Goal: Communication & Community: Share content

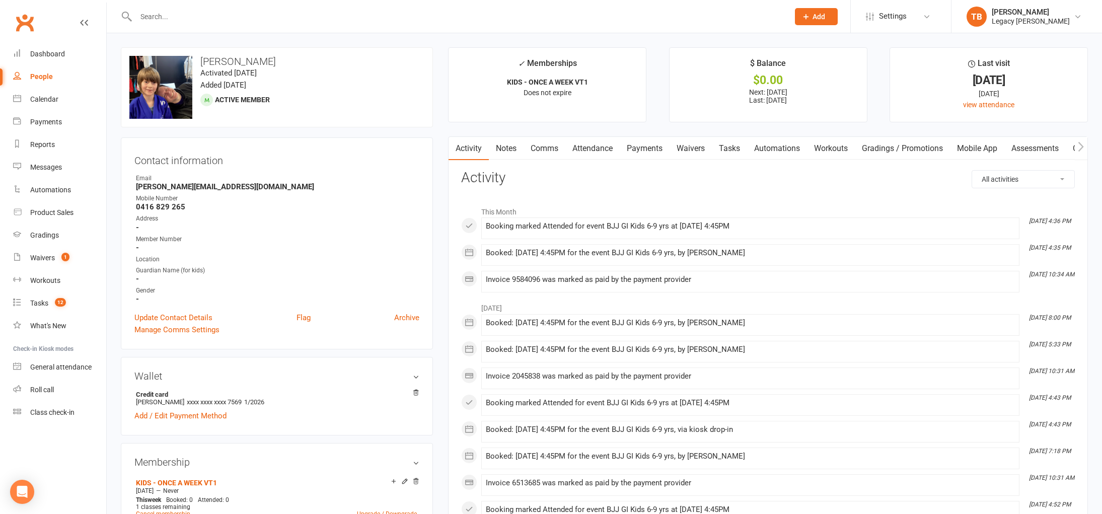
click at [182, 21] on input "text" at bounding box center [457, 17] width 649 height 14
type input "n"
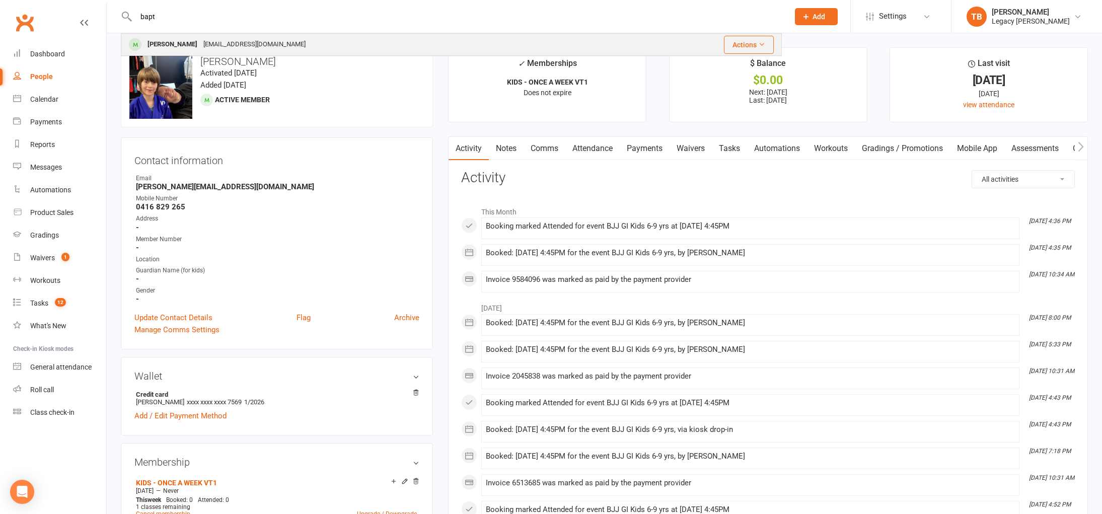
type input "bapt"
click at [179, 40] on div "[PERSON_NAME]" at bounding box center [172, 44] width 56 height 15
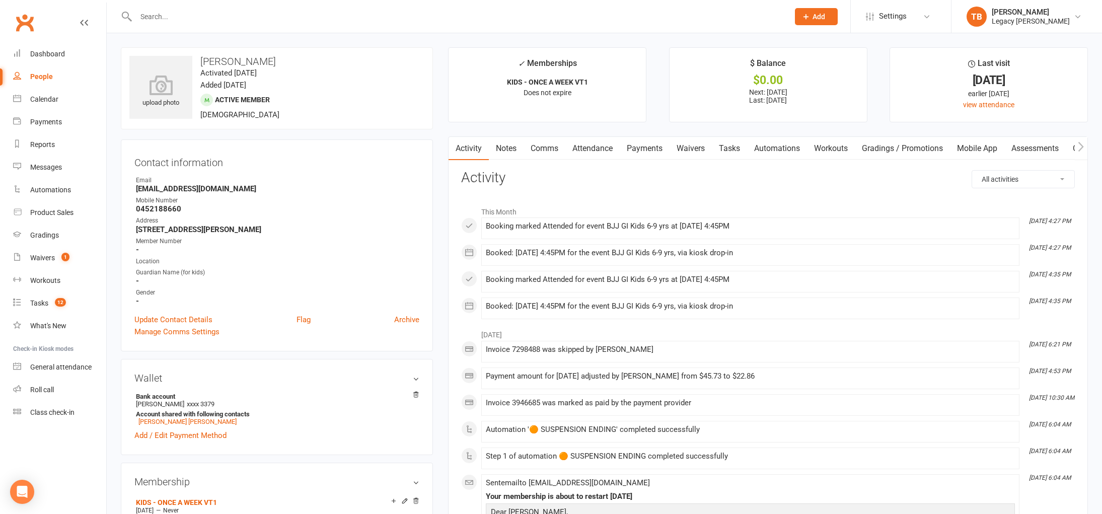
click at [229, 27] on div at bounding box center [451, 16] width 661 height 33
click at [234, 20] on input "text" at bounding box center [457, 17] width 649 height 14
type input "p"
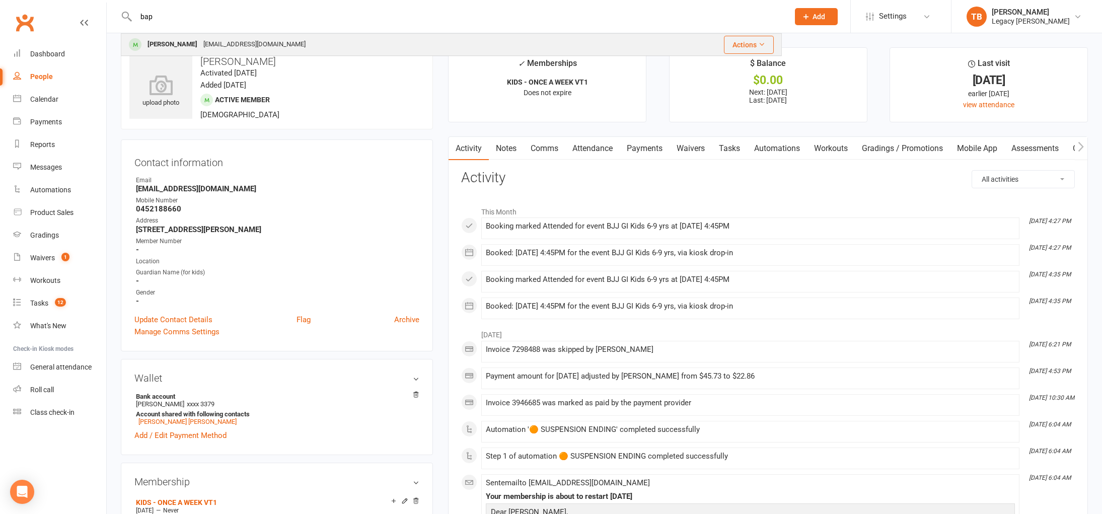
type input "bap"
click at [239, 40] on div "[EMAIL_ADDRESS][DOMAIN_NAME]" at bounding box center [254, 44] width 108 height 15
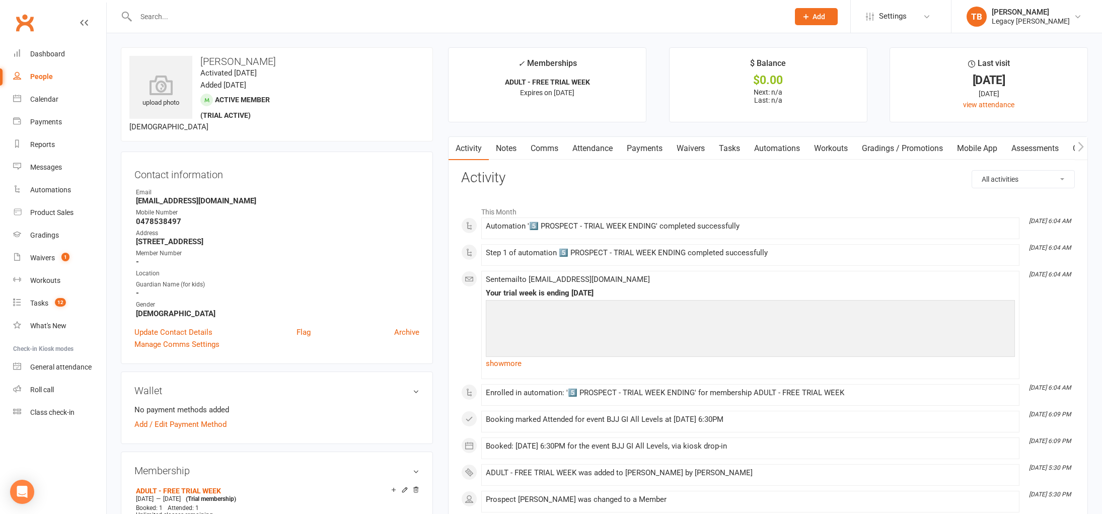
click at [687, 148] on link "Waivers" at bounding box center [690, 148] width 42 height 23
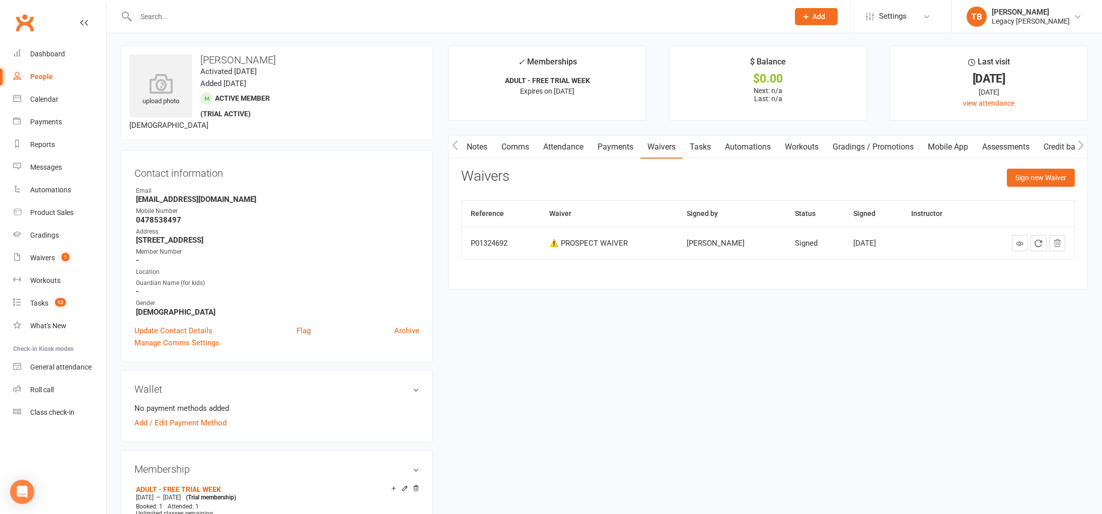
scroll to position [2, 0]
click at [23, 487] on icon "Open Intercom Messenger" at bounding box center [22, 491] width 12 height 13
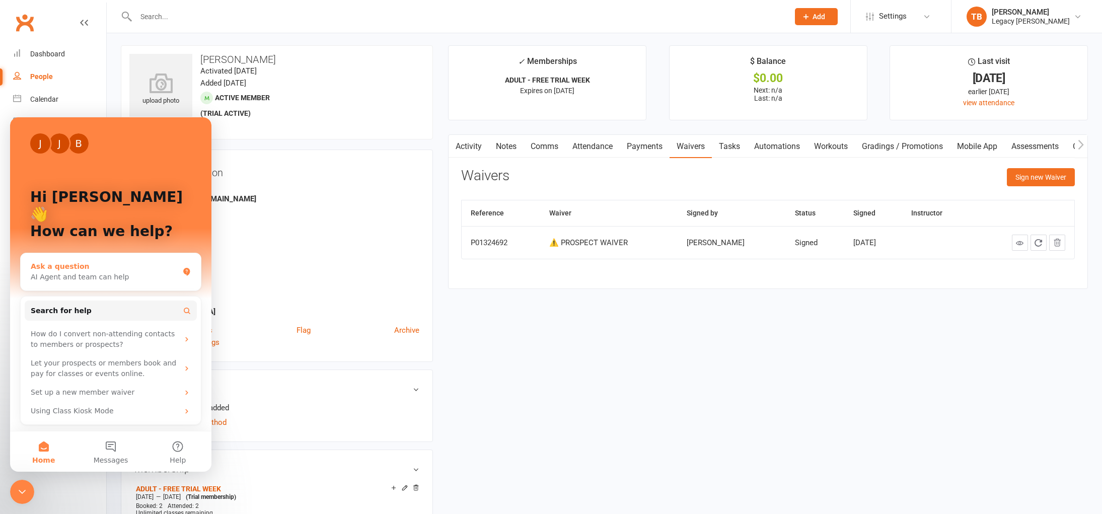
click at [127, 272] on div "AI Agent and team can help" at bounding box center [105, 277] width 148 height 11
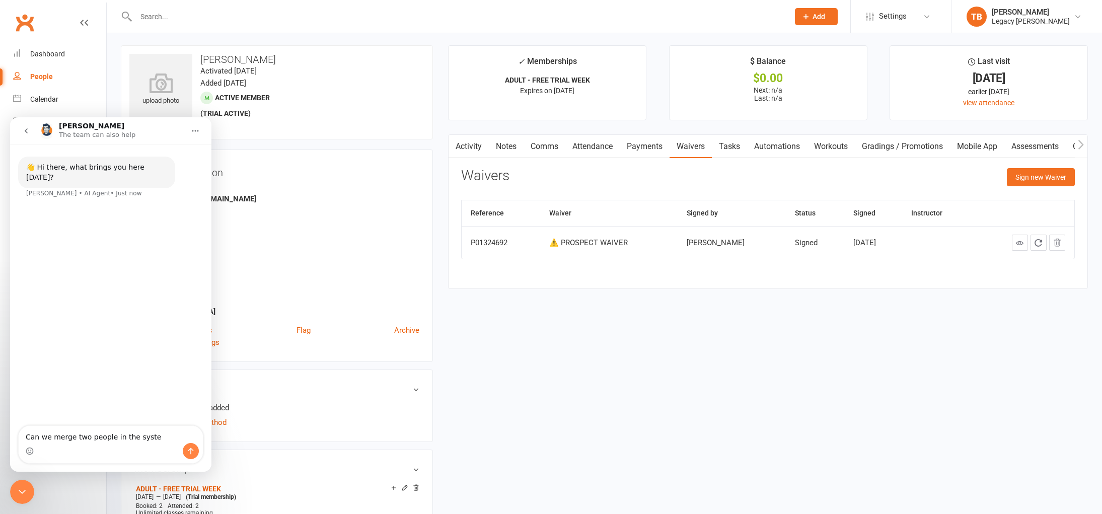
type textarea "Can we merge two people in the system"
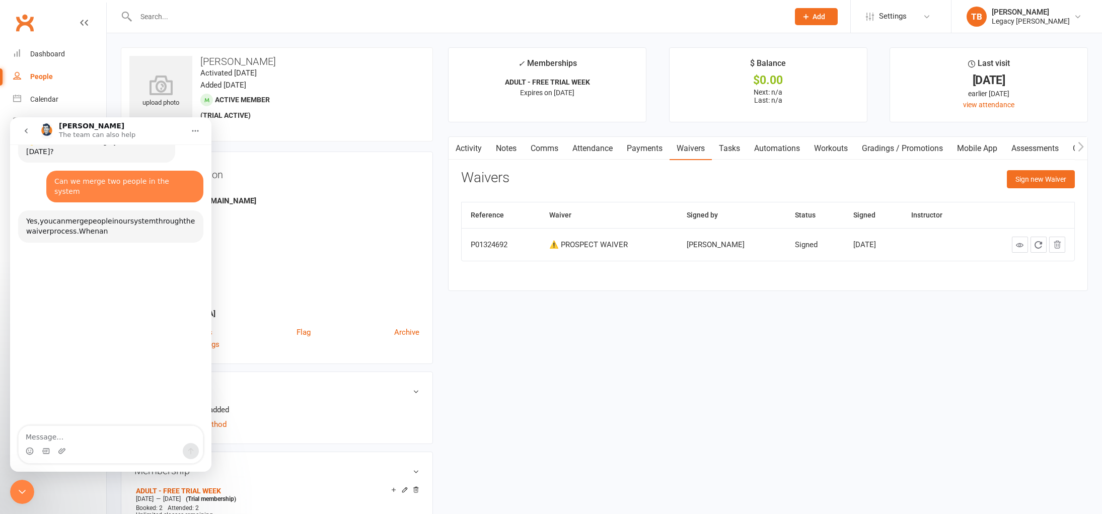
scroll to position [44, 0]
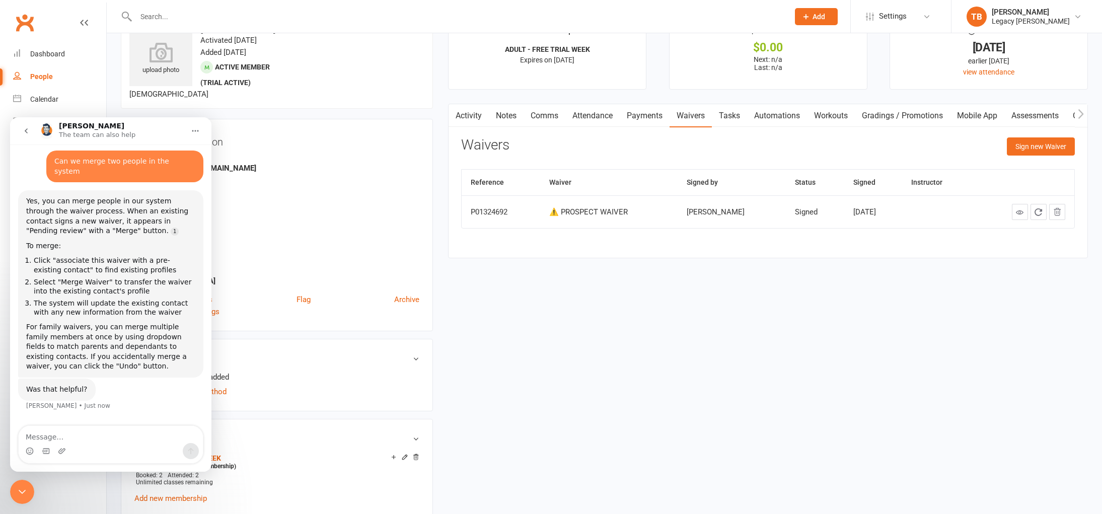
scroll to position [0, 0]
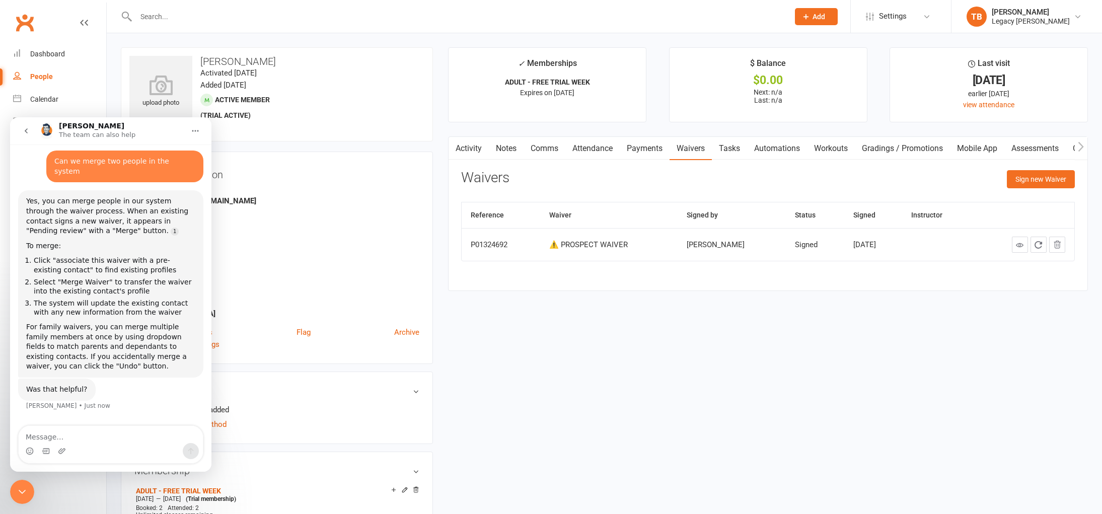
click at [196, 133] on icon "Home" at bounding box center [195, 131] width 8 height 8
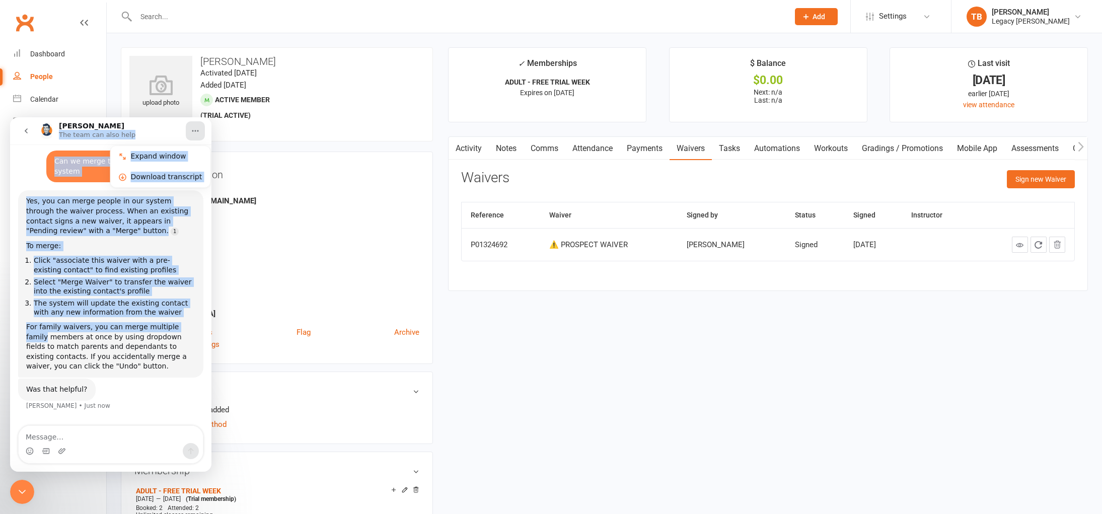
drag, startPoint x: 93, startPoint y: 127, endPoint x: 241, endPoint y: 305, distance: 231.9
click html "Toby The team can also help Expand window Download transcript 👋 Hi there, what …"
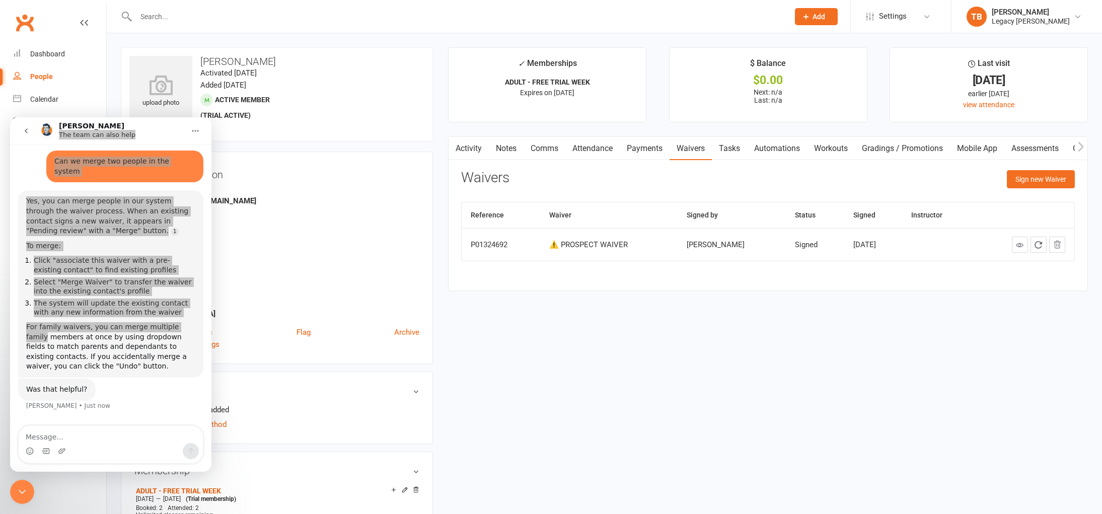
click at [19, 496] on icon "Close Intercom Messenger" at bounding box center [22, 492] width 12 height 12
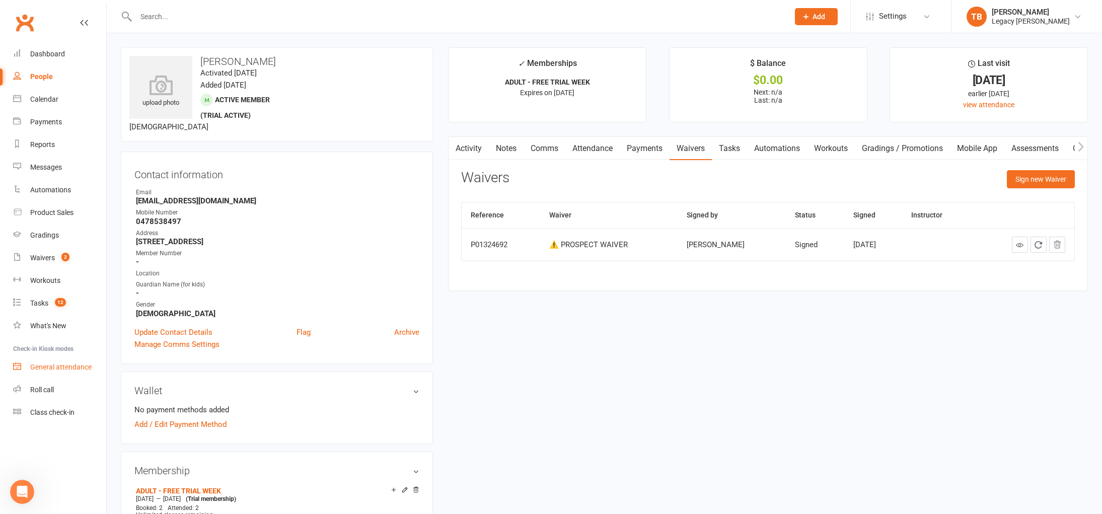
scroll to position [22, 0]
click at [46, 257] on div "Waivers" at bounding box center [42, 258] width 25 height 8
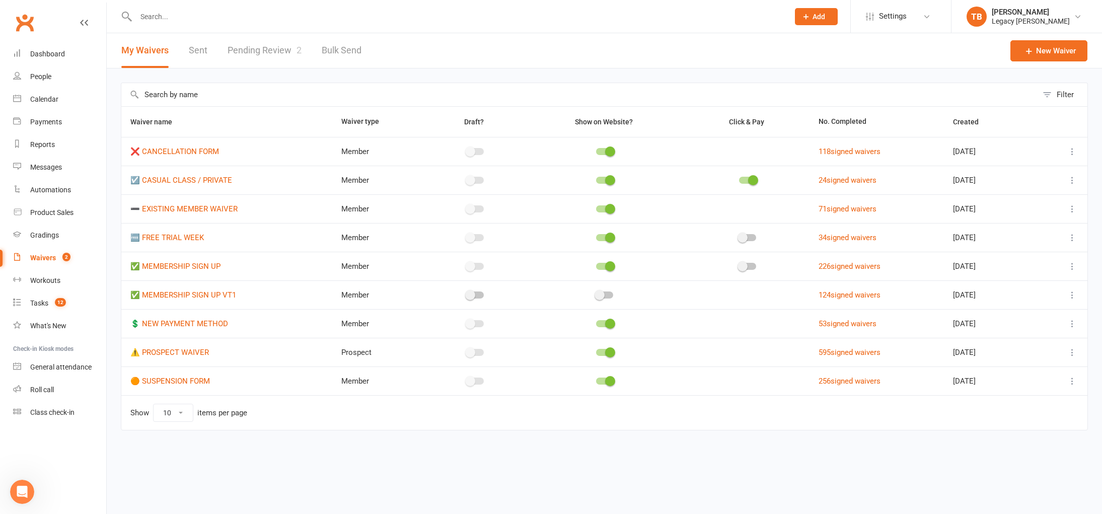
click at [276, 52] on link "Pending Review 2" at bounding box center [264, 50] width 74 height 35
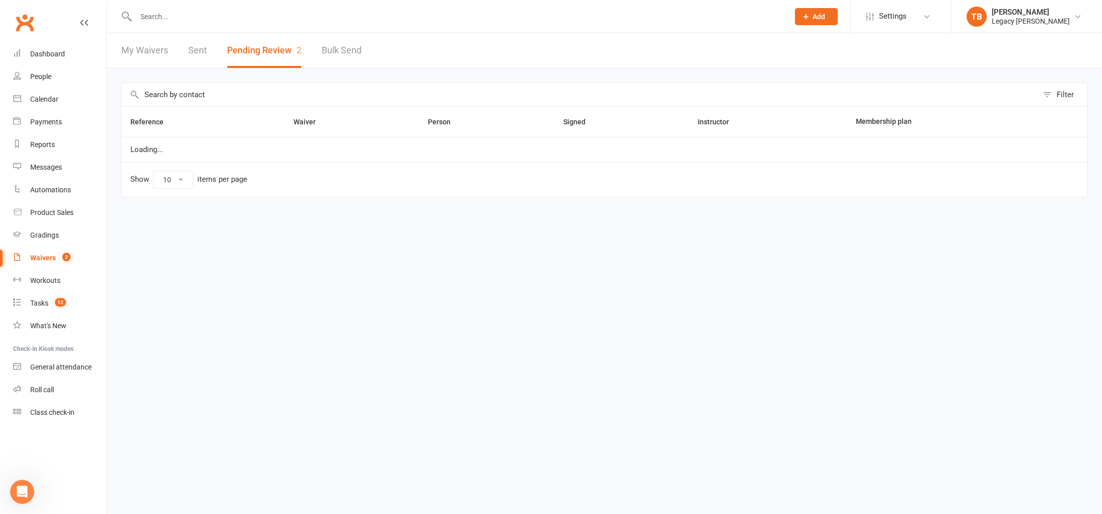
select select "100"
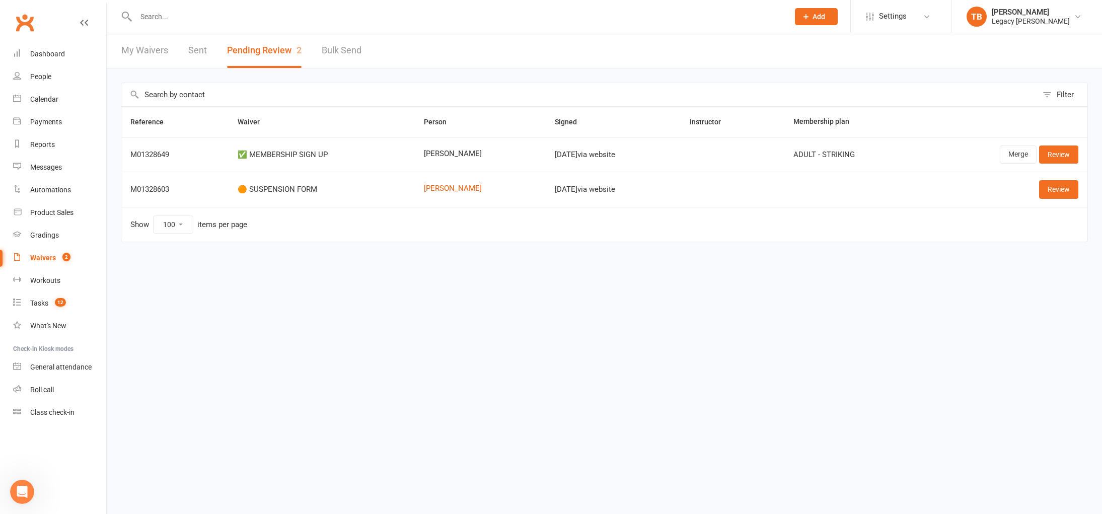
click at [23, 486] on icon "Open Intercom Messenger" at bounding box center [22, 492] width 17 height 17
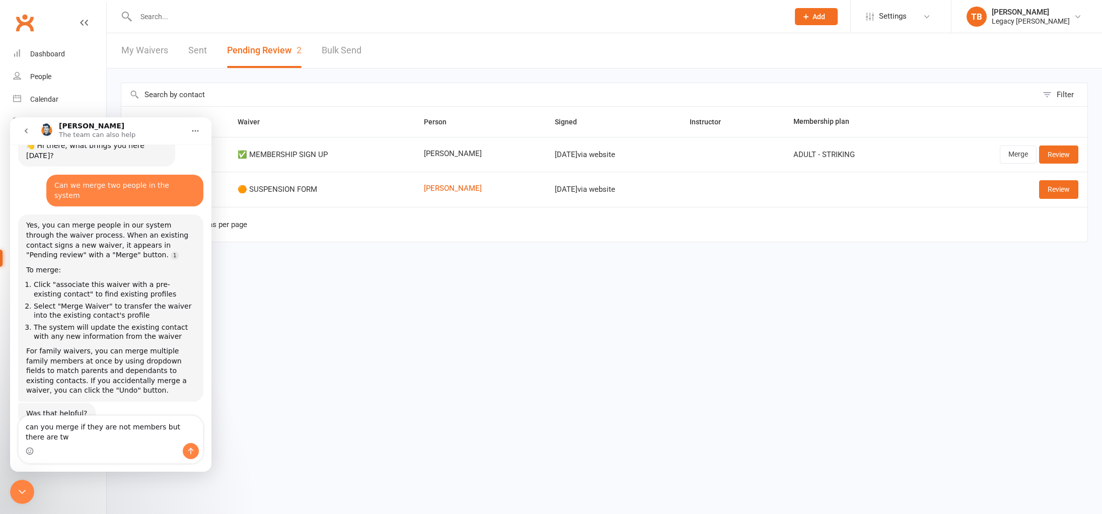
scroll to position [32, 0]
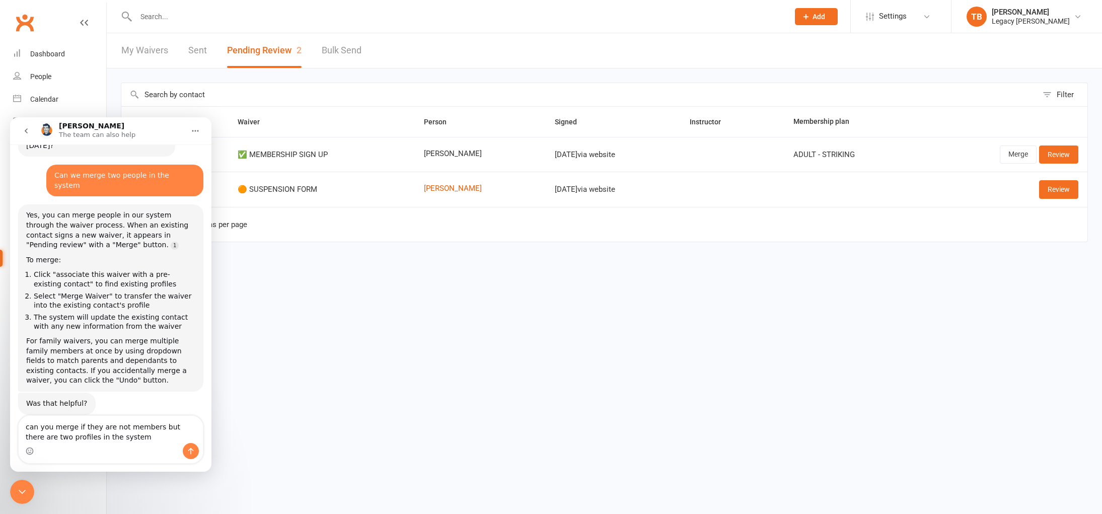
type textarea "can you merge if they are not members but there are two profiles in the system"
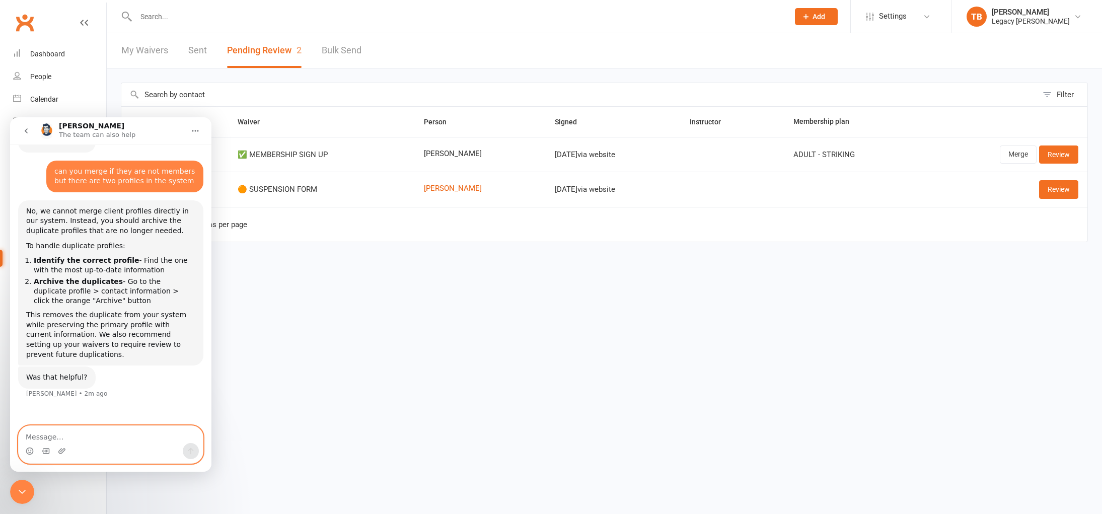
scroll to position [286, 0]
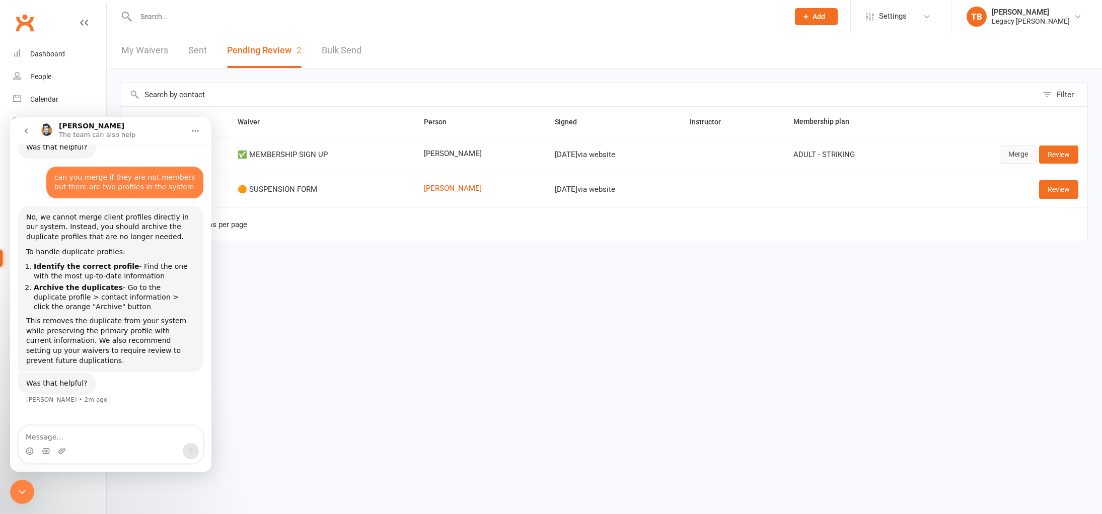
click at [1017, 157] on link "Merge" at bounding box center [1017, 154] width 37 height 18
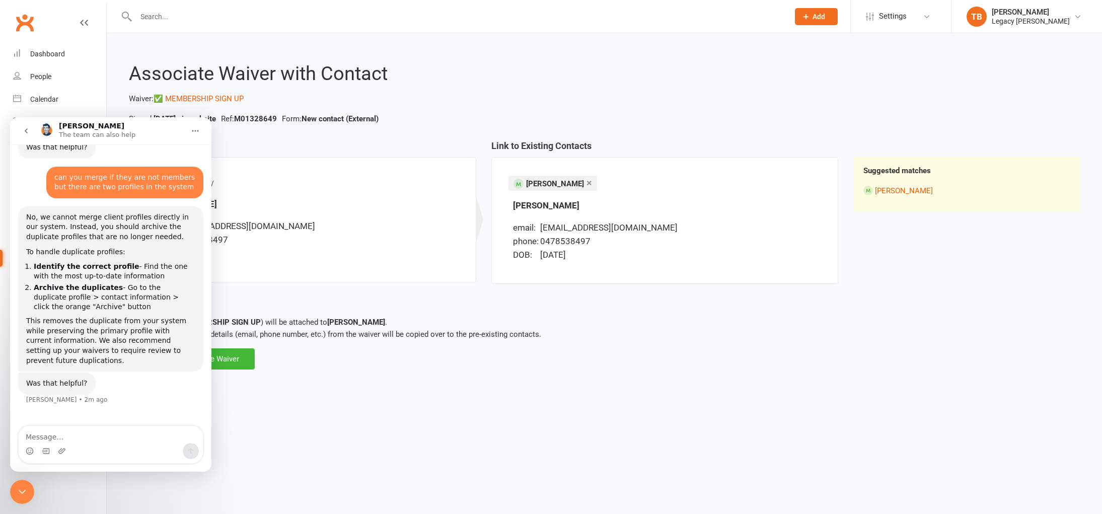
click at [20, 501] on div "Close Intercom Messenger" at bounding box center [22, 492] width 24 height 24
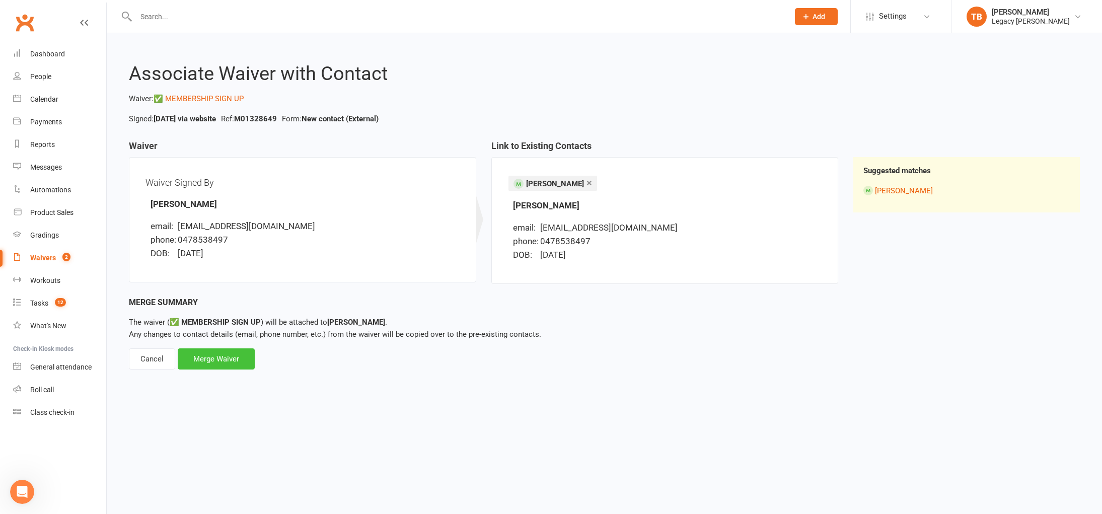
click at [223, 364] on div "Merge Waiver" at bounding box center [216, 358] width 77 height 21
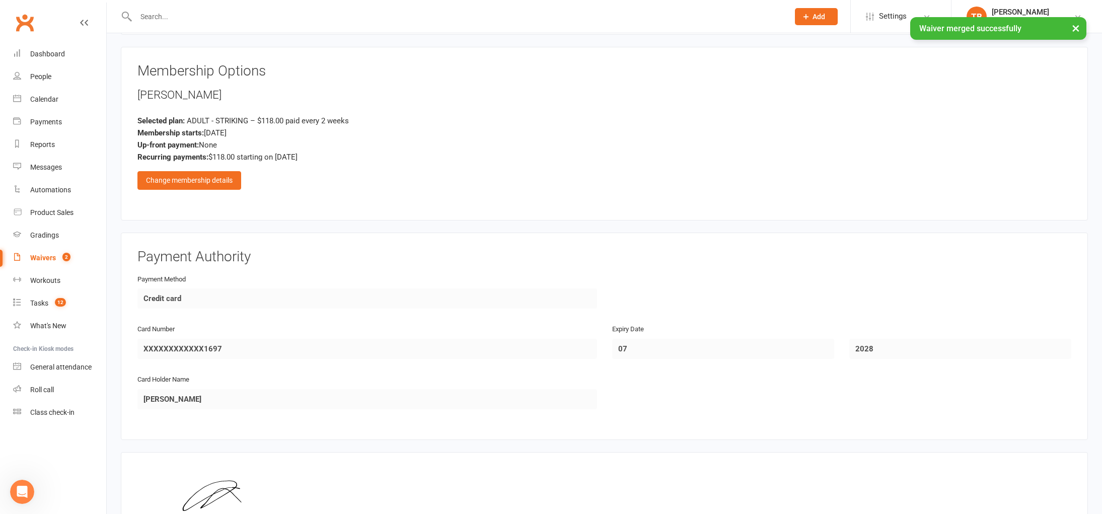
scroll to position [582, 0]
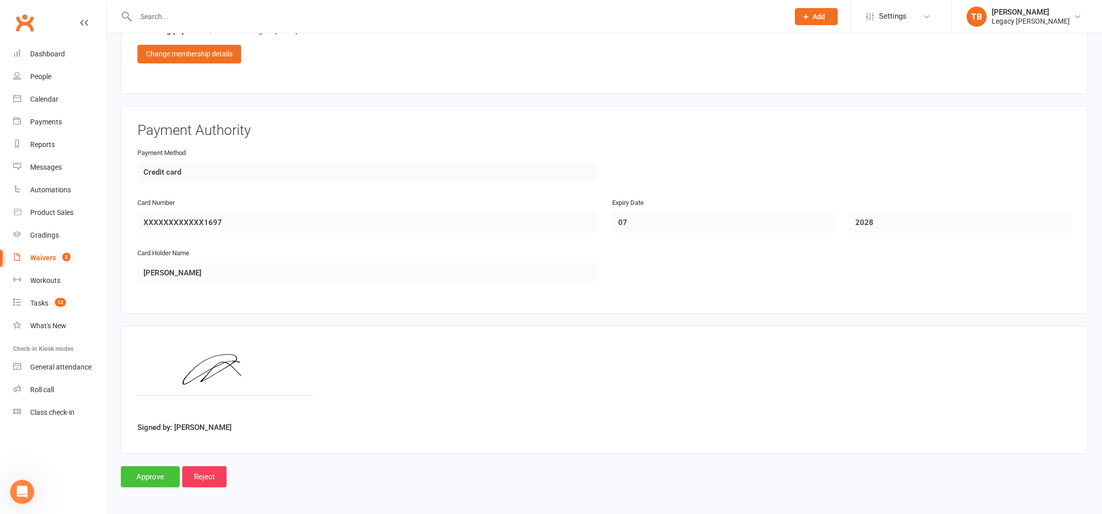
click at [161, 475] on input "Approve" at bounding box center [150, 476] width 59 height 21
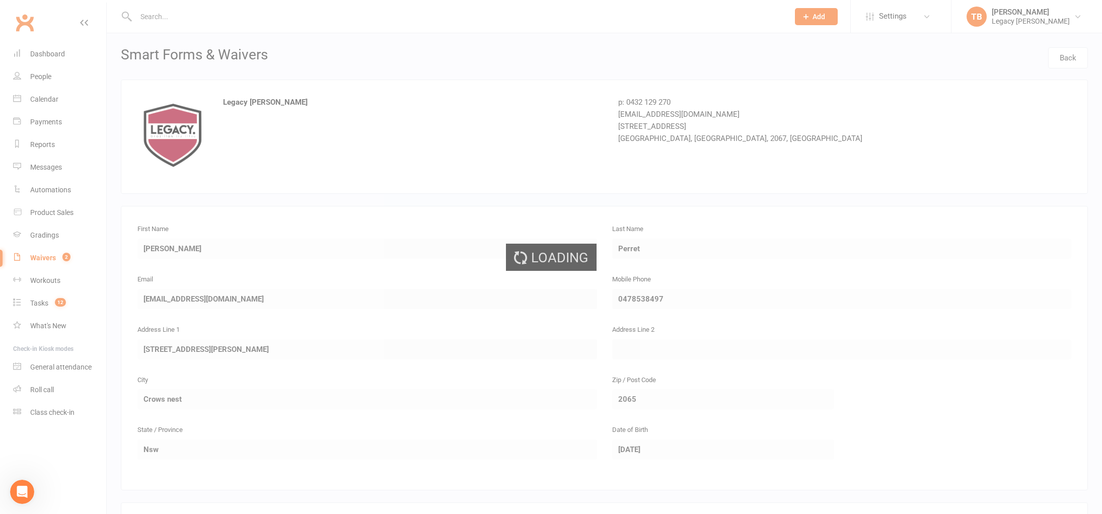
select select "100"
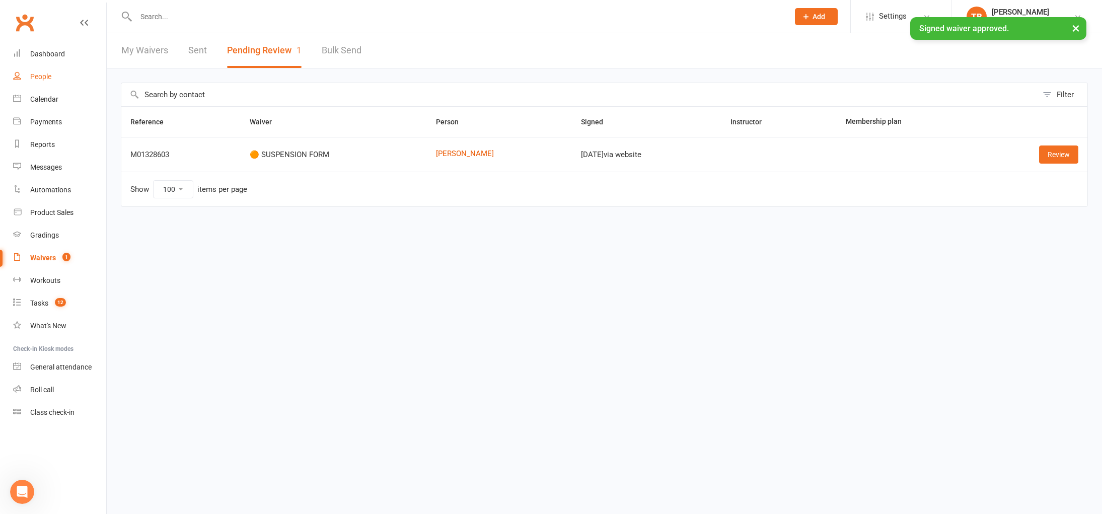
click at [60, 74] on link "People" at bounding box center [59, 76] width 93 height 23
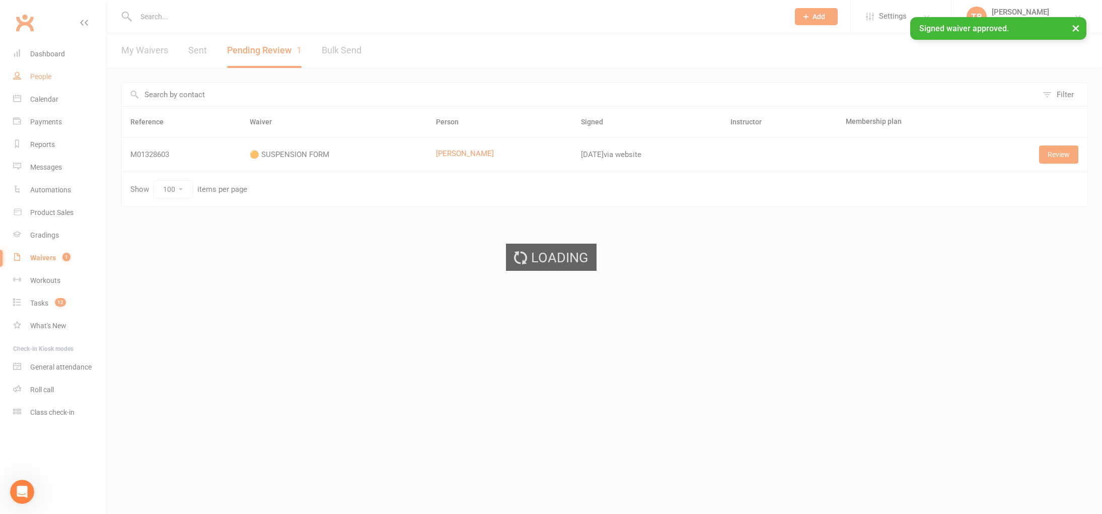
select select "100"
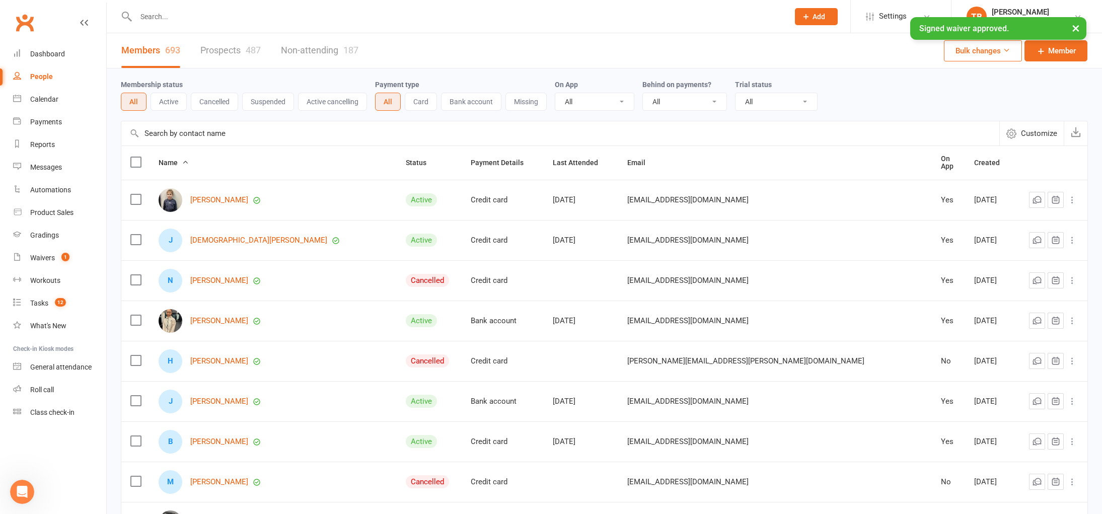
drag, startPoint x: 221, startPoint y: 11, endPoint x: 217, endPoint y: 15, distance: 5.3
click at [221, 11] on input "text" at bounding box center [457, 17] width 649 height 14
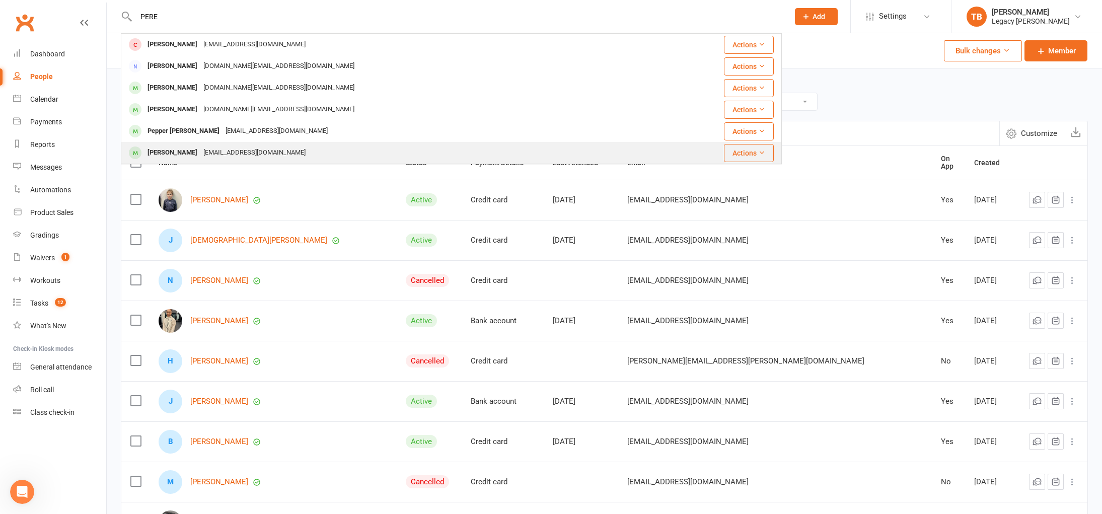
type input "PERE"
click at [221, 152] on div "bats-44@hotmail.fr" at bounding box center [254, 152] width 108 height 15
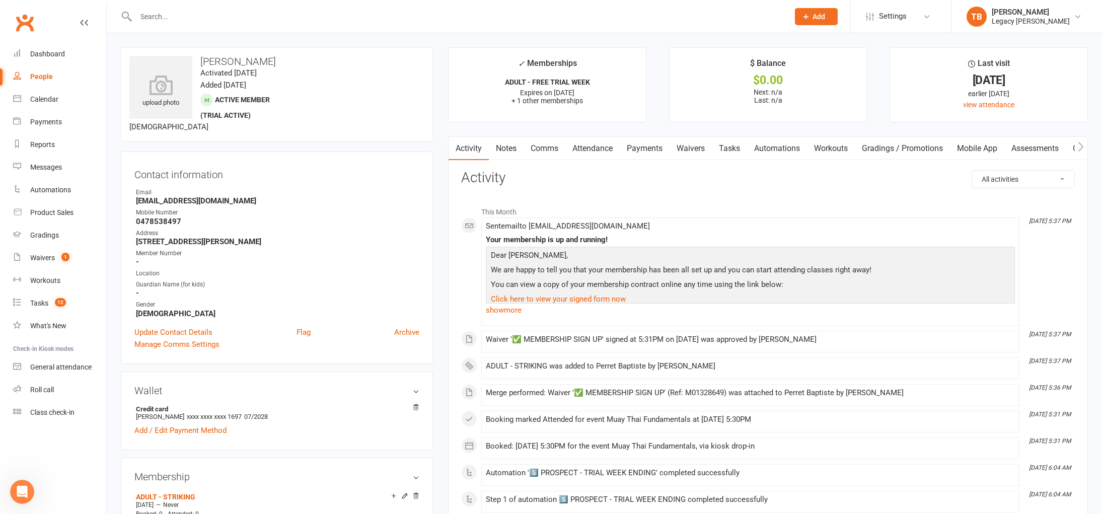
click at [669, 150] on link "Payments" at bounding box center [644, 148] width 50 height 23
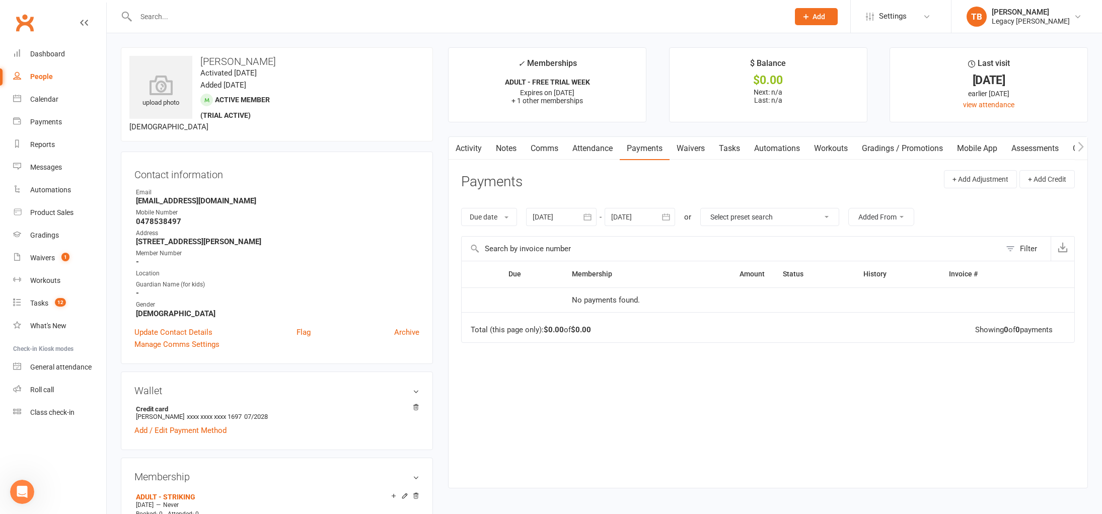
click at [628, 152] on link "Payments" at bounding box center [644, 148] width 50 height 23
click at [594, 148] on link "Attendance" at bounding box center [592, 148] width 54 height 23
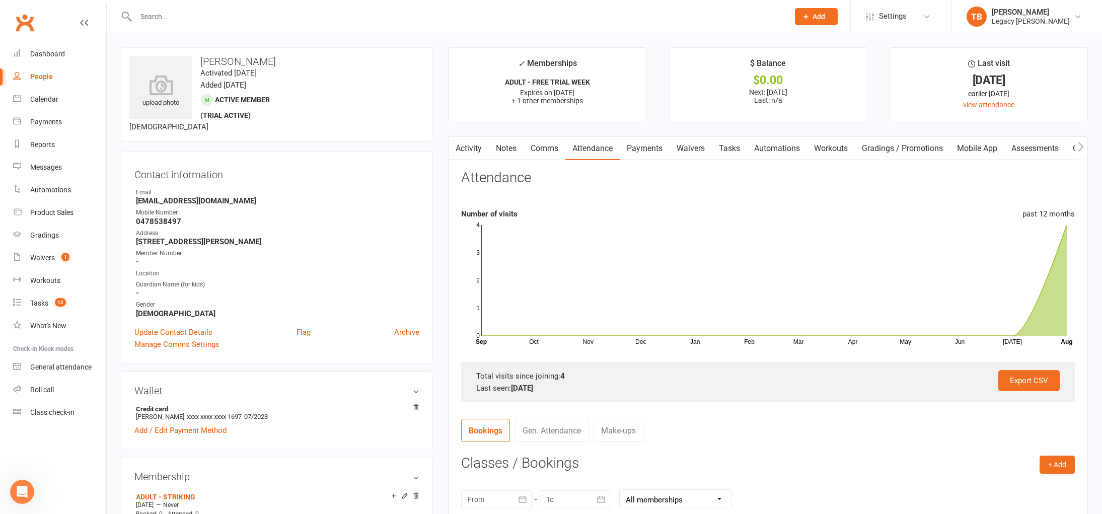
click at [537, 151] on link "Comms" at bounding box center [544, 148] width 42 height 23
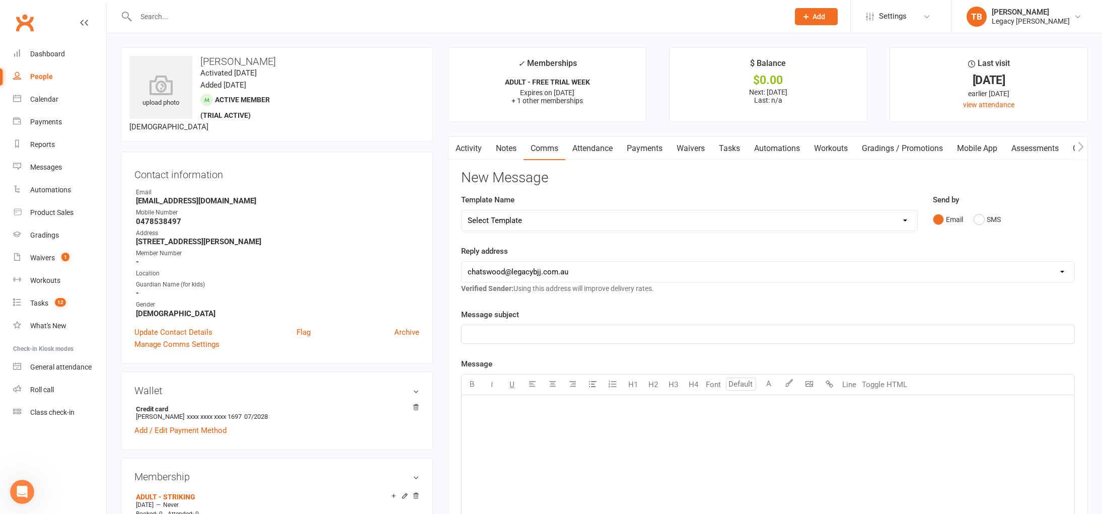
click at [682, 147] on link "Waivers" at bounding box center [690, 148] width 42 height 23
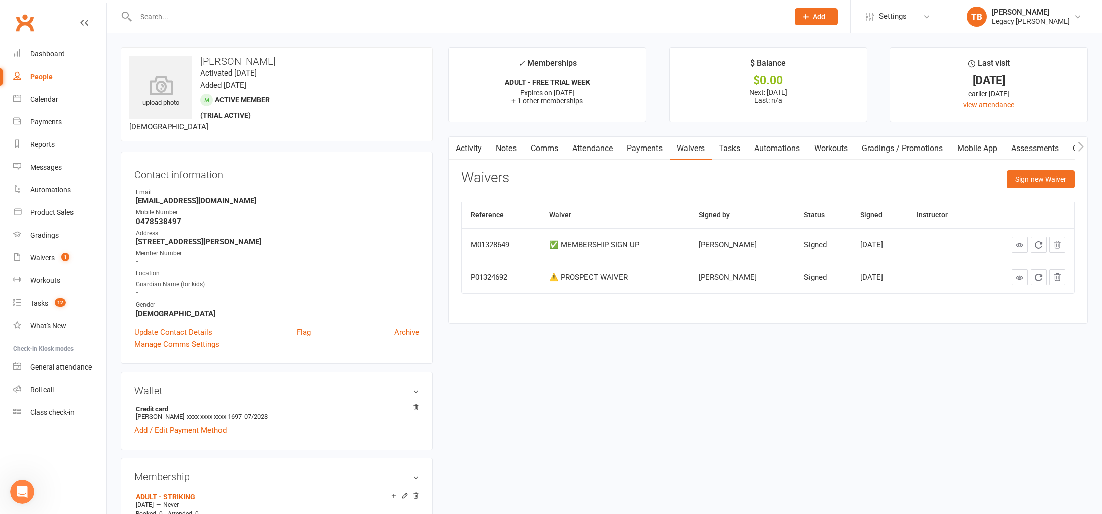
click at [643, 152] on link "Payments" at bounding box center [644, 148] width 50 height 23
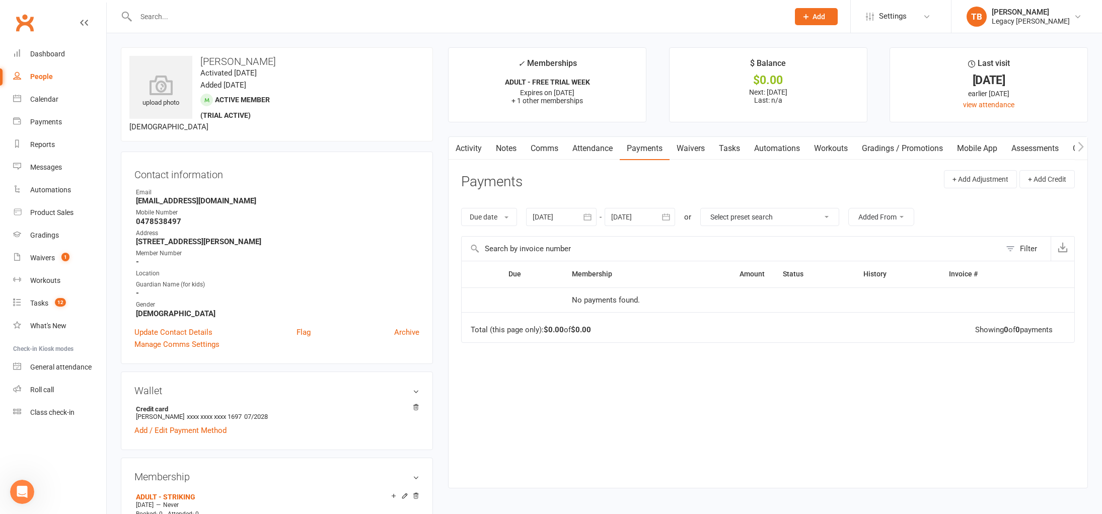
click at [697, 152] on link "Waivers" at bounding box center [690, 148] width 42 height 23
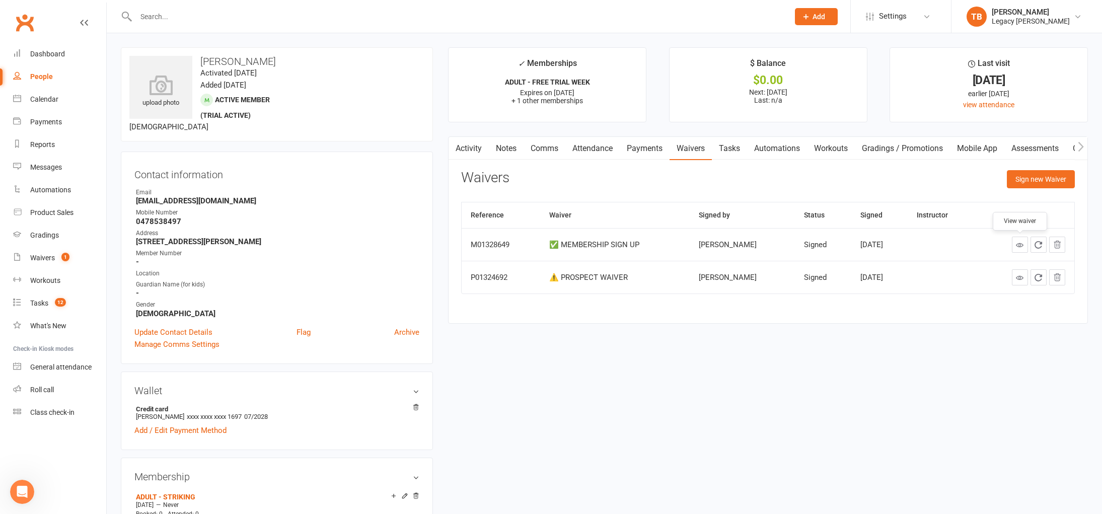
click at [1020, 250] on link at bounding box center [1019, 245] width 16 height 16
click at [803, 139] on link "Automations" at bounding box center [777, 148] width 60 height 23
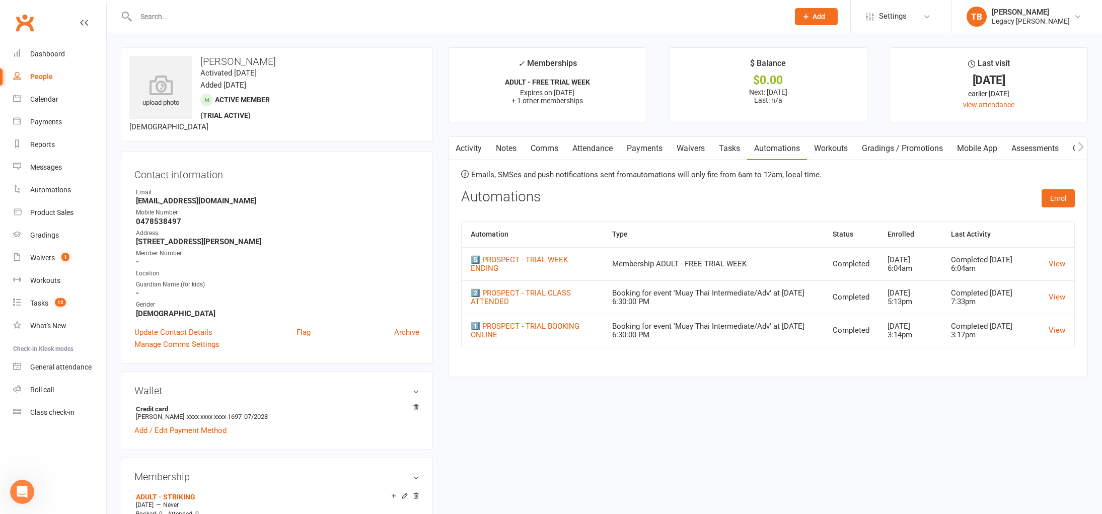
click at [734, 148] on link "Tasks" at bounding box center [729, 148] width 35 height 23
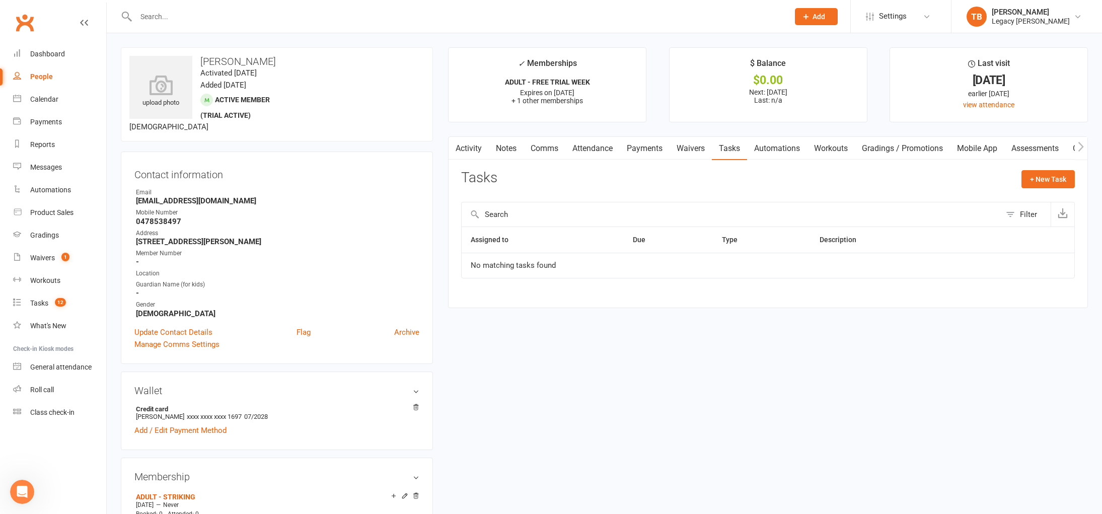
click at [685, 148] on link "Waivers" at bounding box center [690, 148] width 42 height 23
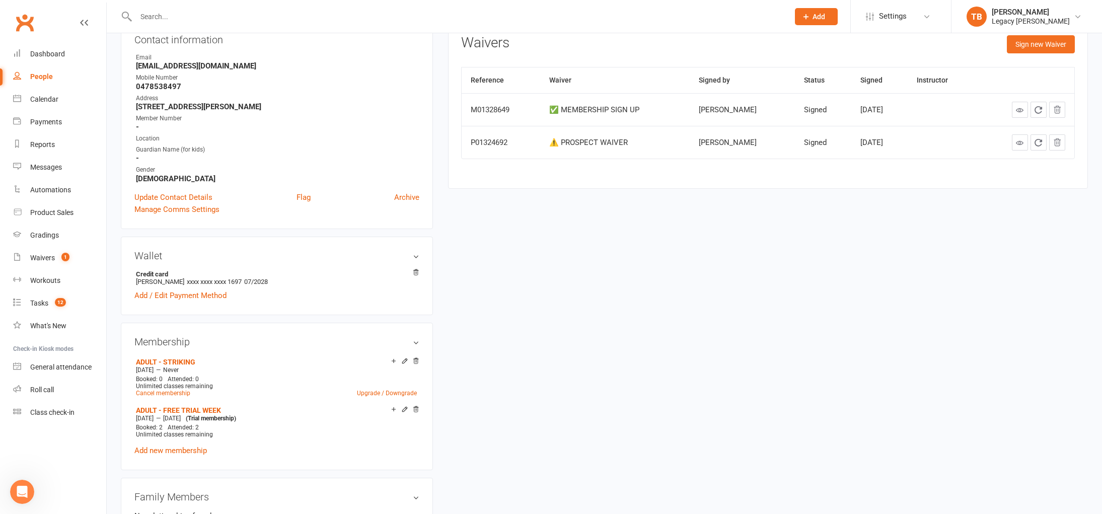
scroll to position [286, 0]
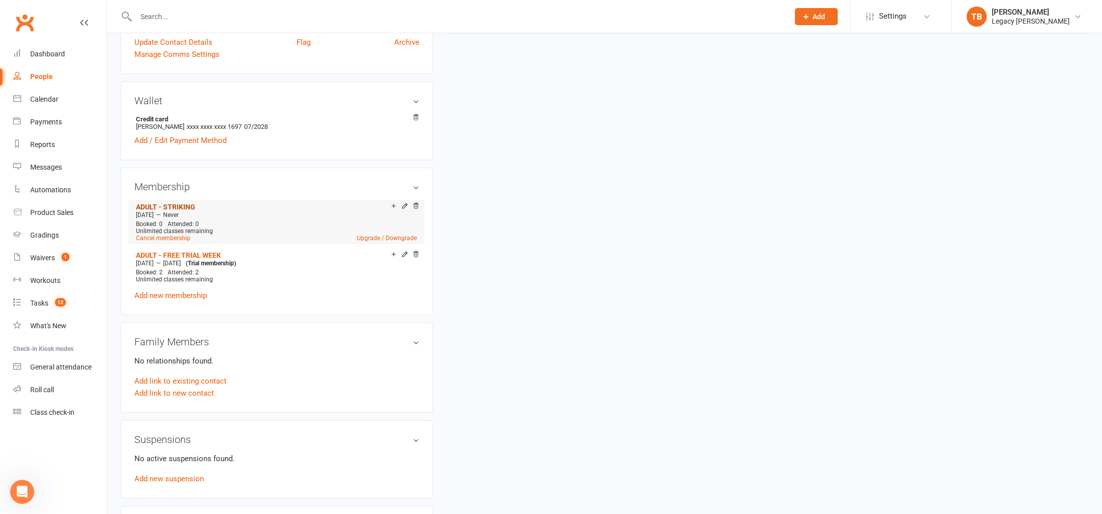
click at [188, 211] on li "ADULT - STRIKING Aug 13 2025 — Never Booked: 0 Attended: 0 Unlimited classes re…" at bounding box center [276, 222] width 286 height 44
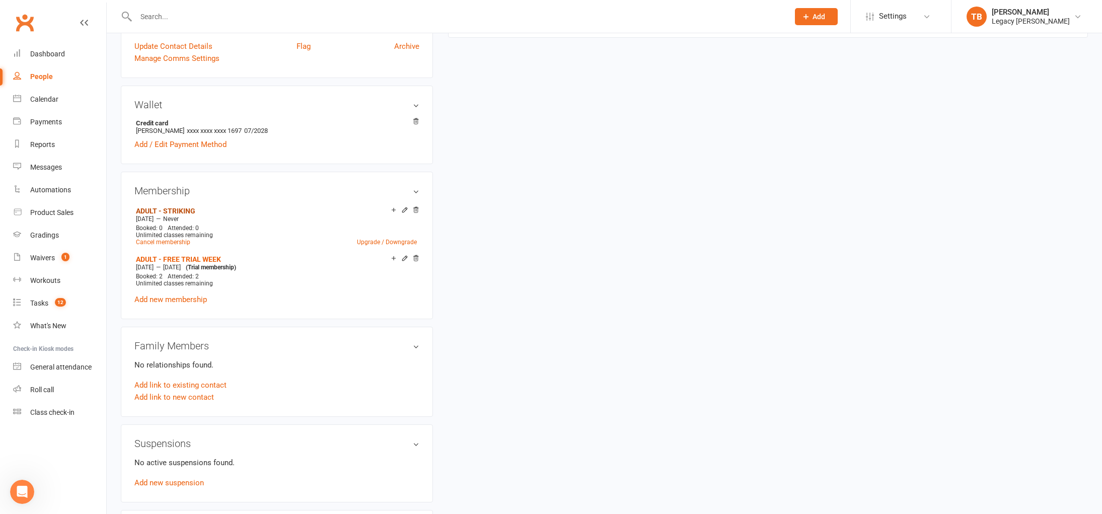
scroll to position [0, 0]
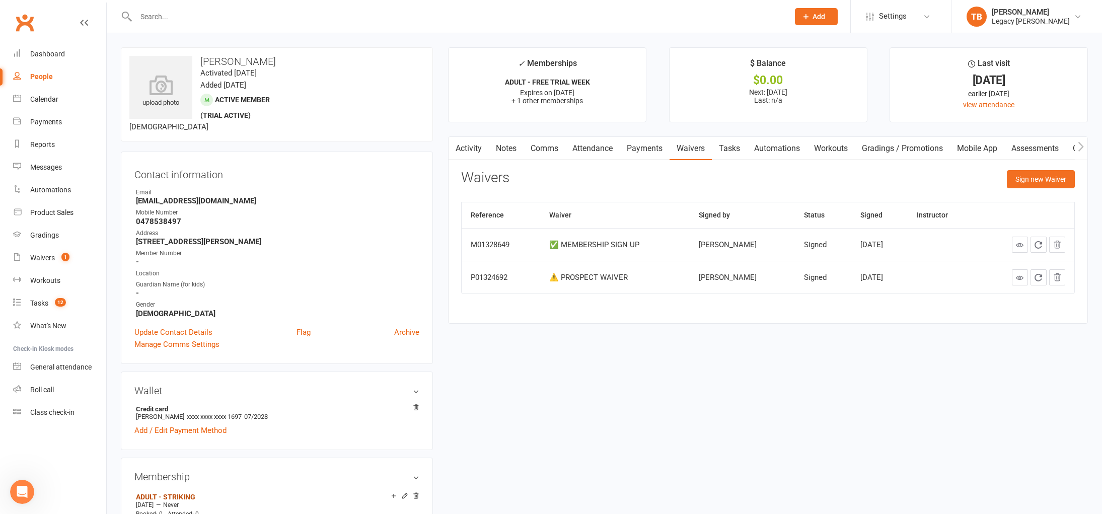
click at [601, 141] on link "Attendance" at bounding box center [592, 148] width 54 height 23
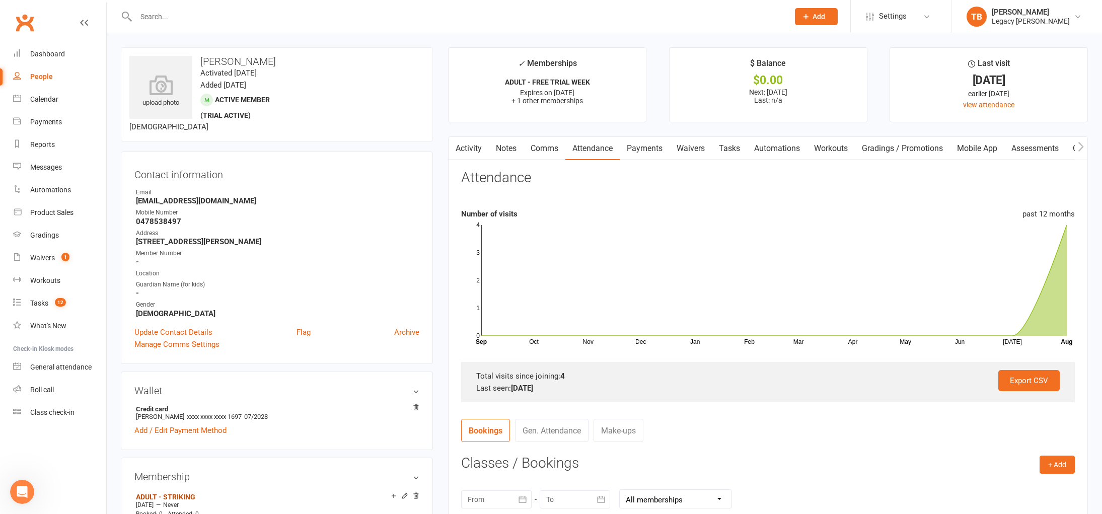
click at [644, 149] on link "Payments" at bounding box center [644, 148] width 50 height 23
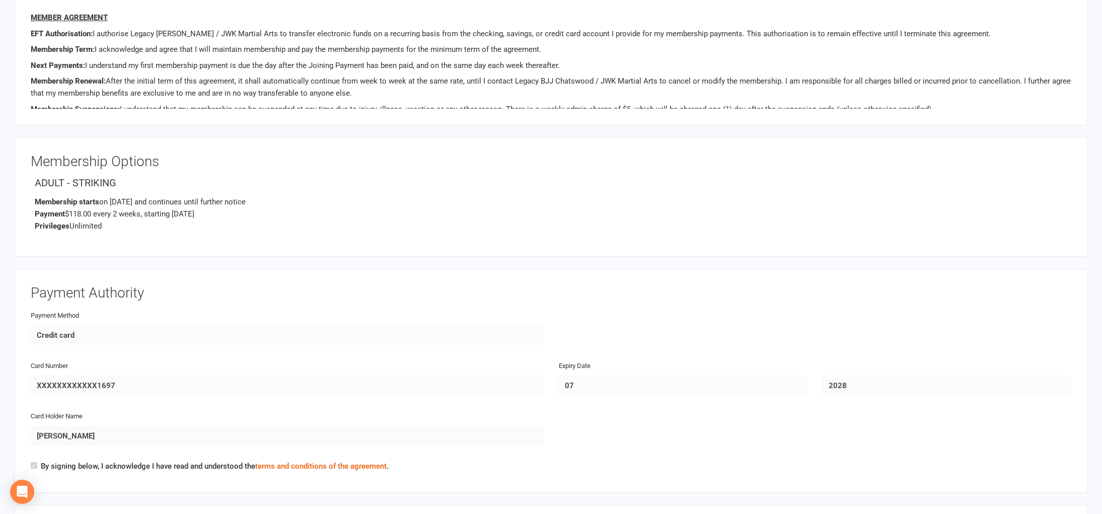
scroll to position [442, 0]
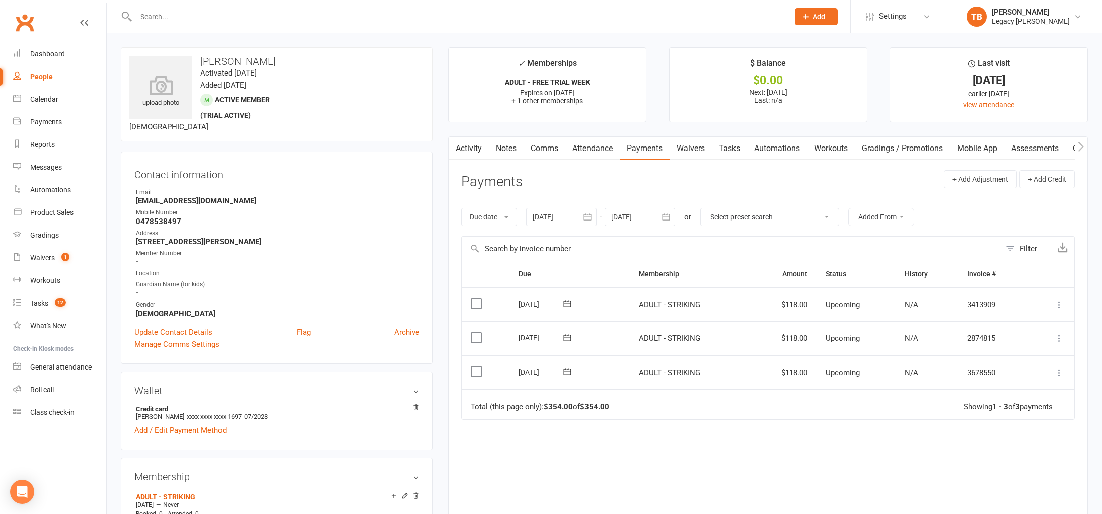
click at [701, 151] on link "Waivers" at bounding box center [690, 148] width 42 height 23
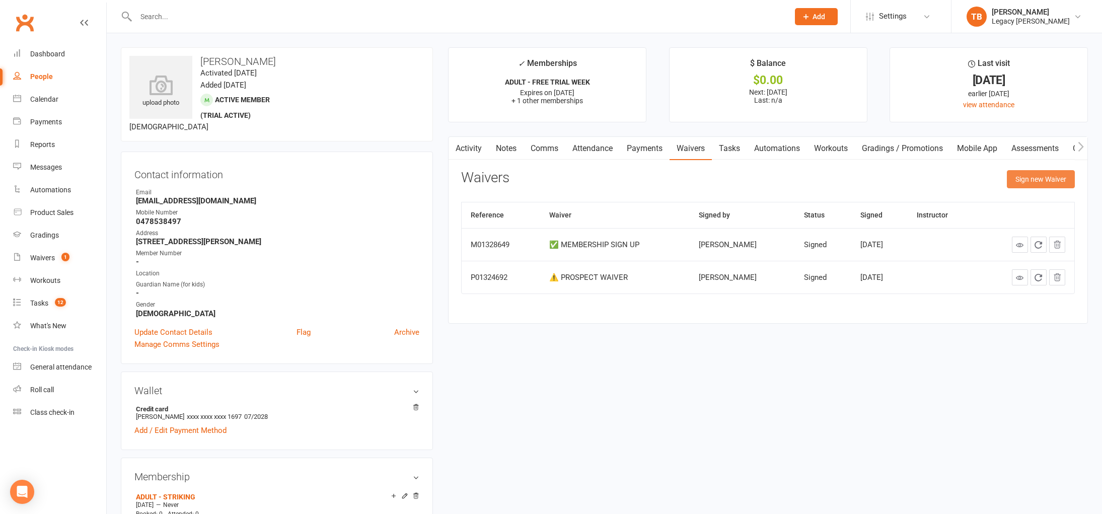
click at [1021, 180] on button "Sign new Waiver" at bounding box center [1040, 179] width 68 height 18
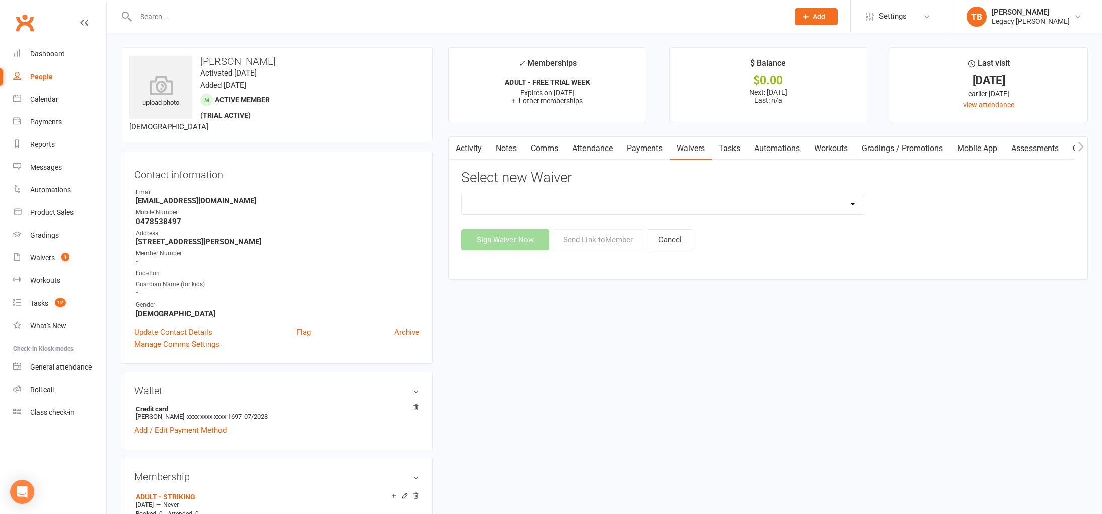
click at [682, 208] on select "❌ CANCELLATION FORM ☑️ CASUAL CLASS / PRIVATE ➖ EXISTING MEMBER WAIVER 🆓 FREE T…" at bounding box center [662, 204] width 403 height 20
select select "10407"
click at [461, 194] on select "❌ CANCELLATION FORM ☑️ CASUAL CLASS / PRIVATE ➖ EXISTING MEMBER WAIVER 🆓 FREE T…" at bounding box center [662, 204] width 403 height 20
click at [620, 241] on button "Send Link to Member" at bounding box center [598, 239] width 93 height 21
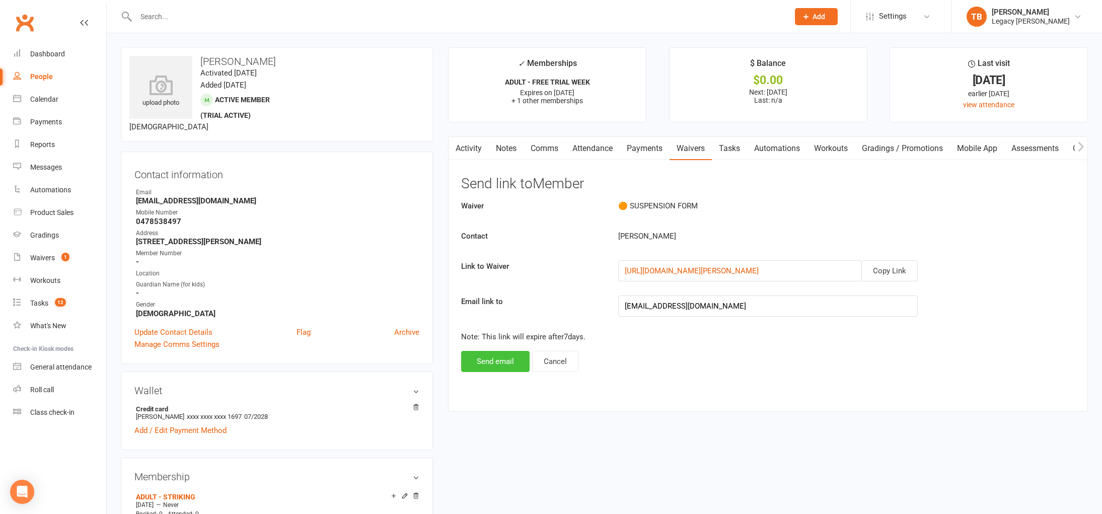
click at [499, 356] on button "Send email" at bounding box center [495, 361] width 68 height 21
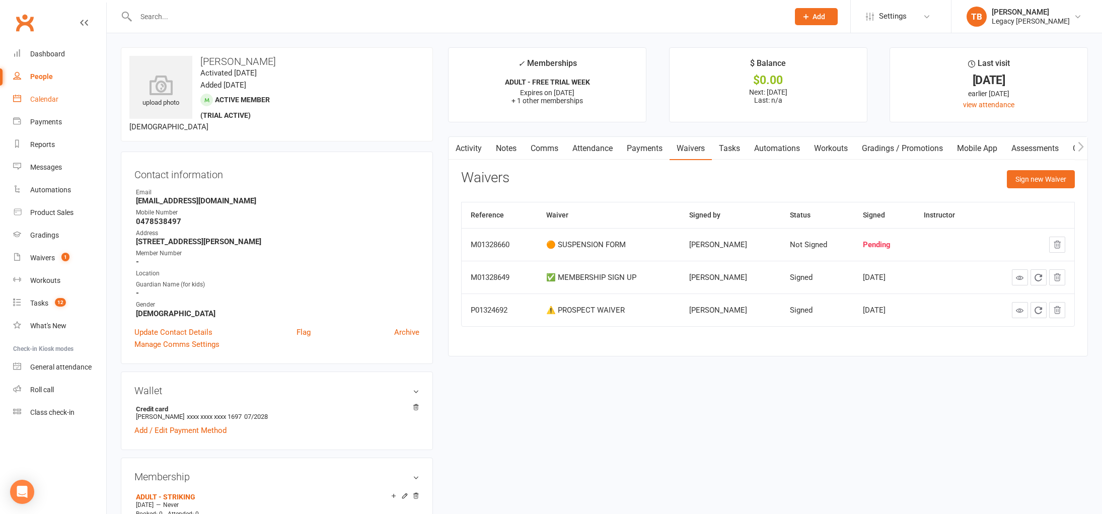
click at [58, 100] on link "Calendar" at bounding box center [59, 99] width 93 height 23
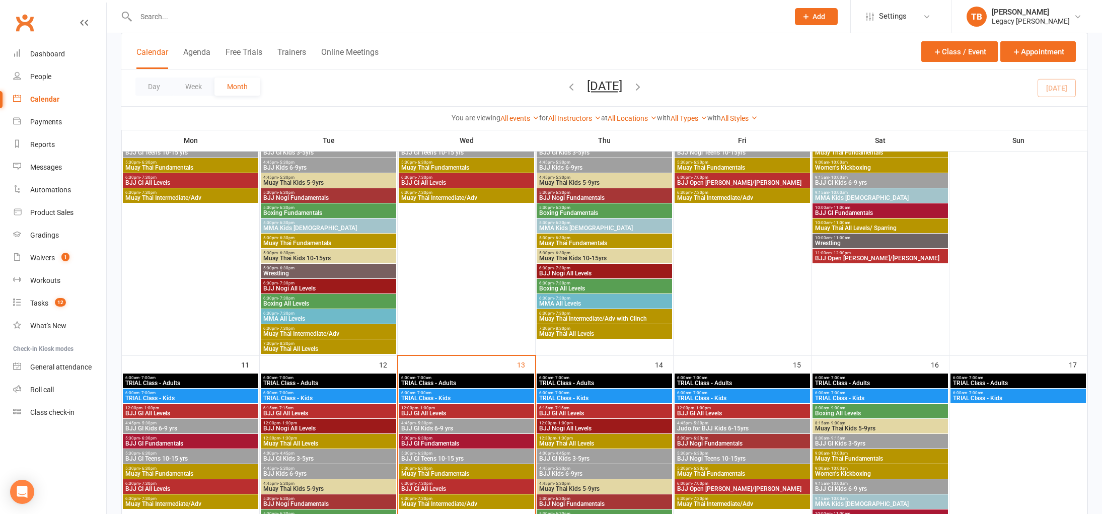
scroll to position [504, 0]
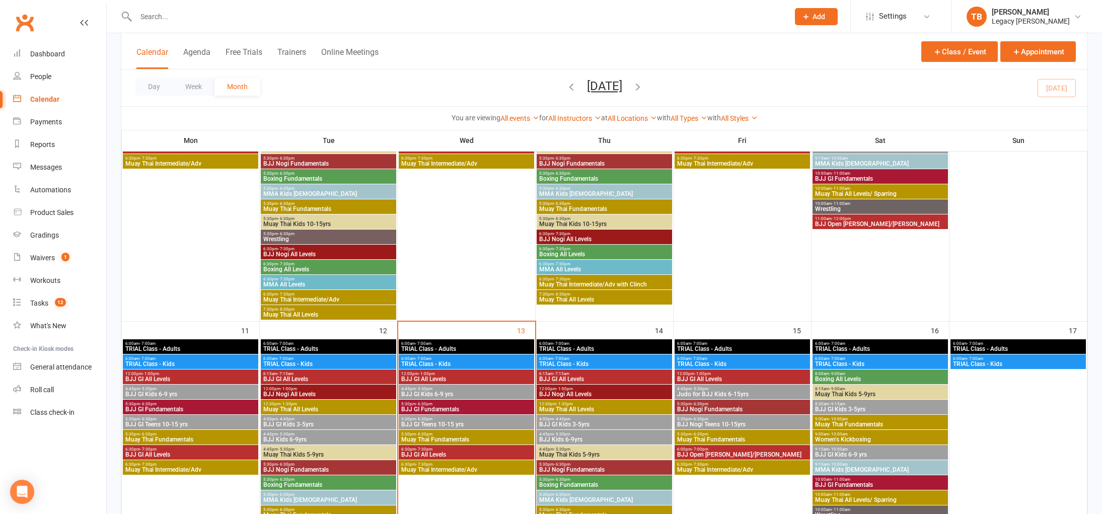
click at [496, 418] on span "5:30pm - 6:30pm" at bounding box center [466, 419] width 131 height 5
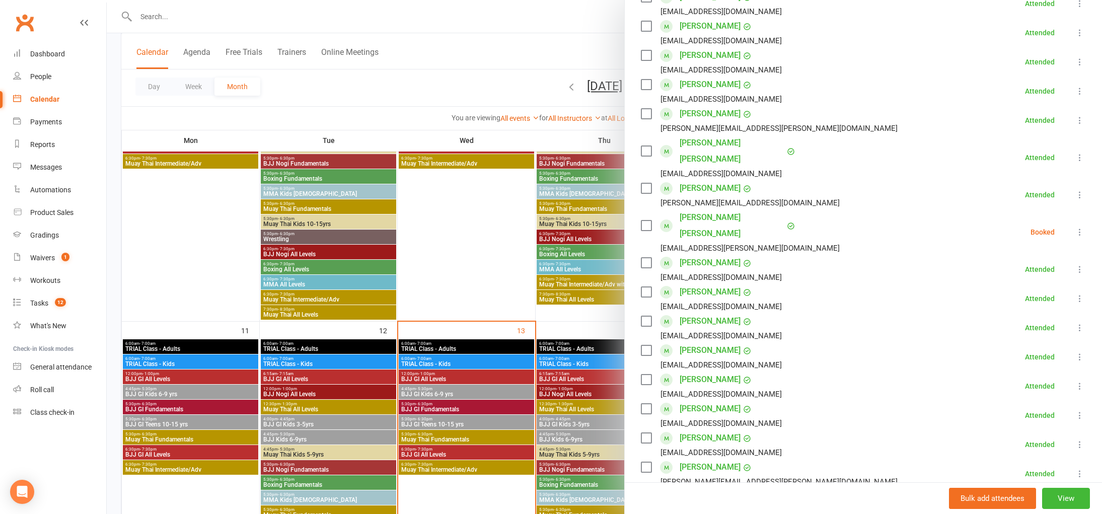
scroll to position [353, 0]
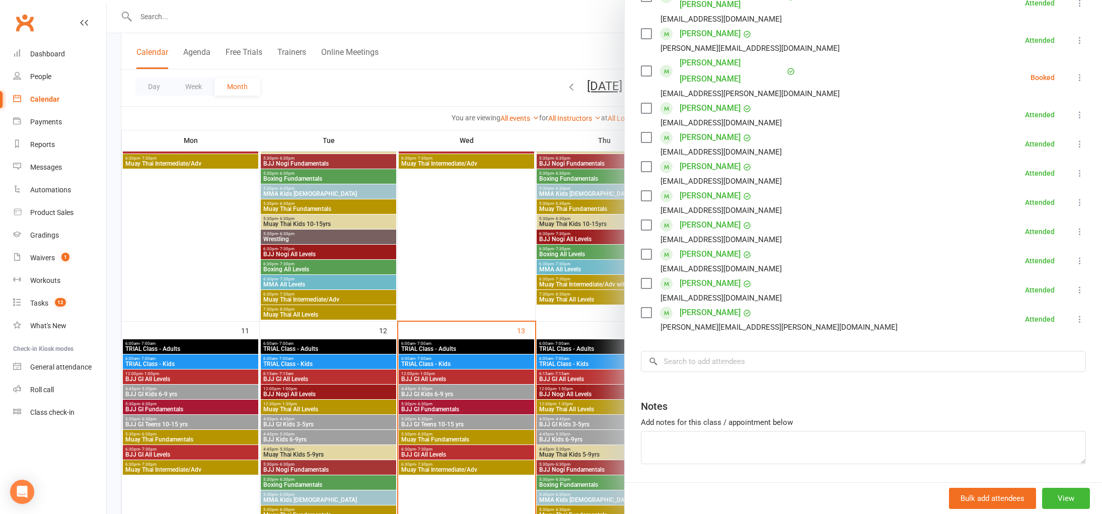
click at [732, 313] on div "Class kiosk mode Roll call 5:30 PM - 6:30 PM, Wednesday, August, 13, 2025 with …" at bounding box center [863, 102] width 477 height 824
click at [730, 351] on input "search" at bounding box center [863, 361] width 445 height 21
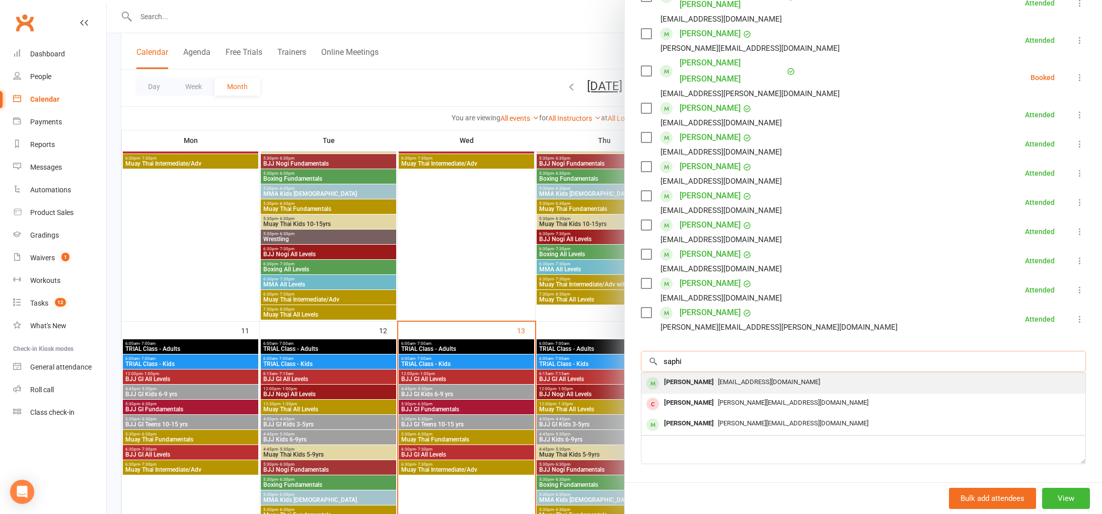
type input "saphi"
click at [704, 375] on div "Saphira Tylen" at bounding box center [689, 382] width 58 height 15
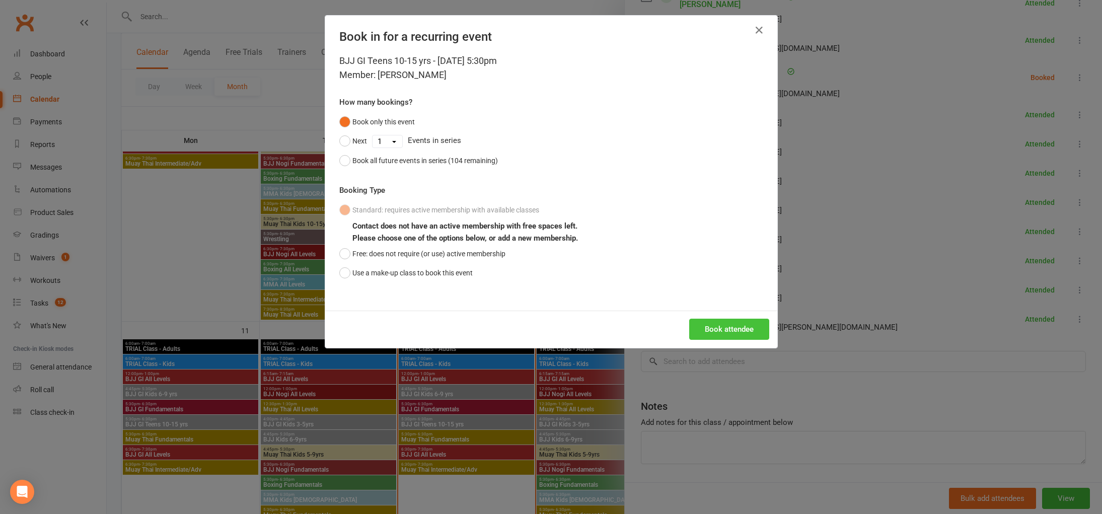
click at [709, 330] on button "Book attendee" at bounding box center [729, 329] width 80 height 21
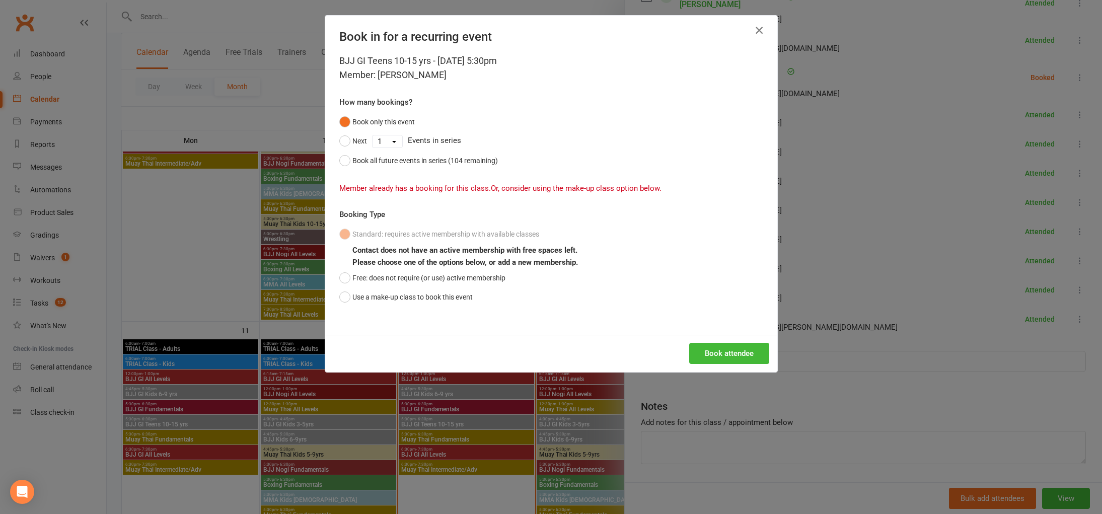
click at [758, 32] on icon "button" at bounding box center [759, 30] width 12 height 12
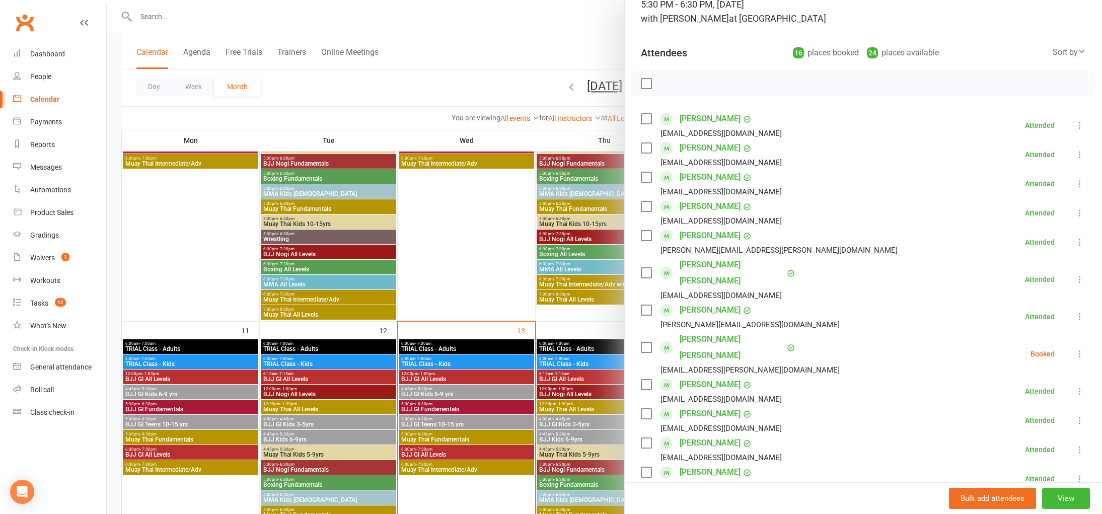
scroll to position [0, 0]
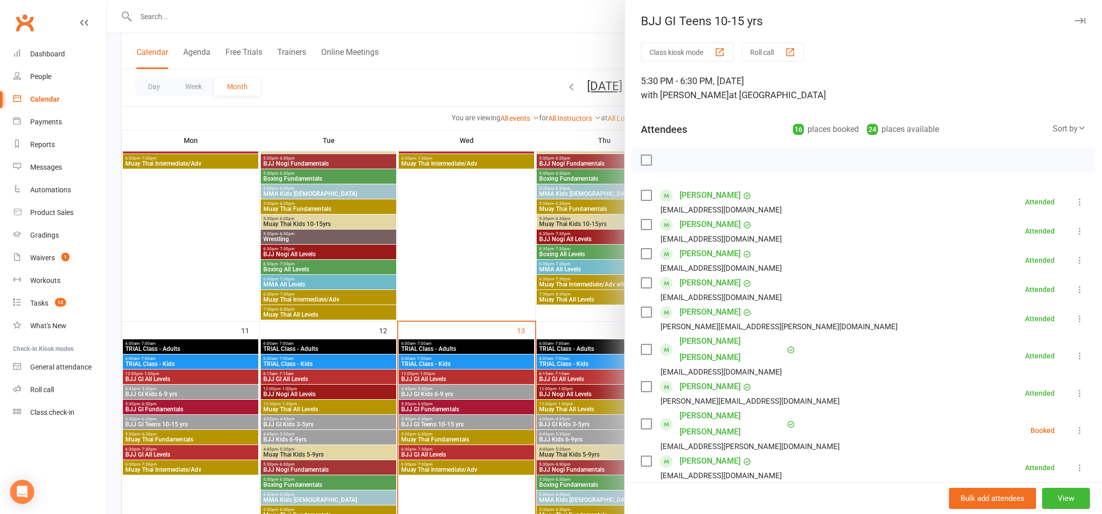
click at [417, 61] on div at bounding box center [604, 257] width 995 height 514
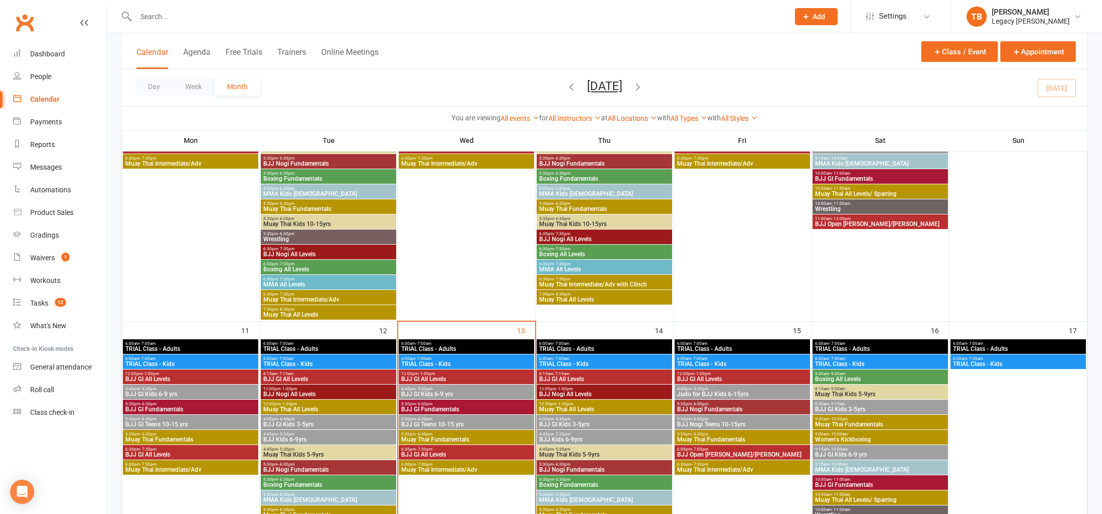
scroll to position [520, 0]
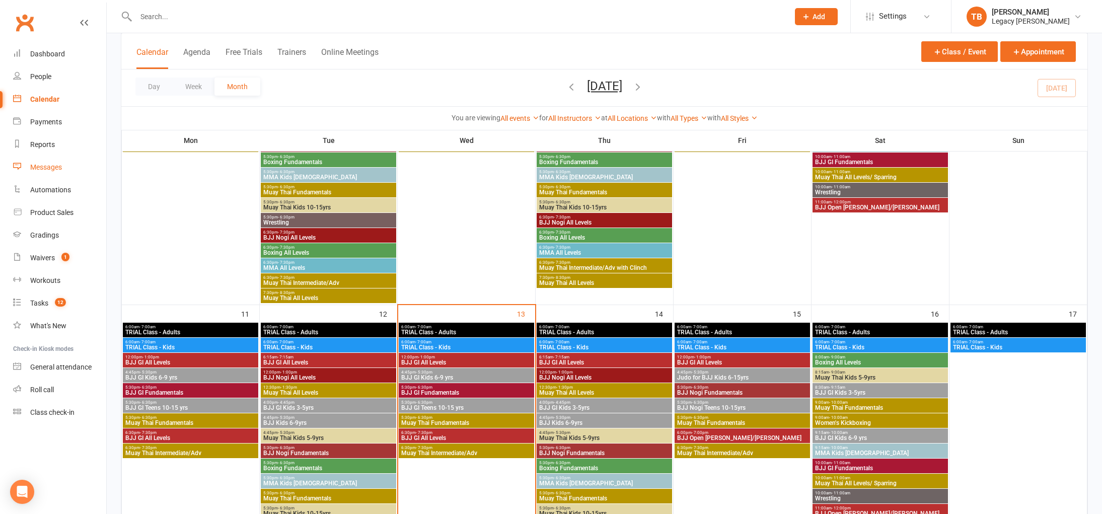
click at [64, 169] on link "Messages" at bounding box center [59, 167] width 93 height 23
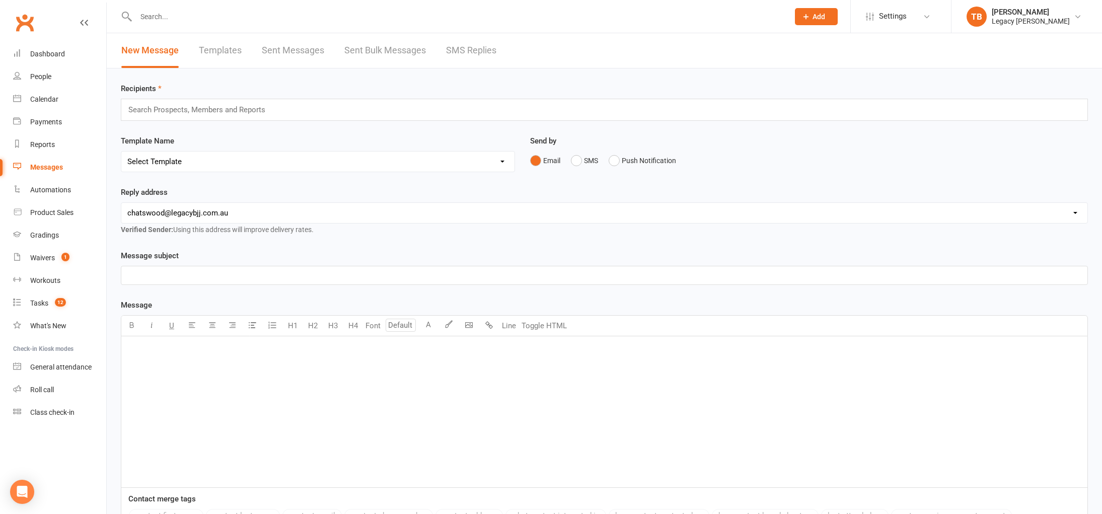
click at [290, 101] on div "Search Prospects, Members and Reports" at bounding box center [604, 110] width 967 height 22
click at [291, 103] on div "Search Prospects, Members and Reports" at bounding box center [604, 110] width 967 height 22
click at [265, 159] on select "Select Template" at bounding box center [317, 161] width 393 height 20
click at [293, 114] on div "Search Prospects, Members and Reports" at bounding box center [604, 110] width 967 height 22
click at [307, 107] on div "Search Prospects, Members and Reports" at bounding box center [604, 110] width 967 height 22
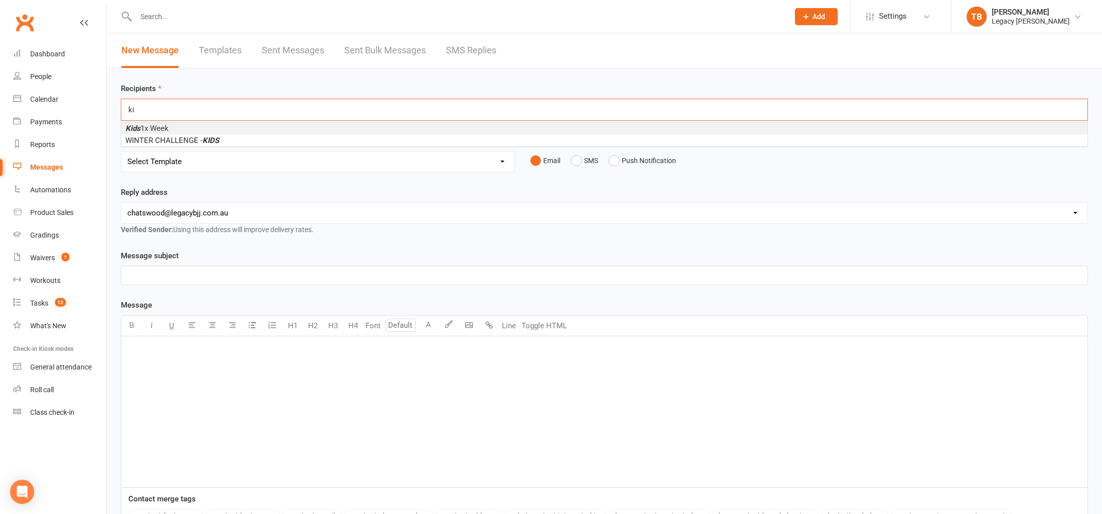
type input "k"
type input "t"
click at [196, 99] on div "kids membership kids membership" at bounding box center [604, 110] width 967 height 22
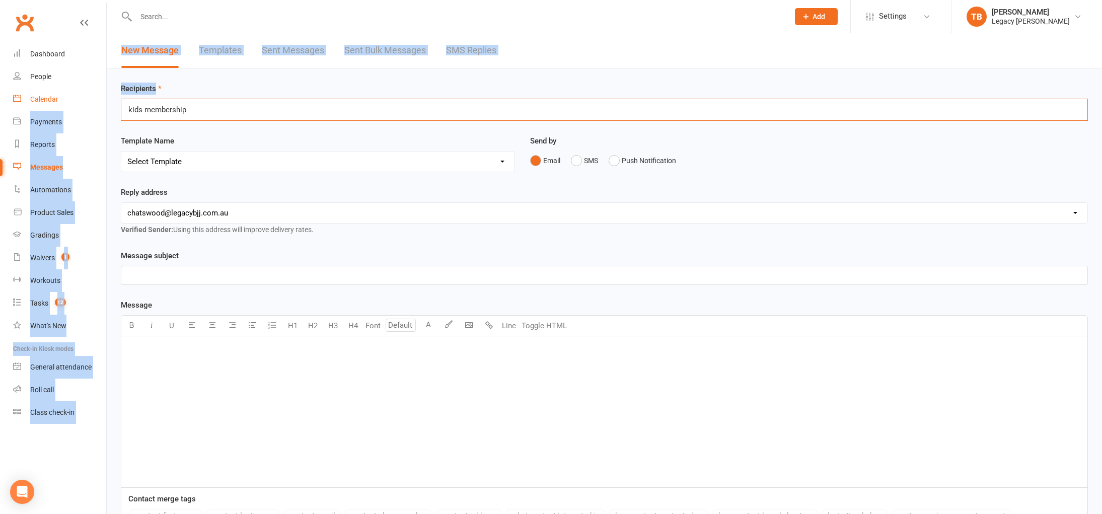
drag, startPoint x: 194, startPoint y: 105, endPoint x: 97, endPoint y: 91, distance: 97.7
click at [97, 91] on ui-view "Prospect Member Non-attending contact Class / event Appointment Grading event T…" at bounding box center [551, 313] width 1102 height 621
click at [168, 107] on input "kids membership" at bounding box center [158, 109] width 63 height 13
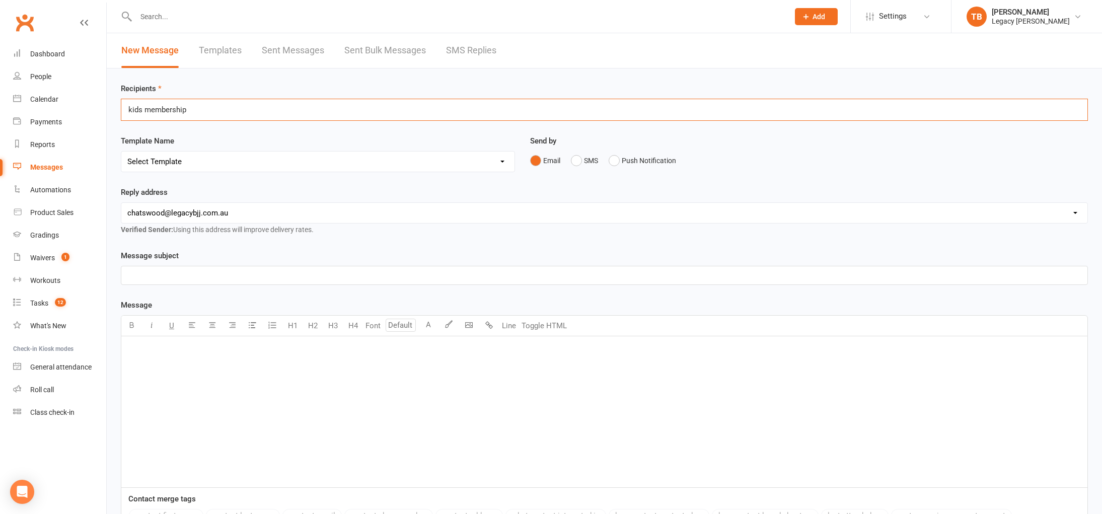
drag, startPoint x: 146, startPoint y: 109, endPoint x: 251, endPoint y: 128, distance: 106.0
click at [251, 128] on div "Recipients kids membership kids membership Template Name Select Template Send b…" at bounding box center [604, 345] width 995 height 555
type input "kids"
click at [251, 128] on li "Kids 1x Week" at bounding box center [604, 128] width 966 height 12
click at [283, 115] on input "text" at bounding box center [268, 109] width 147 height 13
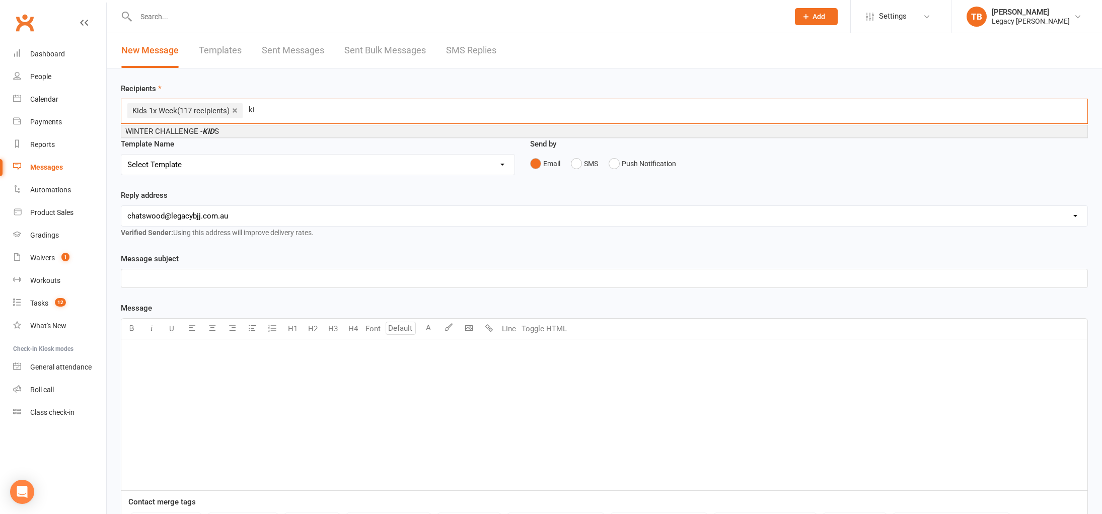
type input "k"
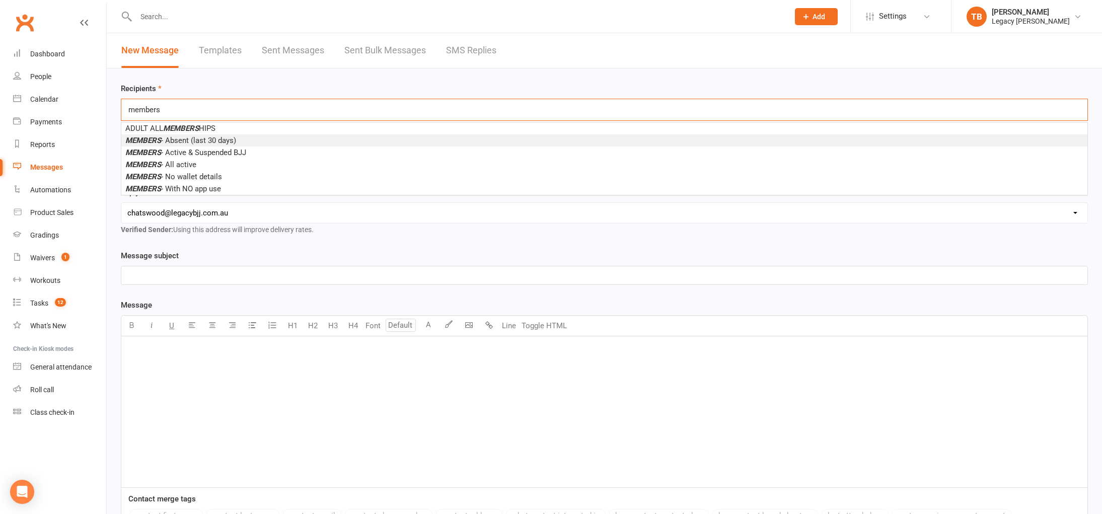
click at [323, 102] on div "members members" at bounding box center [604, 110] width 967 height 22
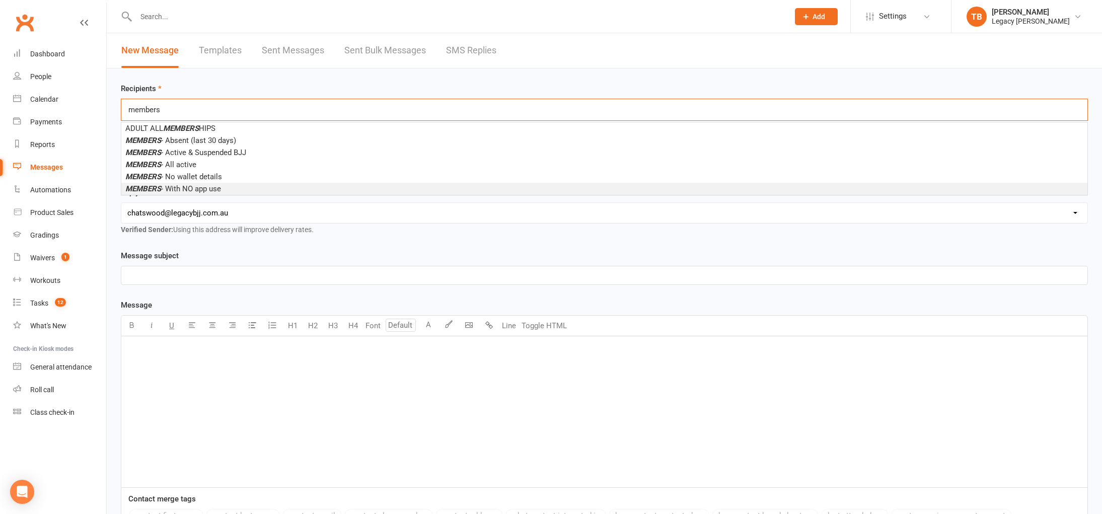
scroll to position [80, 0]
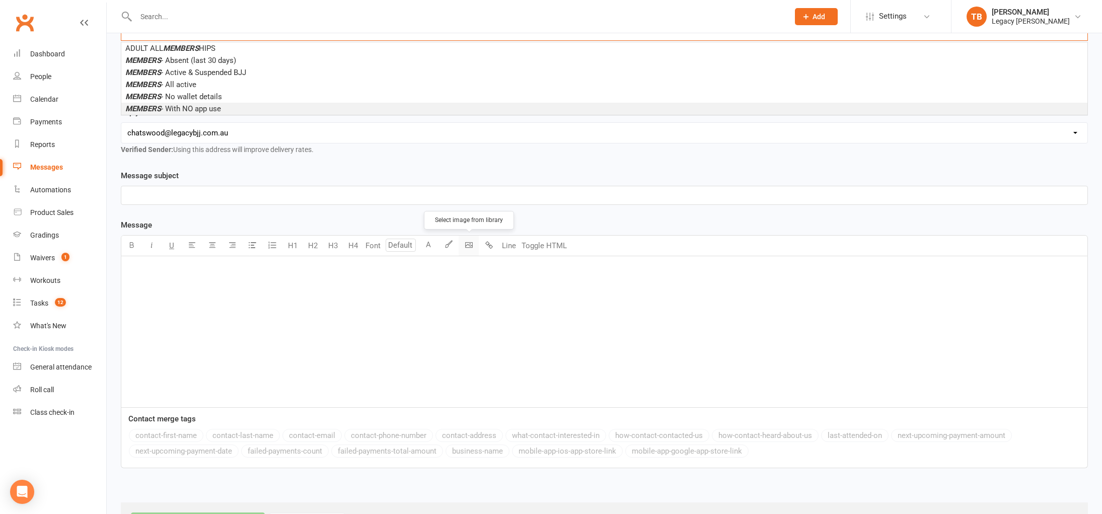
click at [470, 250] on body "Prospect Member Non-attending contact Class / event Appointment Grading event T…" at bounding box center [551, 233] width 1102 height 621
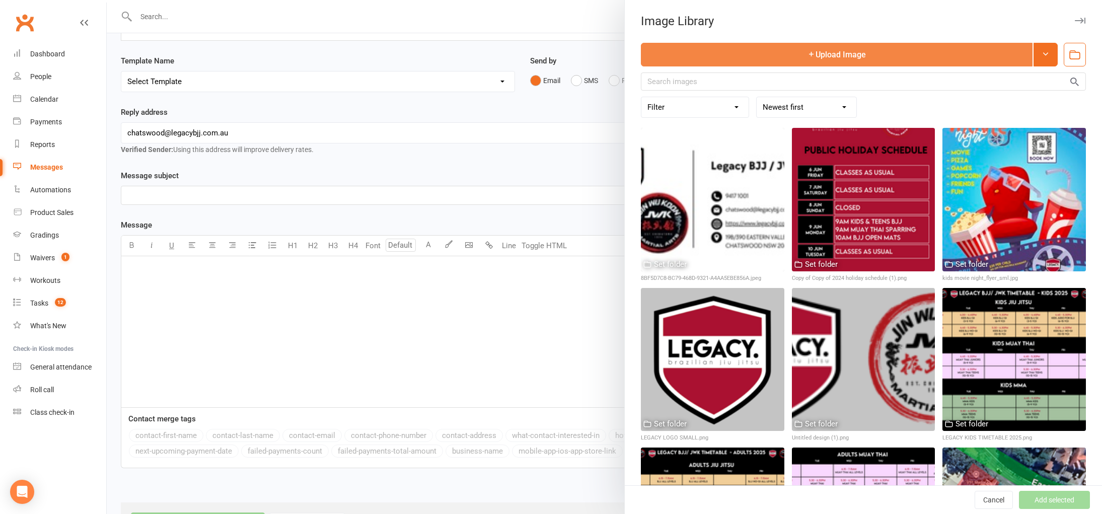
click at [920, 52] on button "Upload Image" at bounding box center [837, 55] width 392 height 24
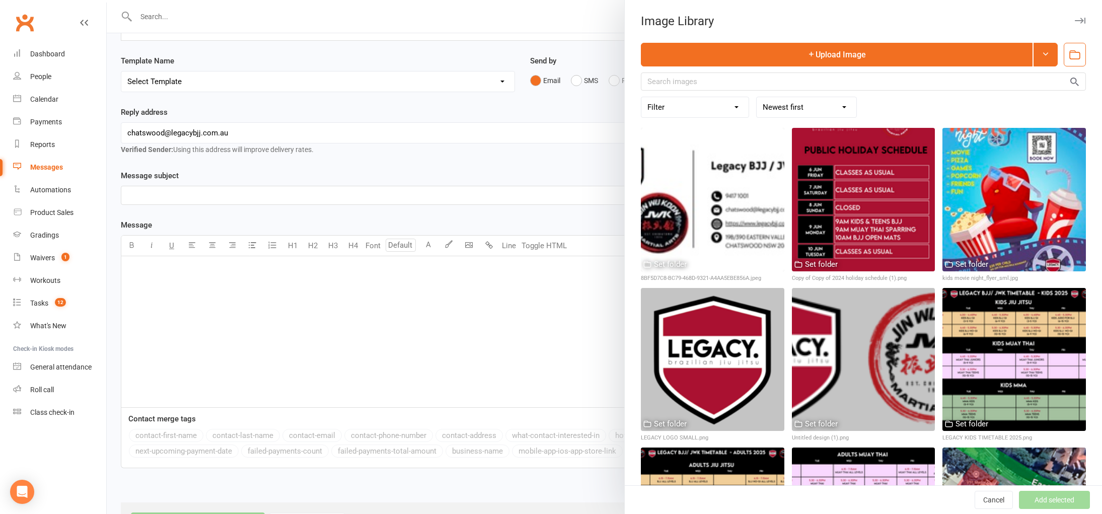
click at [547, 58] on div at bounding box center [604, 257] width 995 height 514
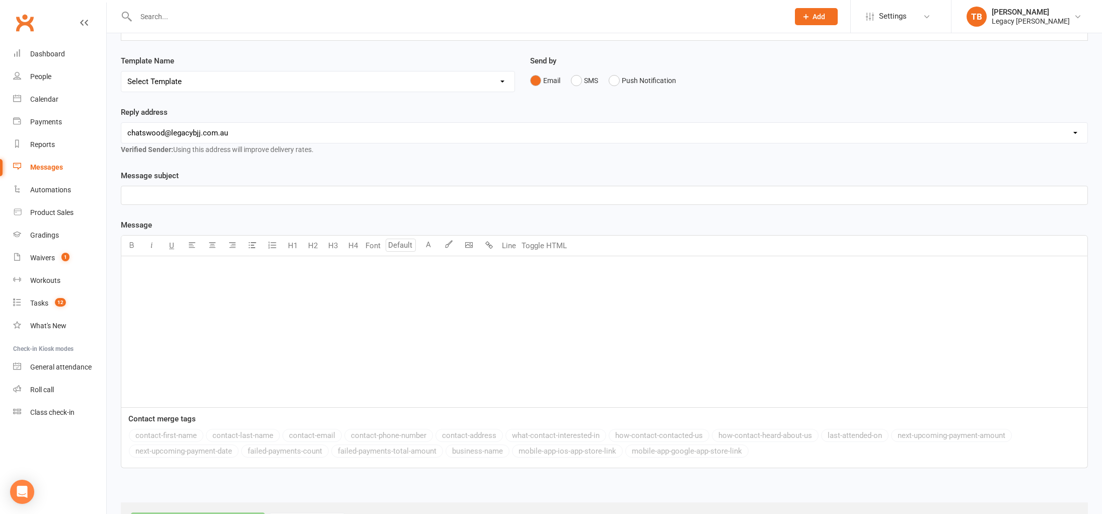
click at [38, 165] on div "Messages" at bounding box center [46, 167] width 33 height 8
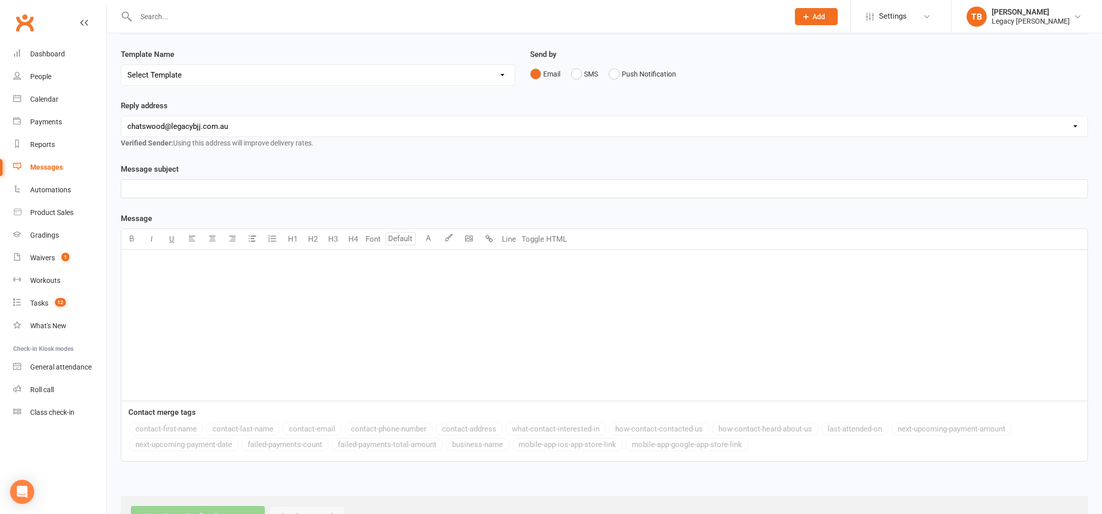
scroll to position [91, 0]
drag, startPoint x: 239, startPoint y: 57, endPoint x: 238, endPoint y: 64, distance: 6.7
click at [239, 57] on div "Template Name Select Template" at bounding box center [318, 62] width 394 height 37
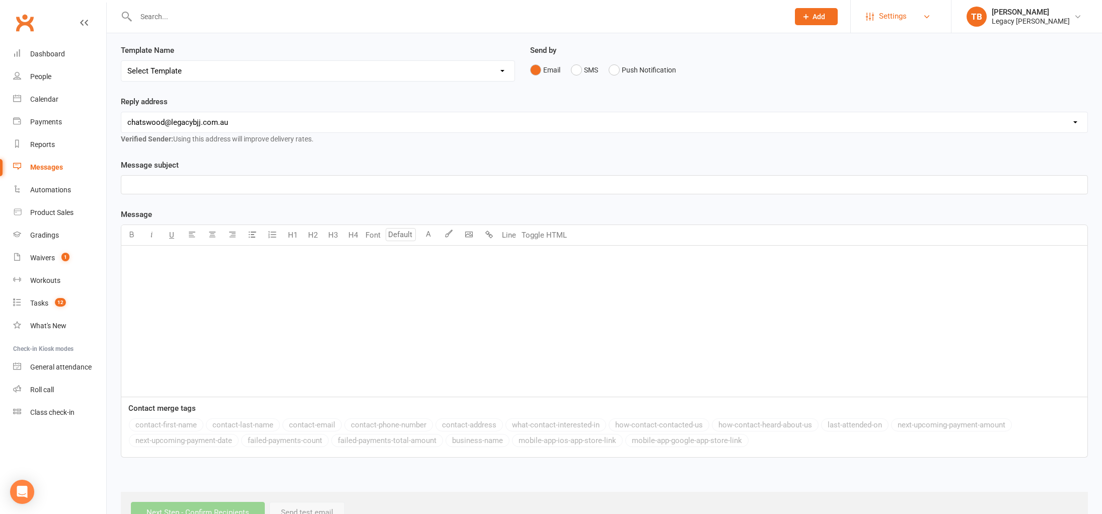
click at [918, 22] on link "Settings" at bounding box center [901, 16] width 70 height 23
click at [262, 72] on select "Select Template" at bounding box center [317, 71] width 393 height 20
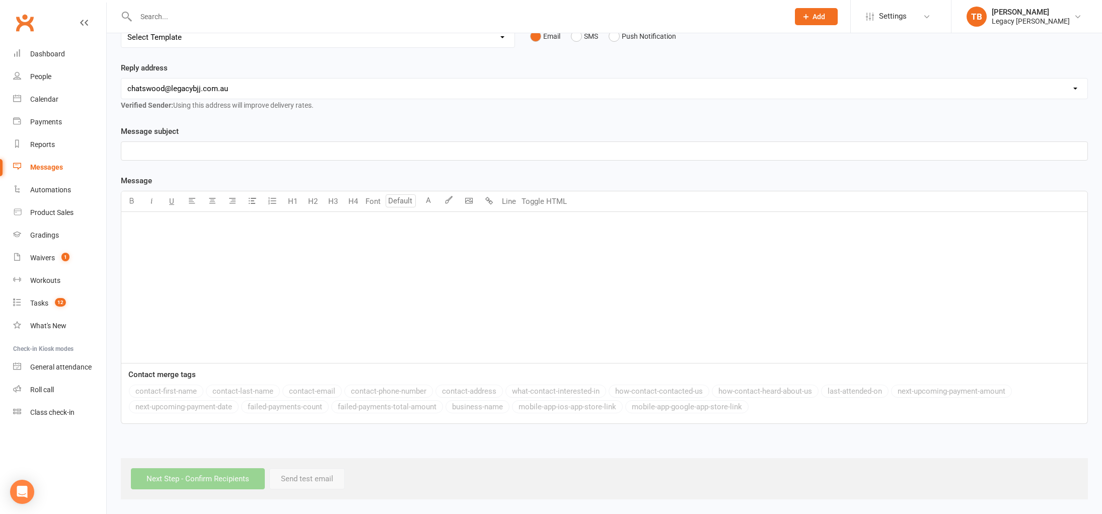
scroll to position [0, 0]
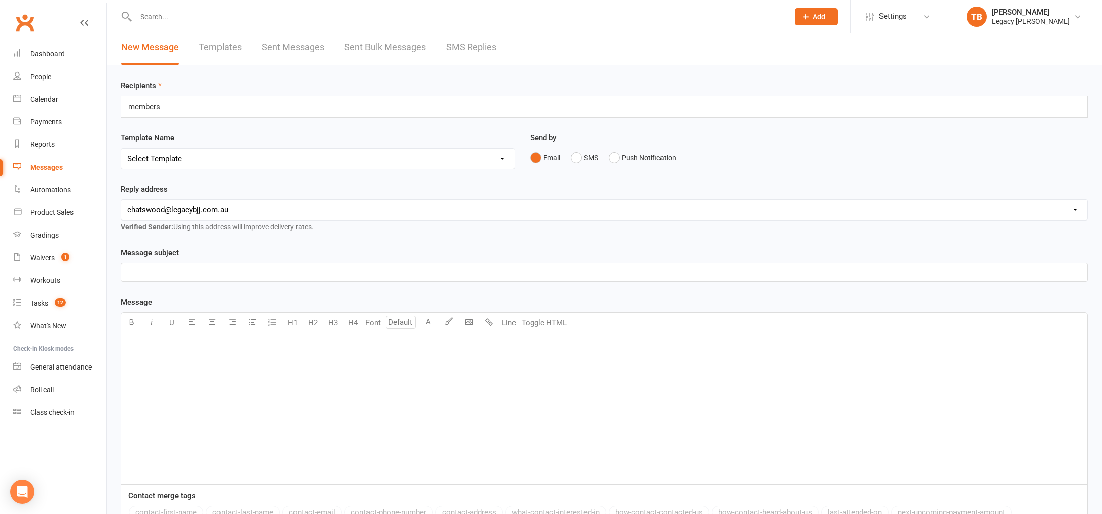
click at [251, 106] on div "members members" at bounding box center [604, 107] width 967 height 22
click at [248, 109] on div "members members" at bounding box center [604, 107] width 967 height 22
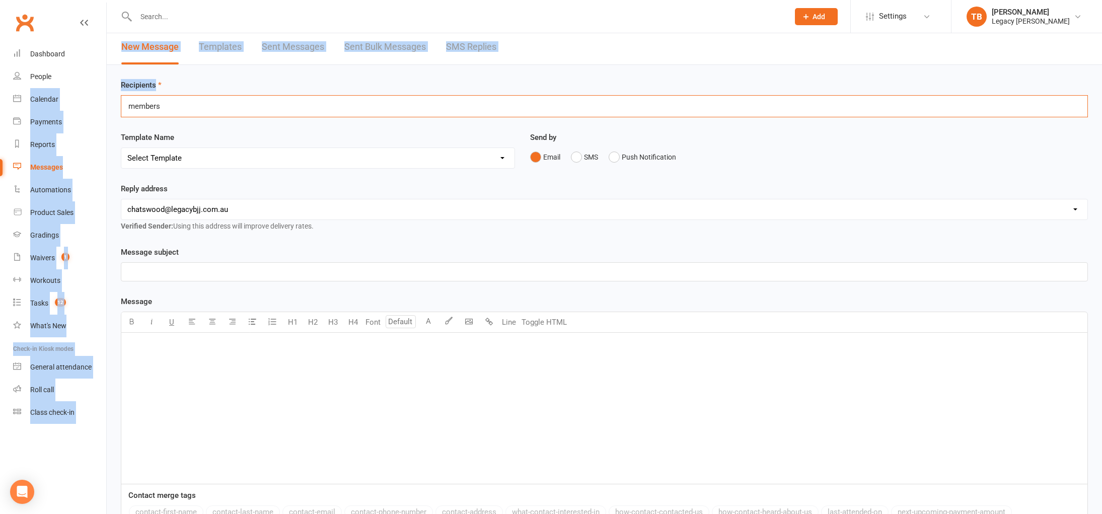
drag, startPoint x: 248, startPoint y: 109, endPoint x: 1, endPoint y: 100, distance: 247.8
click at [1, 100] on ui-view "Prospect Member Non-attending contact Class / event Appointment Grading event T…" at bounding box center [551, 309] width 1102 height 621
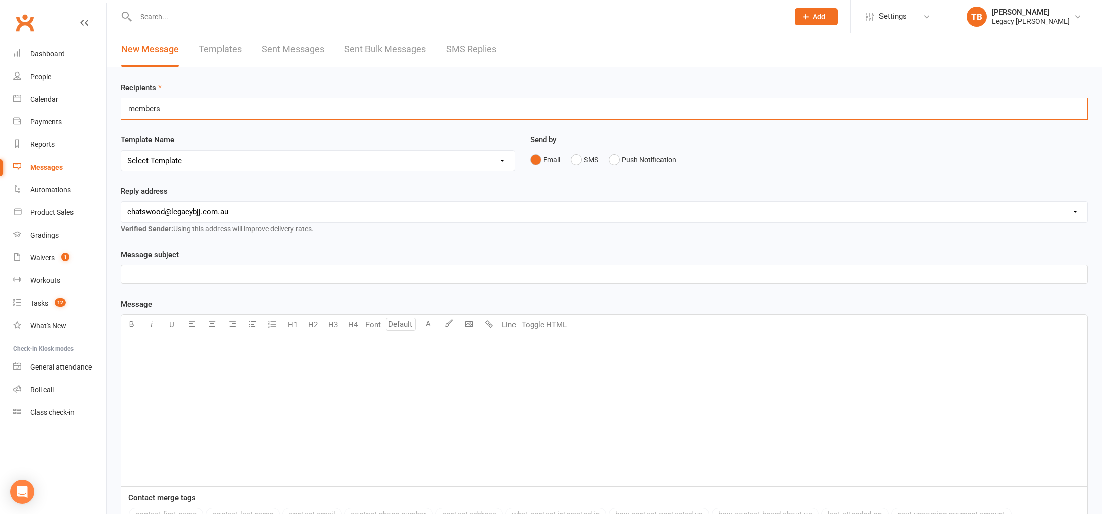
click at [213, 107] on div "members members" at bounding box center [604, 109] width 967 height 22
drag, startPoint x: 180, startPoint y: 104, endPoint x: 126, endPoint y: 106, distance: 54.4
click at [126, 106] on div "members members" at bounding box center [604, 109] width 967 height 22
type input "m"
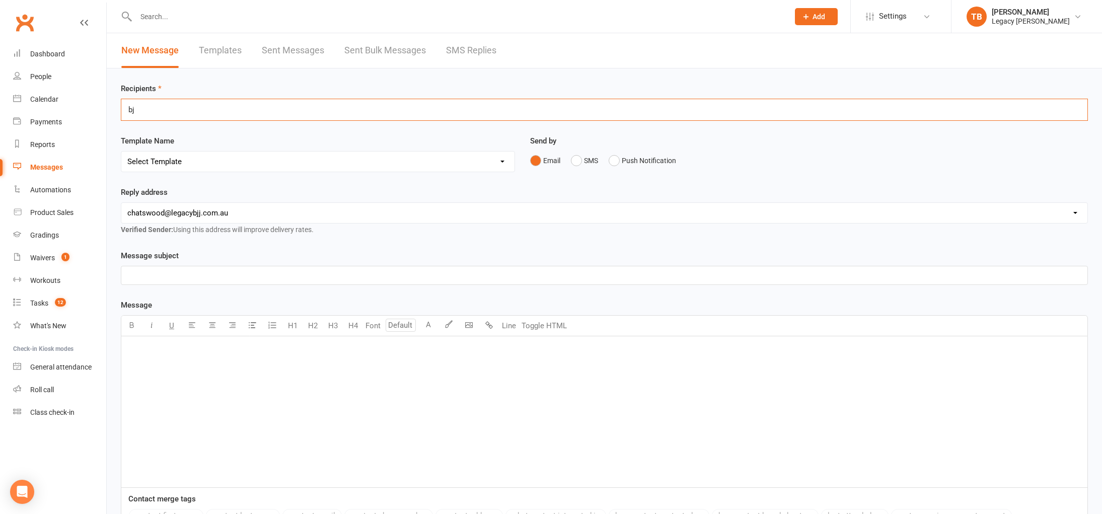
type input "b"
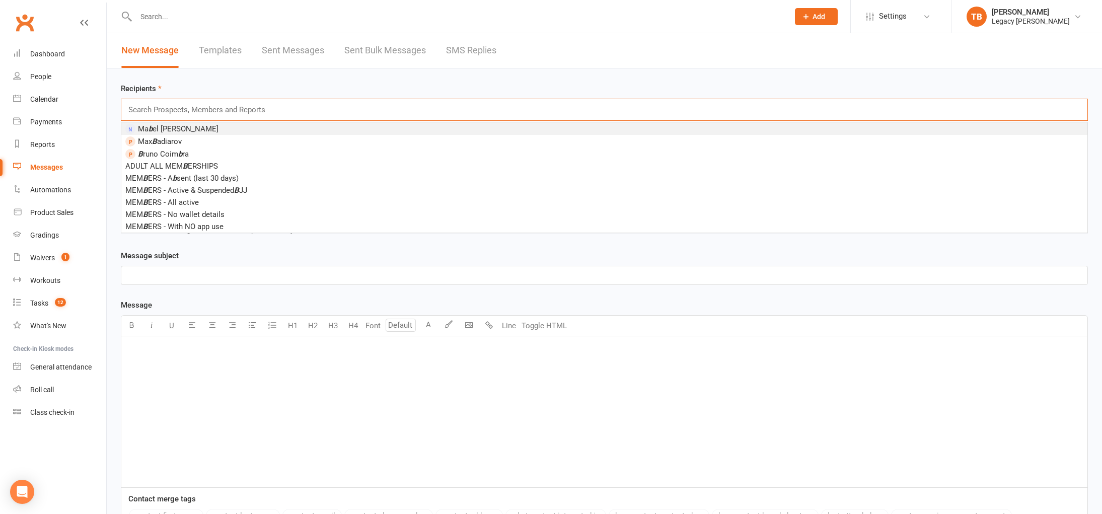
click at [144, 109] on input "text" at bounding box center [200, 109] width 147 height 13
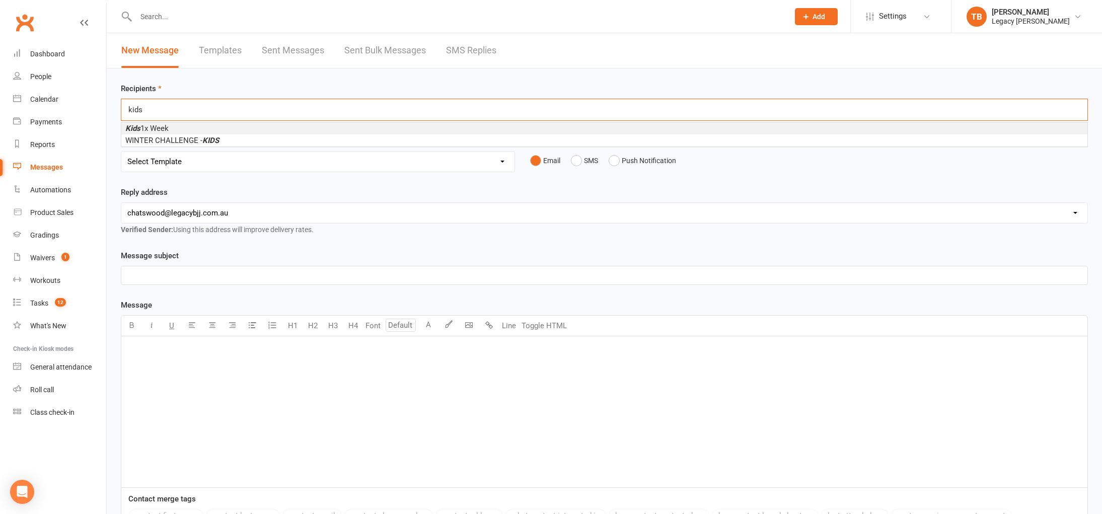
type input "kids"
click at [145, 125] on span "Kids 1x Week" at bounding box center [146, 128] width 43 height 9
type input "k"
type input "t"
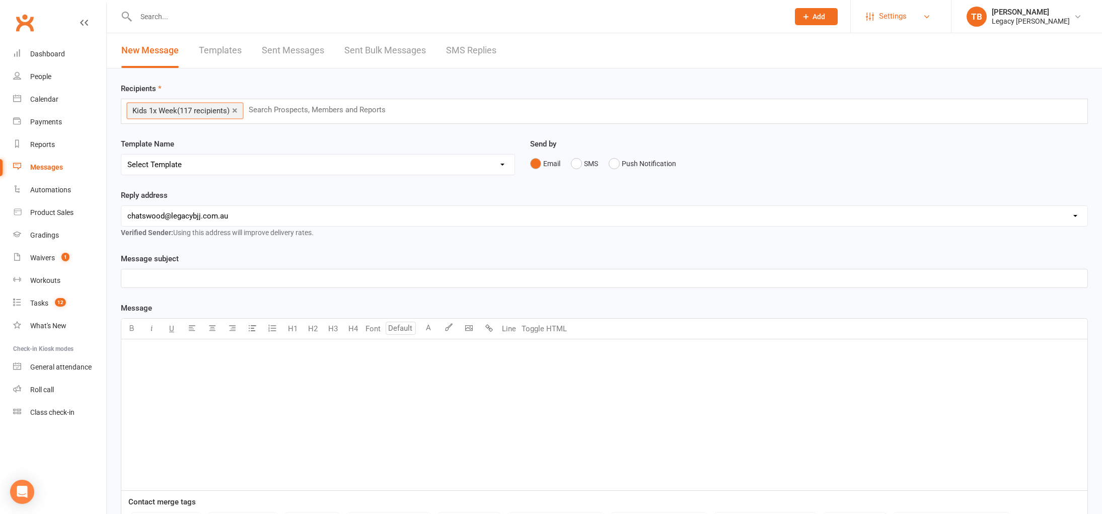
click at [934, 13] on link "Settings" at bounding box center [901, 16] width 70 height 23
click at [277, 114] on input "text" at bounding box center [321, 109] width 147 height 13
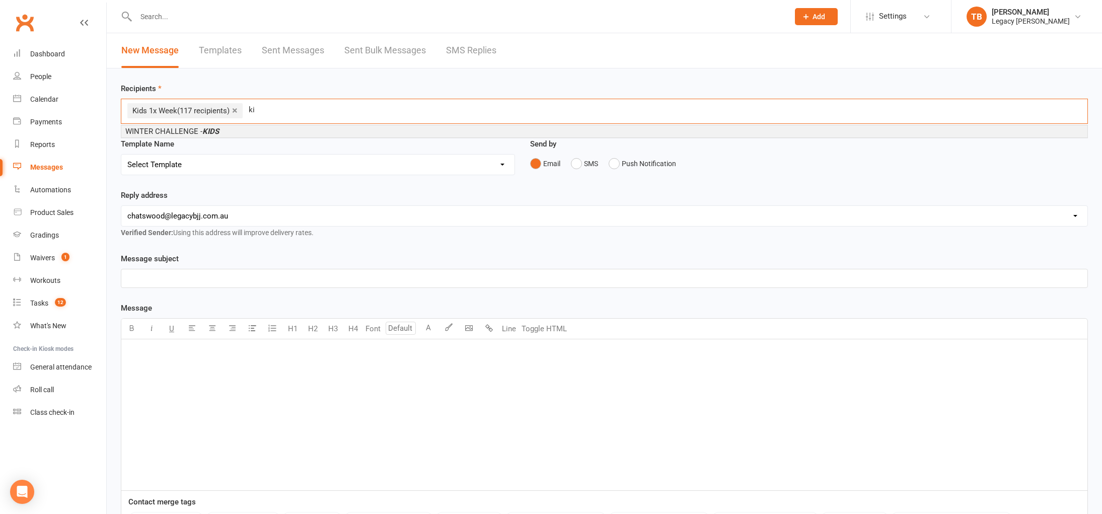
type input "k"
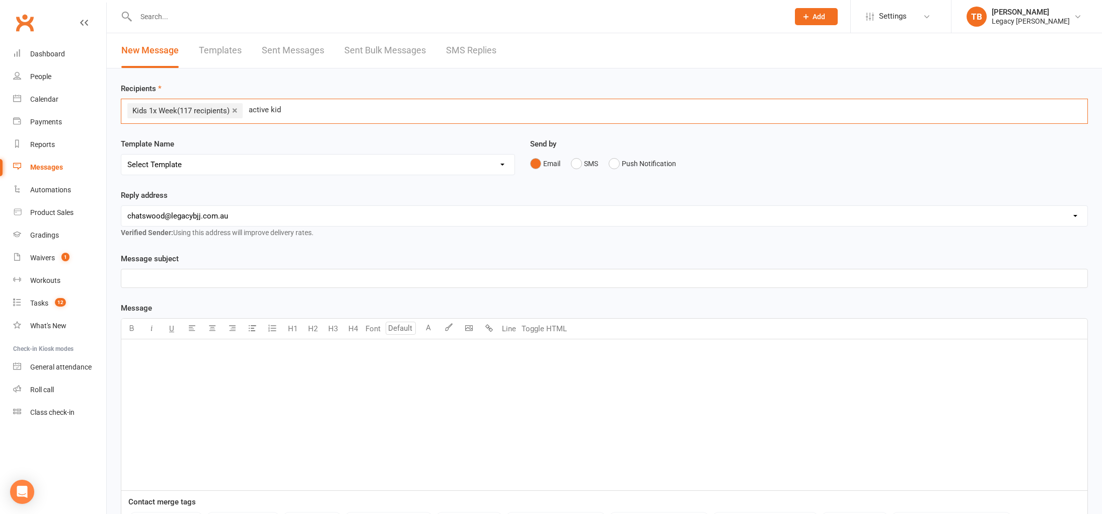
type input "active kids"
click at [187, 161] on select "Select Template" at bounding box center [317, 161] width 393 height 20
click at [256, 110] on input "text" at bounding box center [200, 109] width 147 height 13
type input "kids"
click at [228, 107] on input "text" at bounding box center [200, 109] width 147 height 13
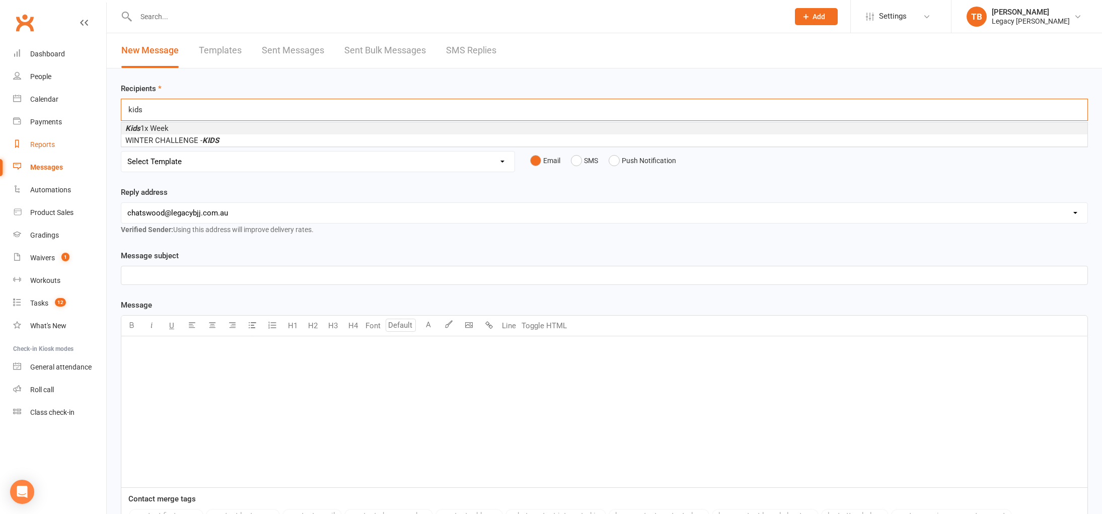
type input "kids"
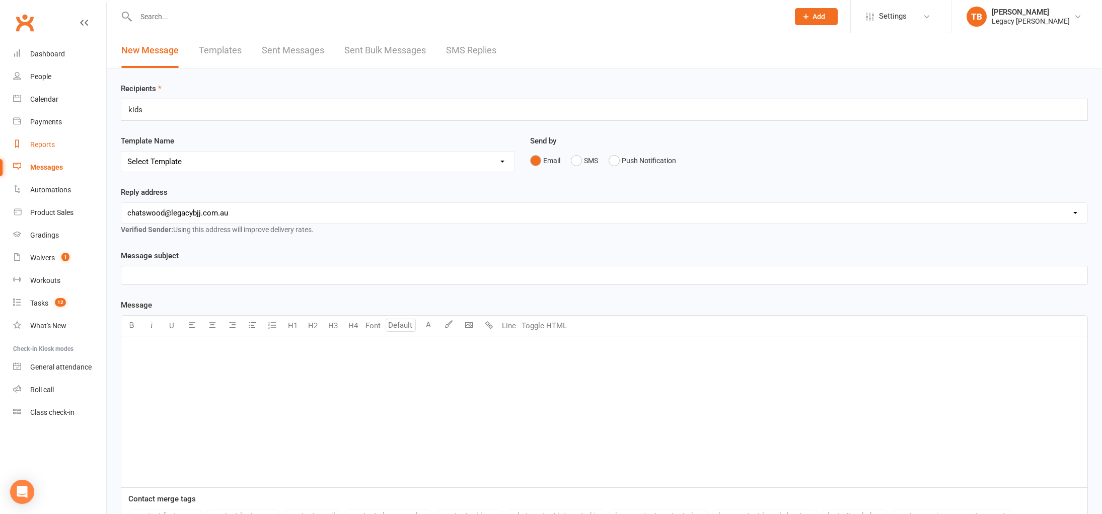
click at [51, 148] on div "Reports" at bounding box center [42, 144] width 25 height 8
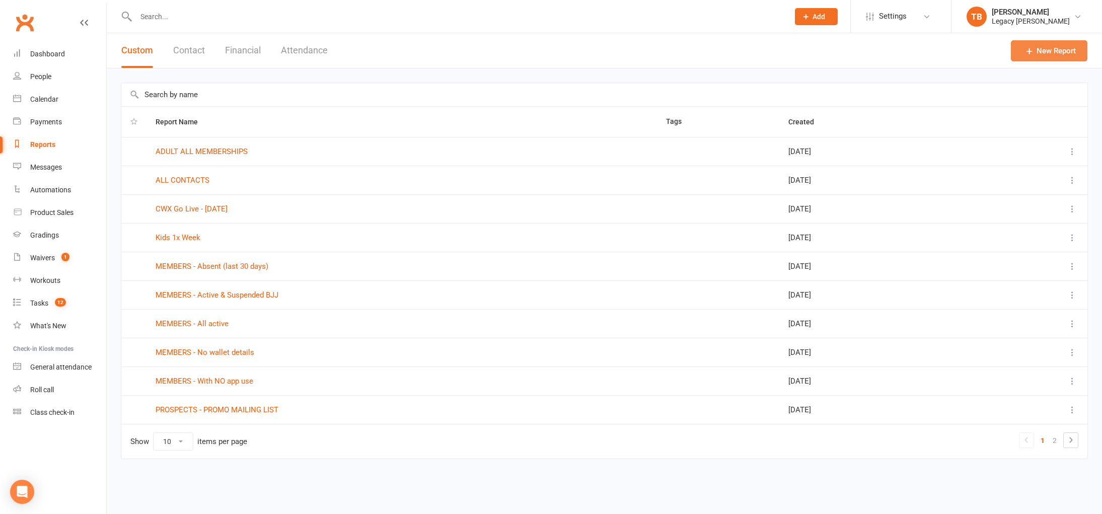
click at [1069, 57] on link "New Report" at bounding box center [1048, 50] width 76 height 21
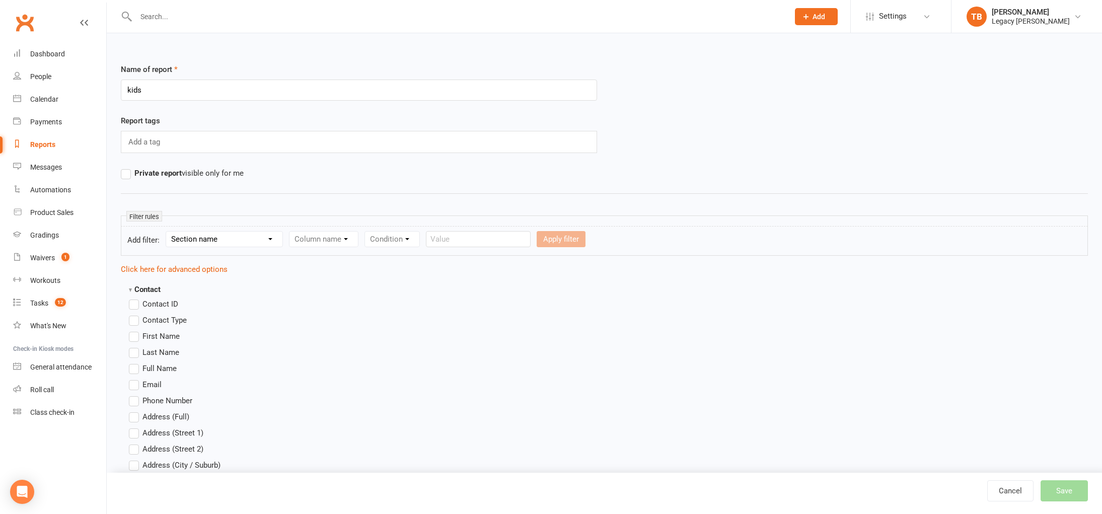
scroll to position [6, 0]
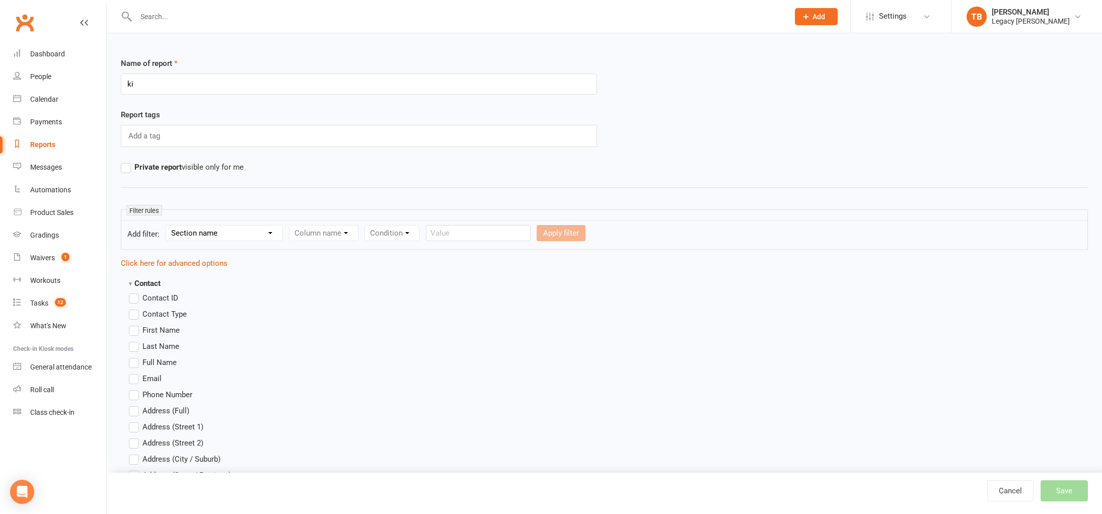
type input "k"
type input "A"
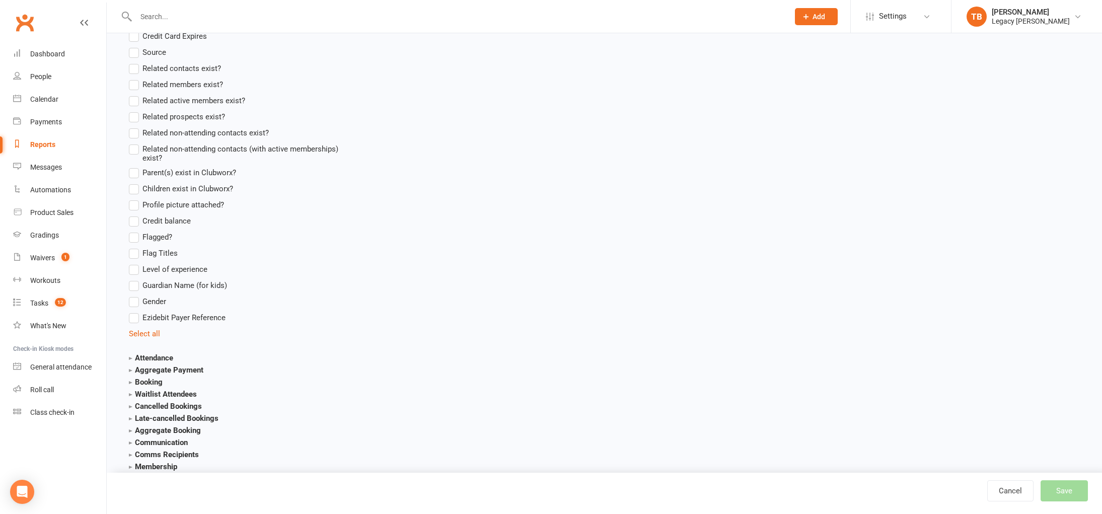
scroll to position [1042, 0]
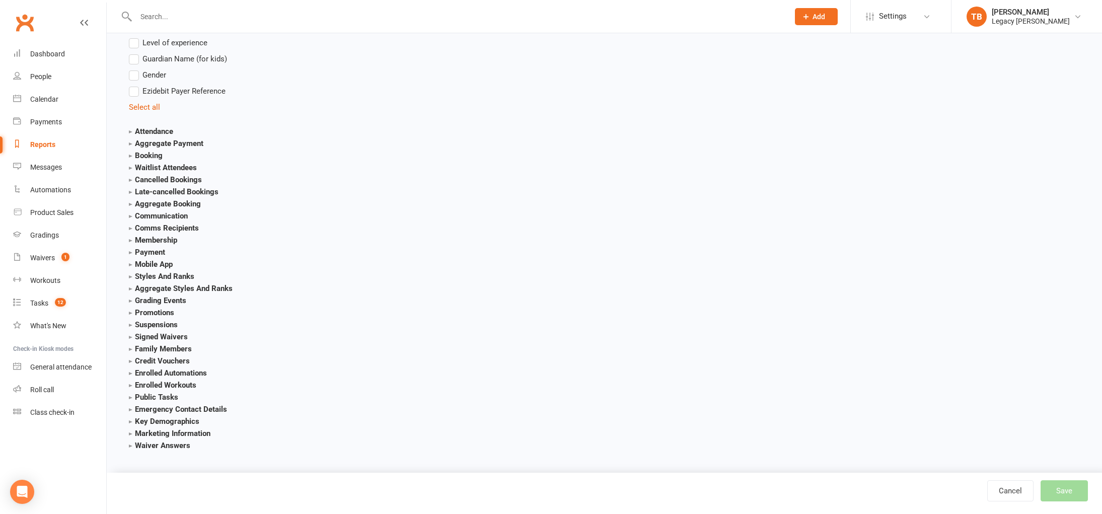
type input "All Kids - Membership"
click at [168, 241] on strong "Membership" at bounding box center [153, 240] width 48 height 9
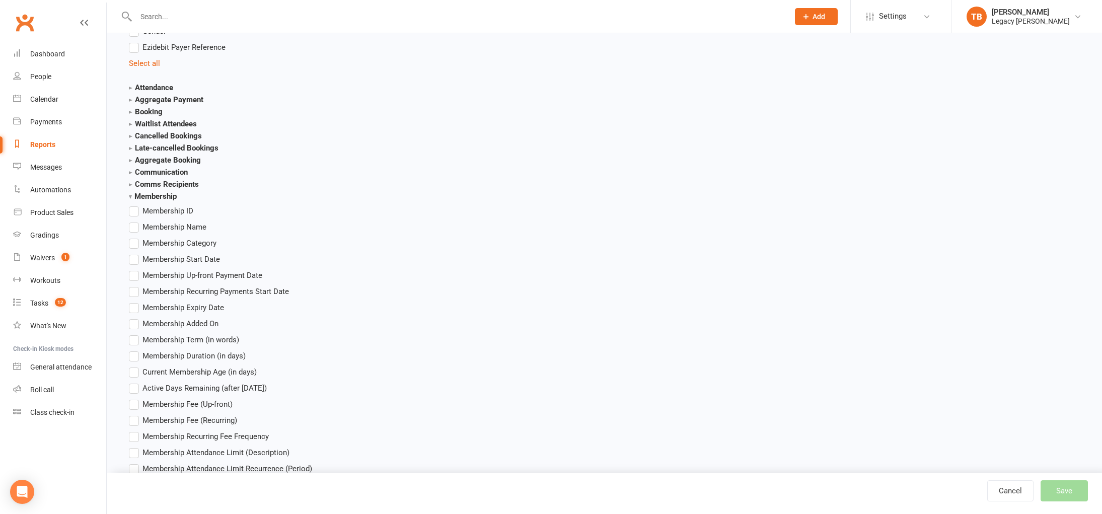
scroll to position [1035, 0]
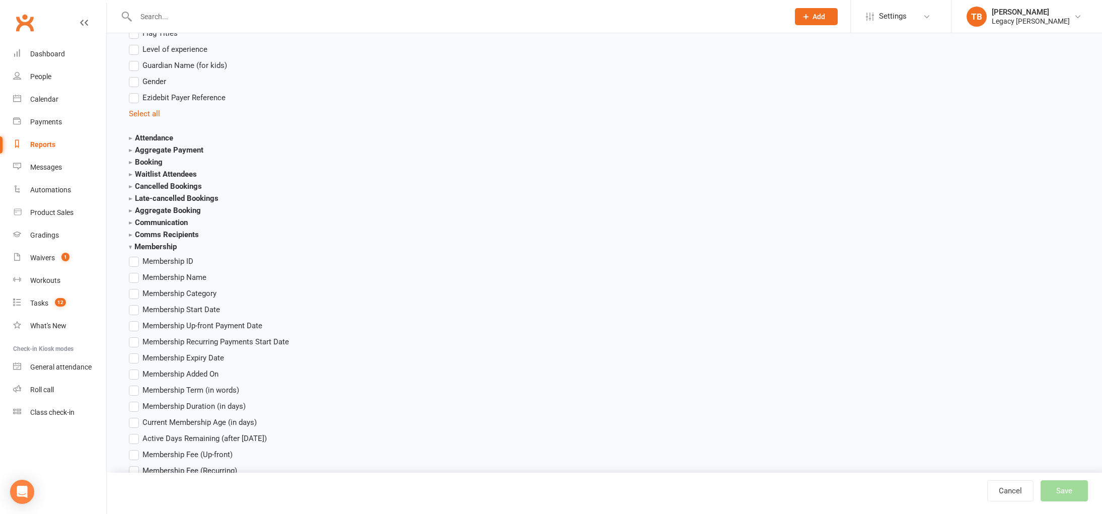
click at [167, 242] on strong "Membership" at bounding box center [153, 246] width 48 height 9
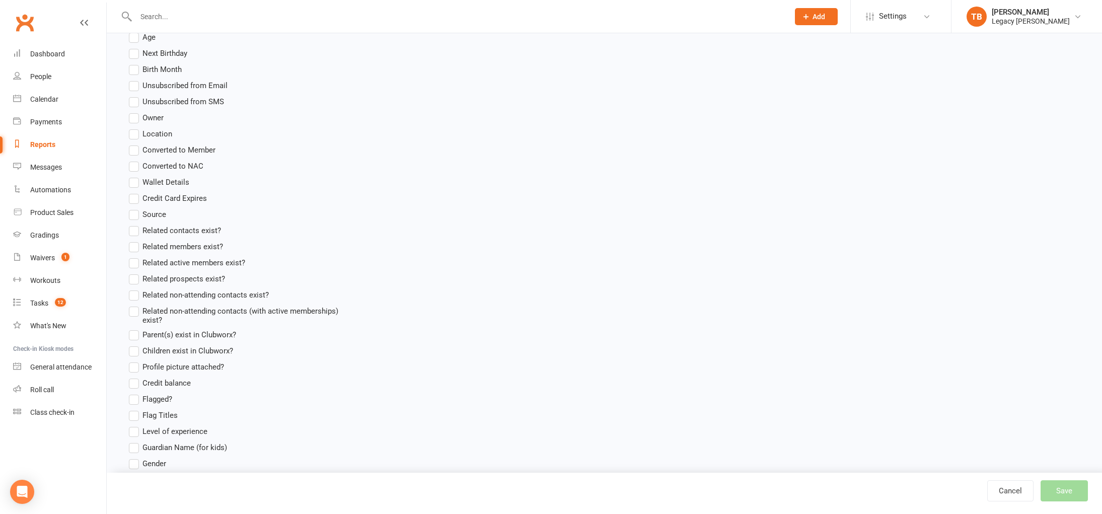
scroll to position [1042, 0]
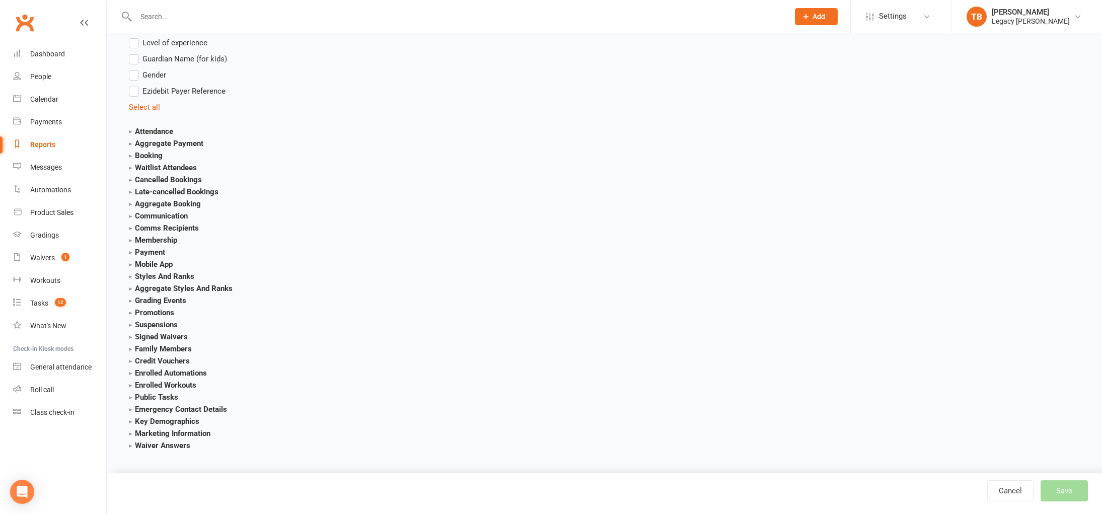
click at [174, 242] on strong "Membership" at bounding box center [153, 240] width 48 height 9
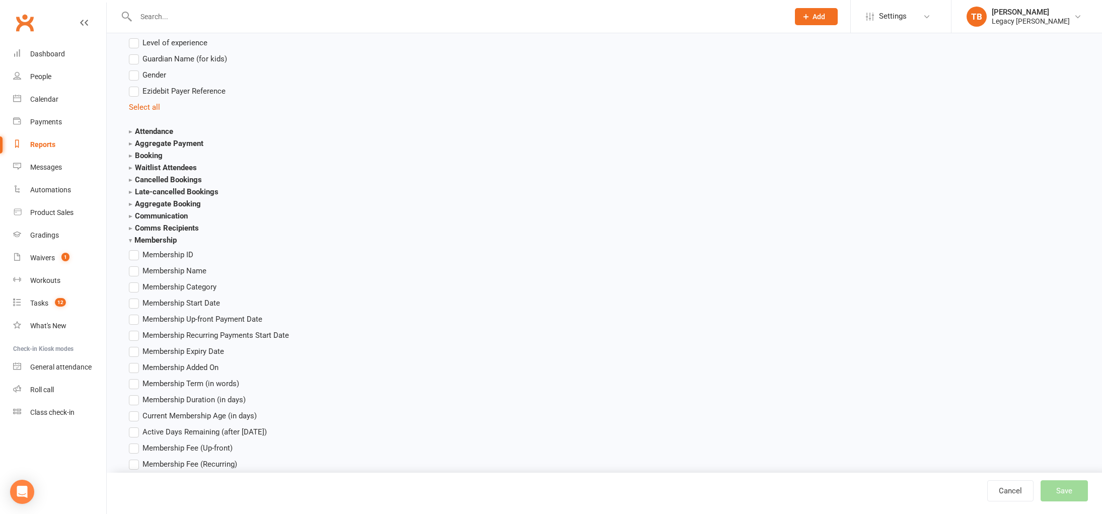
click at [171, 240] on strong "Membership" at bounding box center [153, 240] width 48 height 9
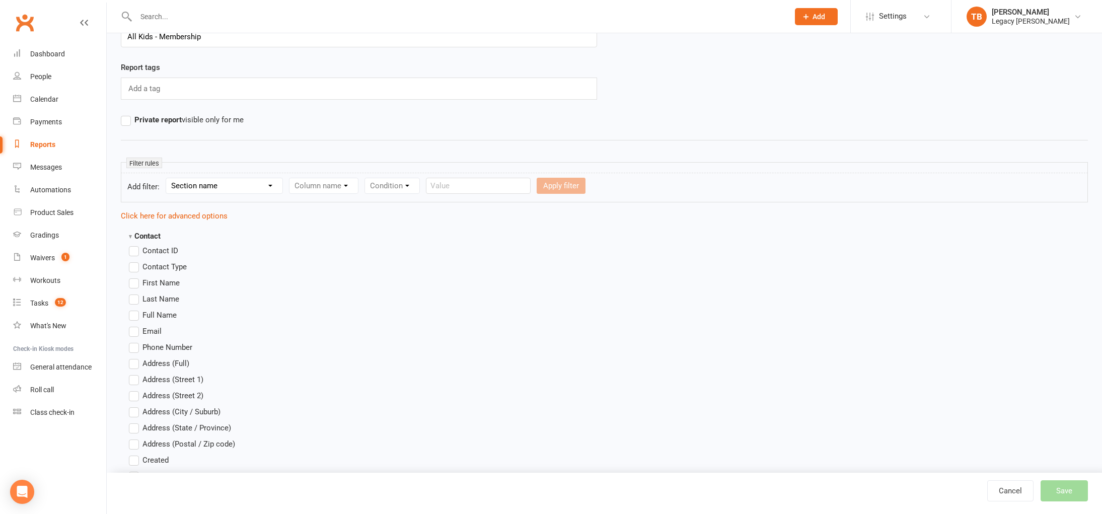
scroll to position [0, 0]
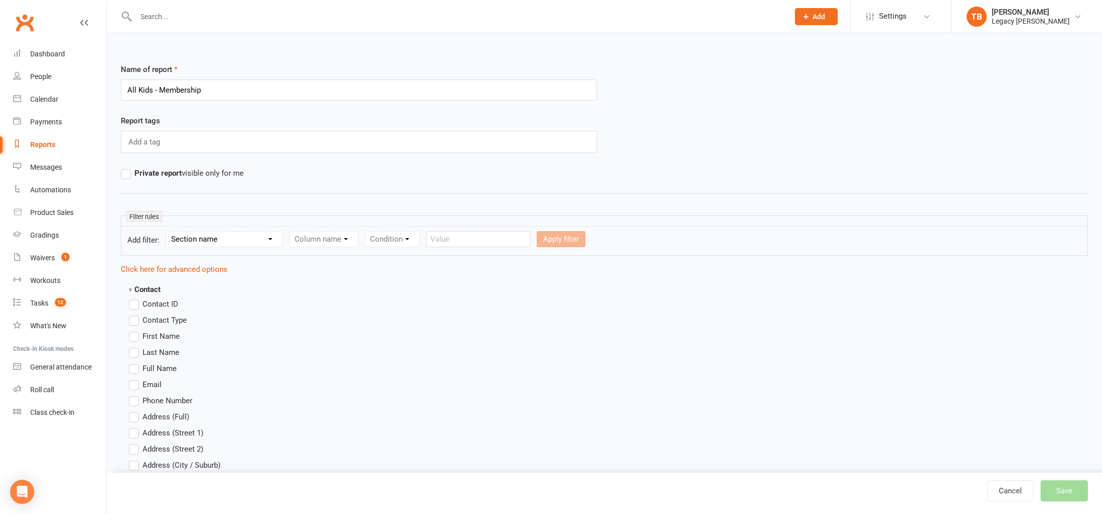
click at [199, 146] on div "Add a tag" at bounding box center [359, 142] width 476 height 22
click at [202, 143] on div "Add a tag" at bounding box center [359, 142] width 476 height 22
click at [207, 227] on form "Add filter: Section name Contact Attendance Aggregate Payment Booking Waitlist …" at bounding box center [604, 241] width 967 height 30
click at [207, 235] on select "Section name Contact Attendance Aggregate Payment Booking Waitlist Attendees Ca…" at bounding box center [224, 238] width 116 height 15
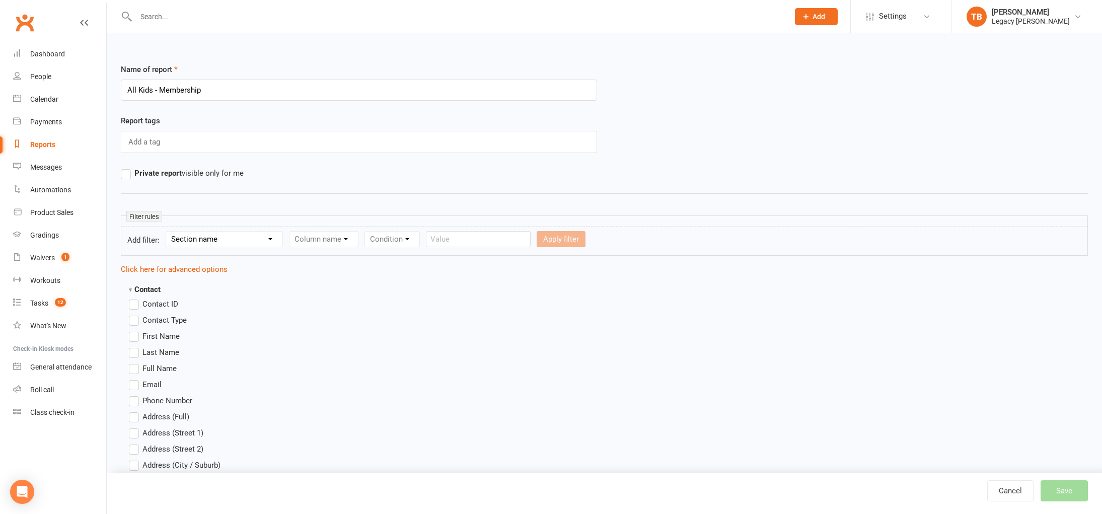
click at [168, 231] on select "Section name Contact Attendance Aggregate Payment Booking Waitlist Attendees Ca…" at bounding box center [224, 238] width 116 height 15
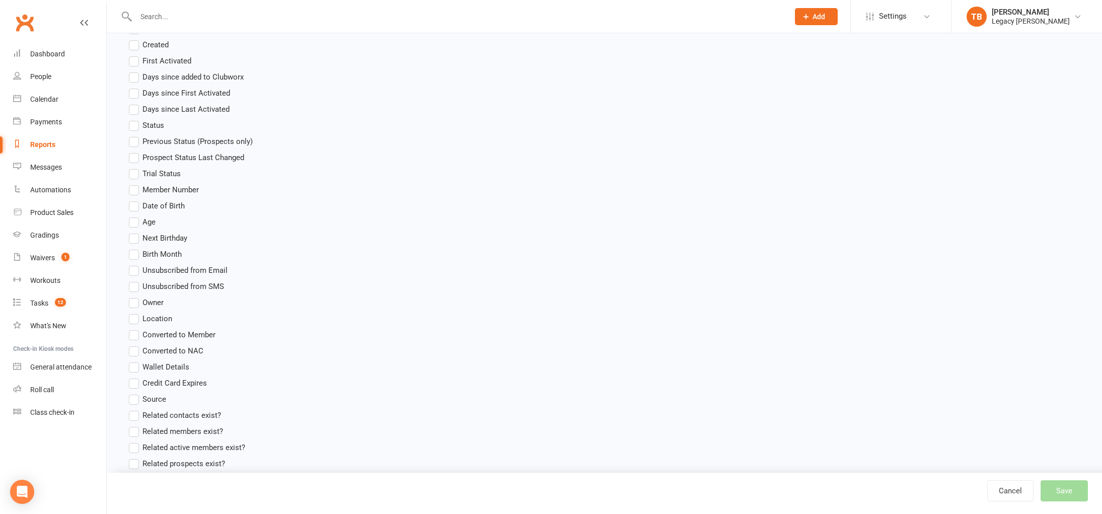
scroll to position [1002, 0]
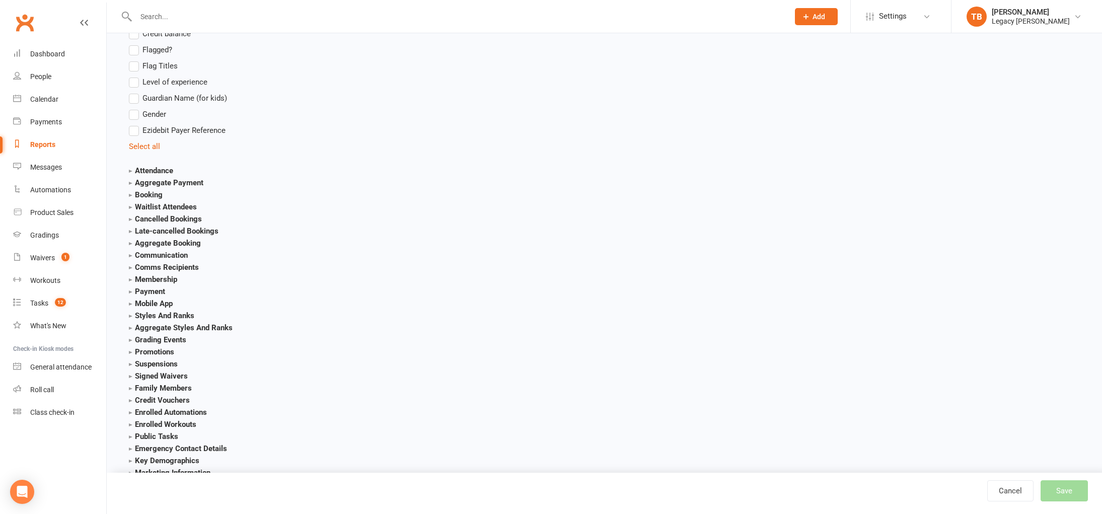
click at [151, 168] on strong "Attendance" at bounding box center [151, 170] width 44 height 9
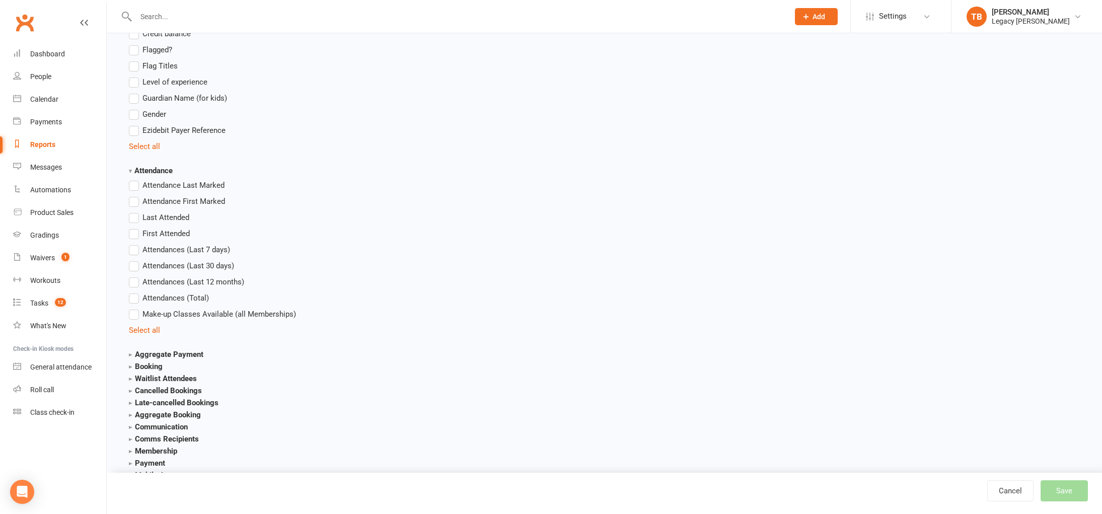
click at [151, 168] on strong "Attendance" at bounding box center [151, 170] width 44 height 9
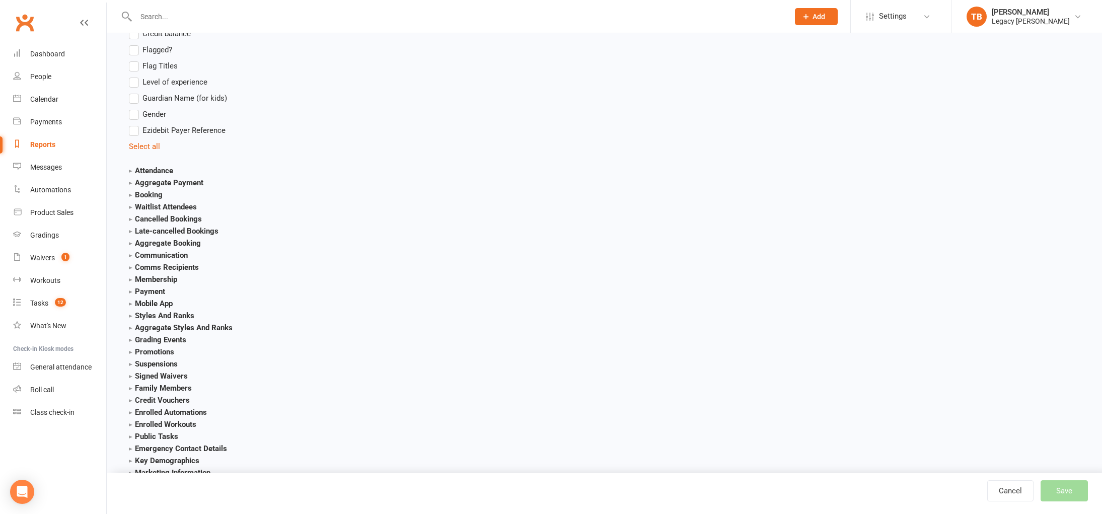
scroll to position [1004, 0]
click at [174, 316] on strong "Styles And Ranks" at bounding box center [161, 313] width 65 height 9
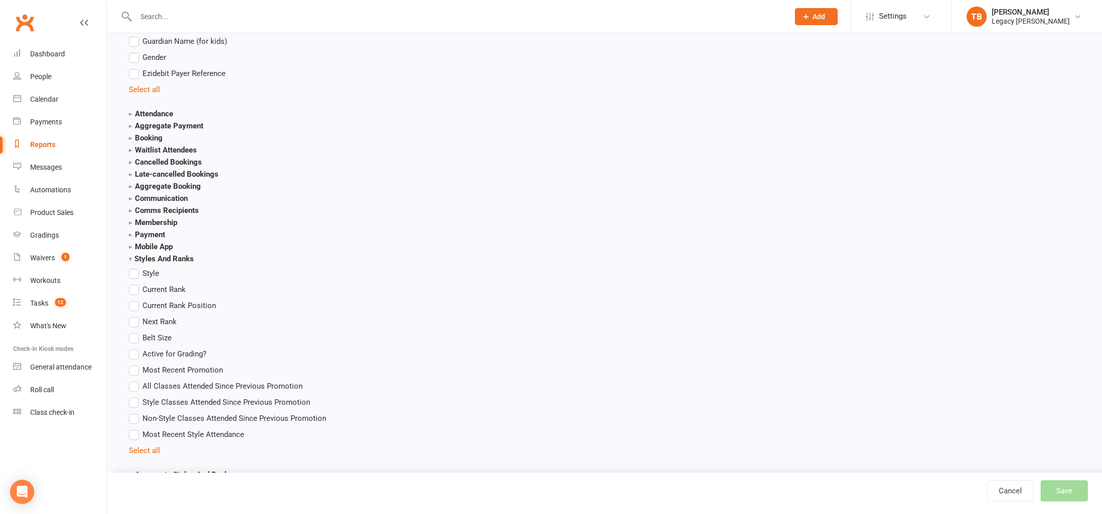
scroll to position [1144, 0]
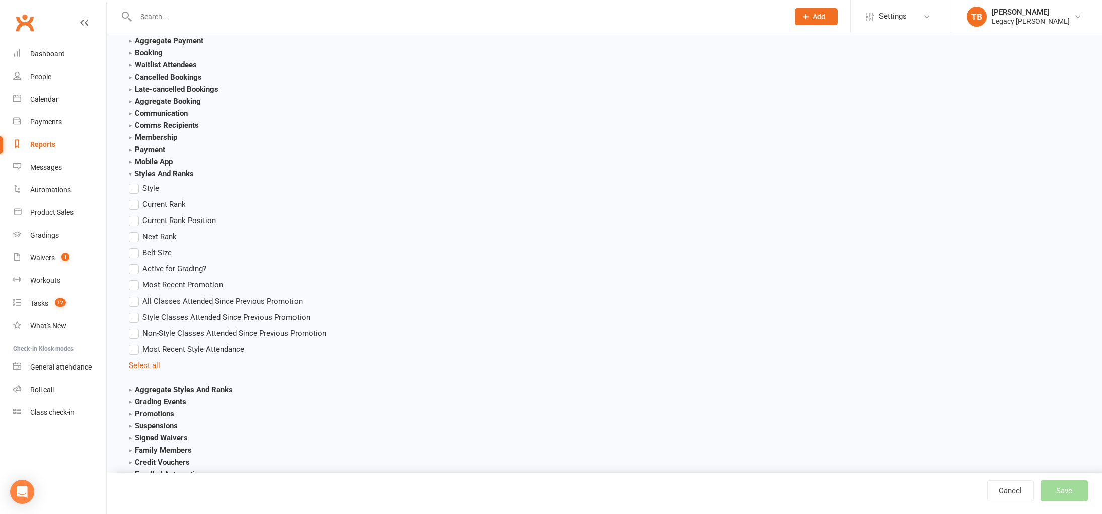
click at [169, 175] on strong "Styles And Ranks" at bounding box center [161, 173] width 65 height 9
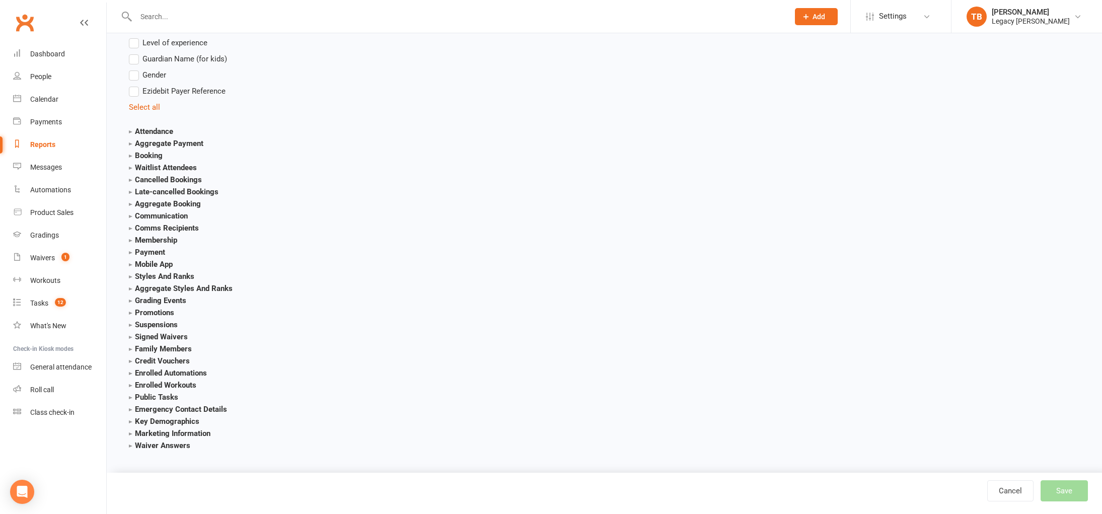
click at [143, 136] on section "Attendance Attendance Last Marked Attendance First Marked Last Attended First A…" at bounding box center [236, 131] width 214 height 12
click at [150, 133] on strong "Attendance" at bounding box center [151, 131] width 44 height 9
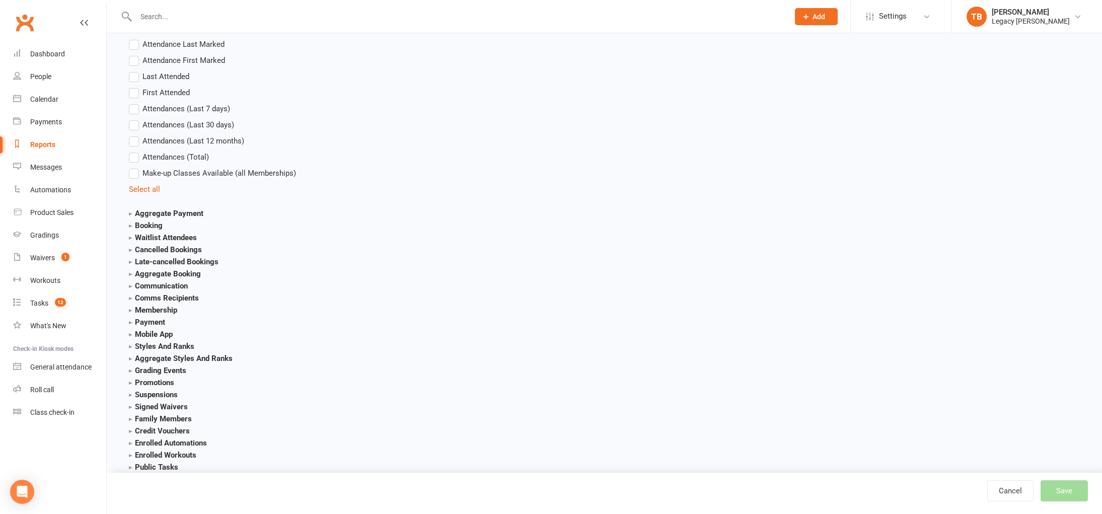
click at [158, 250] on strong "Cancelled Bookings" at bounding box center [165, 249] width 73 height 9
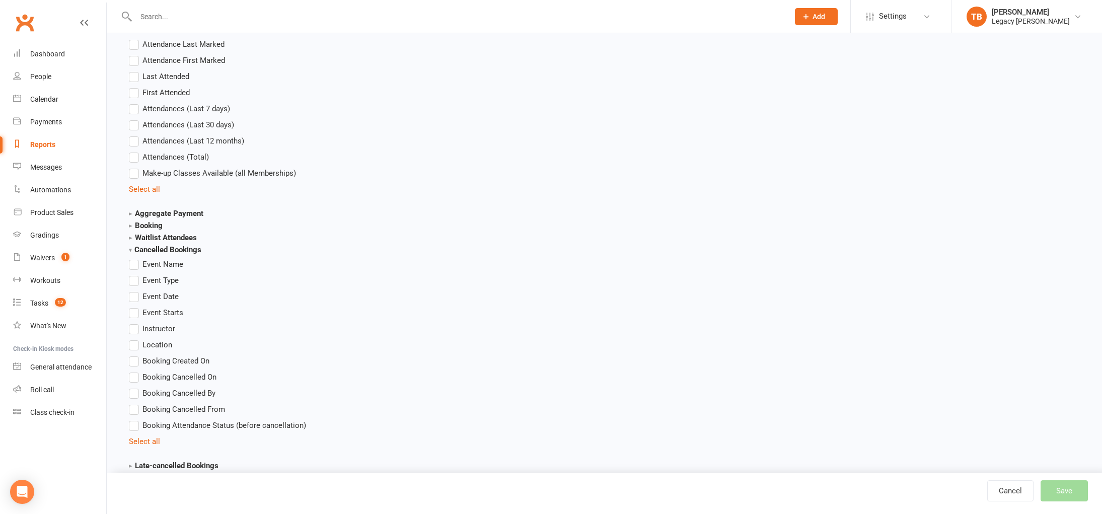
scroll to position [1143, 0]
click at [158, 250] on strong "Cancelled Bookings" at bounding box center [165, 250] width 72 height 9
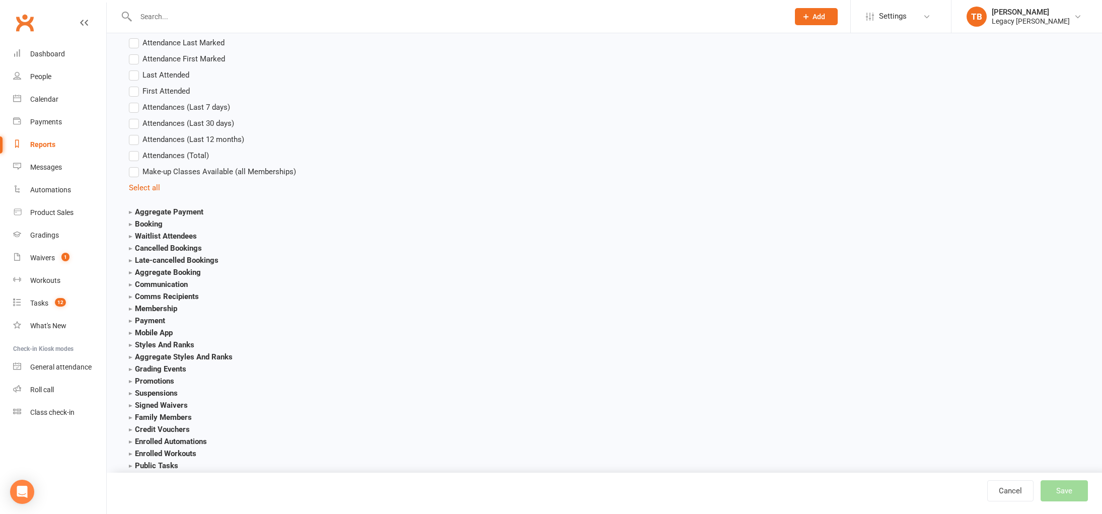
click at [157, 257] on strong "Late-cancelled Bookings" at bounding box center [174, 260] width 90 height 9
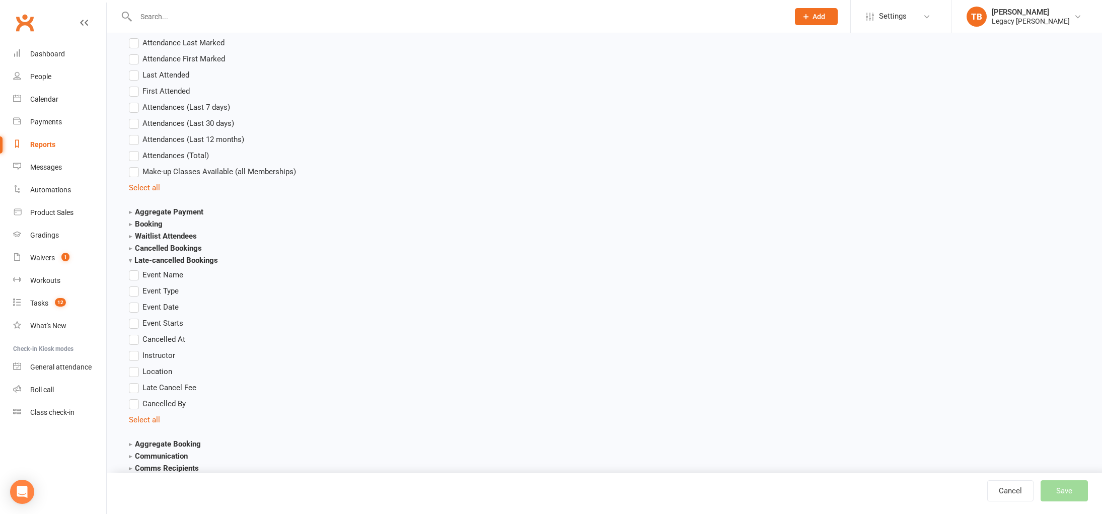
click at [157, 257] on strong "Late-cancelled Bookings" at bounding box center [173, 260] width 89 height 9
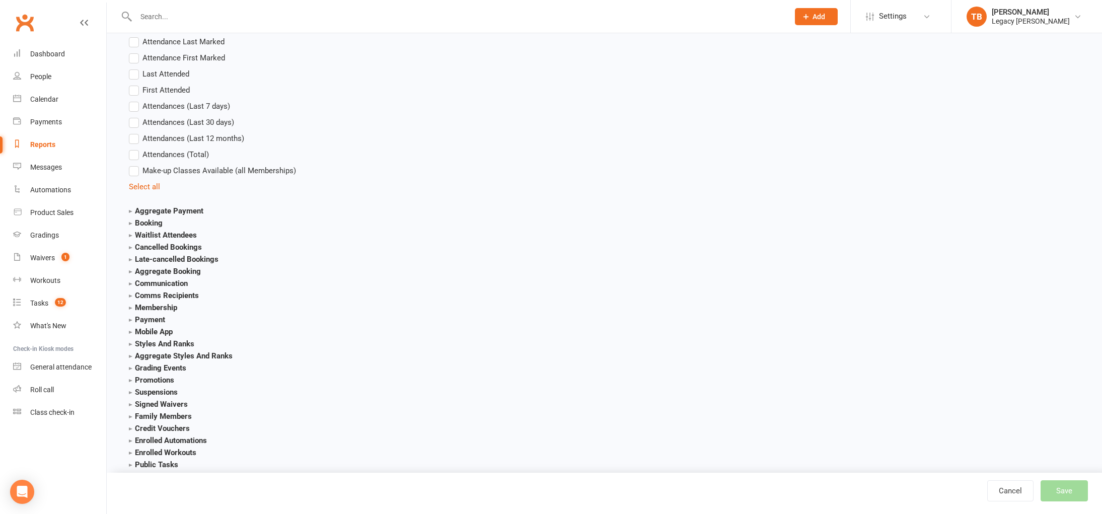
scroll to position [1146, 0]
click at [154, 269] on strong "Aggregate Booking" at bounding box center [165, 270] width 72 height 9
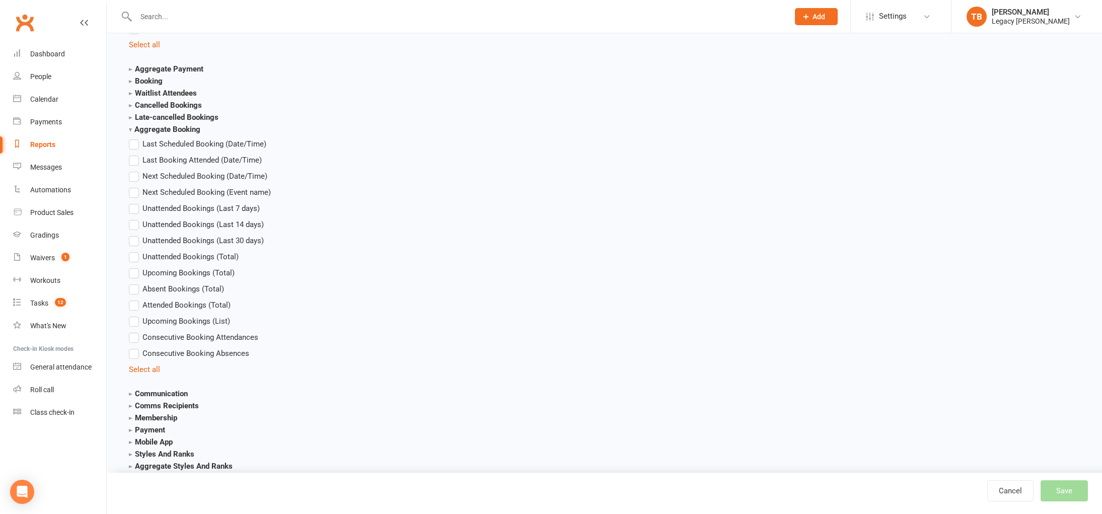
scroll to position [1249, 0]
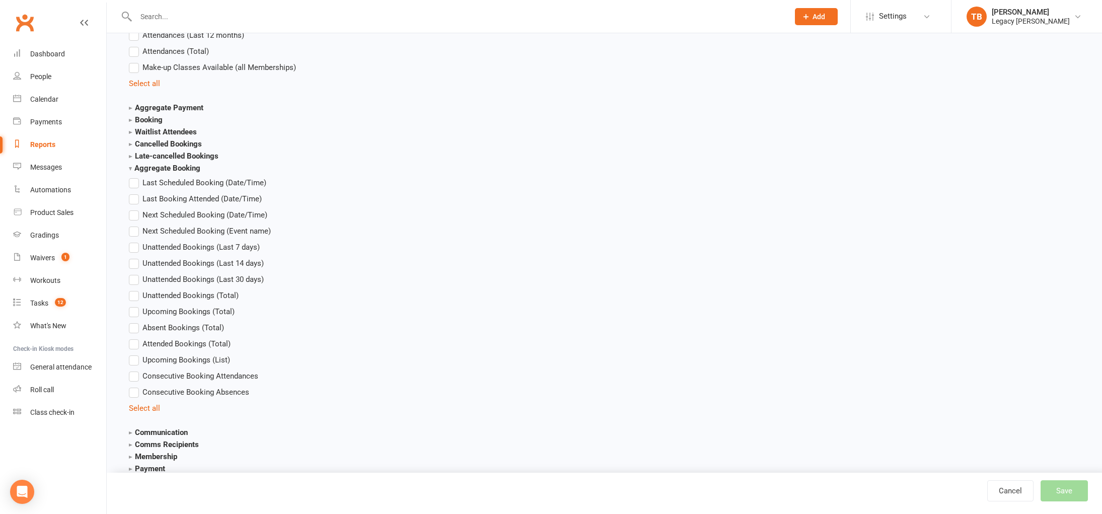
click at [181, 162] on section "Aggregate Booking Last Scheduled Booking (Date/Time) Last Booking Attended (Dat…" at bounding box center [236, 288] width 214 height 252
click at [180, 168] on strong "Aggregate Booking" at bounding box center [164, 168] width 71 height 9
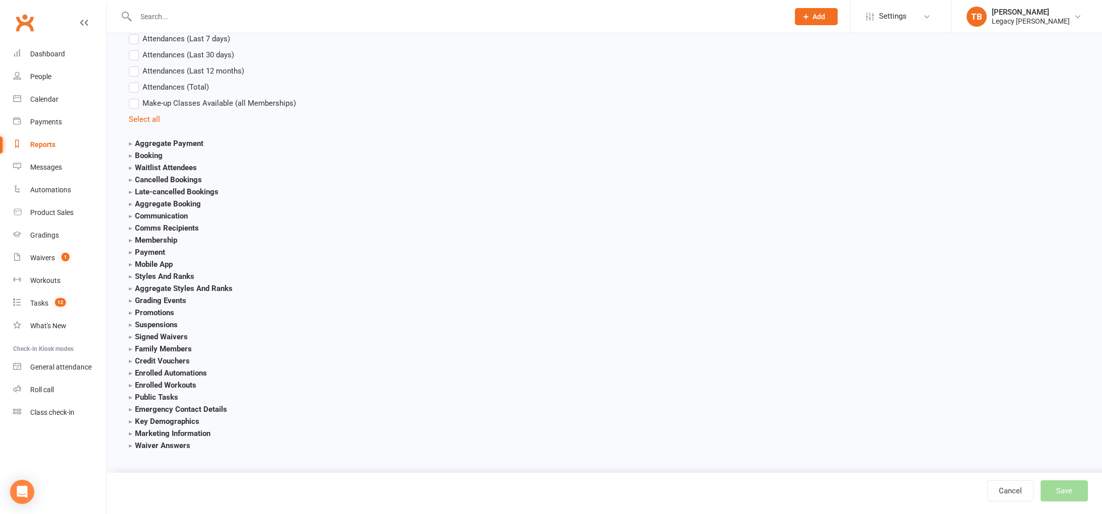
click at [158, 239] on strong "Membership" at bounding box center [153, 240] width 48 height 9
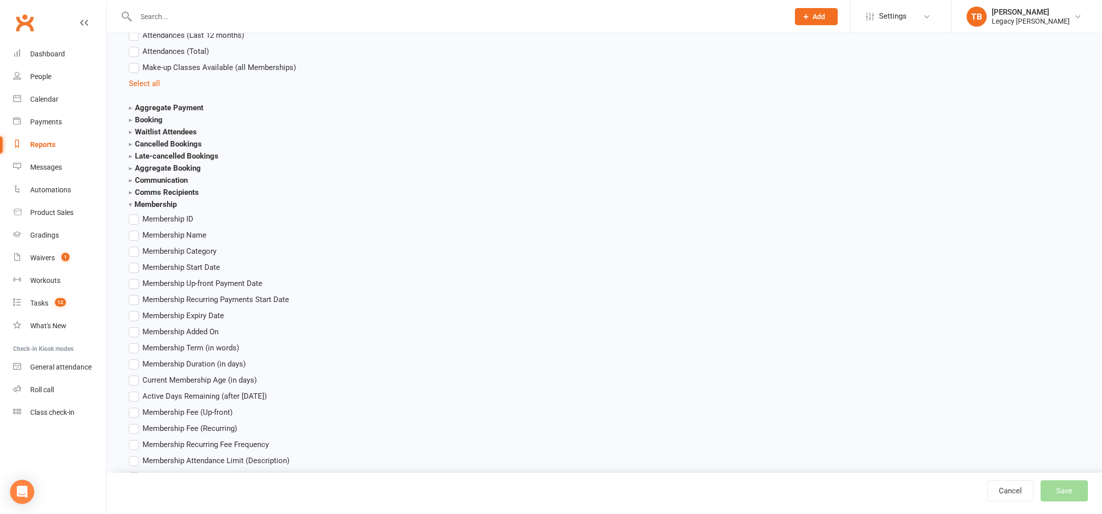
click at [173, 200] on strong "Membership" at bounding box center [153, 204] width 48 height 9
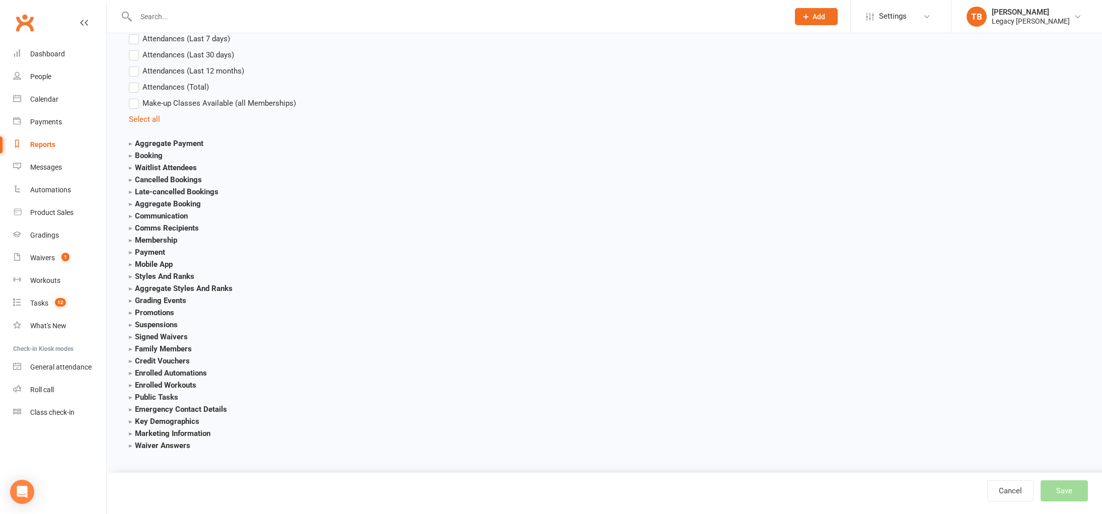
scroll to position [1212, 0]
click at [192, 378] on section "Enrolled Automations Automation Name Automation Category Automation Trigger Sta…" at bounding box center [236, 374] width 214 height 12
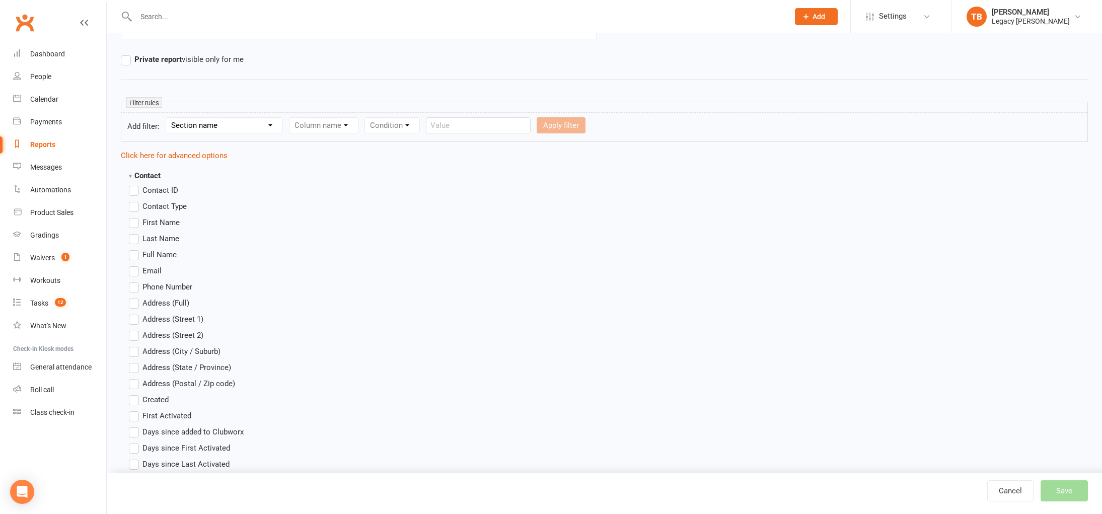
scroll to position [115, 0]
click at [157, 171] on strong "Contact" at bounding box center [145, 174] width 32 height 9
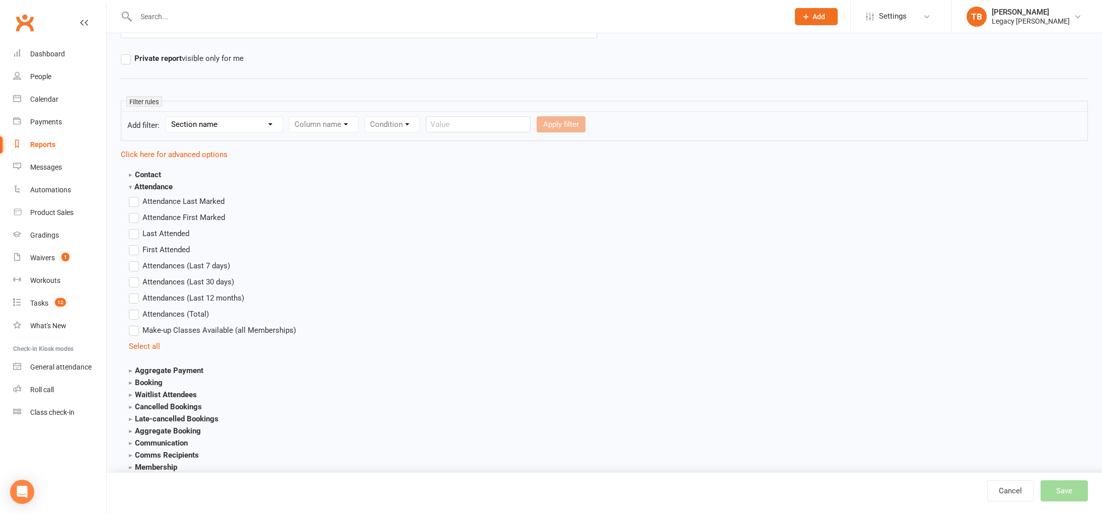
click at [222, 134] on form "Add filter: Section name Contact Attendance Aggregate Payment Booking Waitlist …" at bounding box center [604, 126] width 967 height 30
click at [231, 129] on select "Section name Contact Attendance Aggregate Payment Booking Waitlist Attendees Ca…" at bounding box center [224, 124] width 116 height 15
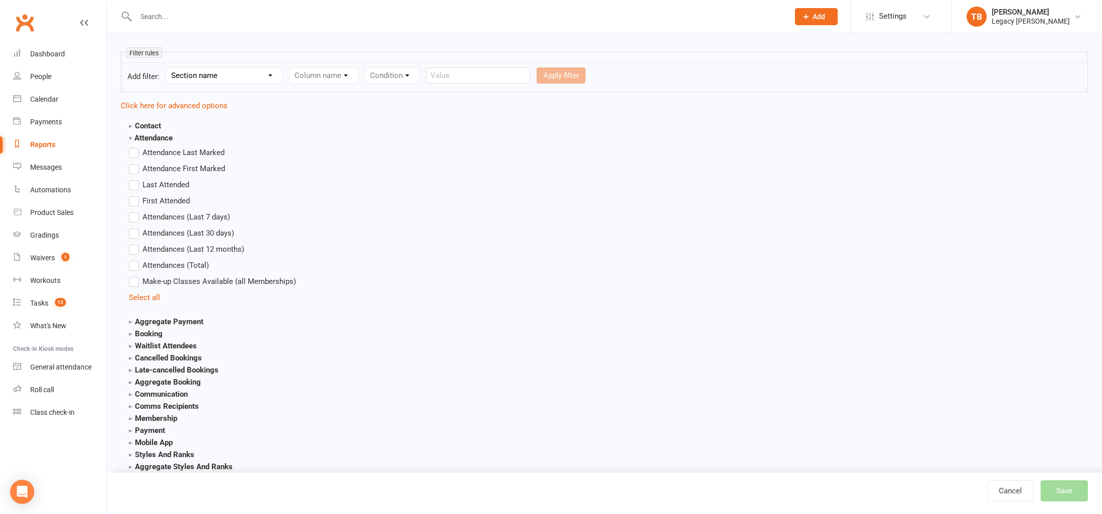
scroll to position [0, 0]
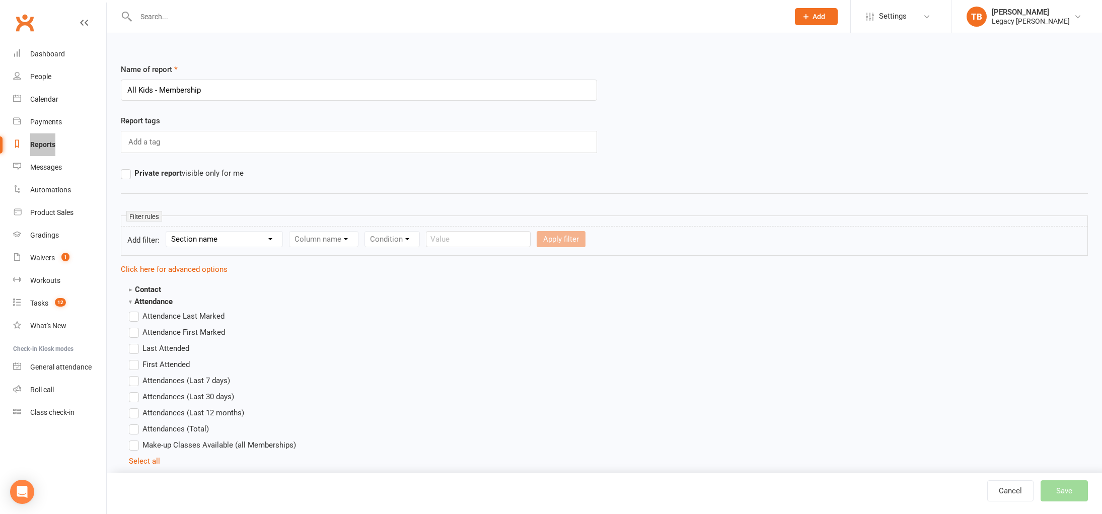
drag, startPoint x: 49, startPoint y: 142, endPoint x: 160, endPoint y: 9, distance: 173.4
click at [0, 3] on header "Prospect Member Non-attending contact Class / event Appointment Grading event T…" at bounding box center [551, 3] width 1102 height 0
click at [197, 247] on div "Section name Contact Attendance Aggregate Payment Booking Waitlist Attendees Ca…" at bounding box center [224, 239] width 117 height 16
click at [206, 244] on select "Section name Contact Attendance Aggregate Payment Booking Waitlist Attendees Ca…" at bounding box center [224, 238] width 116 height 15
click at [168, 231] on select "Section name Contact Attendance Aggregate Payment Booking Waitlist Attendees Ca…" at bounding box center [224, 238] width 116 height 15
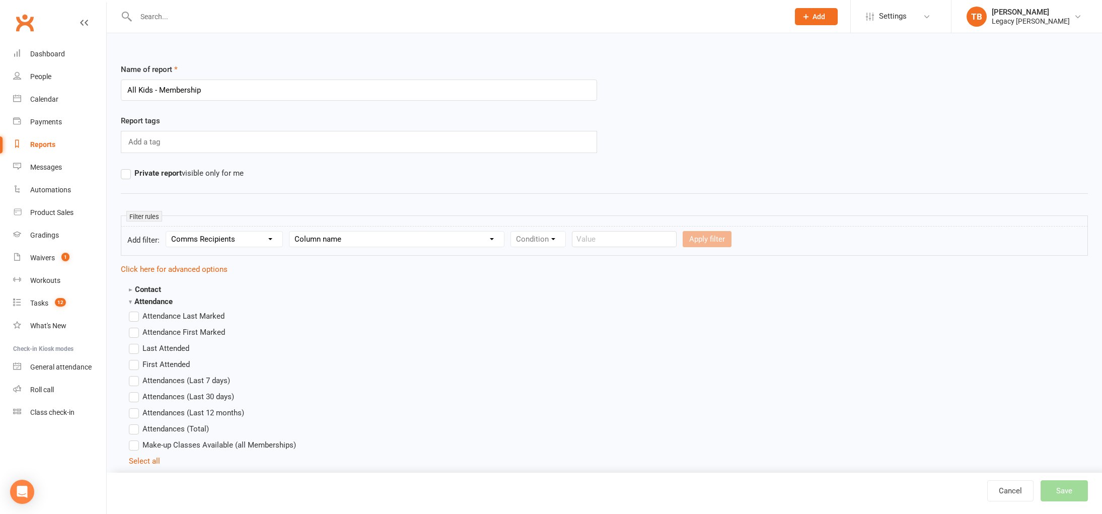
click at [238, 244] on select "Section name Contact Attendance Aggregate Payment Booking Waitlist Attendees Ca…" at bounding box center [224, 238] width 116 height 15
select select "10"
click at [168, 231] on select "Section name Contact Attendance Aggregate Payment Booking Waitlist Attendees Ca…" at bounding box center [224, 238] width 116 height 15
click at [311, 243] on select "Column name Membership ID Membership Name Membership Category Membership Start …" at bounding box center [387, 238] width 196 height 15
click at [370, 248] on form "Add filter: Section name Contact Attendance Aggregate Payment Booking Waitlist …" at bounding box center [604, 241] width 967 height 30
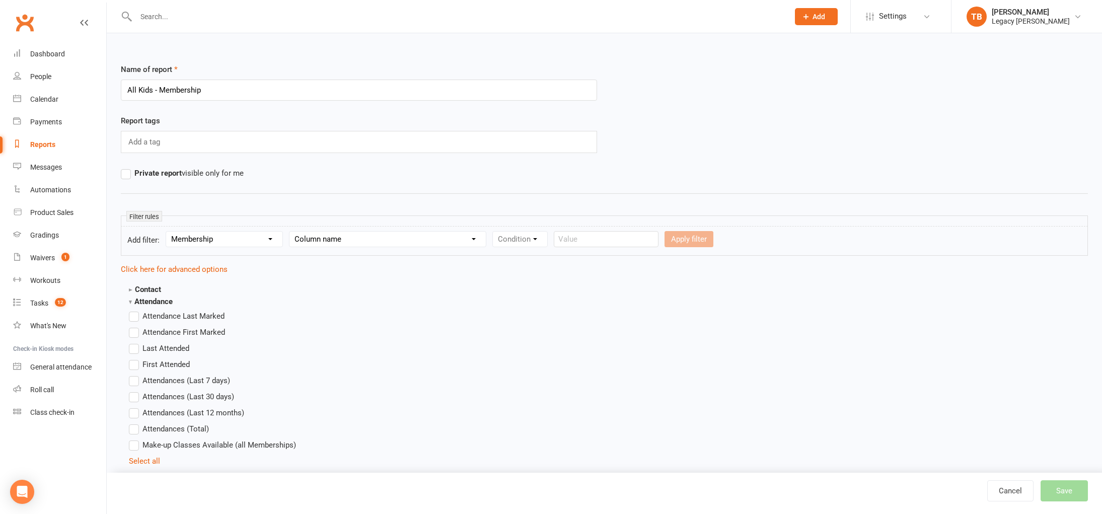
click at [372, 246] on select "Column name Membership ID Membership Name Membership Category Membership Start …" at bounding box center [387, 238] width 196 height 15
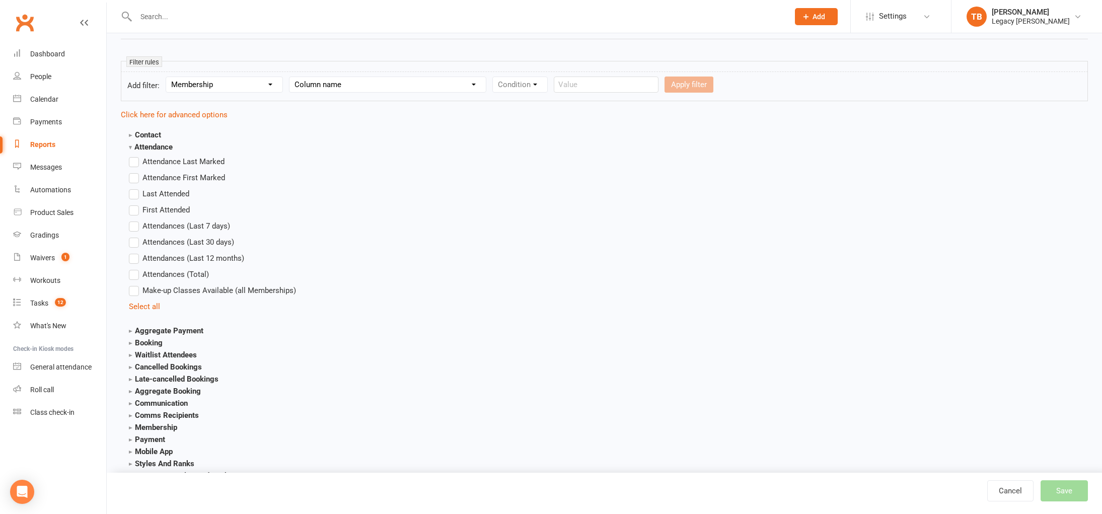
scroll to position [74, 0]
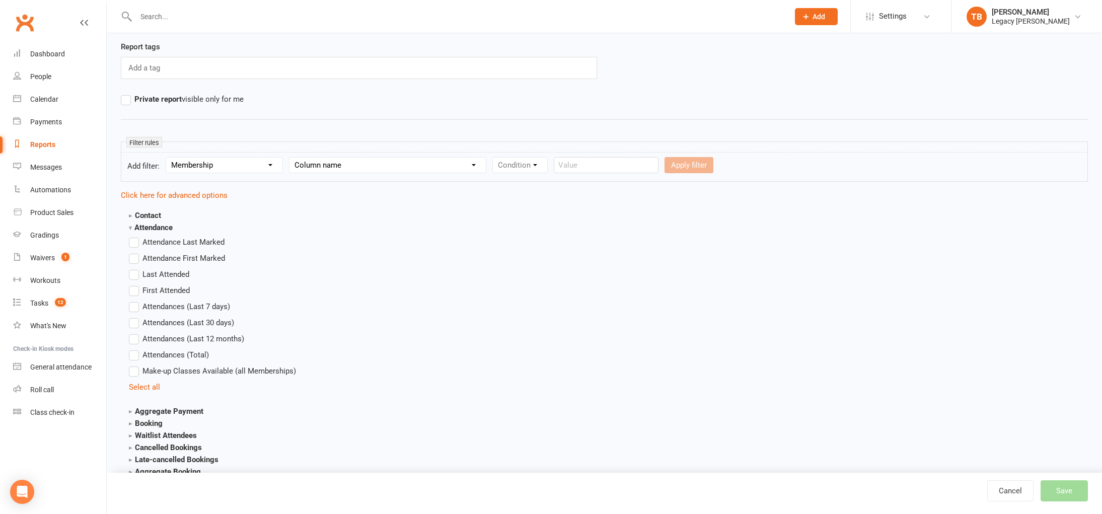
click at [679, 164] on div "Apply filter" at bounding box center [688, 165] width 49 height 16
click at [527, 165] on div "Condition" at bounding box center [519, 165] width 55 height 16
click at [461, 163] on select "Column name Membership ID Membership Name Membership Category Membership Start …" at bounding box center [387, 165] width 196 height 15
select select "1"
click at [291, 158] on select "Column name Membership ID Membership Name Membership Category Membership Start …" at bounding box center [387, 165] width 196 height 15
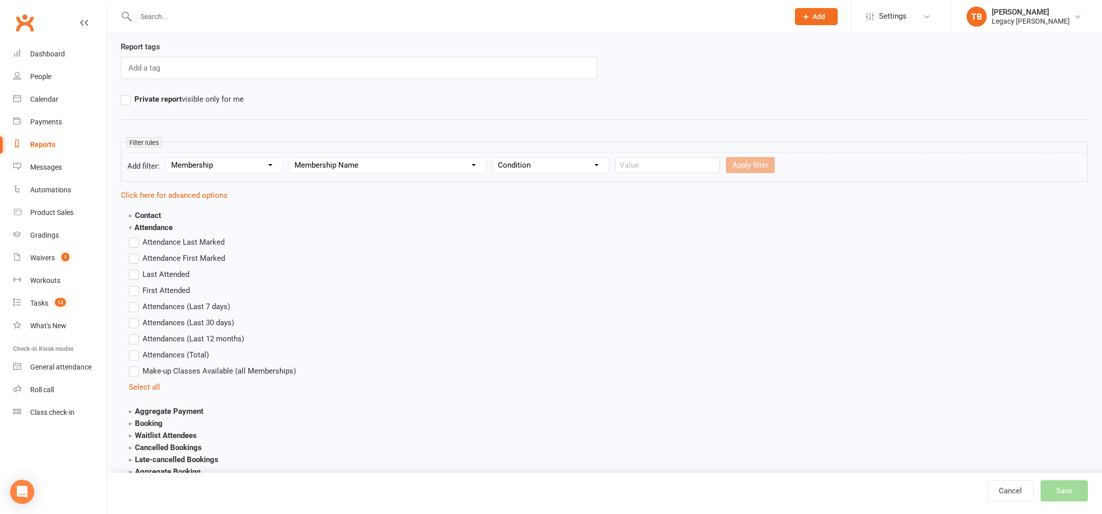
click at [553, 173] on div "Condition Equals Does not equal Contains Does not contain Is blank or does not …" at bounding box center [550, 165] width 117 height 16
click at [558, 169] on select "Condition Equals Does not equal Contains Does not contain Is blank or does not …" at bounding box center [551, 165] width 116 height 15
select select "2"
click at [495, 158] on select "Condition Equals Does not equal Contains Does not contain Is blank or does not …" at bounding box center [551, 165] width 116 height 15
click at [638, 170] on input "text" at bounding box center [667, 165] width 105 height 16
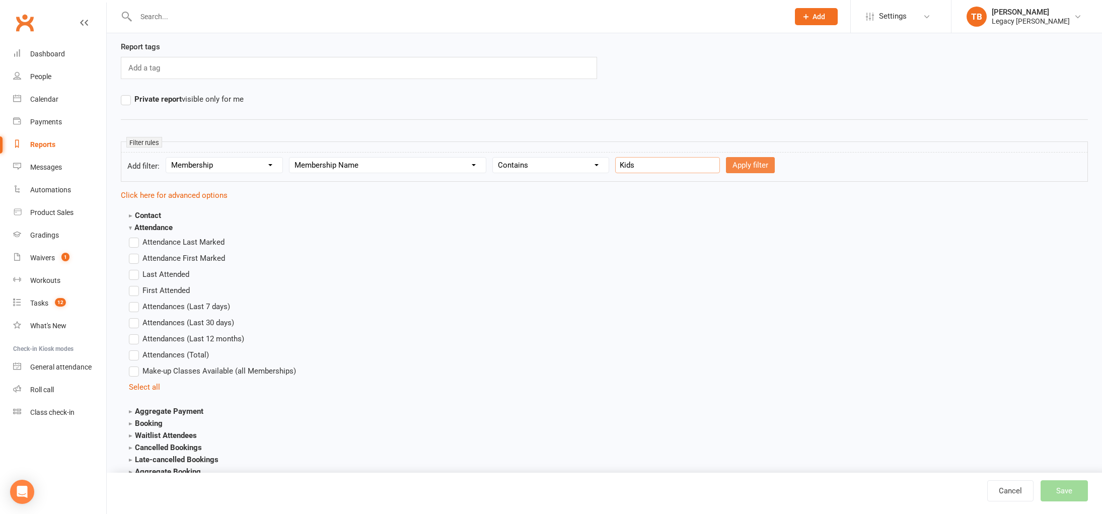
type input "Kids"
click at [727, 170] on button "Apply filter" at bounding box center [750, 165] width 49 height 16
select select
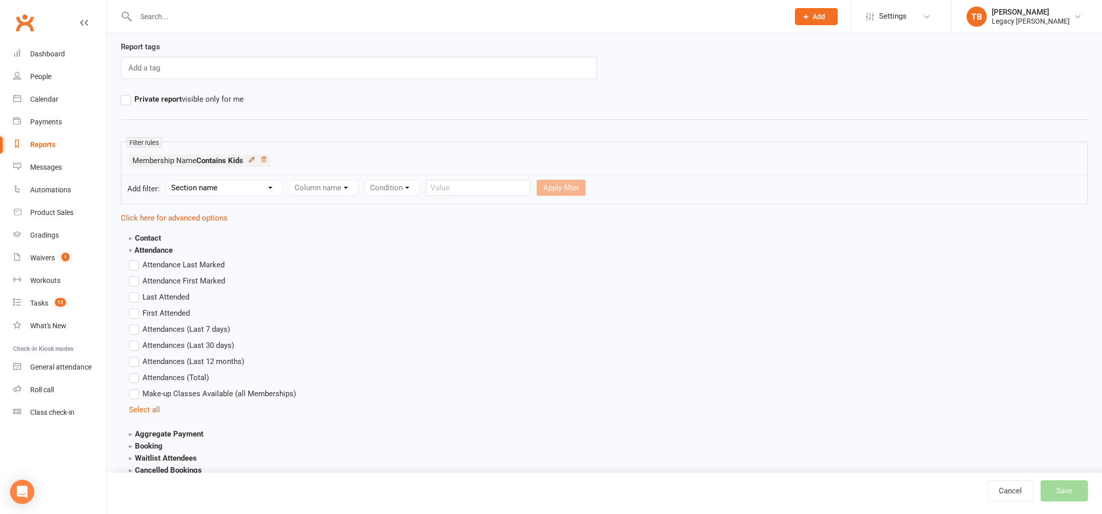
click at [254, 160] on icon at bounding box center [251, 159] width 7 height 7
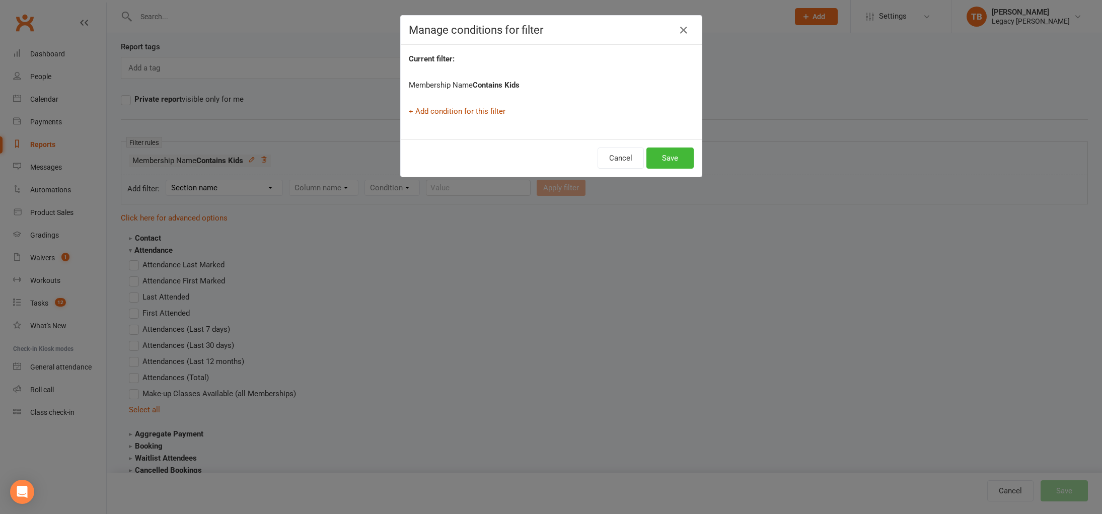
click at [482, 110] on link "+ Add condition for this filter" at bounding box center [457, 111] width 97 height 9
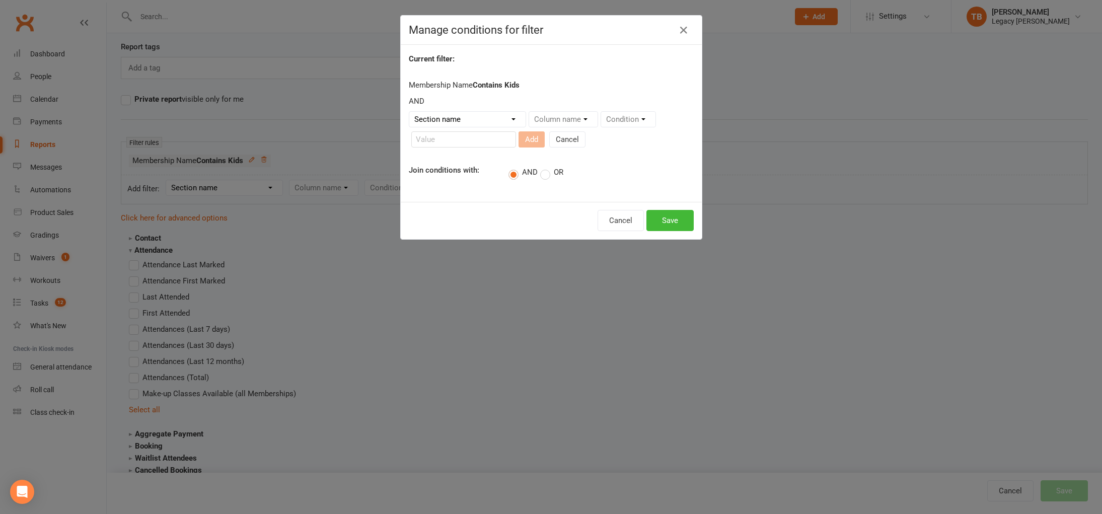
click at [495, 117] on select "Section name Contact Attendance Aggregate Payment Booking Waitlist Attendees Ca…" at bounding box center [467, 119] width 116 height 15
click at [563, 120] on div "Column name" at bounding box center [562, 119] width 69 height 16
click at [487, 119] on select "Section name Contact Attendance Aggregate Payment Booking Waitlist Attendees Ca…" at bounding box center [467, 119] width 116 height 15
select select "10"
click at [409, 112] on select "Section name Contact Attendance Aggregate Payment Booking Waitlist Attendees Ca…" at bounding box center [467, 119] width 116 height 15
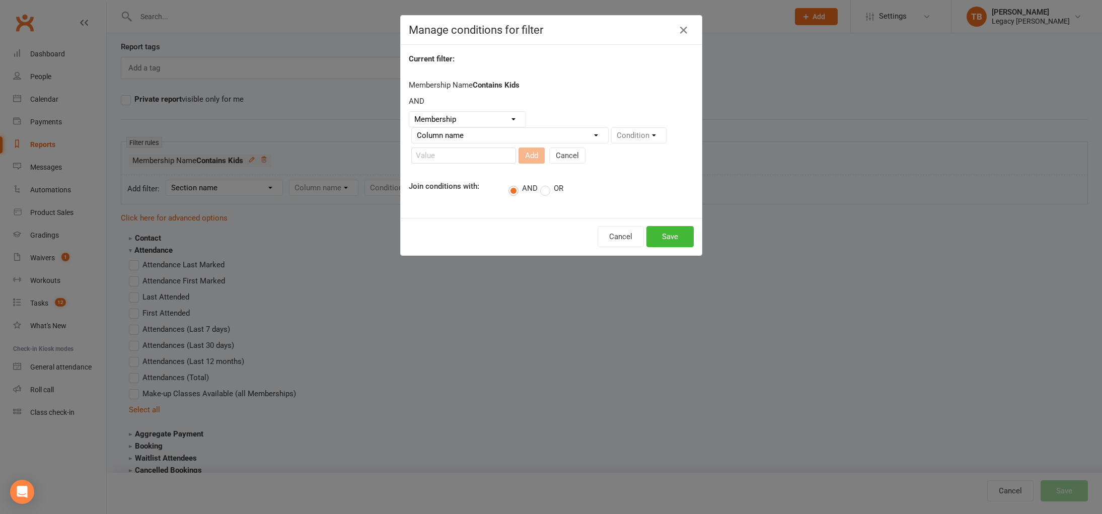
click at [565, 141] on select "Column name Membership ID Membership Name Membership Category Membership Start …" at bounding box center [510, 135] width 196 height 15
click at [640, 139] on div "Condition" at bounding box center [638, 135] width 55 height 16
click at [646, 134] on div "Condition" at bounding box center [638, 135] width 55 height 16
click at [607, 137] on select "Column name Membership ID Membership Name Membership Category Membership Start …" at bounding box center [510, 135] width 196 height 15
click at [412, 128] on select "Column name Membership ID Membership Name Membership Category Membership Start …" at bounding box center [510, 135] width 196 height 15
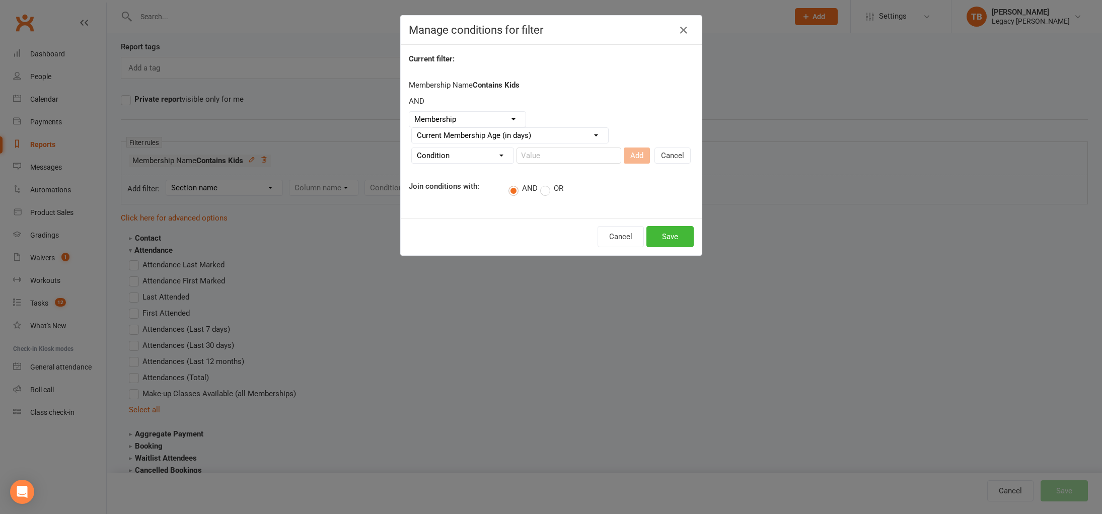
click at [567, 143] on div "Column name Membership ID Membership Name Membership Category Membership Start …" at bounding box center [509, 135] width 197 height 16
click at [568, 137] on select "Column name Membership ID Membership Name Membership Category Membership Start …" at bounding box center [510, 135] width 196 height 15
select select "29"
click at [412, 128] on select "Column name Membership ID Membership Name Membership Category Membership Start …" at bounding box center [510, 135] width 196 height 15
click at [645, 129] on select "Condition Is Is not Is blank Is not blank" at bounding box center [641, 135] width 61 height 15
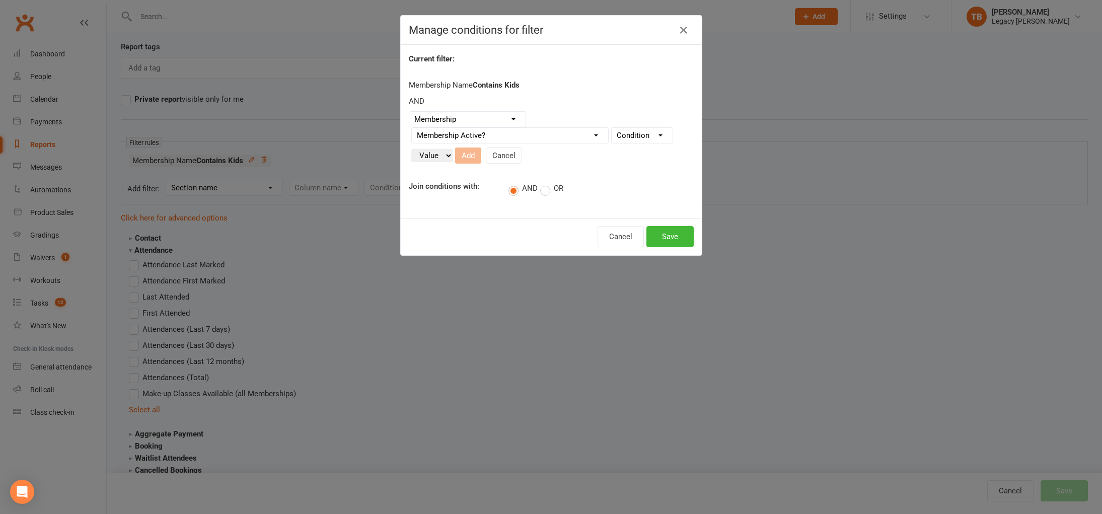
select select "0"
click at [611, 128] on select "Condition Is Is not Is blank Is not blank" at bounding box center [641, 135] width 61 height 15
click at [507, 140] on select "Column name Membership ID Membership Name Membership Category Membership Start …" at bounding box center [510, 135] width 196 height 15
select select "30"
click at [412, 128] on select "Column name Membership ID Membership Name Membership Category Membership Start …" at bounding box center [510, 135] width 196 height 15
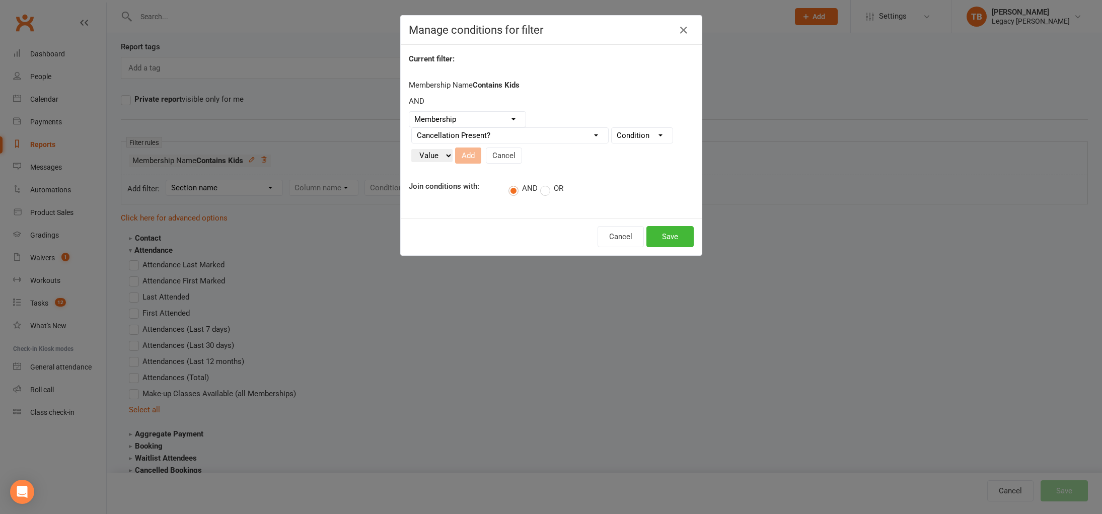
click at [634, 142] on select "Condition Is Is not Is blank Is not blank" at bounding box center [641, 135] width 61 height 15
select select "0"
click at [611, 128] on select "Condition Is Is not Is blank Is not blank" at bounding box center [641, 135] width 61 height 15
click at [448, 152] on select "Value Yes No" at bounding box center [431, 155] width 41 height 13
select select "true"
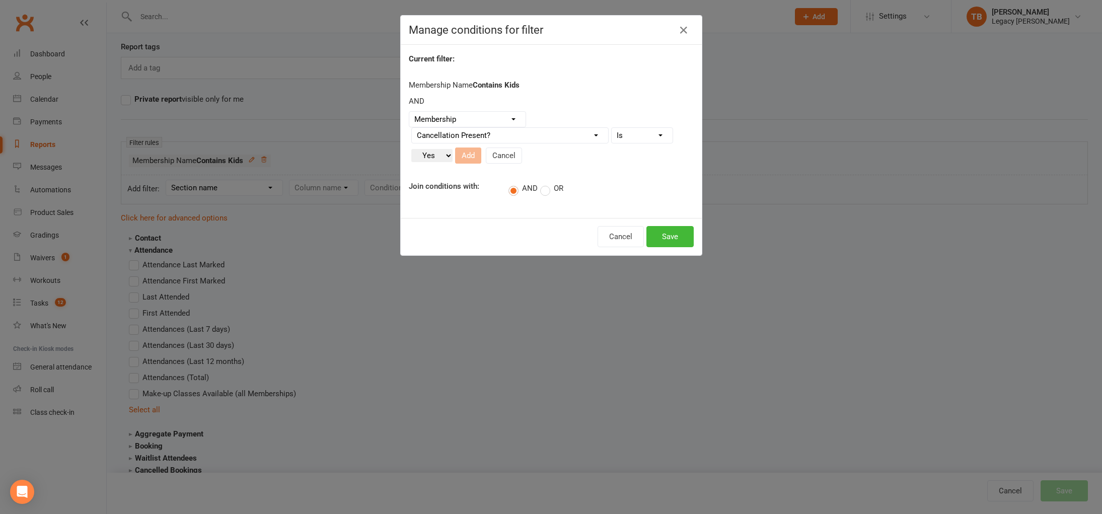
click at [411, 149] on select "Value Yes No" at bounding box center [431, 155] width 41 height 13
click at [501, 140] on select "Column name Membership ID Membership Name Membership Category Membership Start …" at bounding box center [510, 135] width 196 height 15
select select "29"
click at [412, 128] on select "Column name Membership ID Membership Name Membership Category Membership Start …" at bounding box center [510, 135] width 196 height 15
click at [641, 136] on select "Condition Is Is not Is blank Is not blank" at bounding box center [641, 135] width 61 height 15
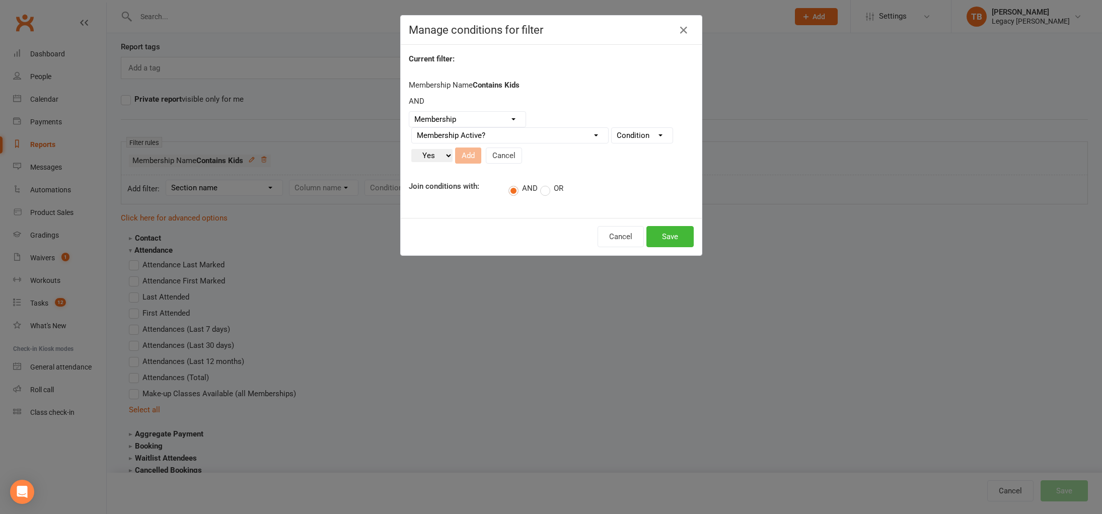
select select "0"
click at [611, 128] on select "Condition Is Is not Is blank Is not blank" at bounding box center [641, 135] width 61 height 15
click at [444, 158] on select "Value Yes No" at bounding box center [431, 155] width 41 height 13
select select "true"
click at [411, 149] on select "Value Yes No" at bounding box center [431, 155] width 41 height 13
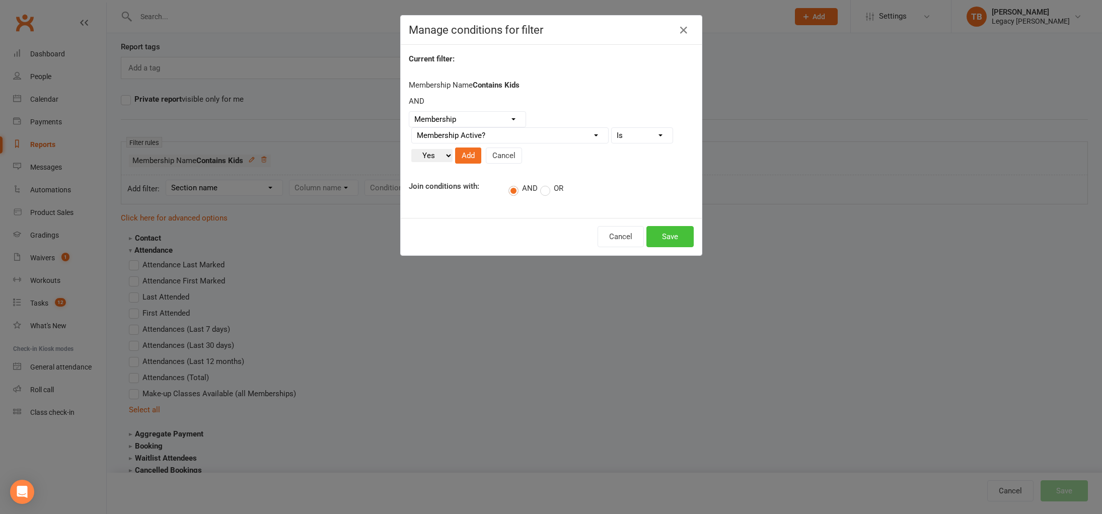
click at [665, 238] on button "Save" at bounding box center [669, 236] width 47 height 21
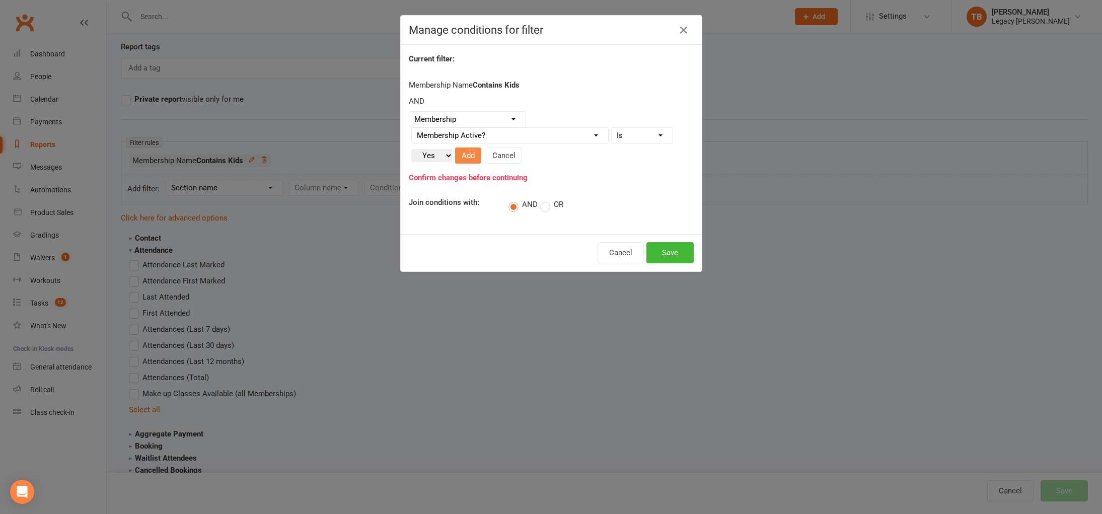
click at [476, 161] on button "Add" at bounding box center [468, 155] width 26 height 16
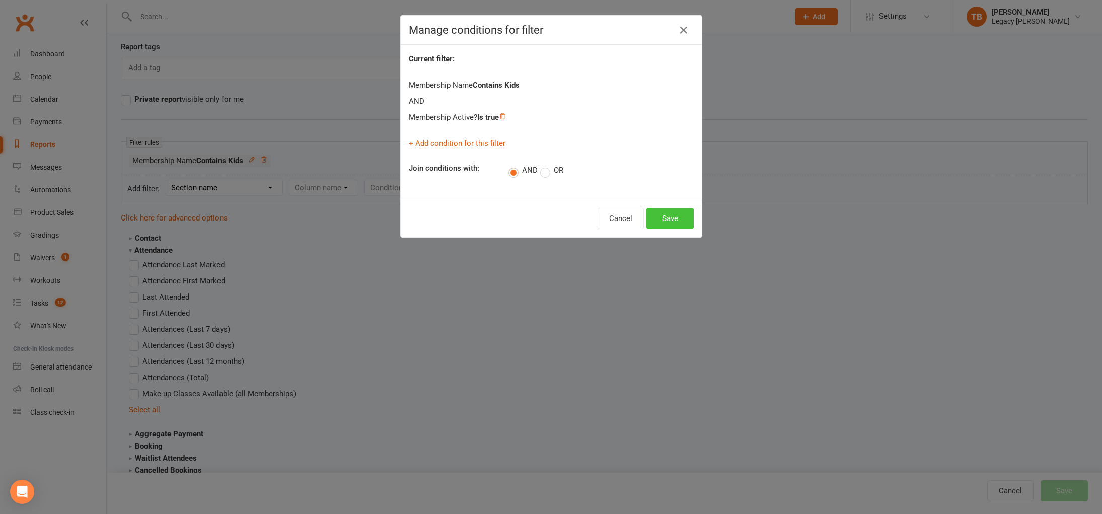
click at [669, 214] on button "Save" at bounding box center [669, 218] width 47 height 21
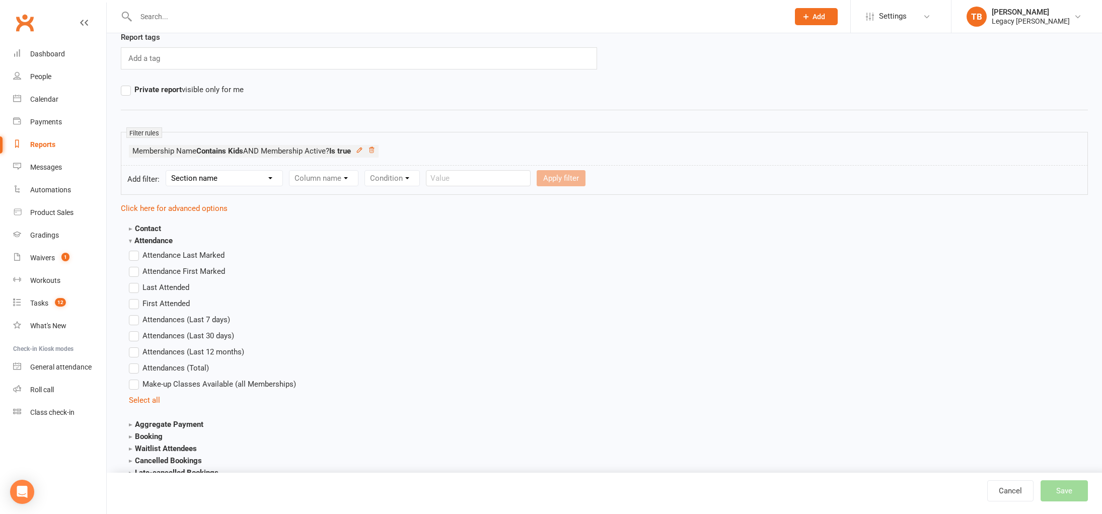
scroll to position [0, 0]
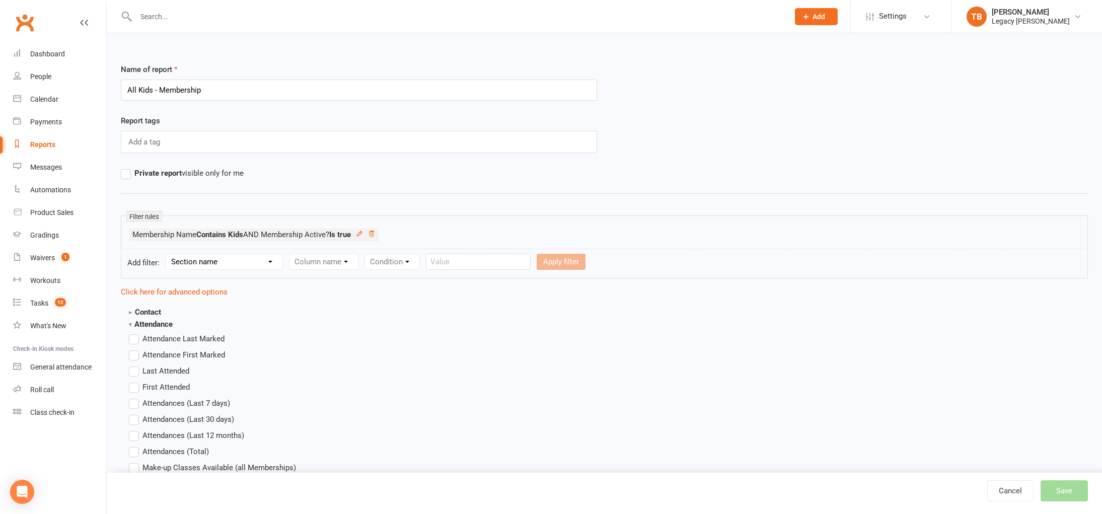
click at [544, 301] on div at bounding box center [726, 303] width 721 height 10
click at [162, 311] on section "Contact Contact ID Contact Type First Name Last Name Full Name Email Phone Numb…" at bounding box center [236, 312] width 214 height 12
click at [147, 313] on strong "Contact" at bounding box center [145, 311] width 32 height 9
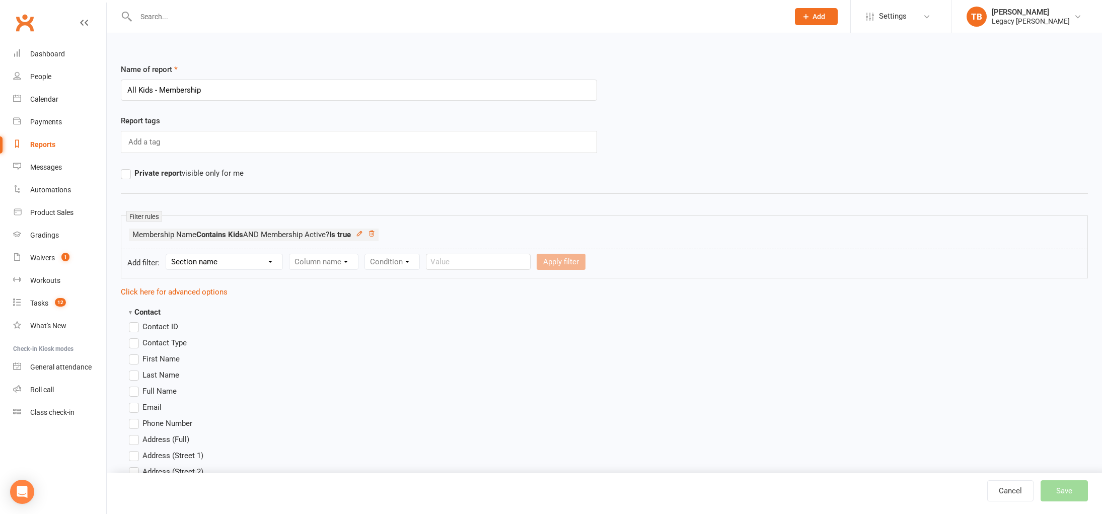
click at [167, 385] on span "Full Name" at bounding box center [159, 390] width 34 height 11
click at [135, 385] on input "Full Name" at bounding box center [132, 385] width 7 height 0
click at [156, 405] on span "Email" at bounding box center [151, 406] width 19 height 11
click at [135, 401] on input "Email" at bounding box center [132, 401] width 7 height 0
click at [165, 419] on span "Phone Number" at bounding box center [167, 422] width 50 height 11
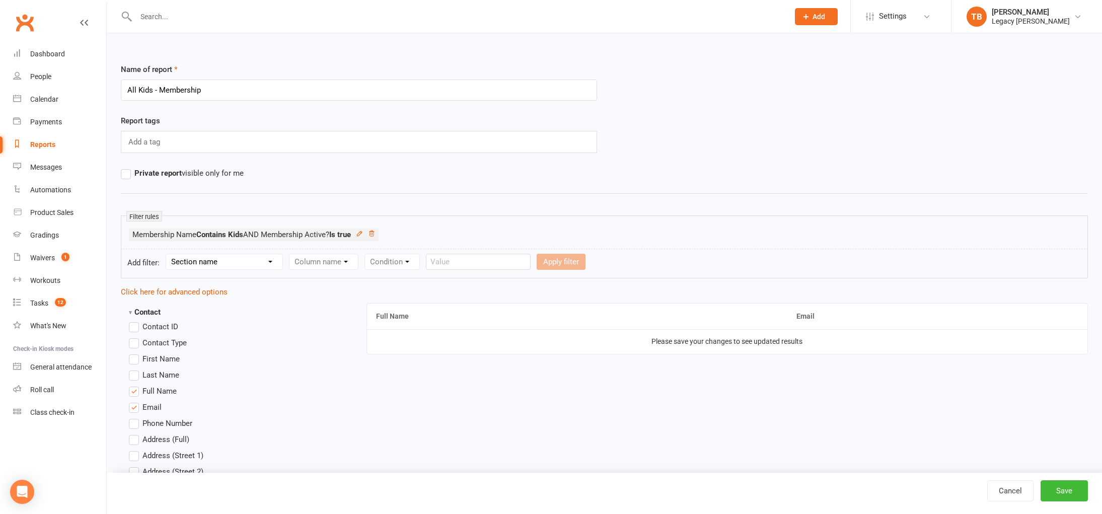
click at [135, 417] on input "Phone Number" at bounding box center [132, 417] width 7 height 0
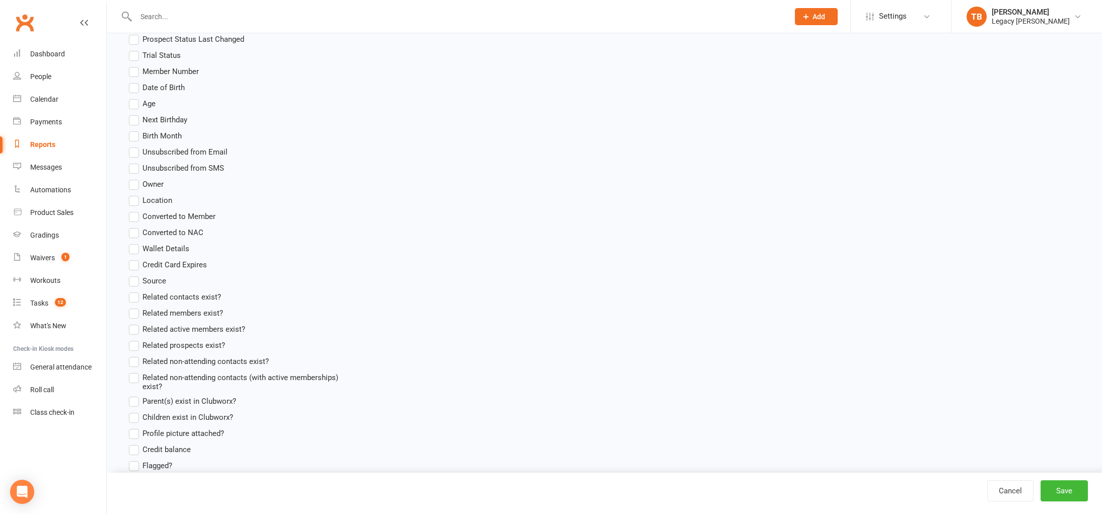
scroll to position [1188, 0]
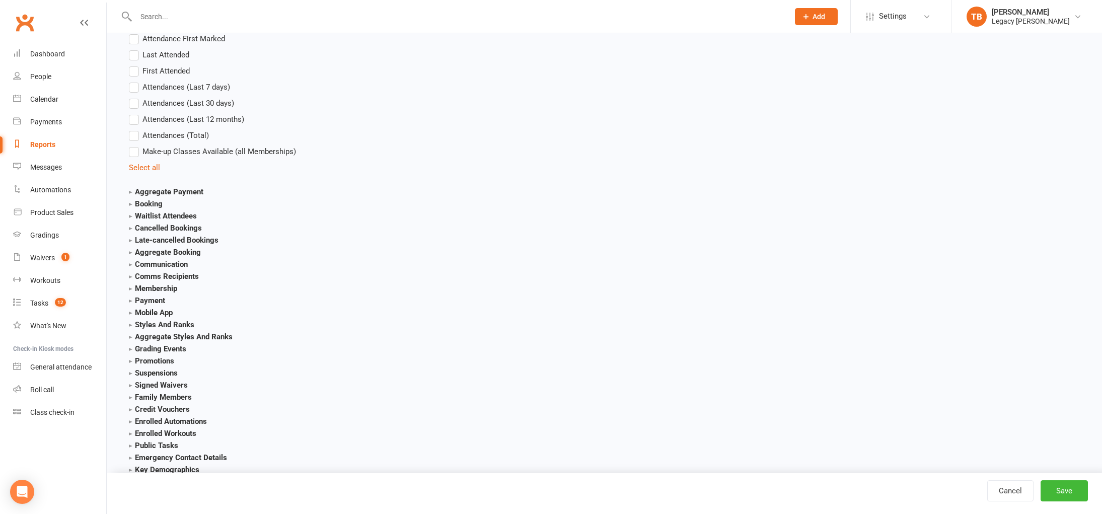
click at [169, 287] on strong "Membership" at bounding box center [153, 288] width 48 height 9
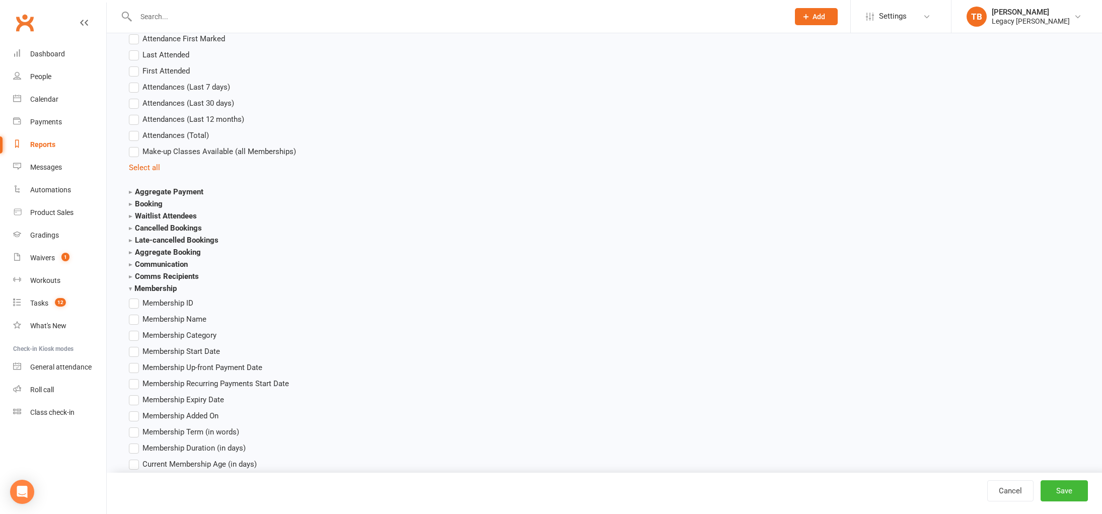
click at [174, 317] on span "Membership Name" at bounding box center [174, 318] width 64 height 11
click at [135, 313] on input "Membership Name" at bounding box center [132, 313] width 7 height 0
click at [175, 332] on span "Membership Category" at bounding box center [179, 334] width 74 height 11
click at [135, 329] on input "Membership Category" at bounding box center [132, 329] width 7 height 0
click at [1066, 493] on button "Save" at bounding box center [1063, 490] width 47 height 21
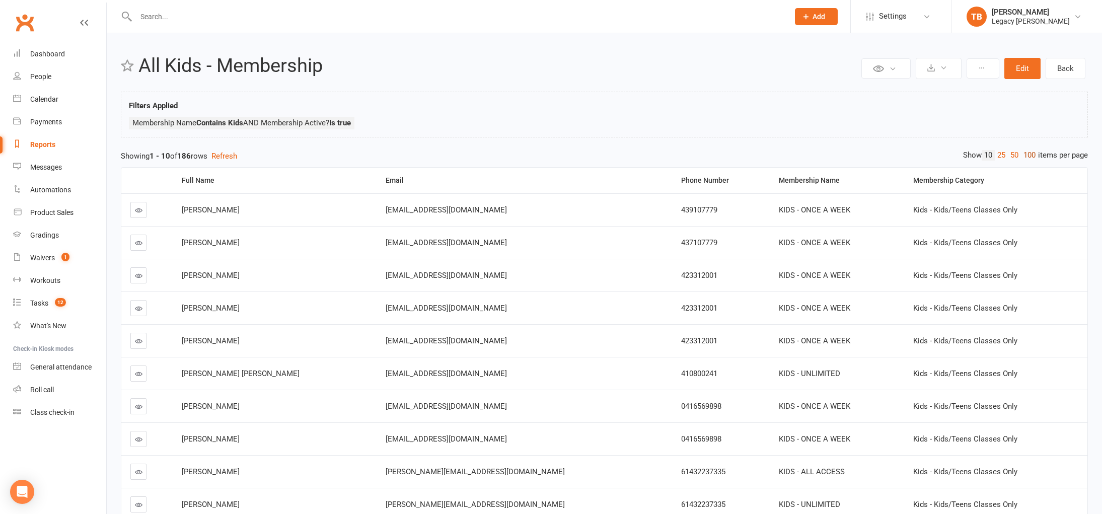
click at [1024, 152] on link "100" at bounding box center [1029, 155] width 17 height 11
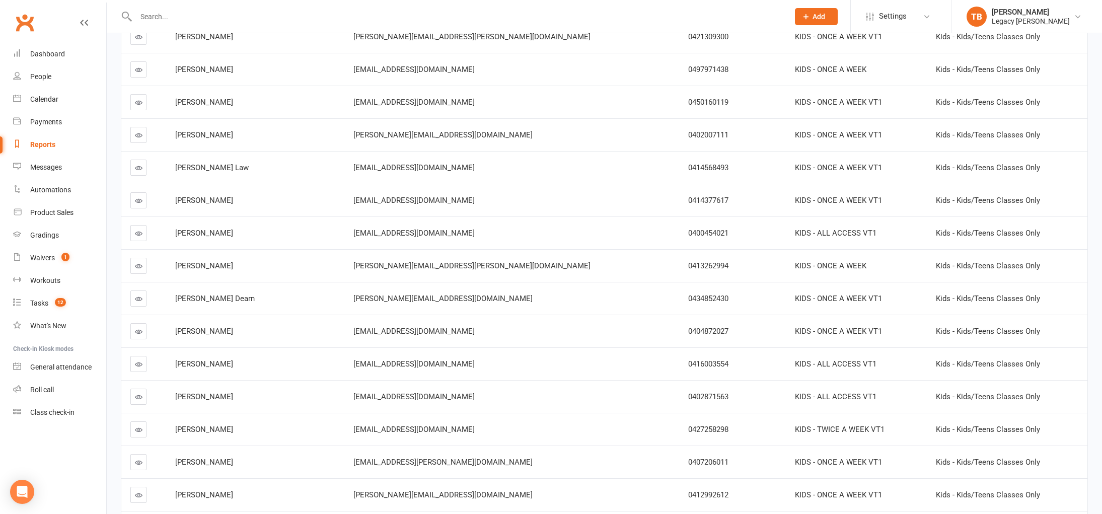
scroll to position [3030, 0]
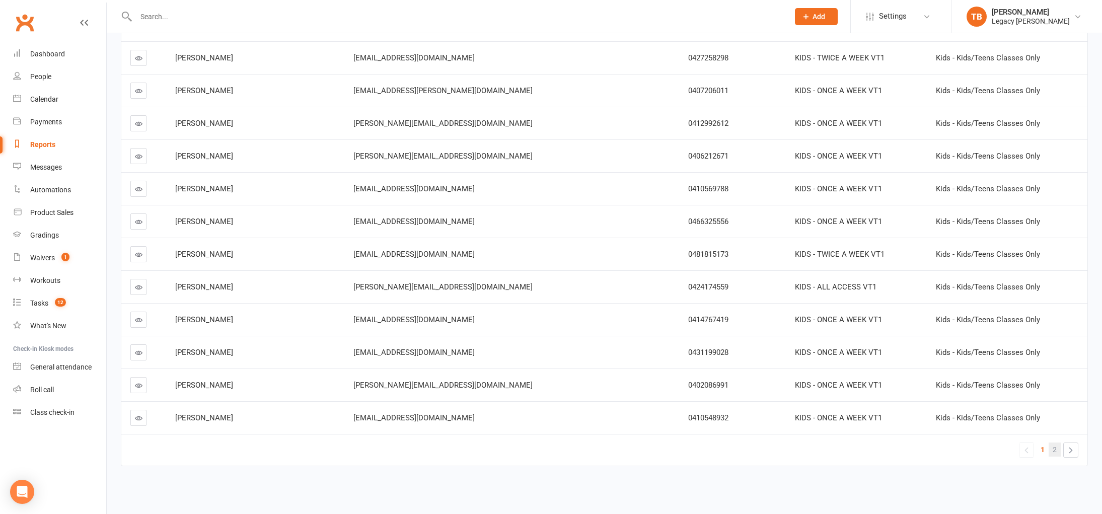
click at [1057, 451] on link "2" at bounding box center [1054, 449] width 12 height 14
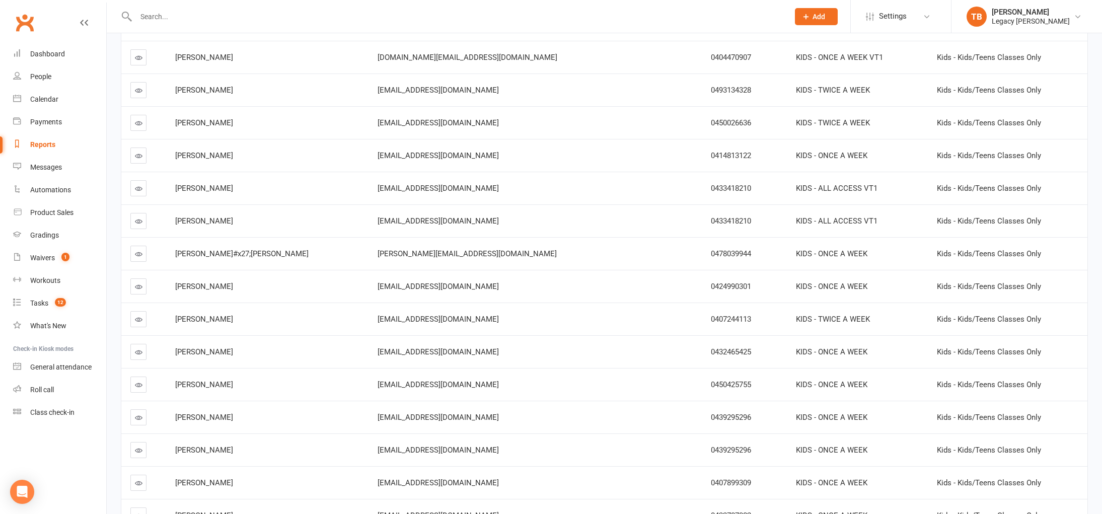
scroll to position [2572, 0]
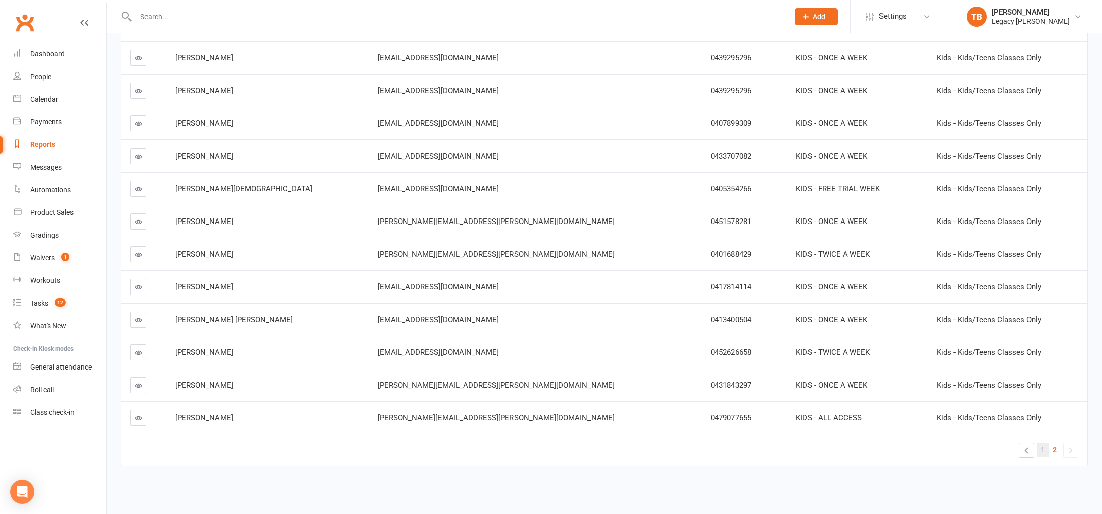
click at [1040, 453] on span "1" at bounding box center [1042, 449] width 4 height 14
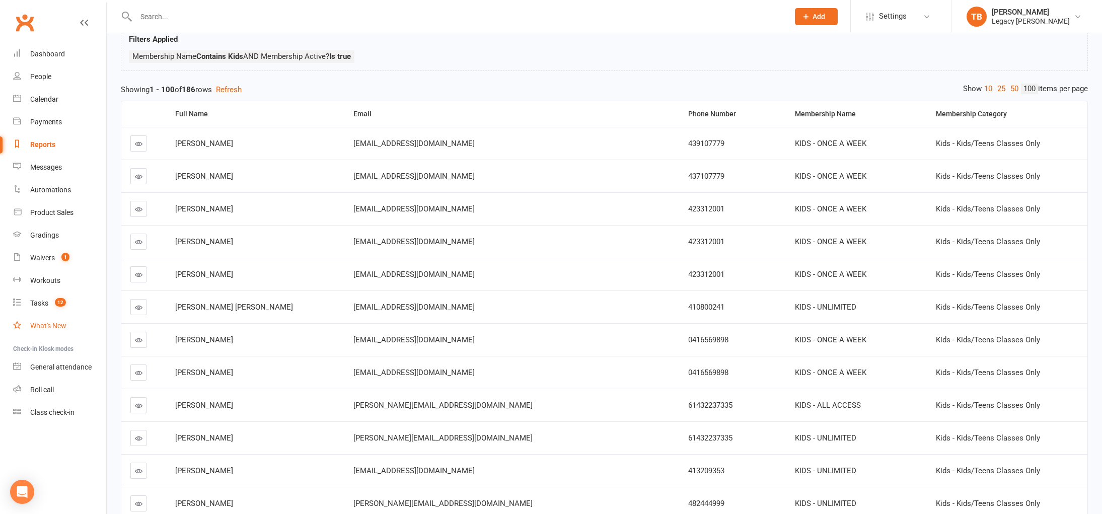
scroll to position [0, 0]
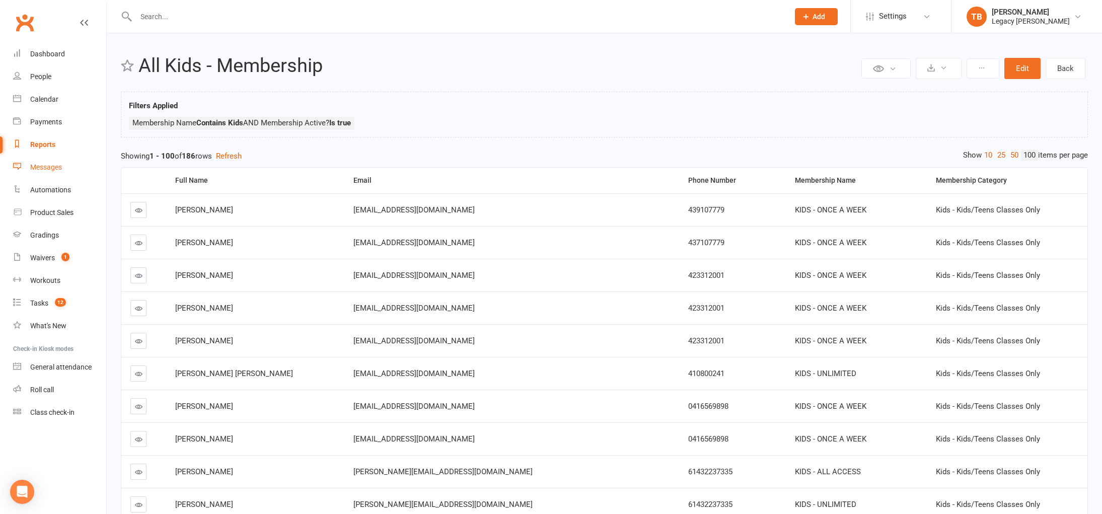
click at [42, 168] on div "Messages" at bounding box center [46, 167] width 32 height 8
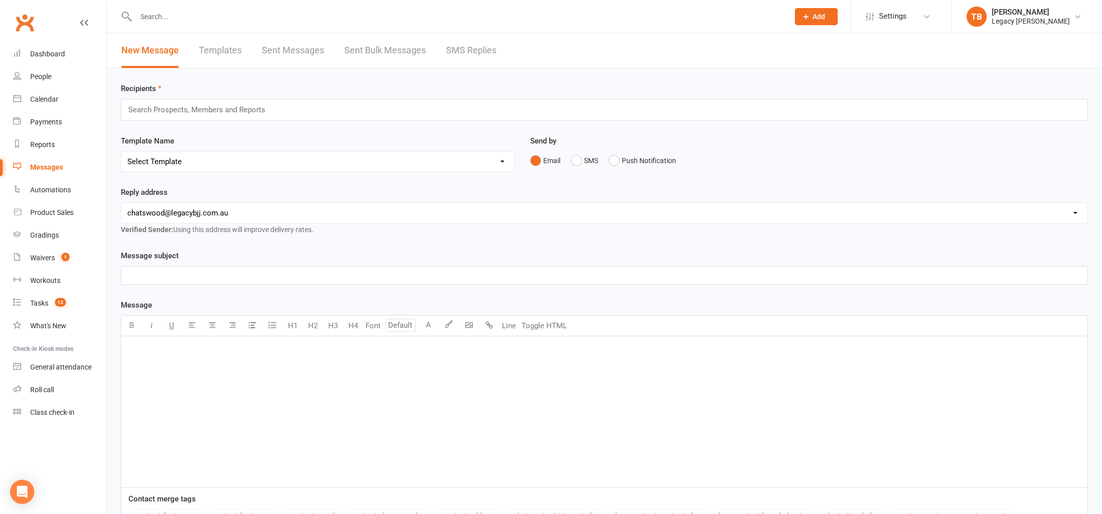
click at [235, 52] on link "Templates" at bounding box center [220, 50] width 43 height 35
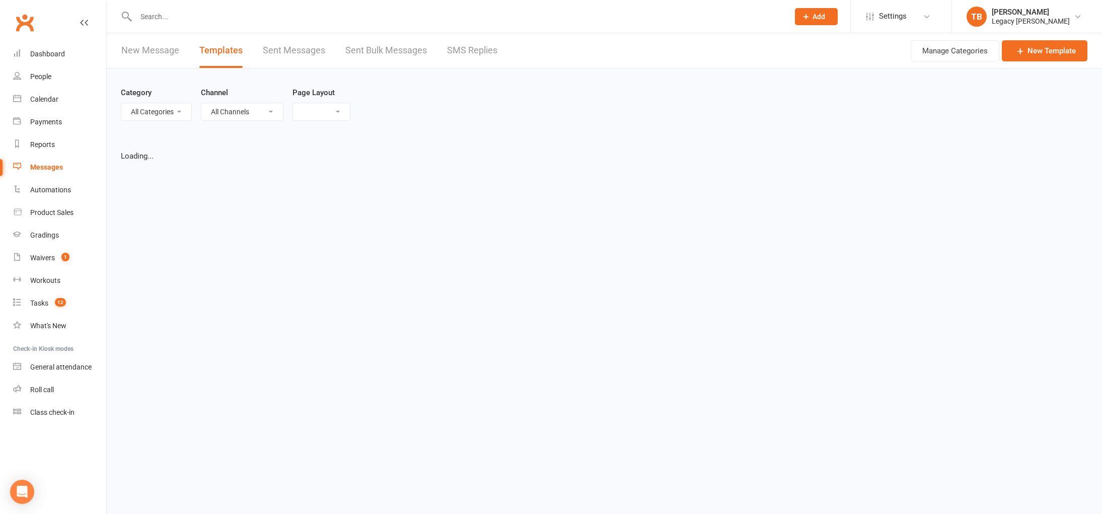
select select "grid"
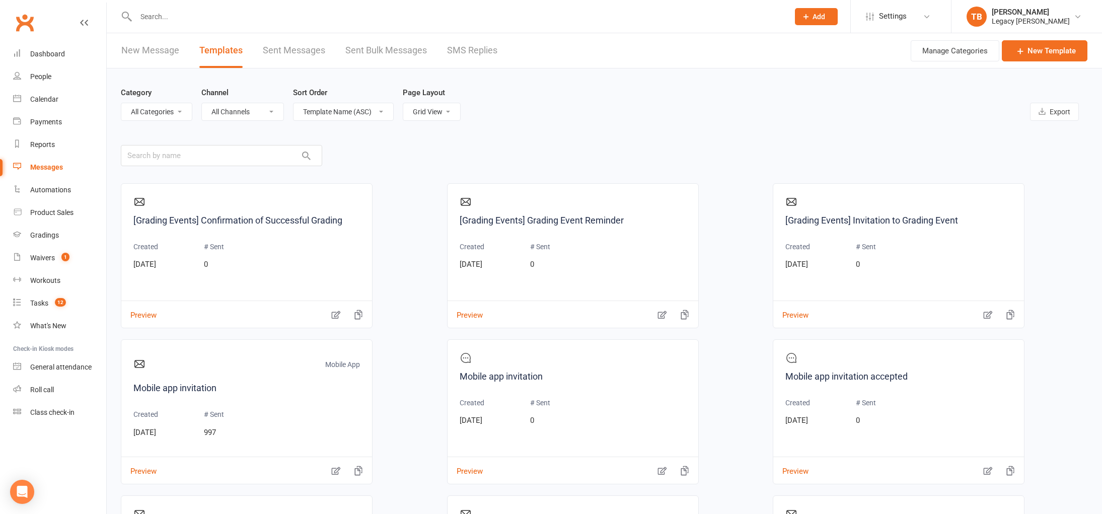
click at [294, 51] on link "Sent Messages" at bounding box center [294, 50] width 62 height 35
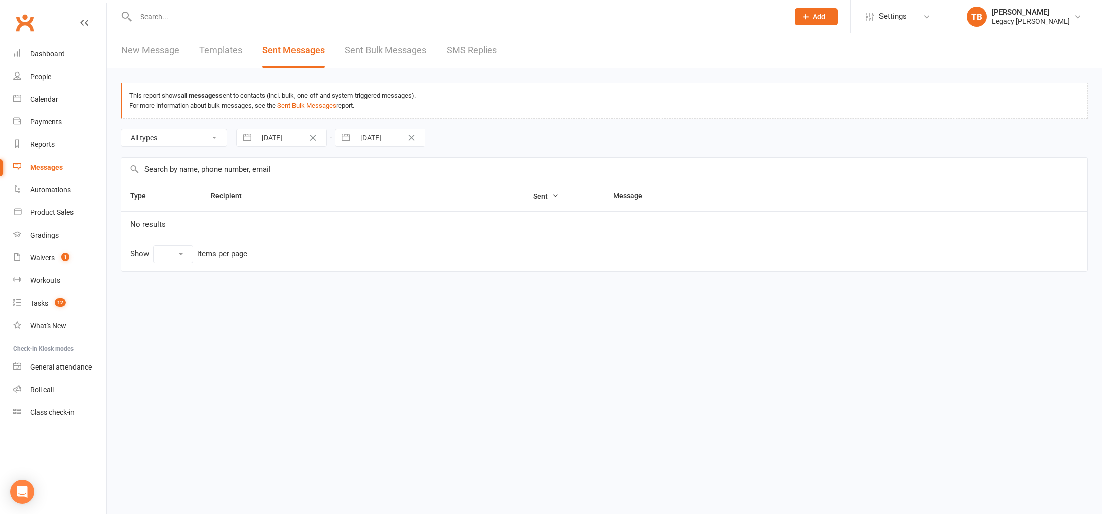
select select "10"
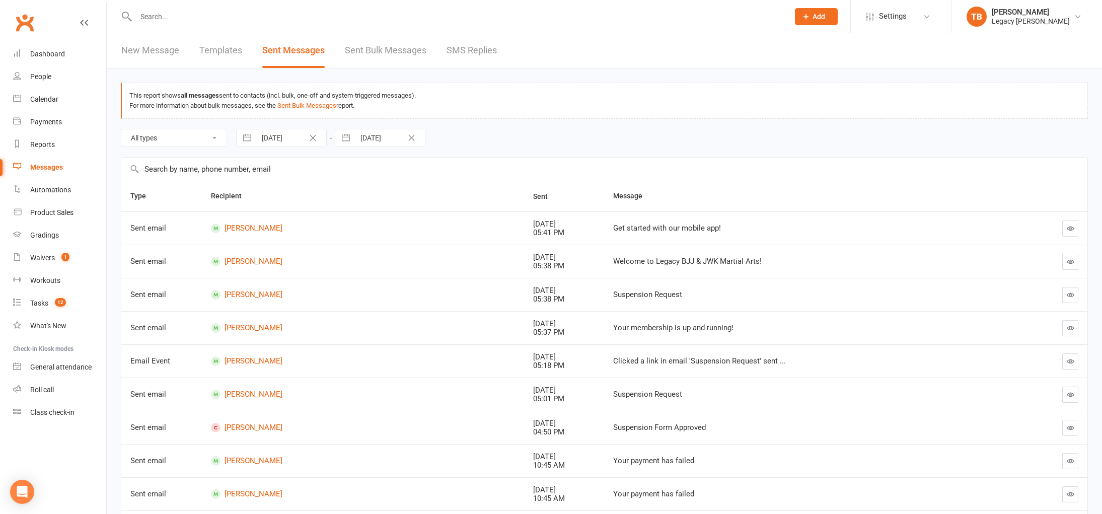
click at [414, 50] on link "Sent Bulk Messages" at bounding box center [386, 50] width 82 height 35
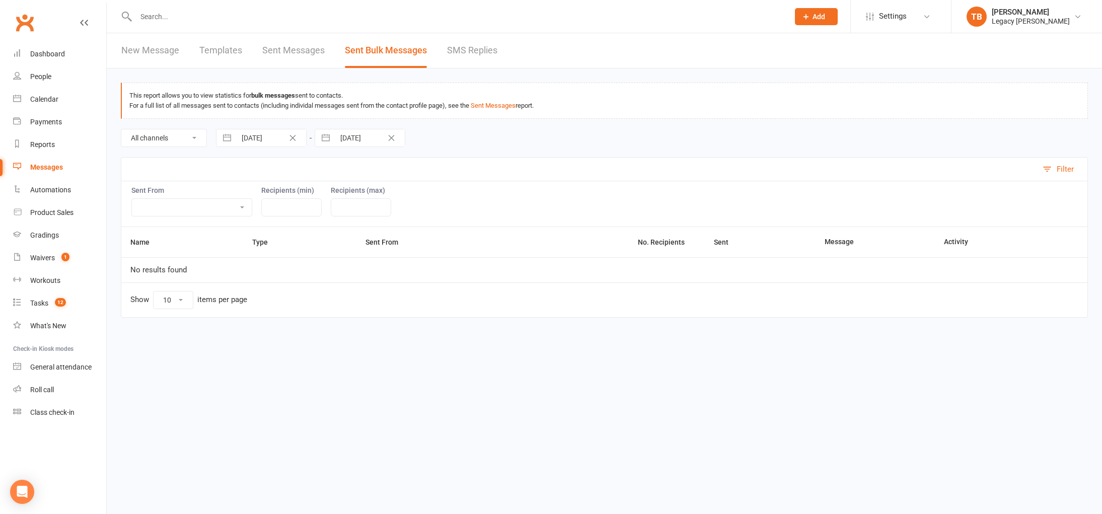
click at [477, 51] on link "SMS Replies" at bounding box center [472, 50] width 50 height 35
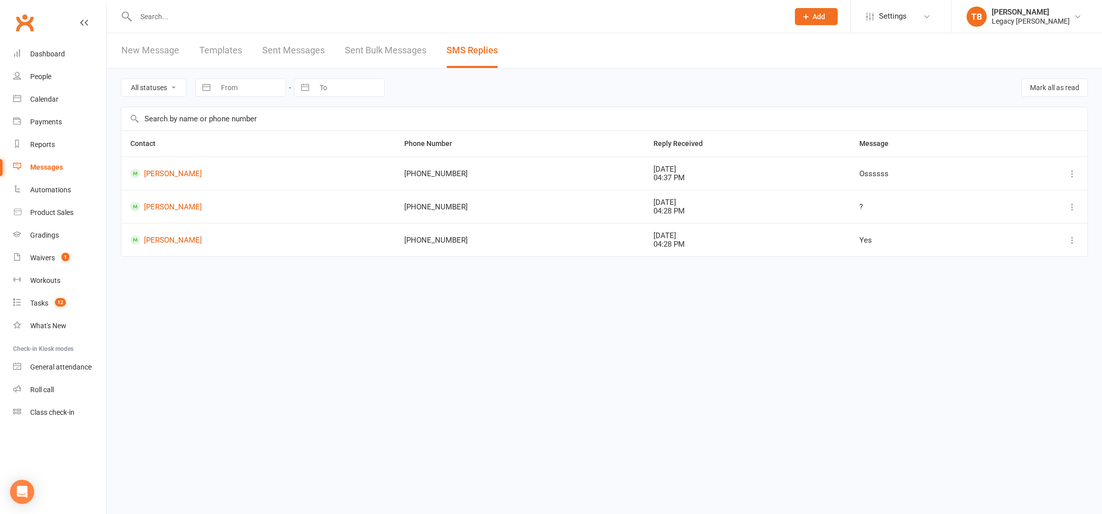
click at [167, 56] on link "New Message" at bounding box center [150, 50] width 58 height 35
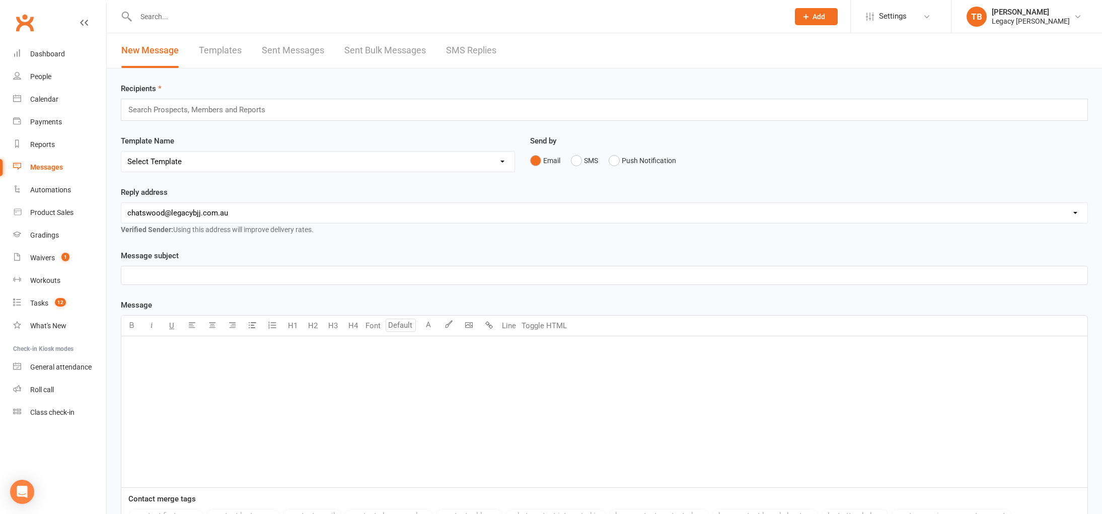
click at [490, 352] on p "﻿" at bounding box center [604, 349] width 954 height 12
click at [463, 322] on body "Prospect Member Non-attending contact Class / event Appointment Grading event T…" at bounding box center [551, 313] width 1102 height 621
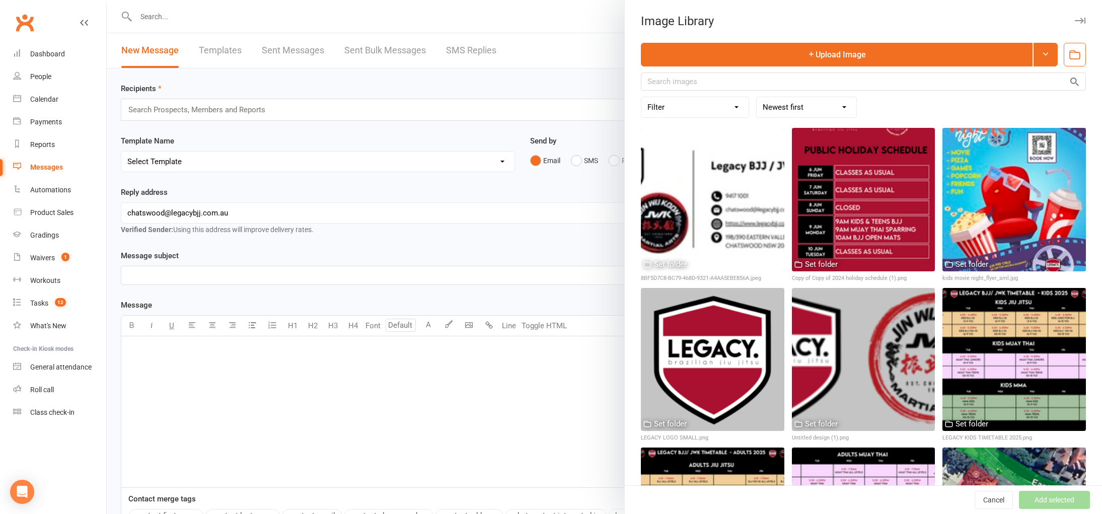
click at [528, 80] on div at bounding box center [604, 257] width 995 height 514
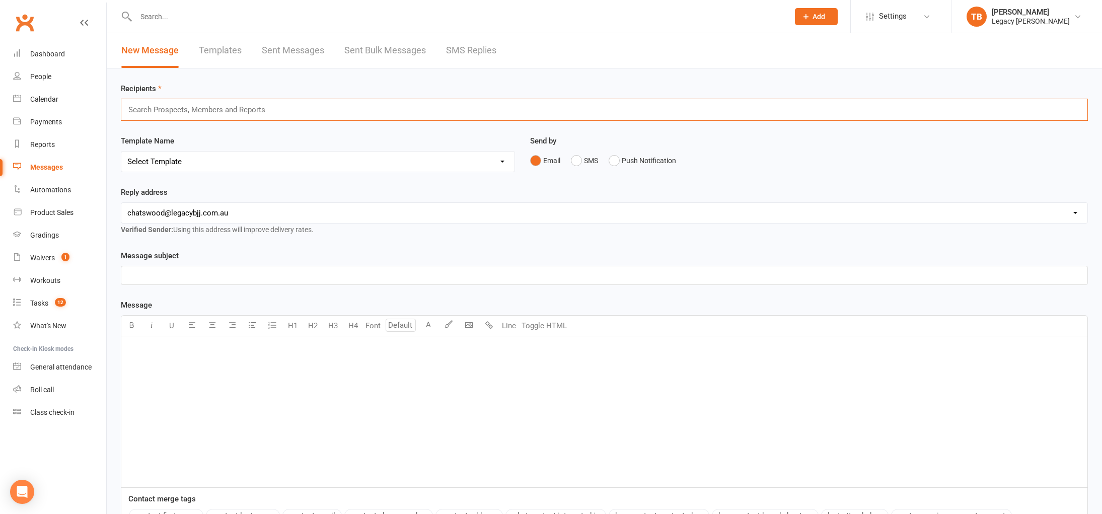
click at [223, 105] on input "text" at bounding box center [200, 109] width 147 height 13
type input "kids"
click at [222, 132] on li "All Kids - Membership" at bounding box center [604, 128] width 966 height 12
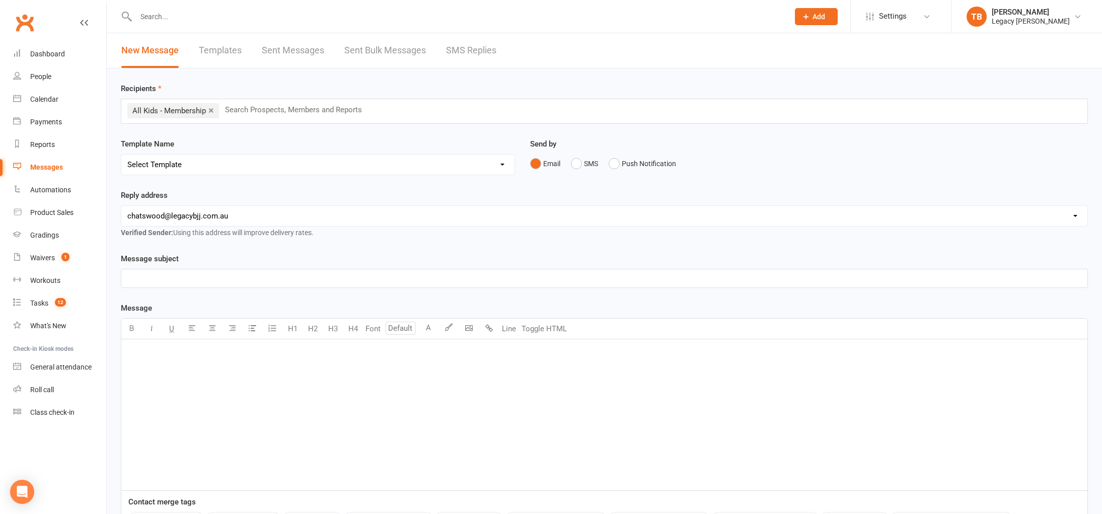
click at [237, 281] on p "﻿" at bounding box center [604, 278] width 954 height 12
click at [471, 332] on body "Prospect Member Non-attending contact Class / event Appointment Grading event T…" at bounding box center [551, 315] width 1102 height 624
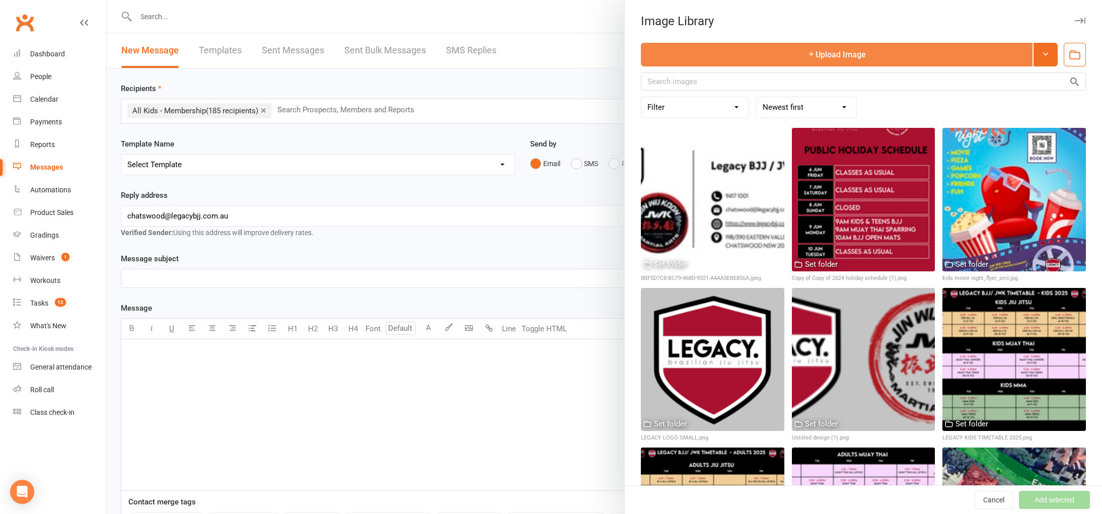
click at [772, 58] on button "Upload Image" at bounding box center [837, 55] width 392 height 24
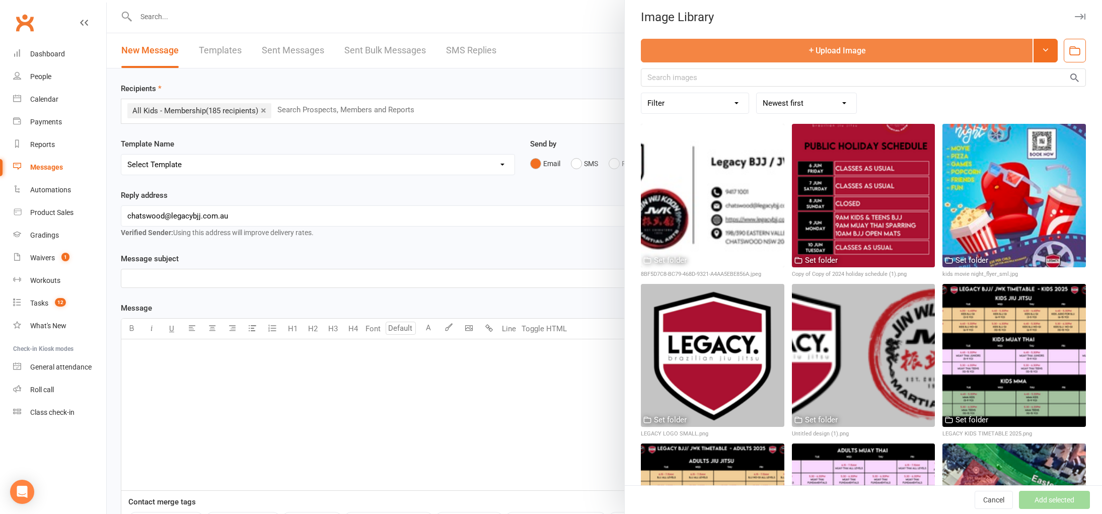
scroll to position [5, 0]
click at [763, 55] on button "Upload Image" at bounding box center [837, 50] width 392 height 24
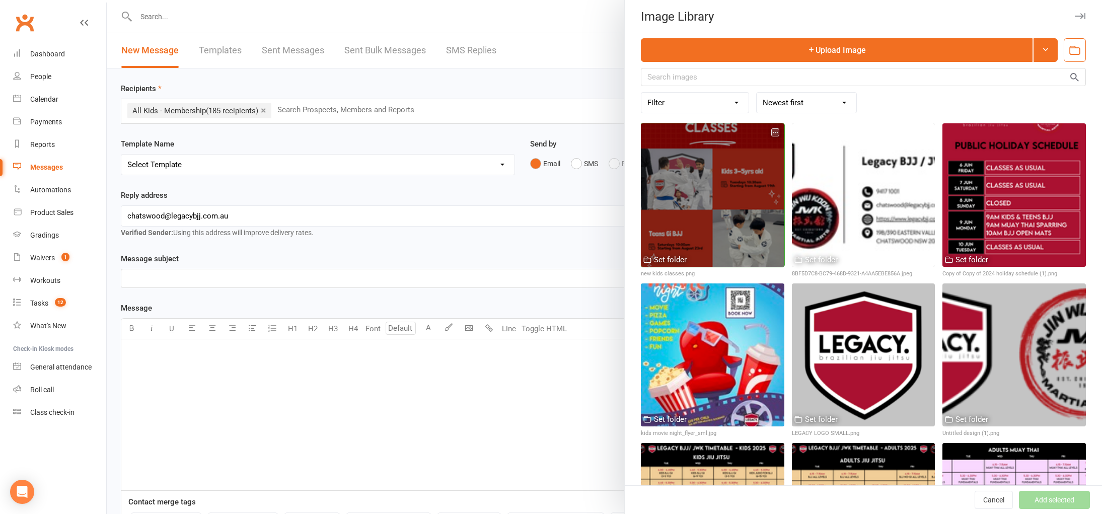
click at [678, 161] on div at bounding box center [712, 194] width 143 height 143
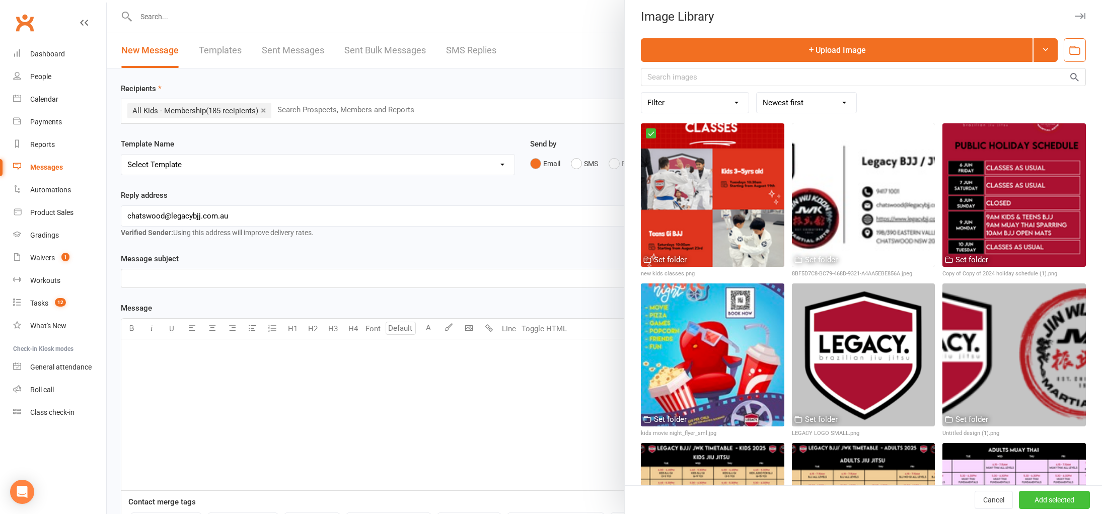
click at [1055, 495] on button "Add selected" at bounding box center [1054, 500] width 71 height 18
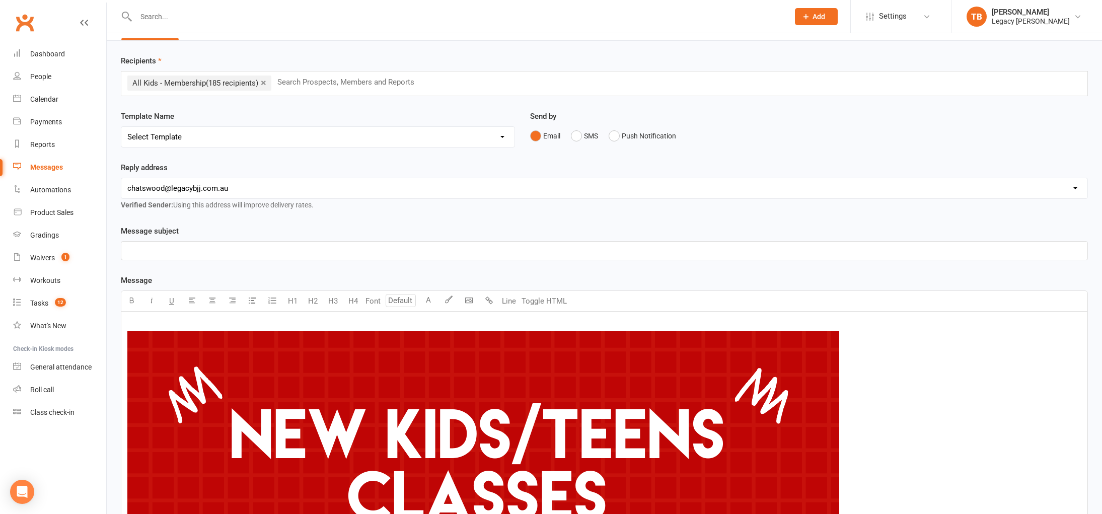
scroll to position [26, 0]
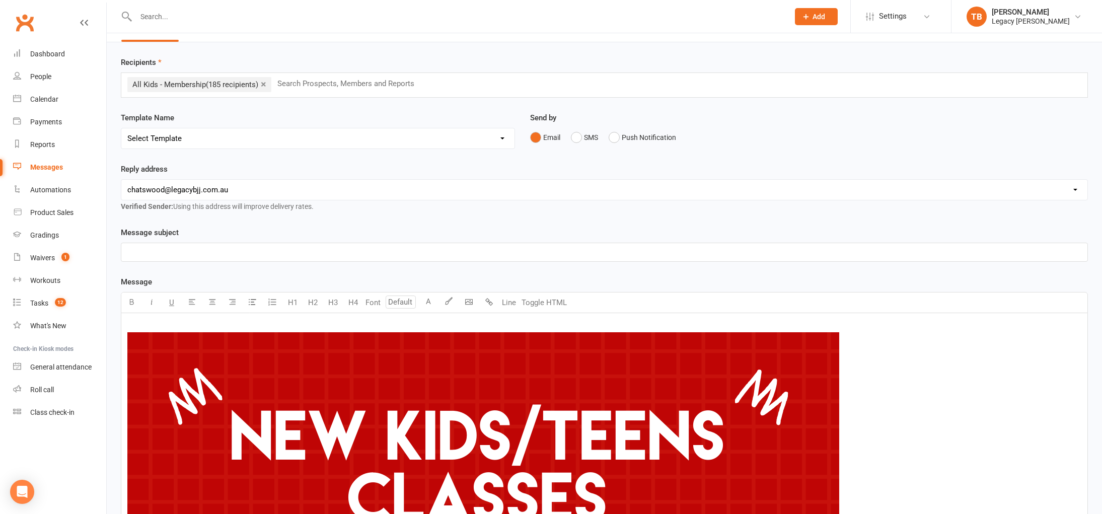
click at [194, 140] on select "Select Template" at bounding box center [317, 138] width 393 height 20
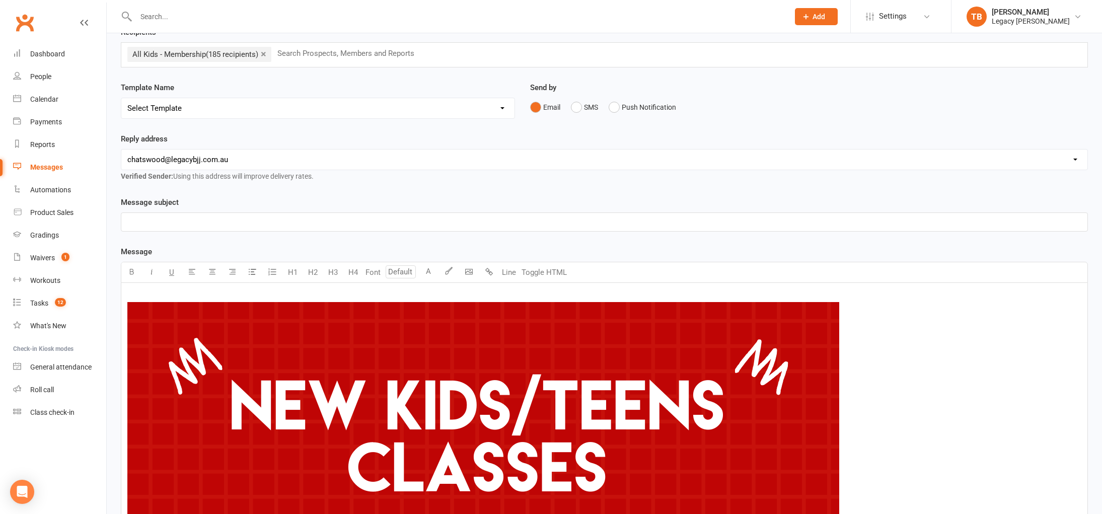
scroll to position [57, 0]
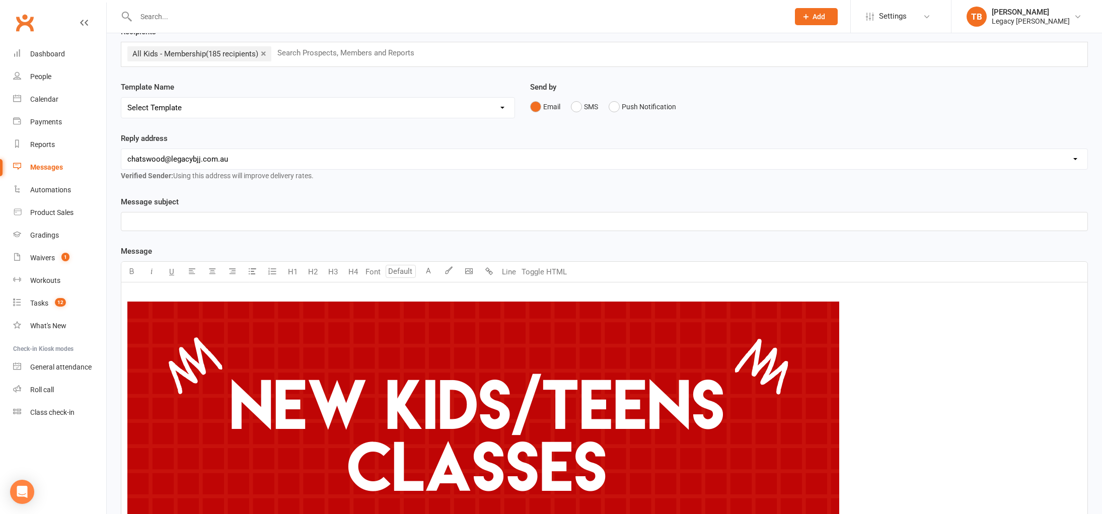
click at [419, 220] on p "﻿" at bounding box center [604, 221] width 954 height 12
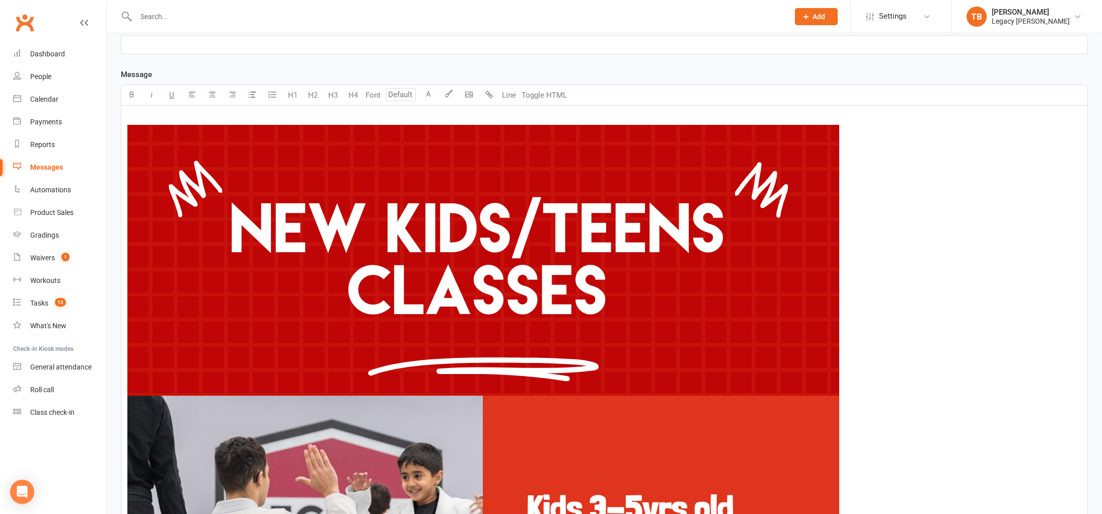
scroll to position [0, 0]
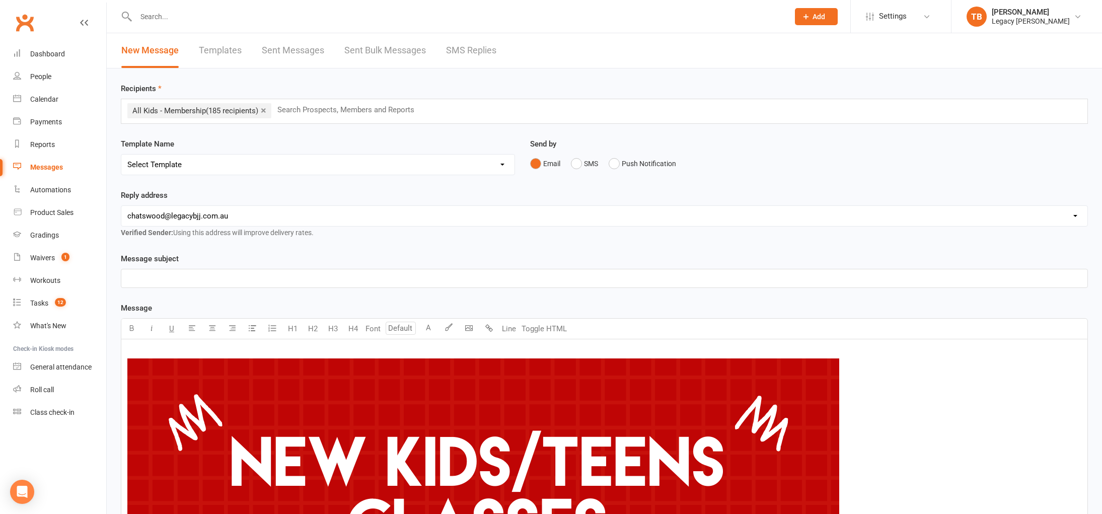
click at [163, 277] on p "﻿" at bounding box center [604, 278] width 954 height 12
click at [218, 158] on select "Select Template" at bounding box center [317, 164] width 393 height 20
click at [270, 274] on p "﻿" at bounding box center [604, 278] width 954 height 12
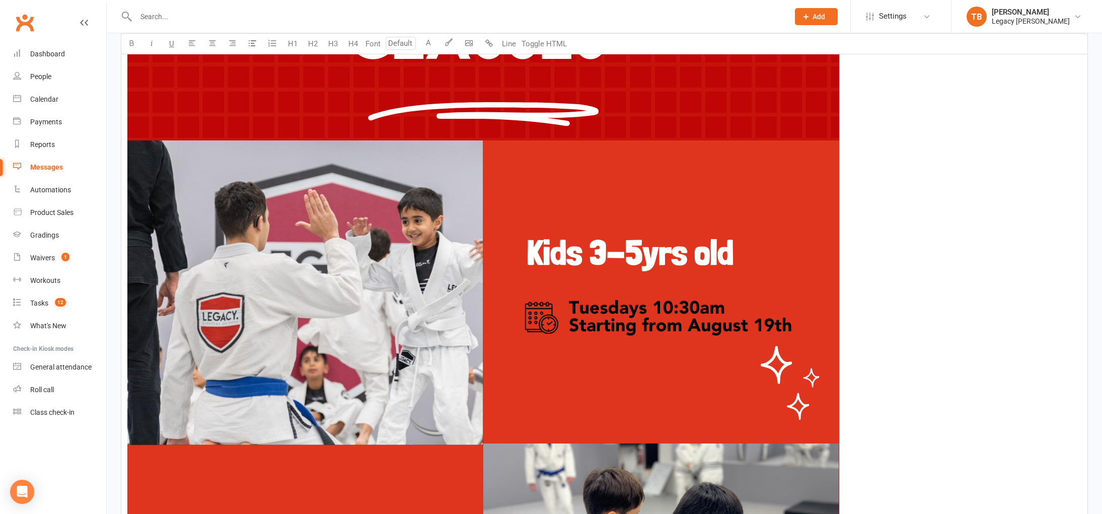
scroll to position [1024, 0]
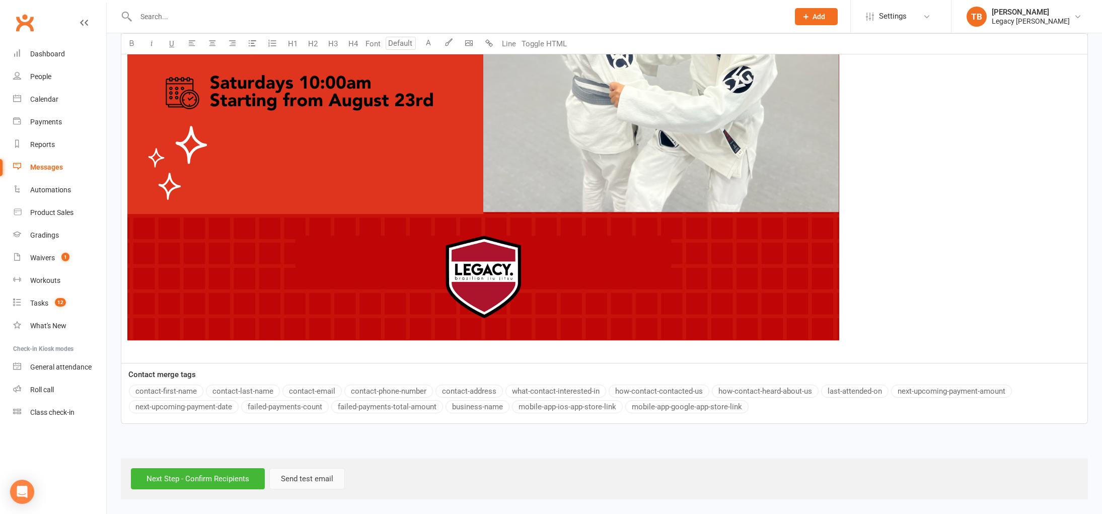
click at [310, 483] on button "Send test email" at bounding box center [306, 478] width 75 height 21
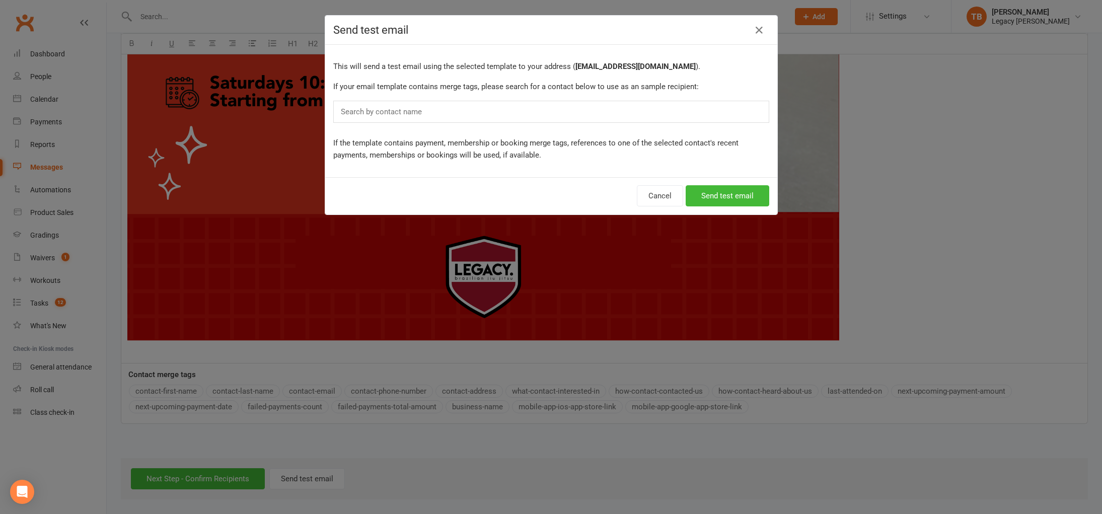
click at [478, 111] on div "Search by contact name" at bounding box center [551, 112] width 436 height 22
click at [716, 196] on button "Send test email" at bounding box center [727, 195] width 84 height 21
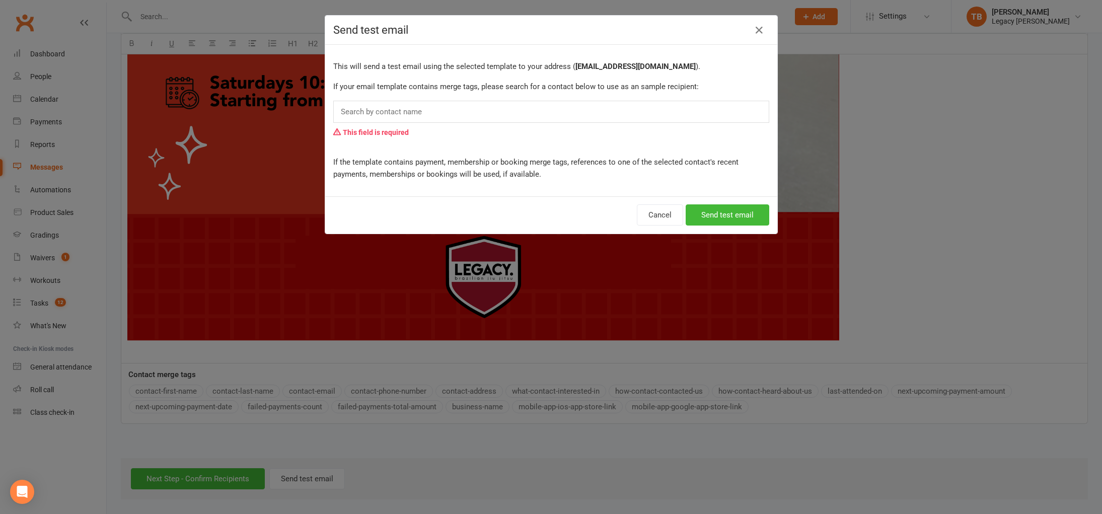
click at [513, 107] on div "Search by contact name" at bounding box center [551, 112] width 436 height 22
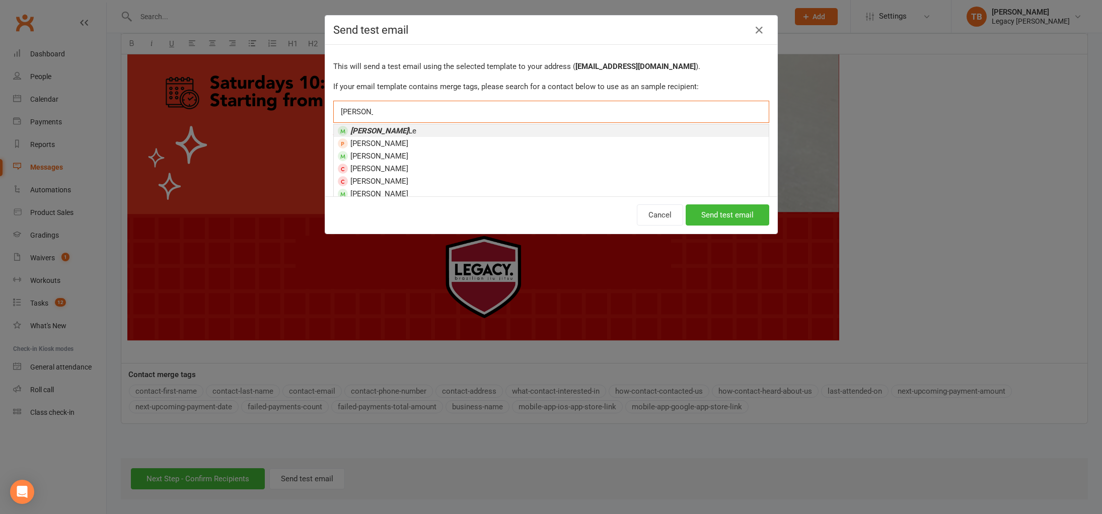
type input "tracy"
click at [510, 126] on li "Tracy Le" at bounding box center [551, 130] width 435 height 13
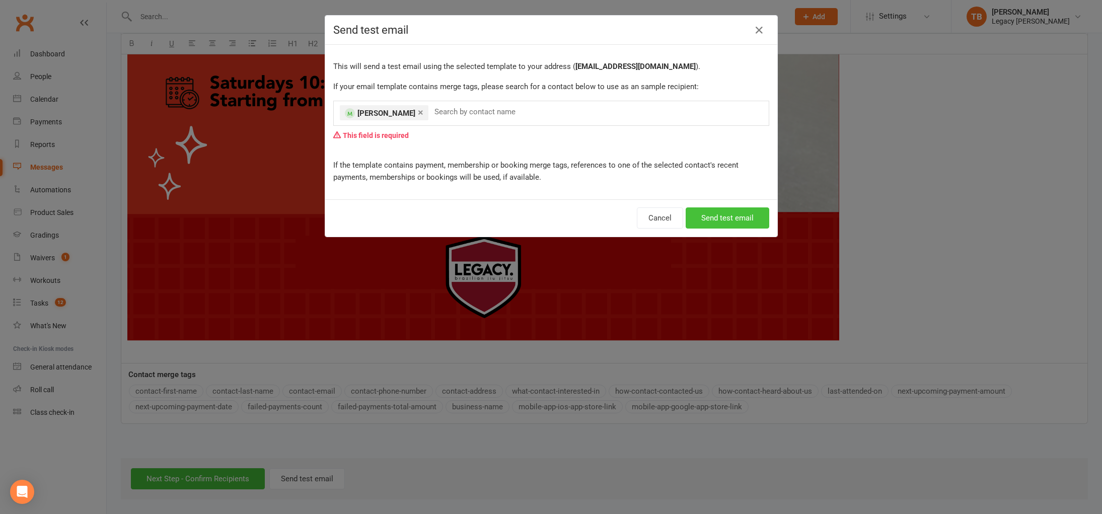
click at [736, 225] on button "Send test email" at bounding box center [727, 217] width 84 height 21
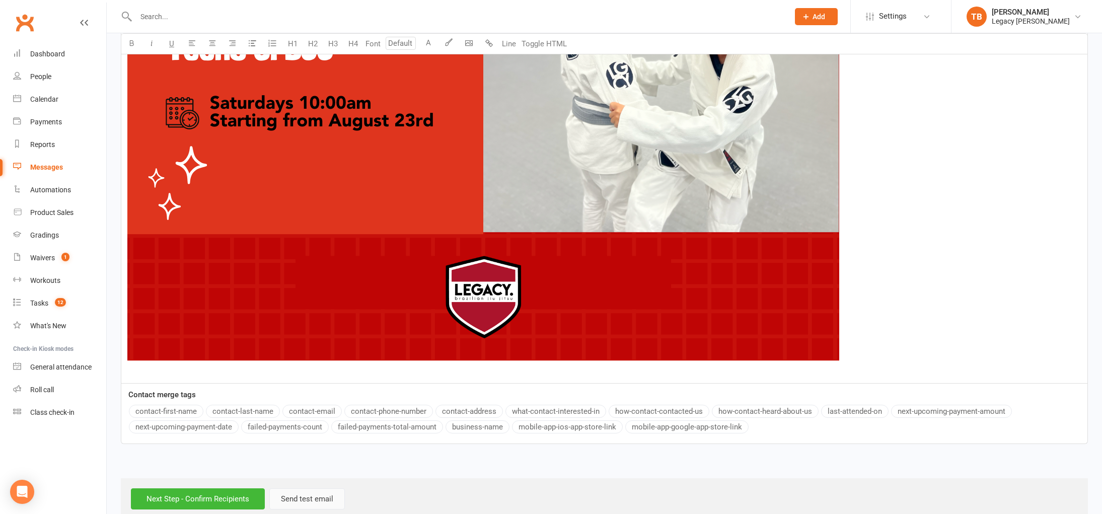
scroll to position [1005, 0]
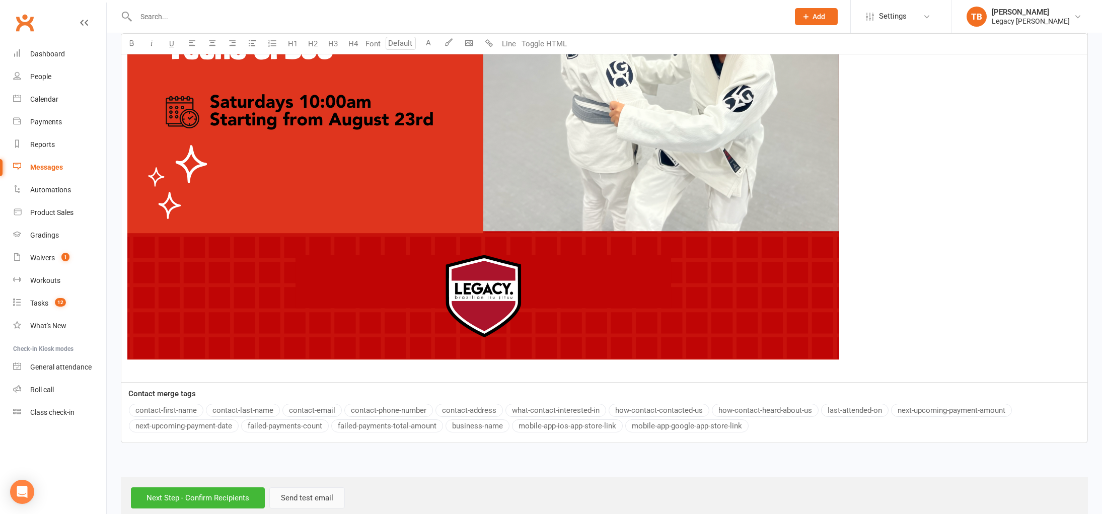
click at [301, 500] on button "Send test email" at bounding box center [306, 497] width 75 height 21
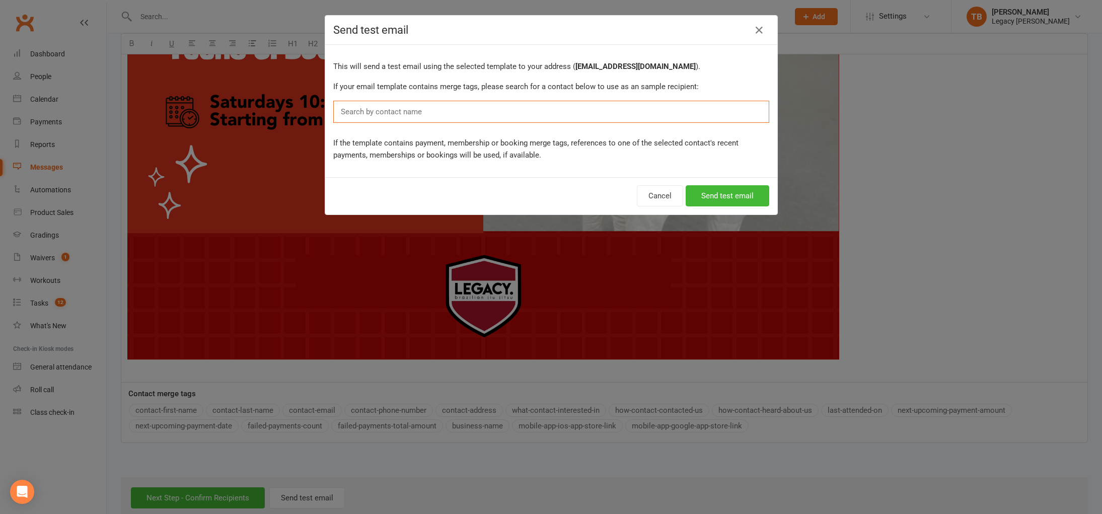
click at [396, 110] on input "text" at bounding box center [384, 111] width 88 height 13
click at [705, 199] on button "Send test email" at bounding box center [727, 195] width 84 height 21
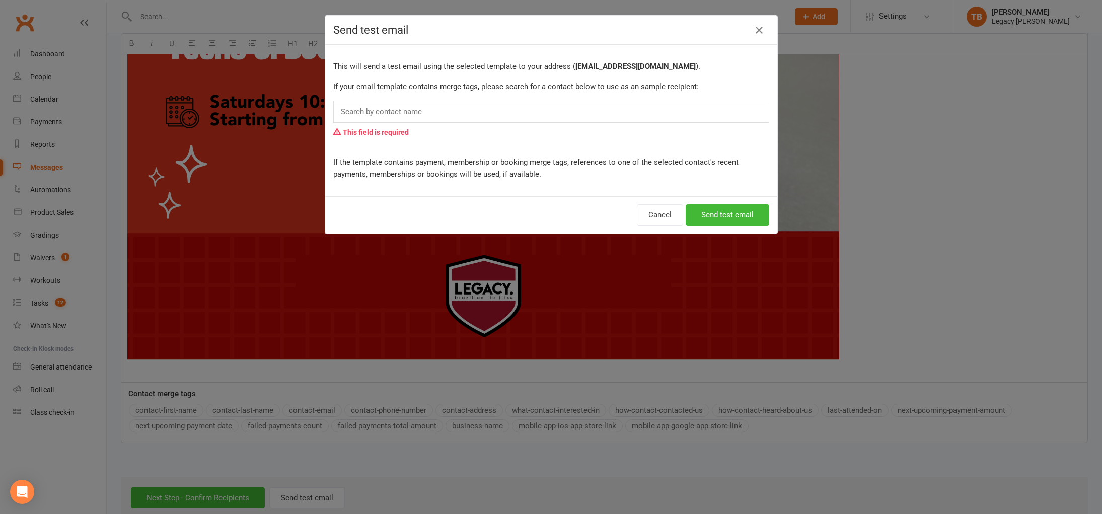
click at [538, 121] on div "Search by contact name" at bounding box center [551, 112] width 436 height 22
click at [541, 115] on div "Search by contact name" at bounding box center [551, 112] width 436 height 22
click at [540, 111] on div "Search by contact name" at bounding box center [551, 112] width 436 height 22
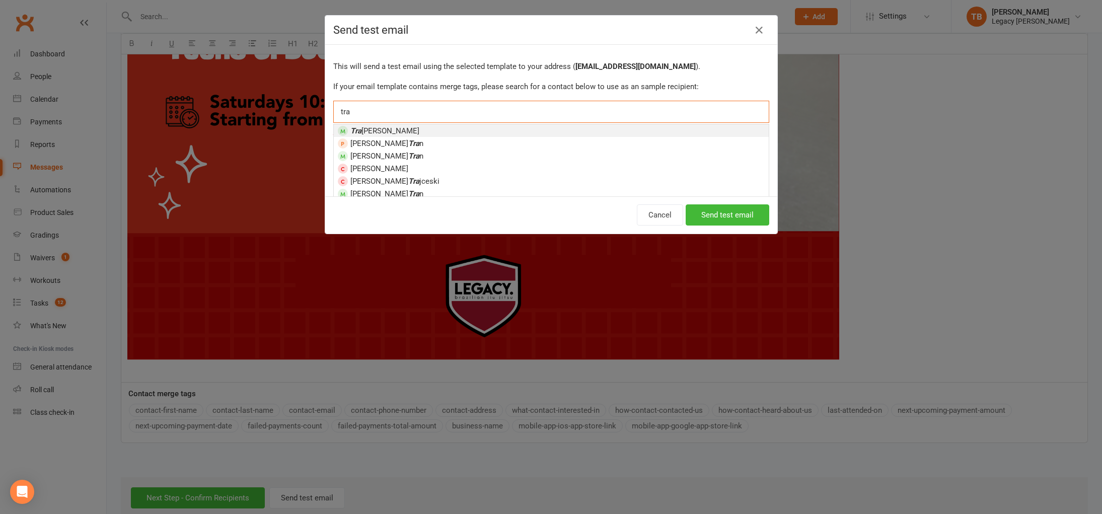
type input "tra"
click at [492, 125] on li "Tra cy Le" at bounding box center [551, 130] width 435 height 13
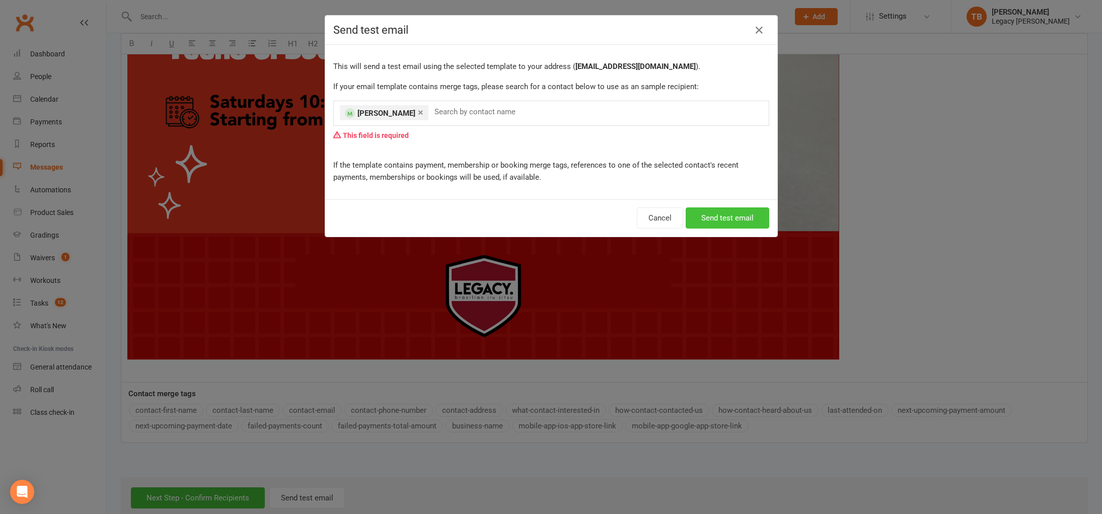
click at [712, 215] on button "Send test email" at bounding box center [727, 217] width 84 height 21
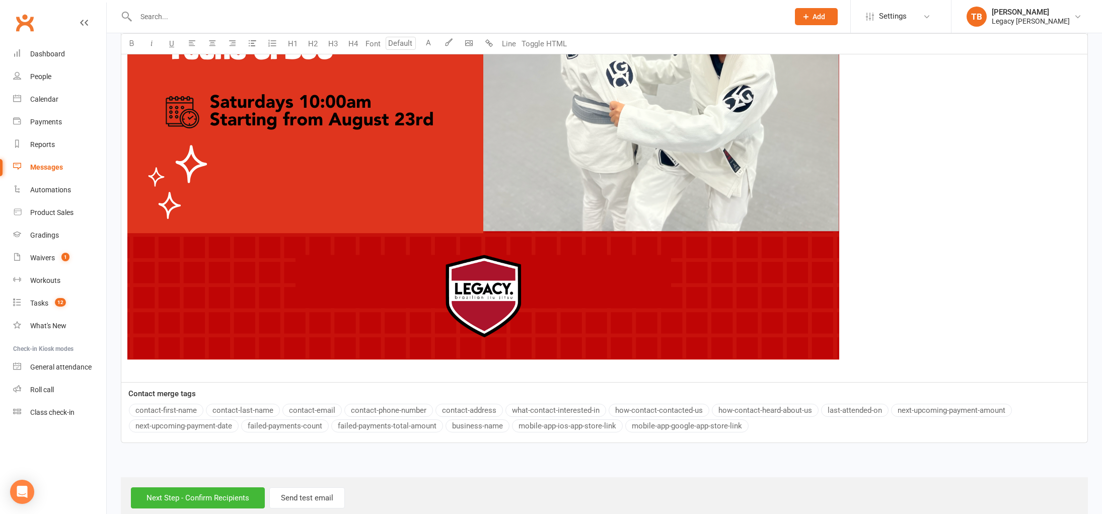
scroll to position [107, 0]
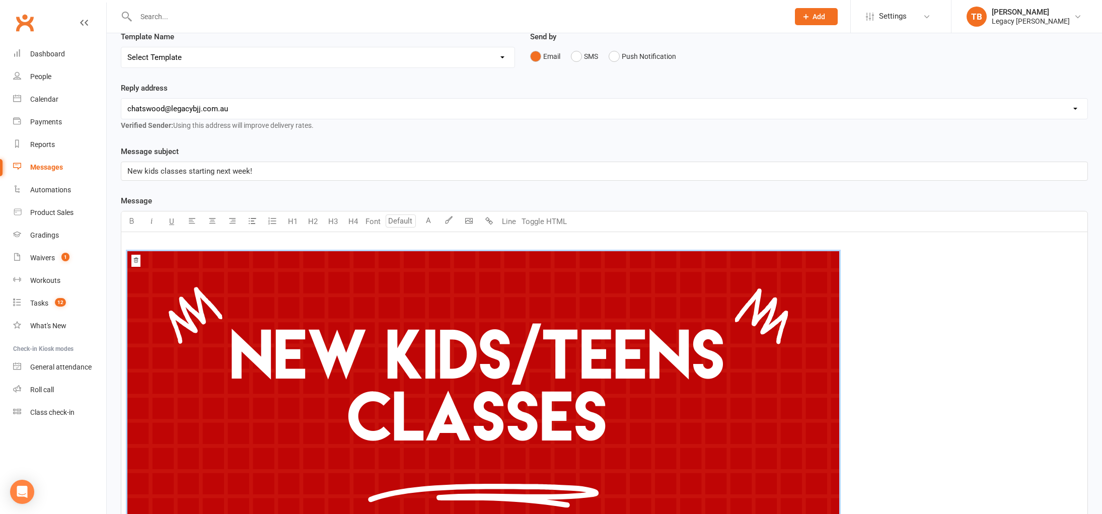
drag, startPoint x: 730, startPoint y: 285, endPoint x: 687, endPoint y: 406, distance: 128.0
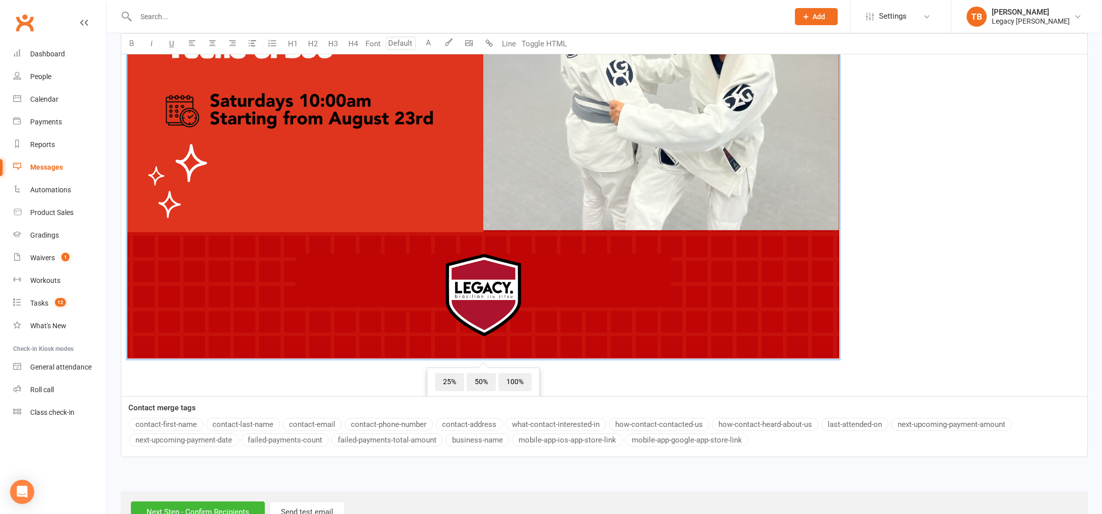
scroll to position [1024, 0]
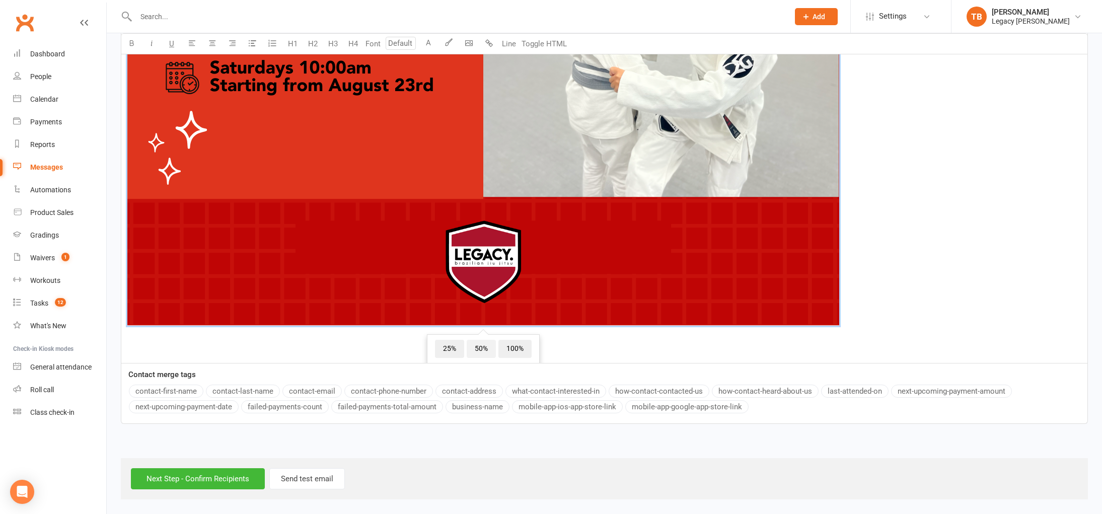
click at [487, 348] on span "50%" at bounding box center [480, 349] width 29 height 18
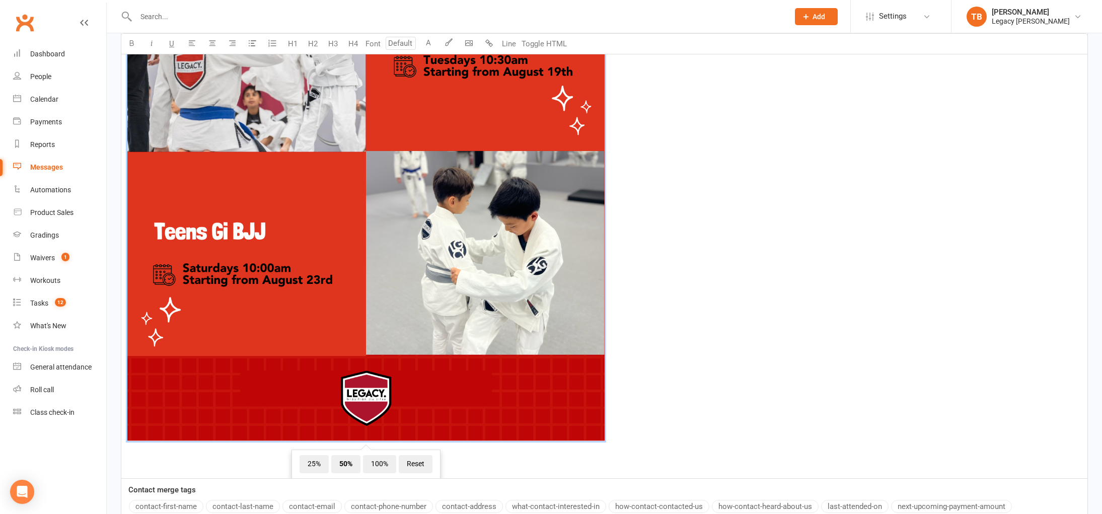
scroll to position [692, 0]
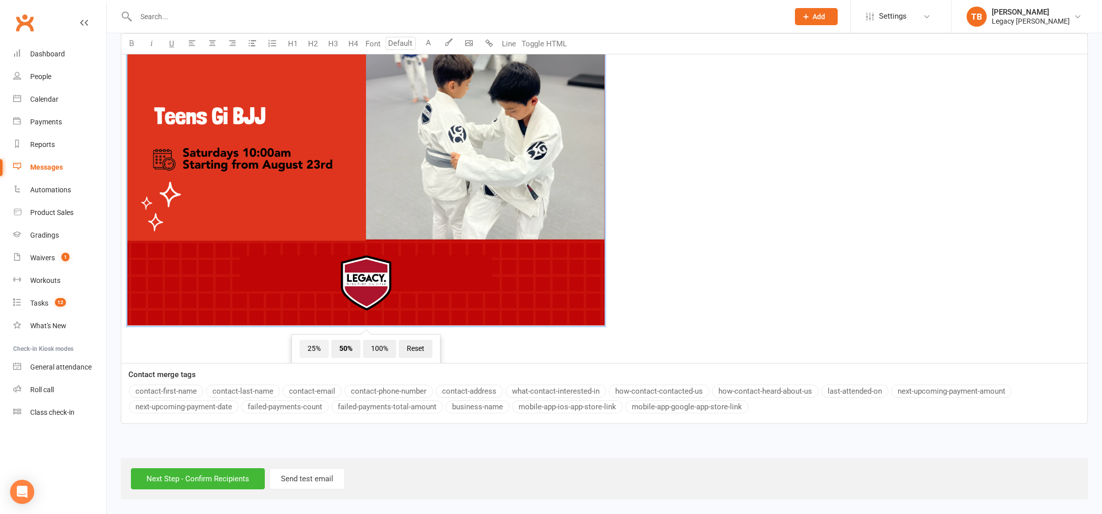
click at [312, 352] on span "25%" at bounding box center [313, 349] width 29 height 18
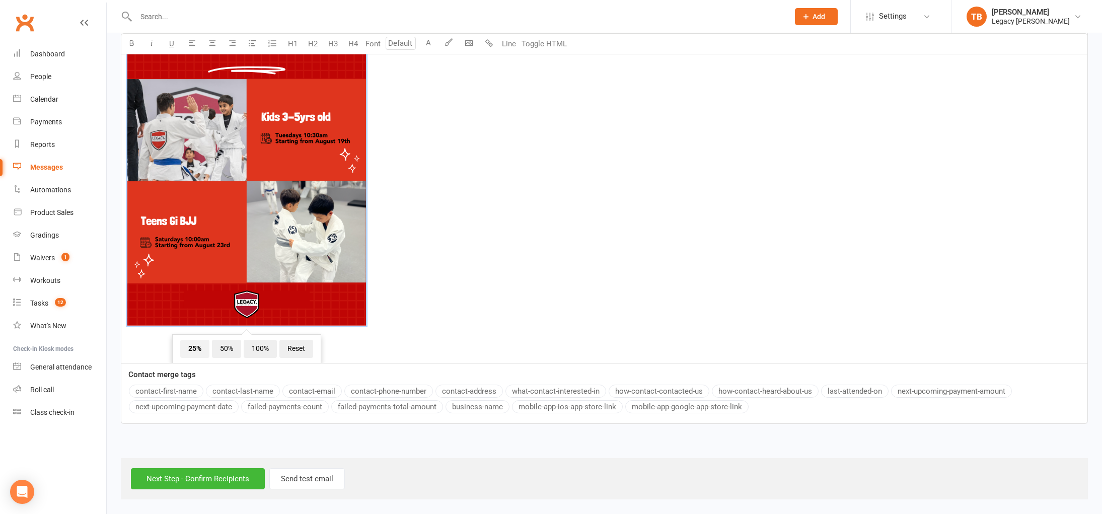
scroll to position [355, 0]
click at [223, 344] on span "50%" at bounding box center [226, 349] width 29 height 18
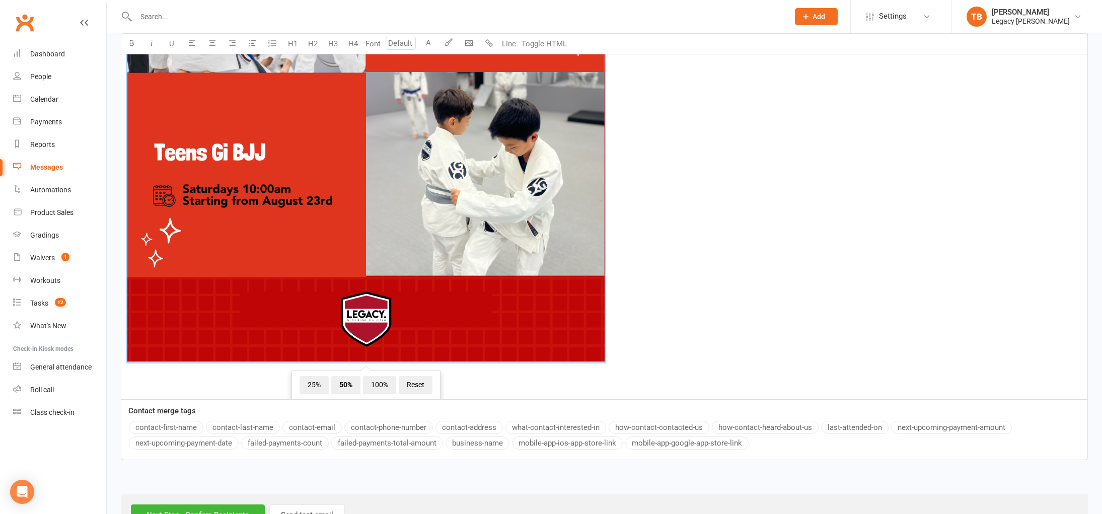
scroll to position [692, 0]
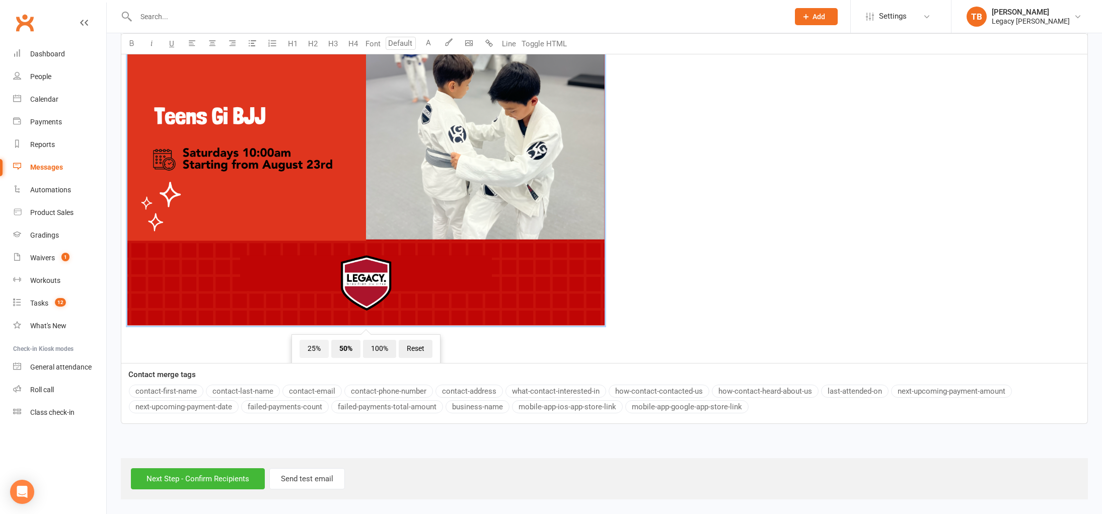
click at [322, 351] on span "25%" at bounding box center [313, 349] width 29 height 18
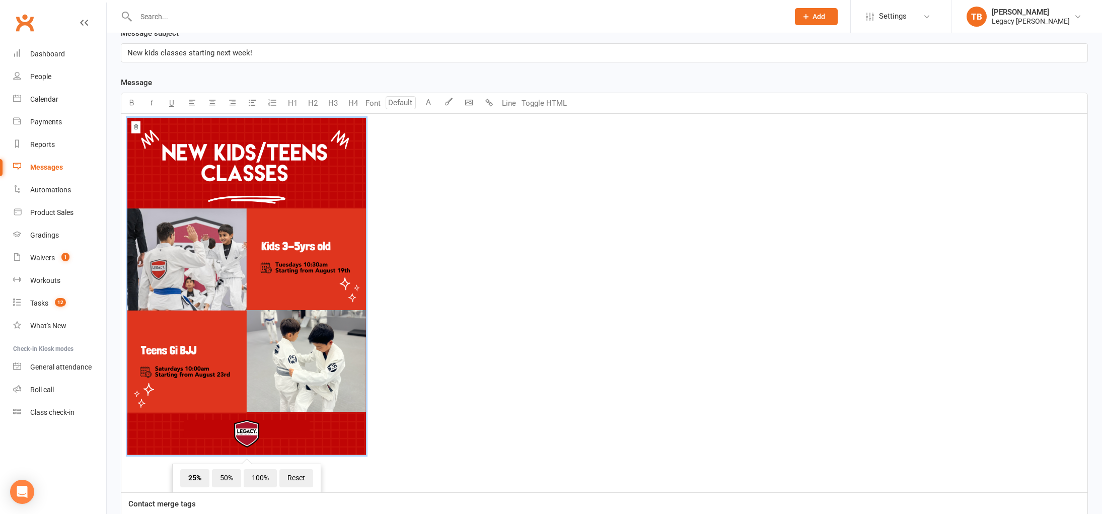
scroll to position [226, 0]
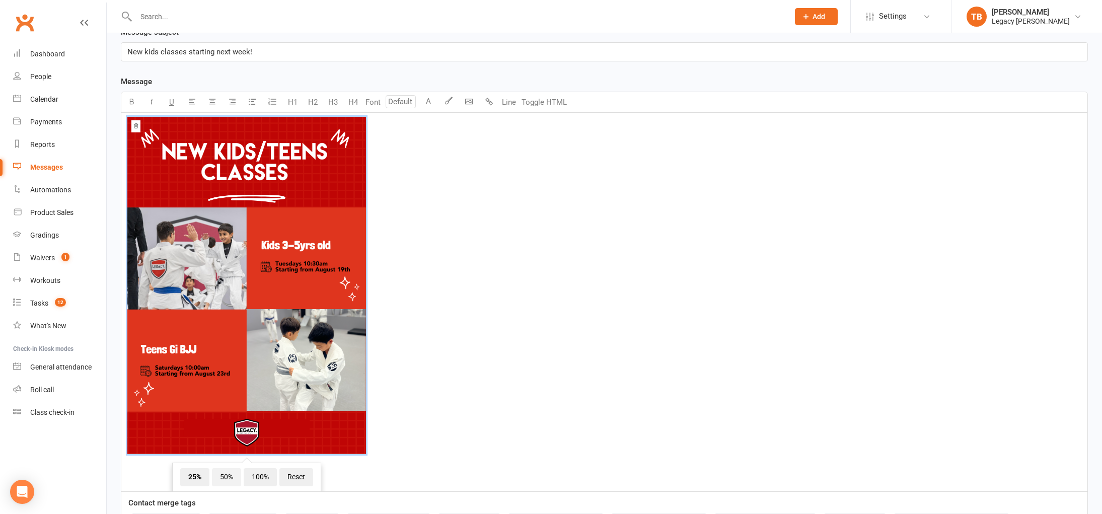
click at [228, 481] on span "50%" at bounding box center [226, 477] width 29 height 18
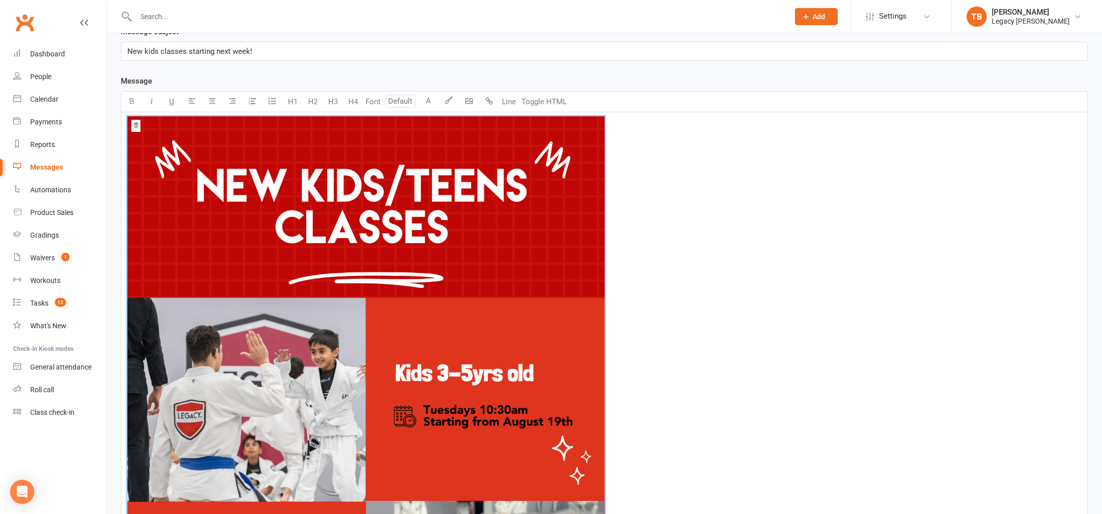
scroll to position [567, 0]
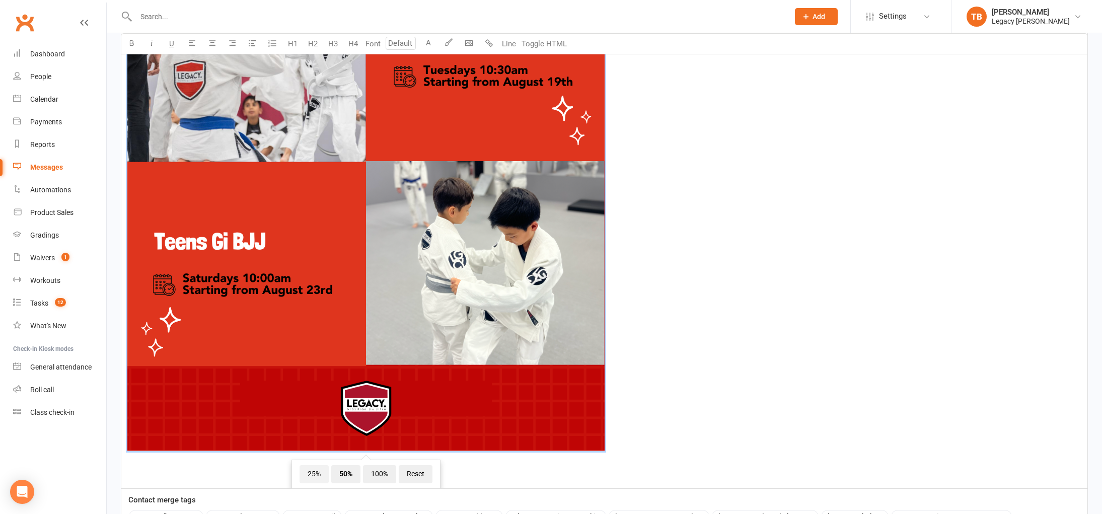
click at [307, 480] on span "25%" at bounding box center [313, 474] width 29 height 18
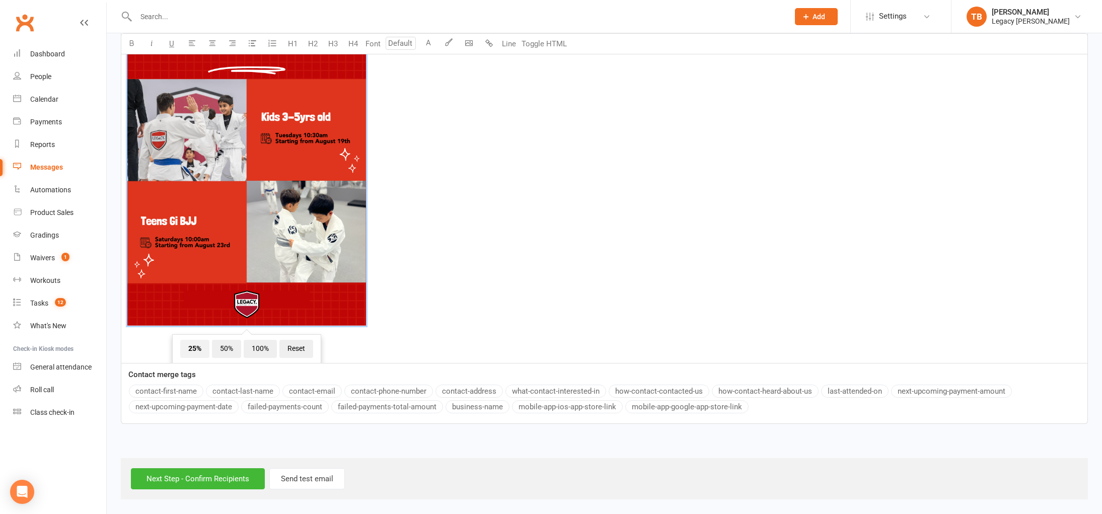
scroll to position [355, 0]
click at [531, 305] on span "﻿ 25% 50% 100% Reset" at bounding box center [604, 158] width 954 height 341
click at [542, 311] on span "﻿ 25% 50% 100% Reset" at bounding box center [604, 158] width 954 height 341
click at [324, 480] on button "Send test email" at bounding box center [306, 478] width 75 height 21
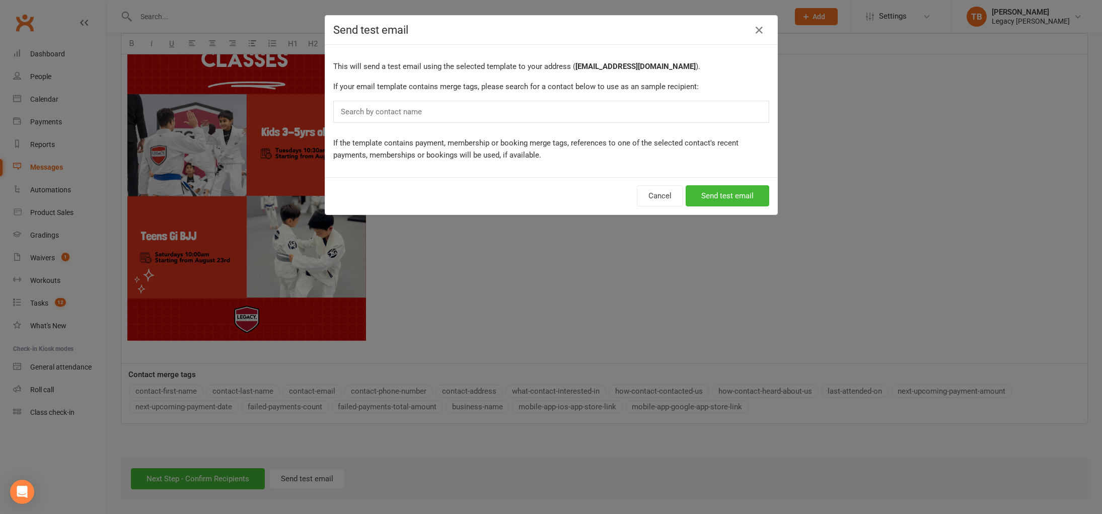
click at [626, 116] on div "Search by contact name" at bounding box center [551, 112] width 436 height 22
click at [641, 112] on div "Search by contact name" at bounding box center [551, 112] width 436 height 22
click at [633, 115] on div "Search by contact name" at bounding box center [551, 112] width 436 height 22
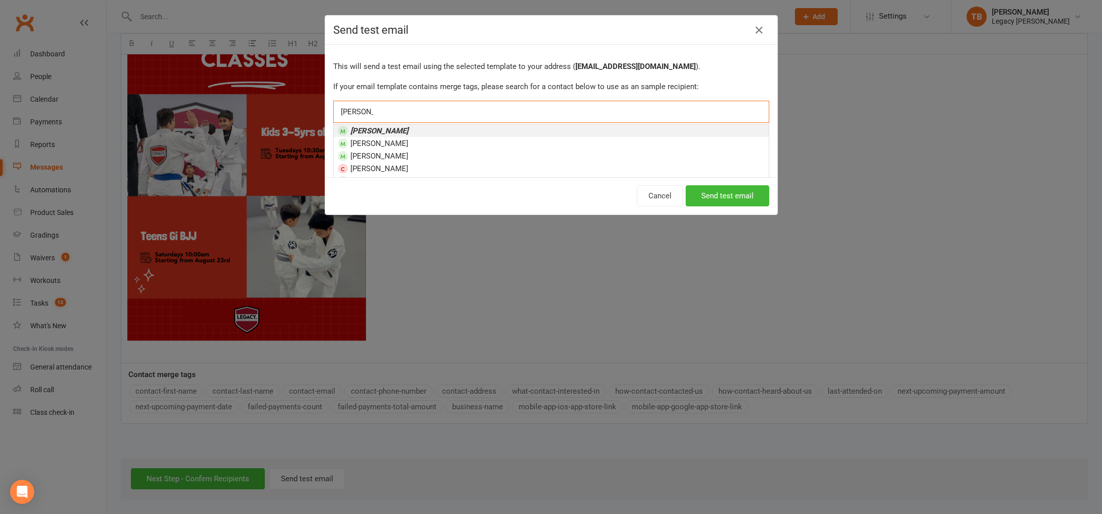
type input "tracy le"
click at [483, 132] on li "Tracy Le" at bounding box center [551, 130] width 435 height 13
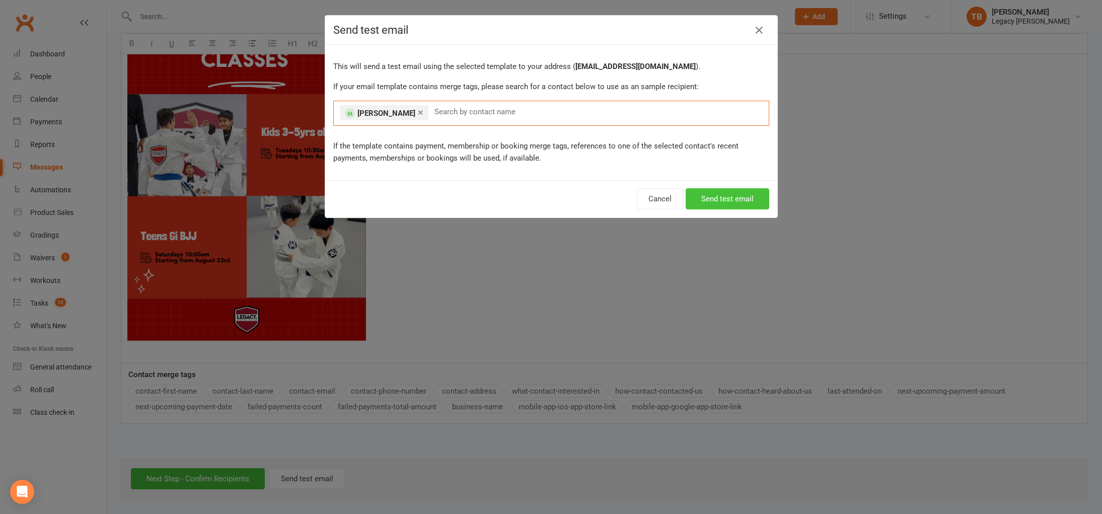
click at [705, 196] on button "Send test email" at bounding box center [727, 198] width 84 height 21
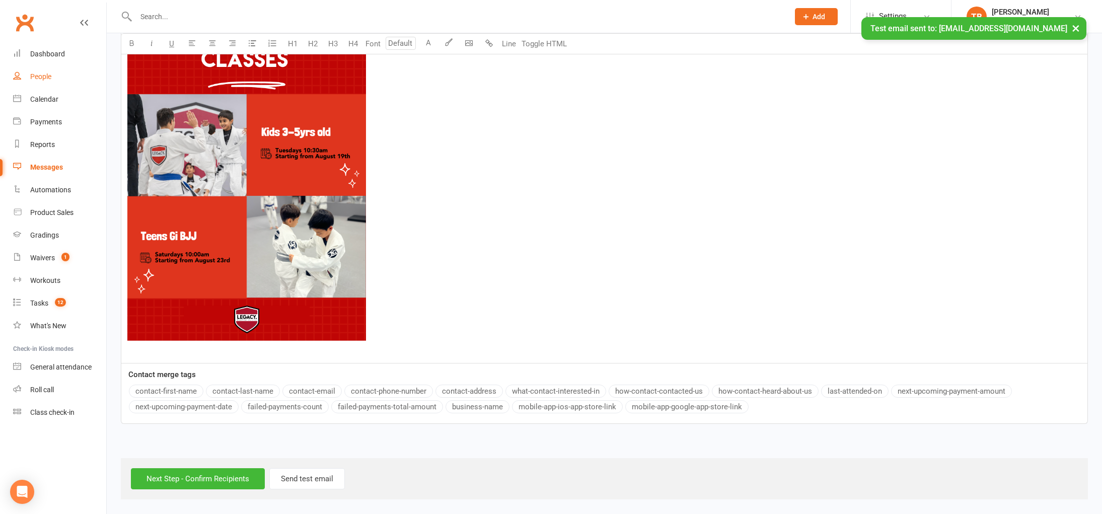
click at [53, 75] on link "People" at bounding box center [59, 76] width 93 height 23
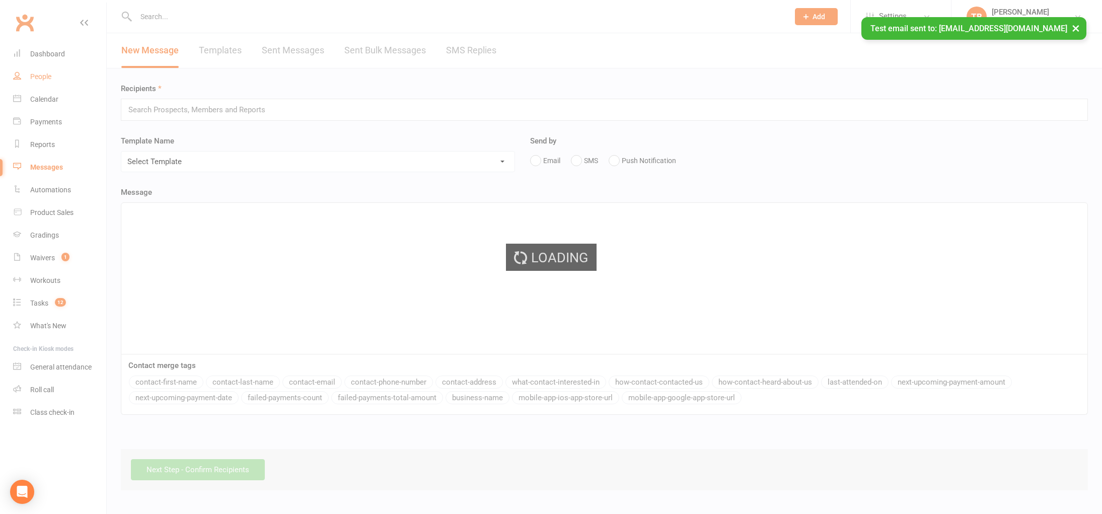
select select "100"
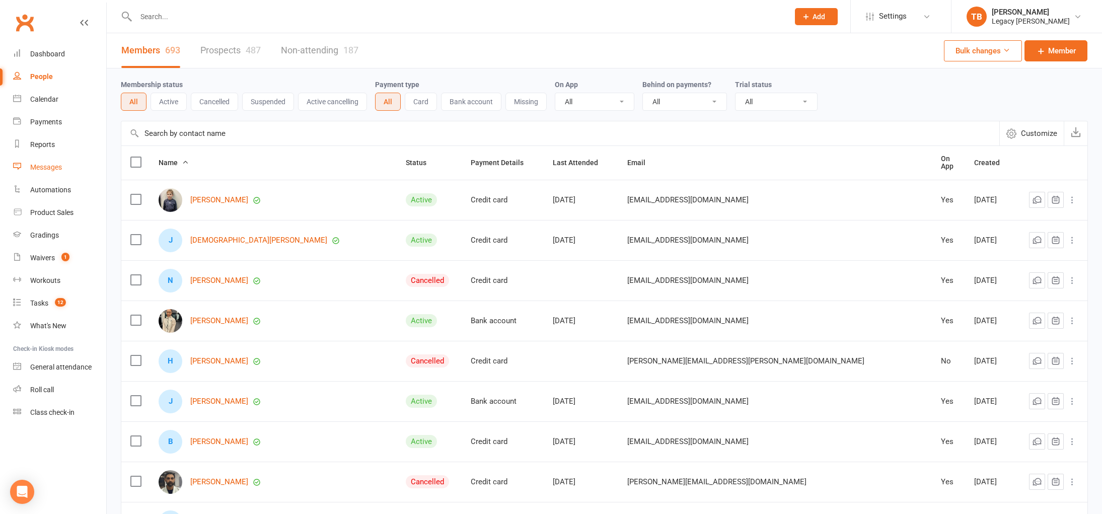
click at [54, 160] on link "Messages" at bounding box center [59, 167] width 93 height 23
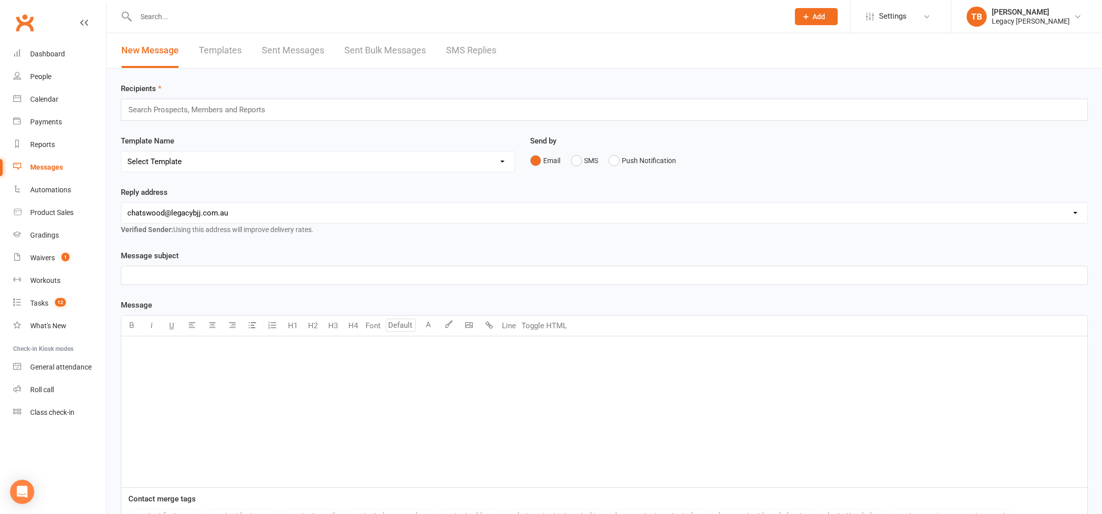
click at [300, 53] on link "Sent Messages" at bounding box center [293, 50] width 62 height 35
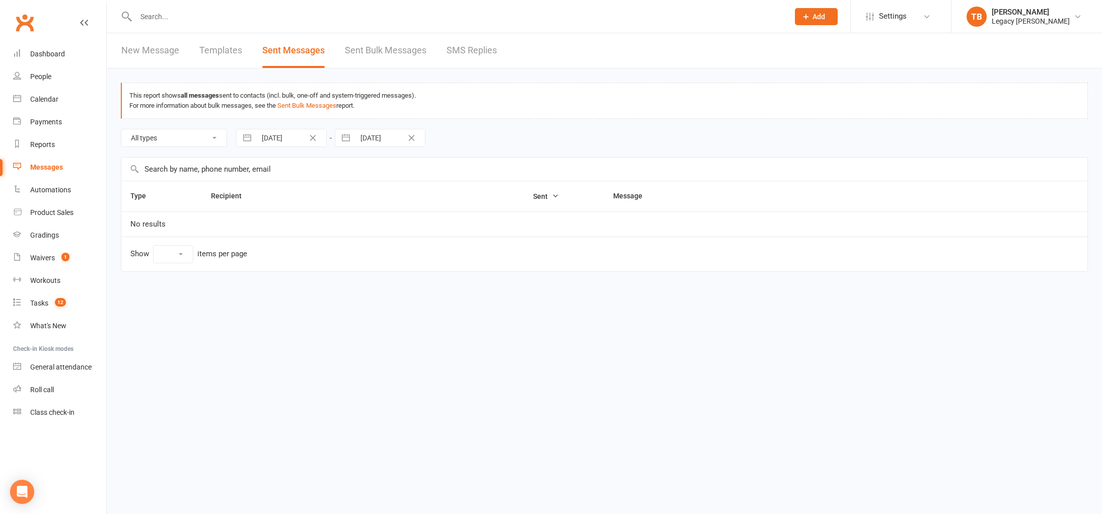
select select "10"
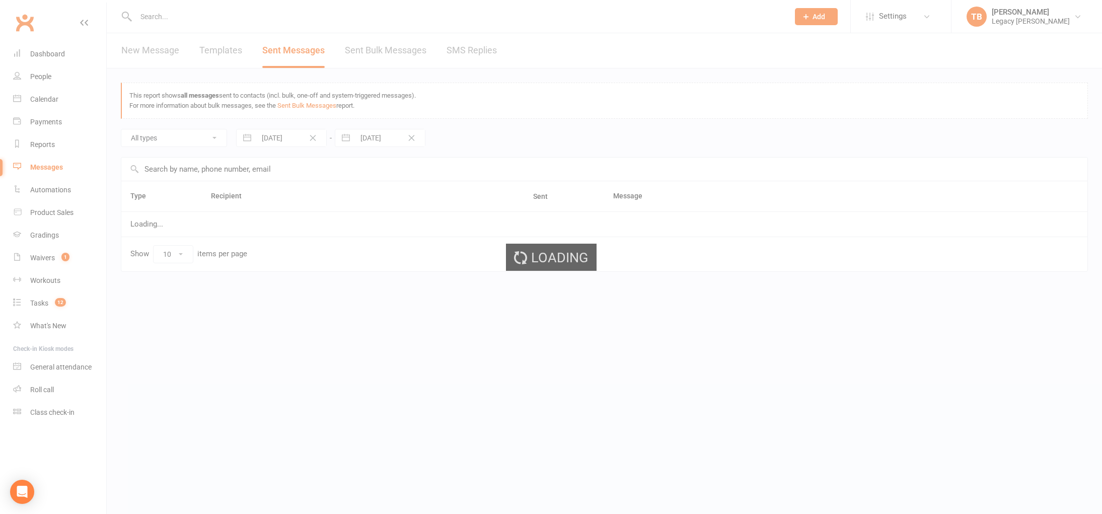
click at [224, 53] on div "Loading" at bounding box center [551, 257] width 1102 height 514
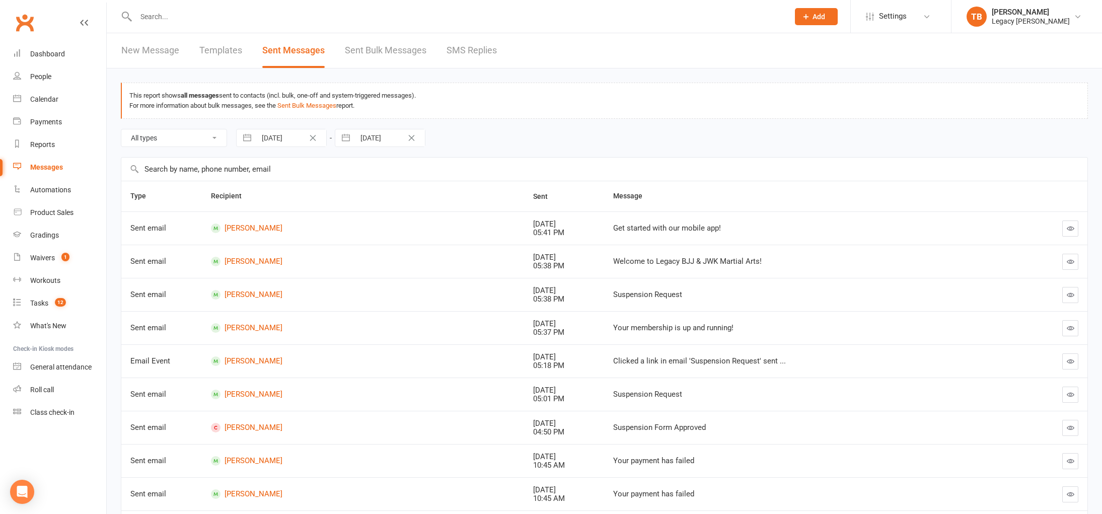
click at [279, 53] on link "Sent Messages" at bounding box center [293, 50] width 62 height 35
click at [229, 53] on link "Templates" at bounding box center [220, 50] width 43 height 35
select select "grid"
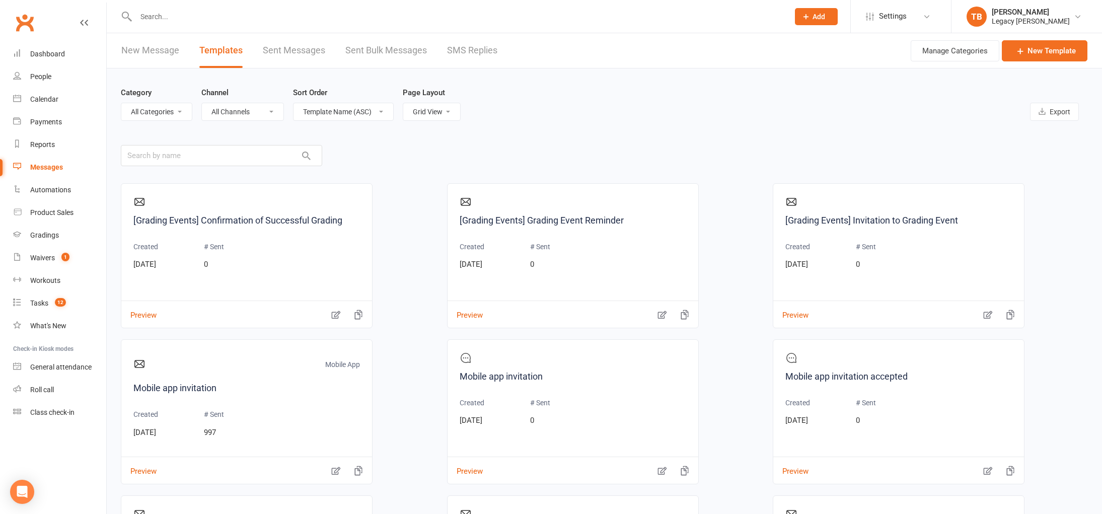
click at [181, 55] on div "New Message Templates Sent Messages Sent Bulk Messages SMS Replies" at bounding box center [309, 50] width 405 height 35
click at [163, 54] on link "New Message" at bounding box center [150, 50] width 58 height 35
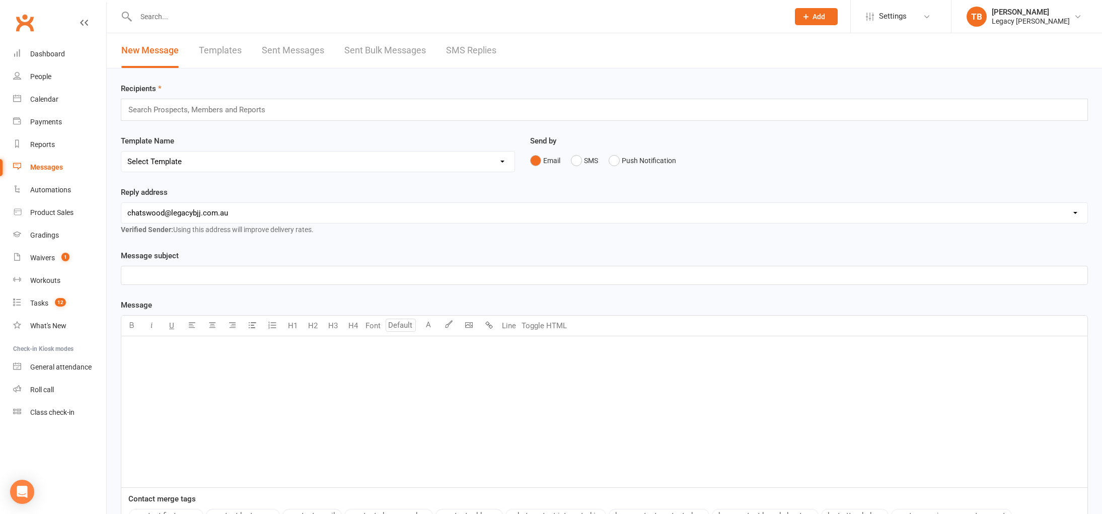
click at [400, 377] on div "﻿" at bounding box center [604, 411] width 966 height 151
click at [474, 326] on body "Prospect Member Non-attending contact Class / event Appointment Grading event T…" at bounding box center [551, 313] width 1102 height 621
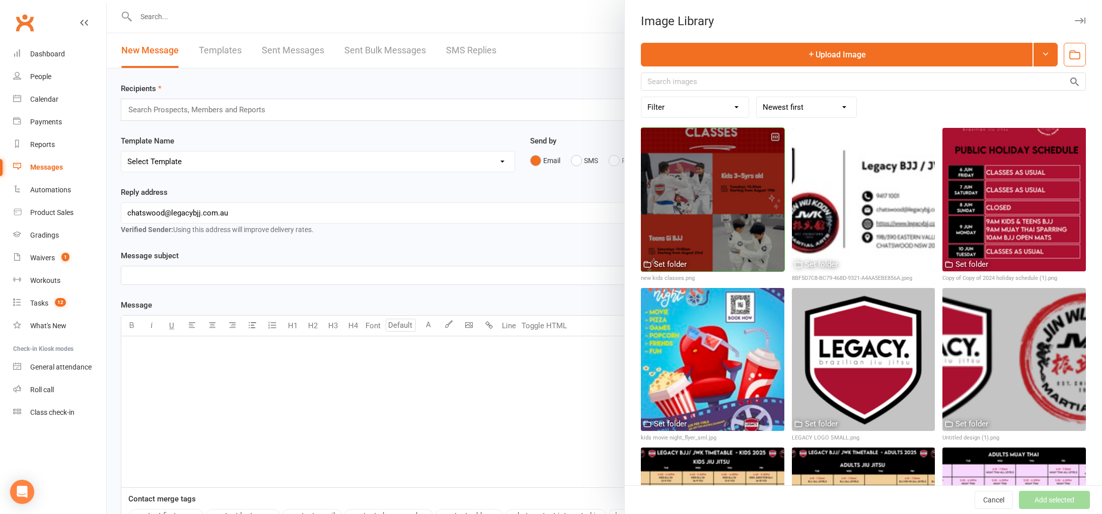
click at [676, 165] on div at bounding box center [712, 199] width 143 height 143
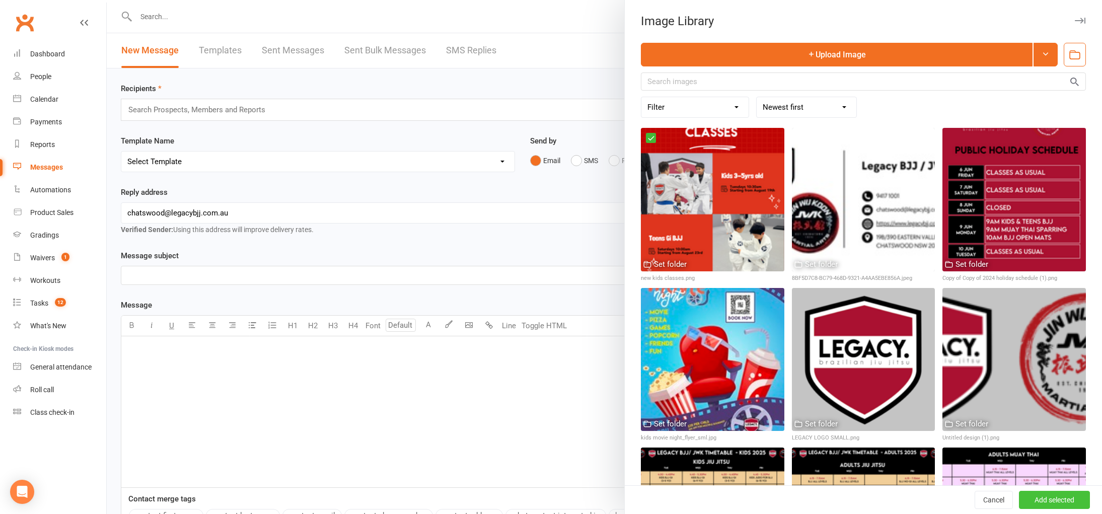
click at [1052, 499] on button "Add selected" at bounding box center [1054, 500] width 71 height 18
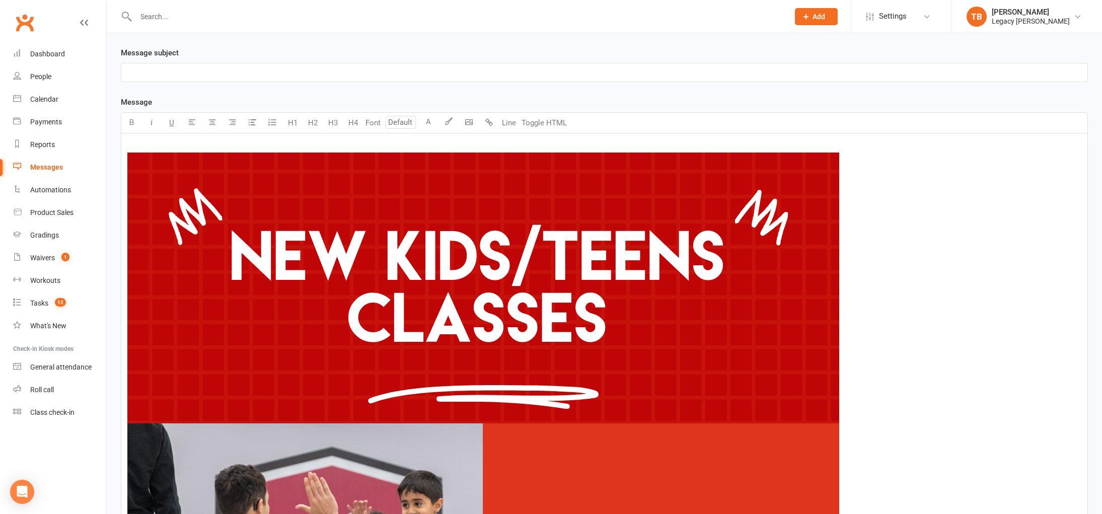
scroll to position [352, 0]
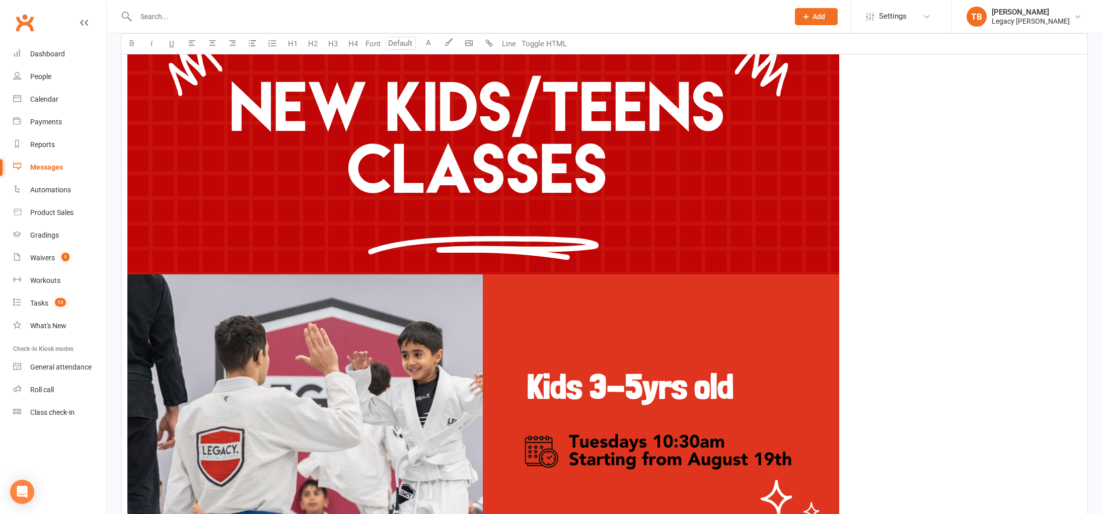
click at [415, 388] on img at bounding box center [483, 507] width 712 height 1006
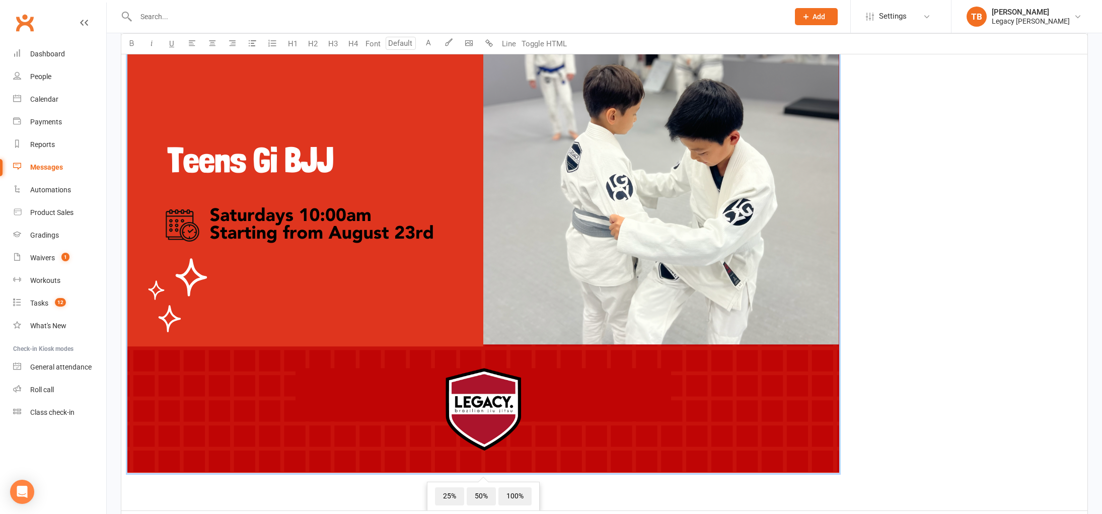
scroll to position [925, 0]
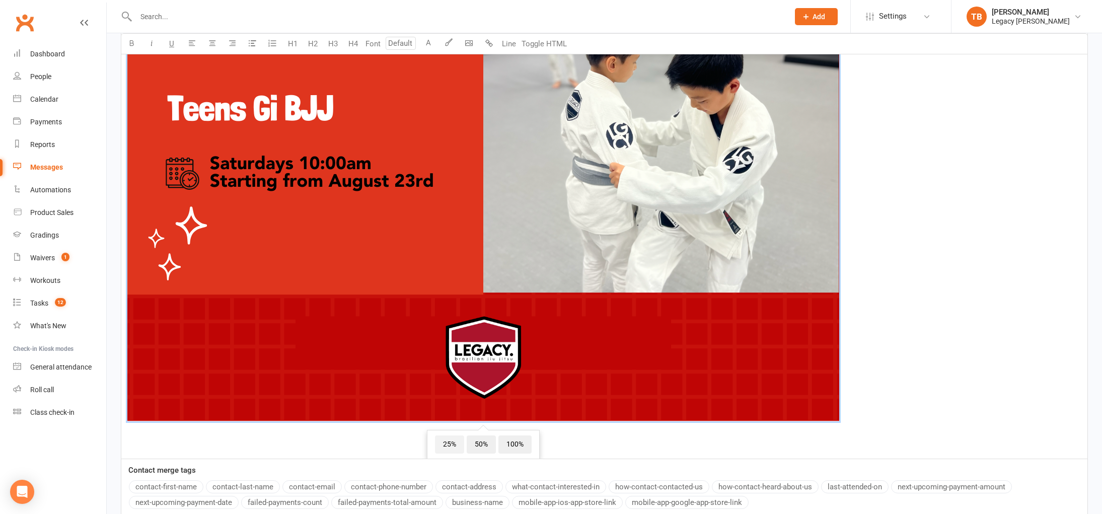
click at [456, 440] on span "25%" at bounding box center [449, 444] width 29 height 18
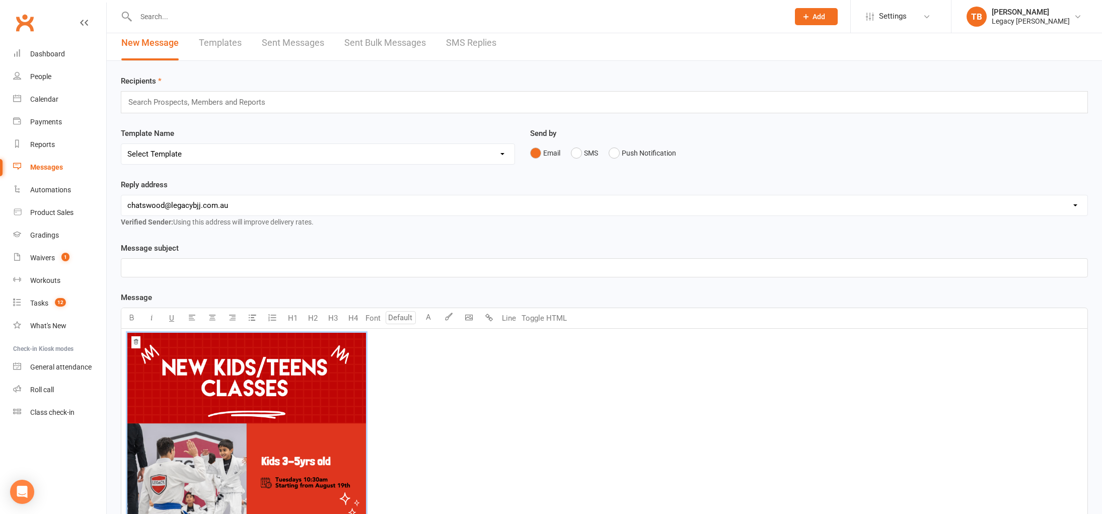
scroll to position [0, 0]
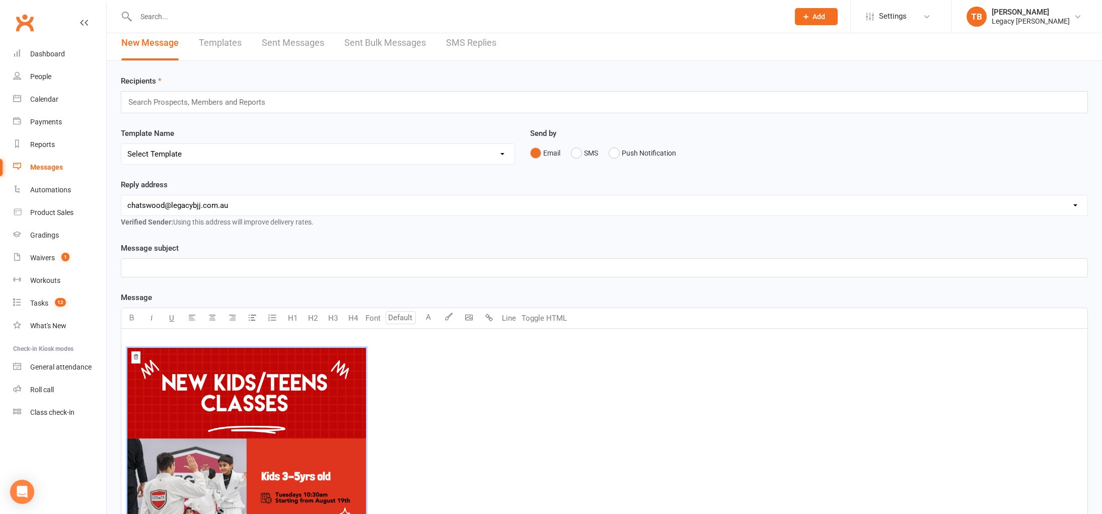
click at [158, 102] on input "text" at bounding box center [200, 102] width 147 height 13
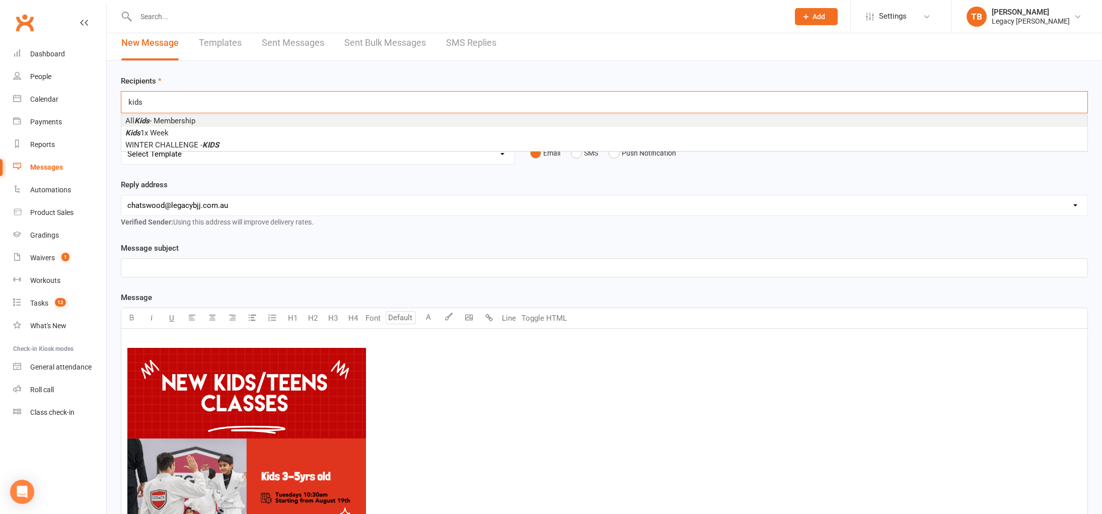
type input "kids"
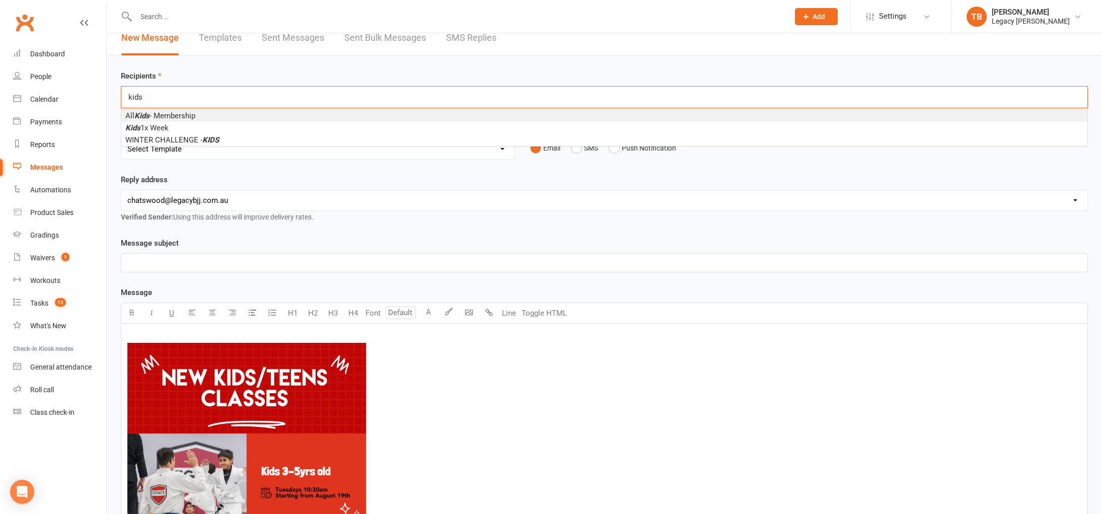
click at [181, 120] on li "All Kids - Membership" at bounding box center [604, 116] width 966 height 12
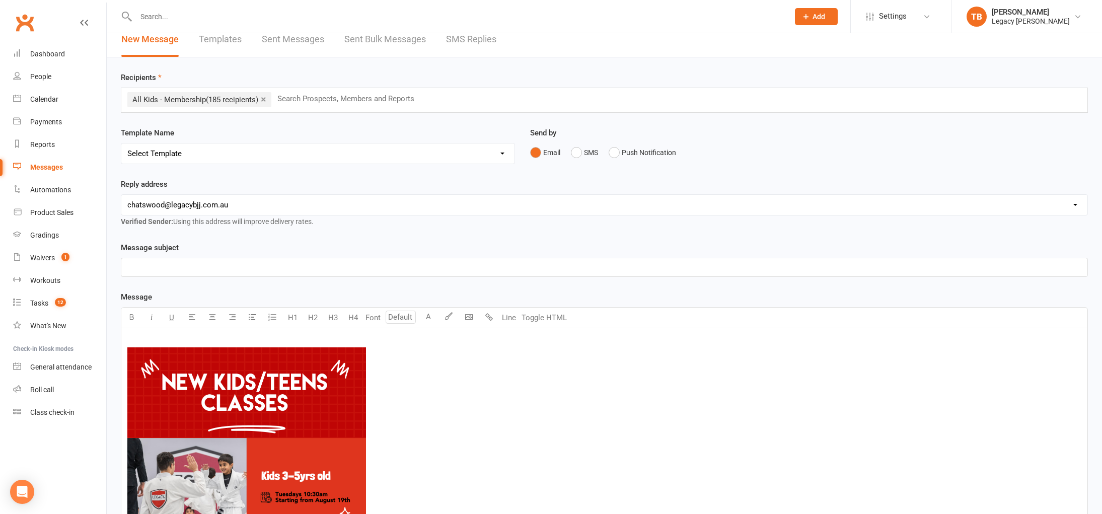
click at [229, 271] on p "﻿" at bounding box center [604, 267] width 954 height 12
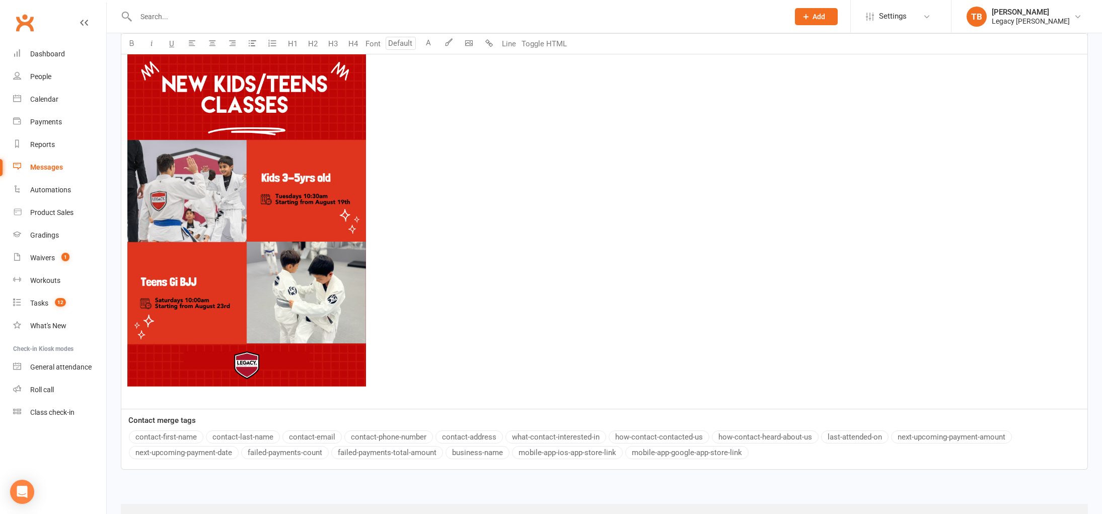
scroll to position [355, 0]
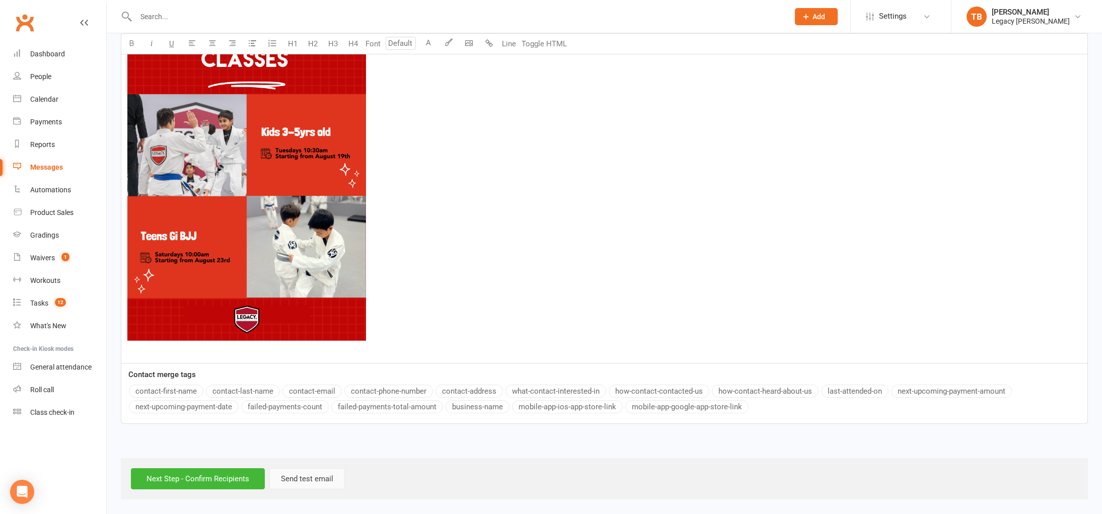
click at [305, 476] on button "Send test email" at bounding box center [306, 478] width 75 height 21
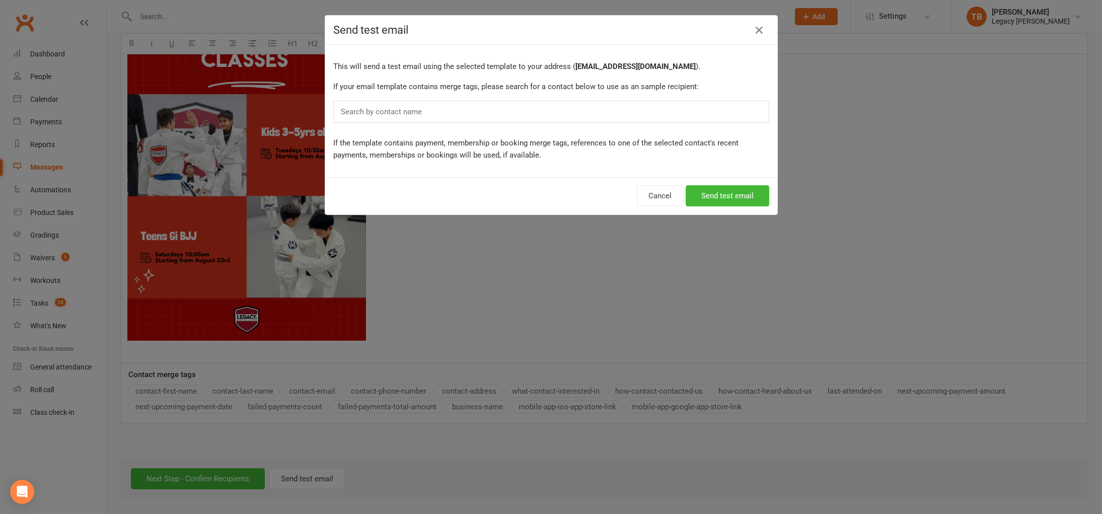
click at [638, 112] on div "Search by contact name" at bounding box center [551, 112] width 436 height 22
click at [633, 119] on div "Search by contact name" at bounding box center [551, 112] width 436 height 22
type input "tr"
click at [522, 136] on li "Tr acy Le" at bounding box center [551, 130] width 435 height 13
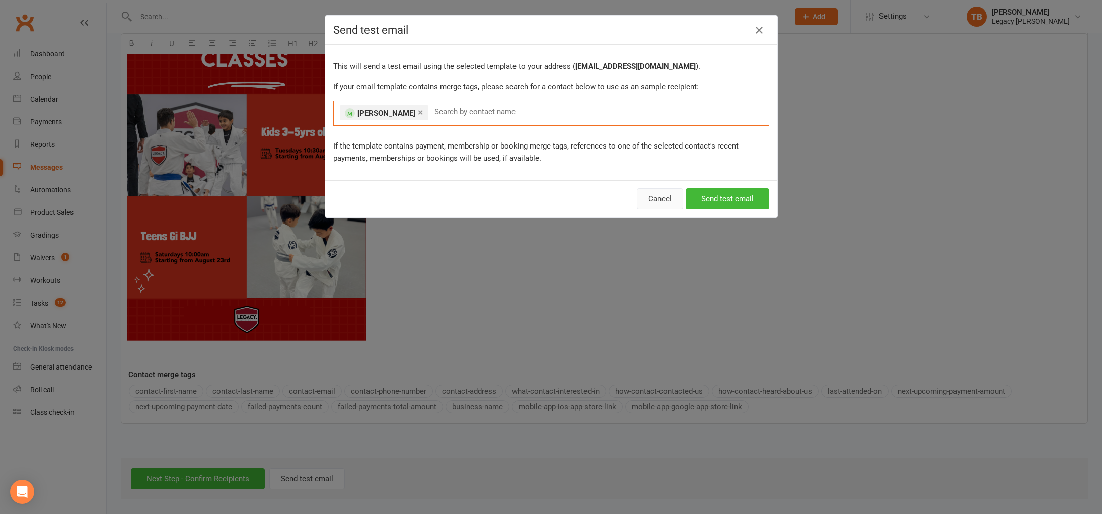
click at [664, 200] on button "Cancel" at bounding box center [660, 198] width 46 height 21
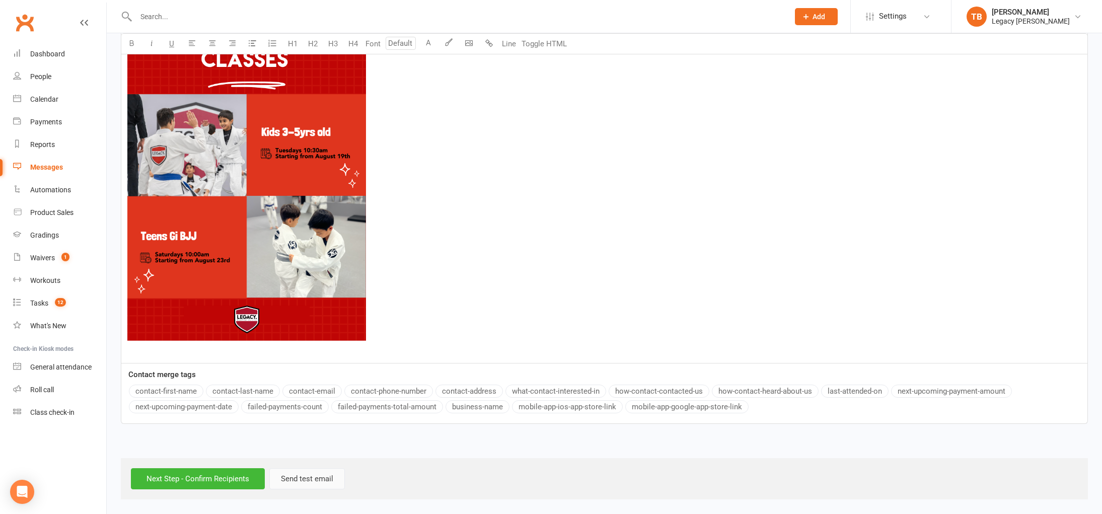
click at [302, 481] on button "Send test email" at bounding box center [306, 478] width 75 height 21
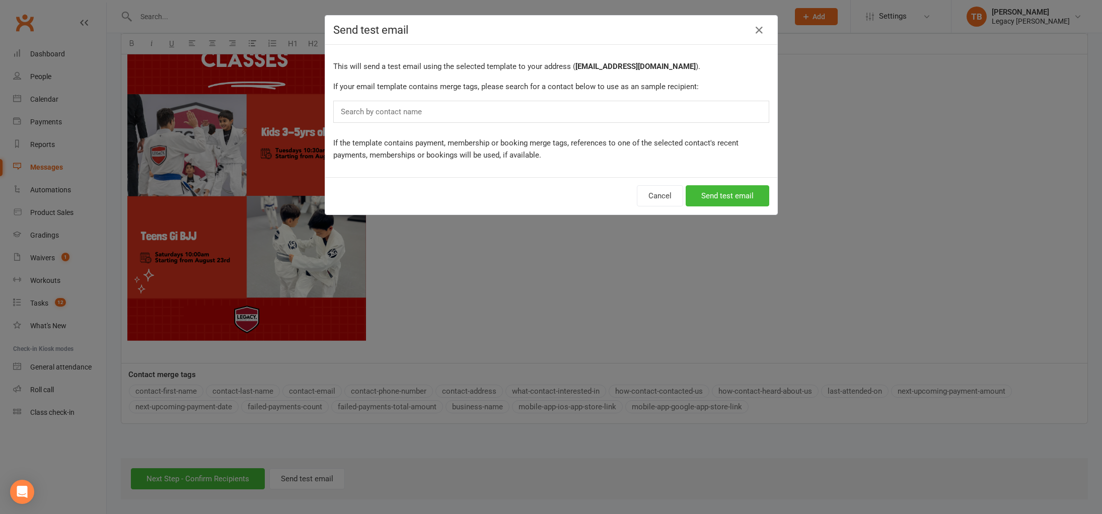
click at [525, 118] on div "Search by contact name" at bounding box center [551, 112] width 436 height 22
click at [517, 106] on div "Search by contact name" at bounding box center [551, 112] width 436 height 22
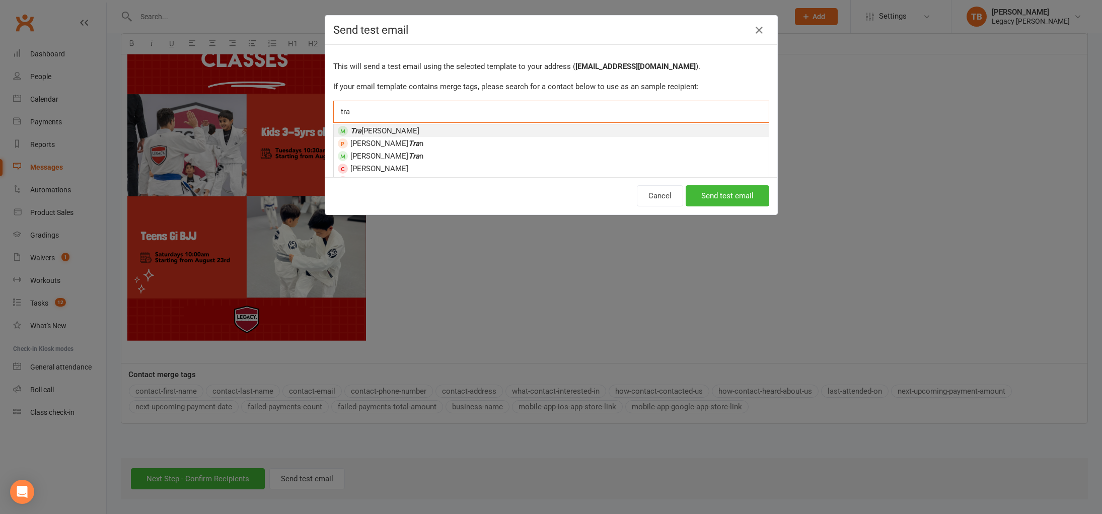
type input "tra"
click at [431, 128] on li "Tra cy Le" at bounding box center [551, 130] width 435 height 13
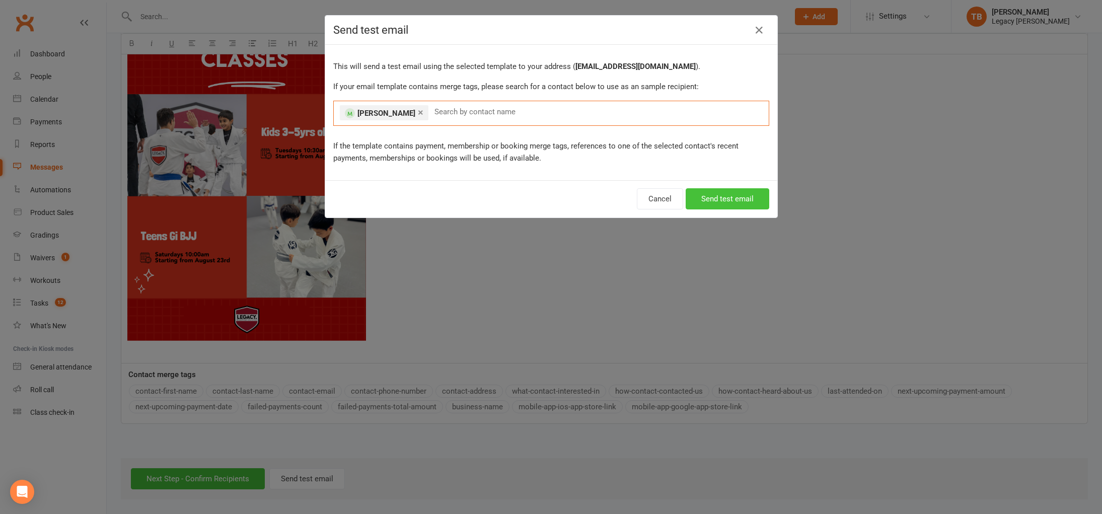
click at [702, 195] on button "Send test email" at bounding box center [727, 198] width 84 height 21
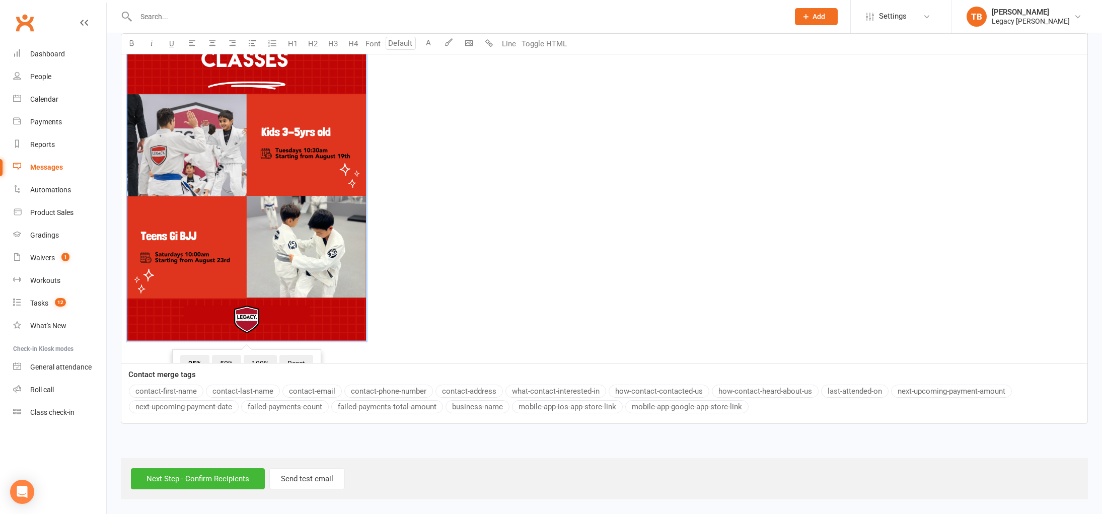
click at [365, 254] on img at bounding box center [246, 172] width 239 height 337
click at [225, 359] on span "50%" at bounding box center [226, 364] width 29 height 18
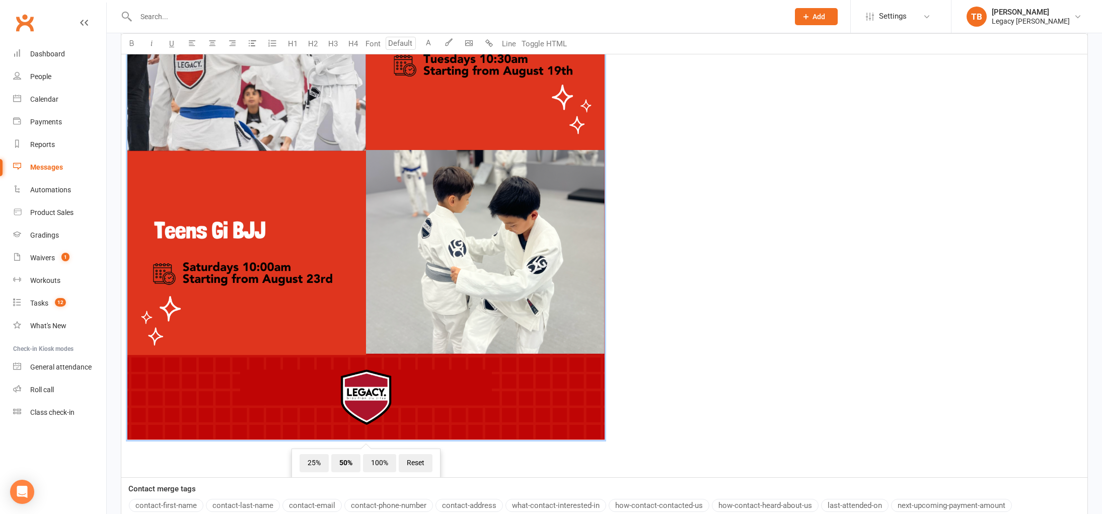
scroll to position [692, 0]
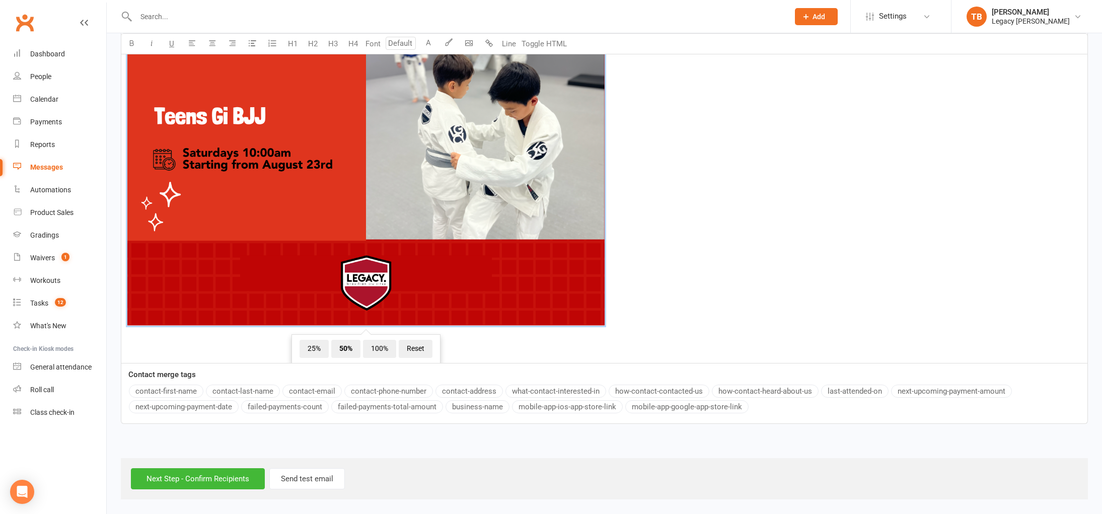
click at [470, 370] on div "Contact merge tags contact-first-name contact-last-name contact-email contact-p…" at bounding box center [604, 391] width 966 height 47
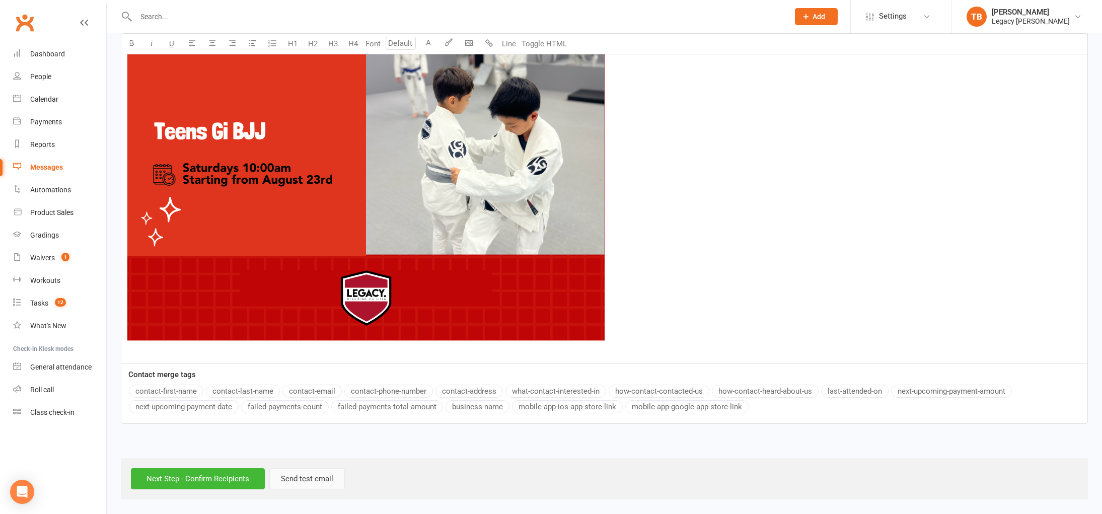
click at [307, 477] on button "Send test email" at bounding box center [306, 478] width 75 height 21
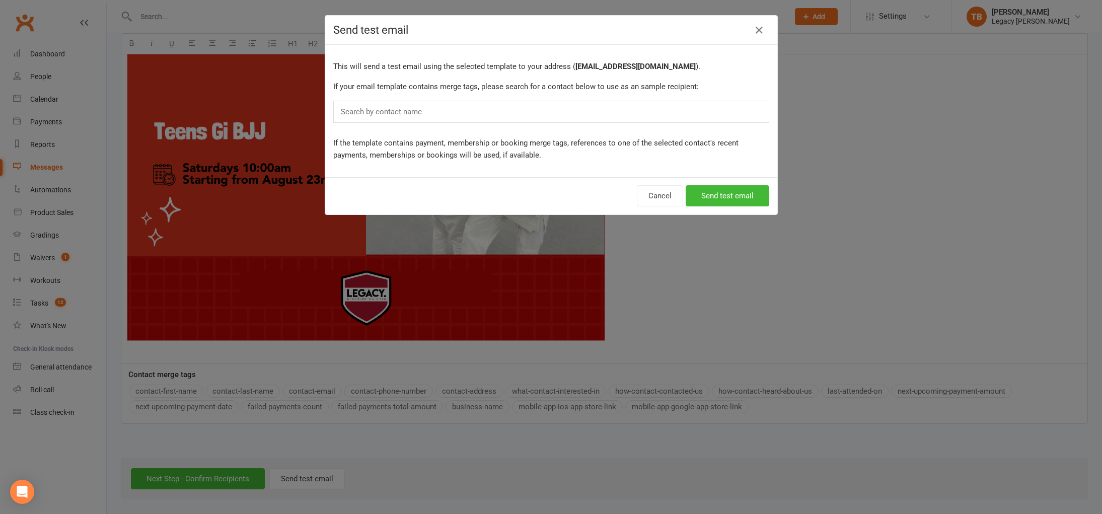
click at [610, 118] on div "Search by contact name" at bounding box center [551, 112] width 436 height 22
click at [615, 111] on div "Search by contact name" at bounding box center [551, 112] width 436 height 22
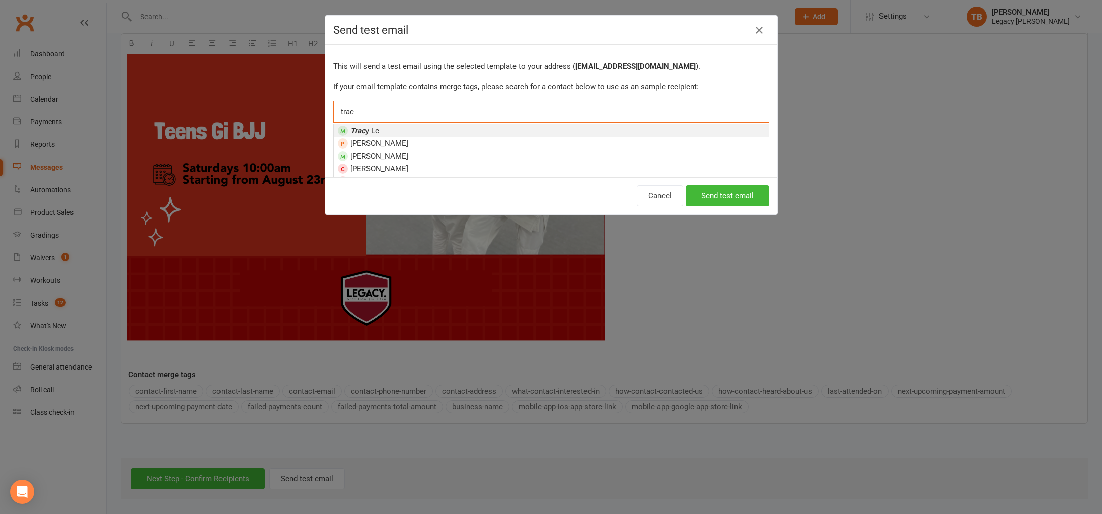
type input "trac"
click at [525, 127] on li "Trac y Le" at bounding box center [551, 130] width 435 height 13
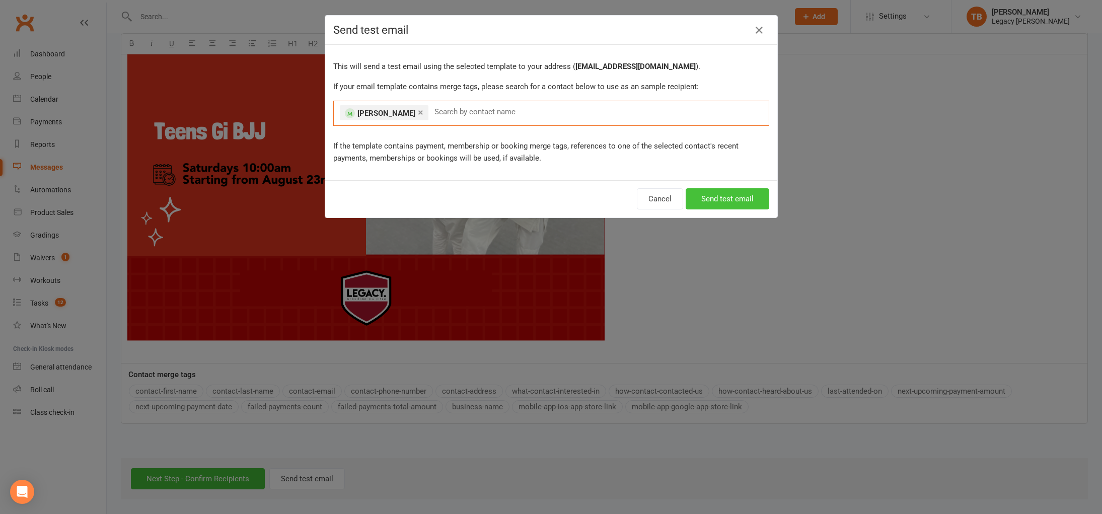
click at [742, 206] on button "Send test email" at bounding box center [727, 198] width 84 height 21
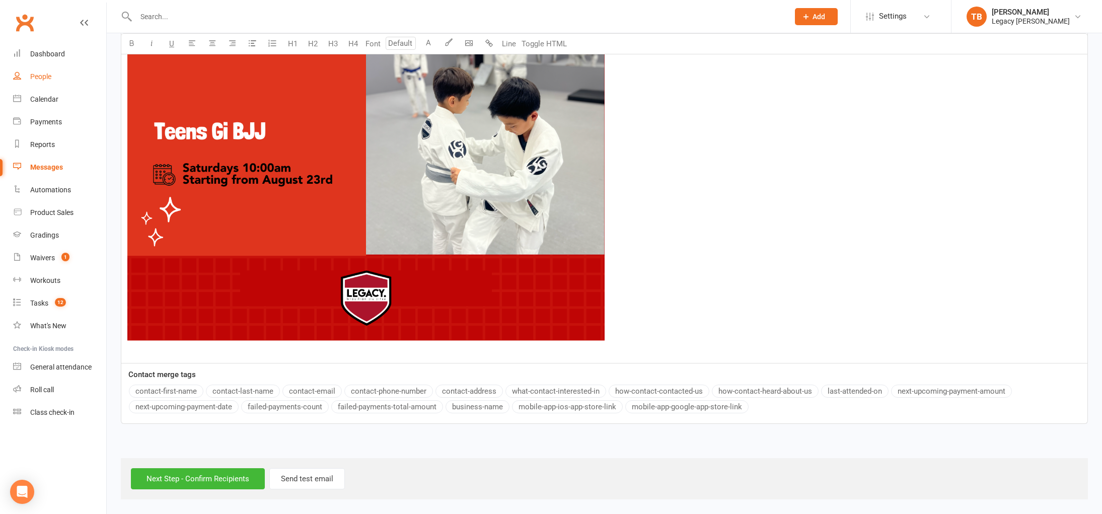
click at [50, 75] on div "People" at bounding box center [40, 76] width 21 height 8
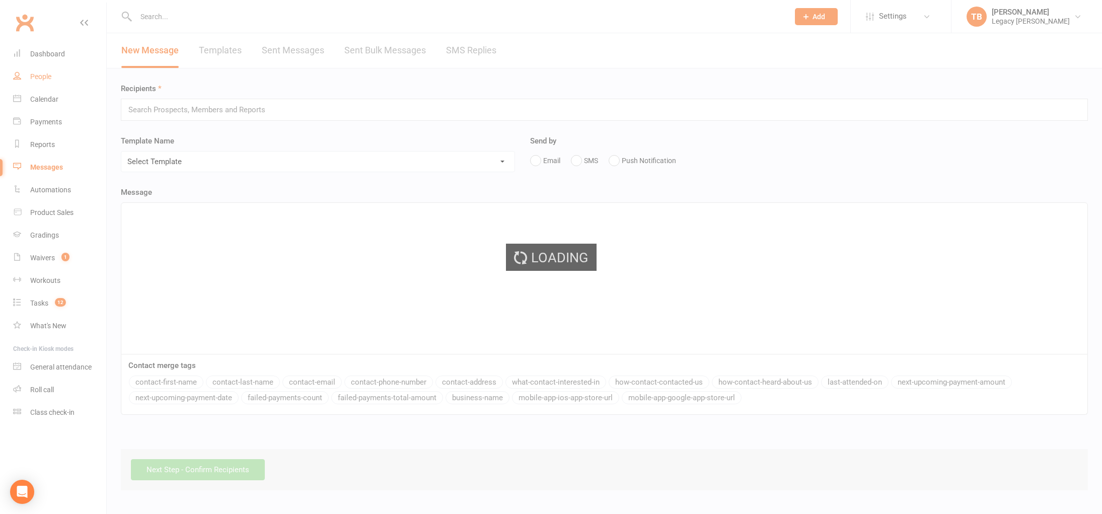
select select "100"
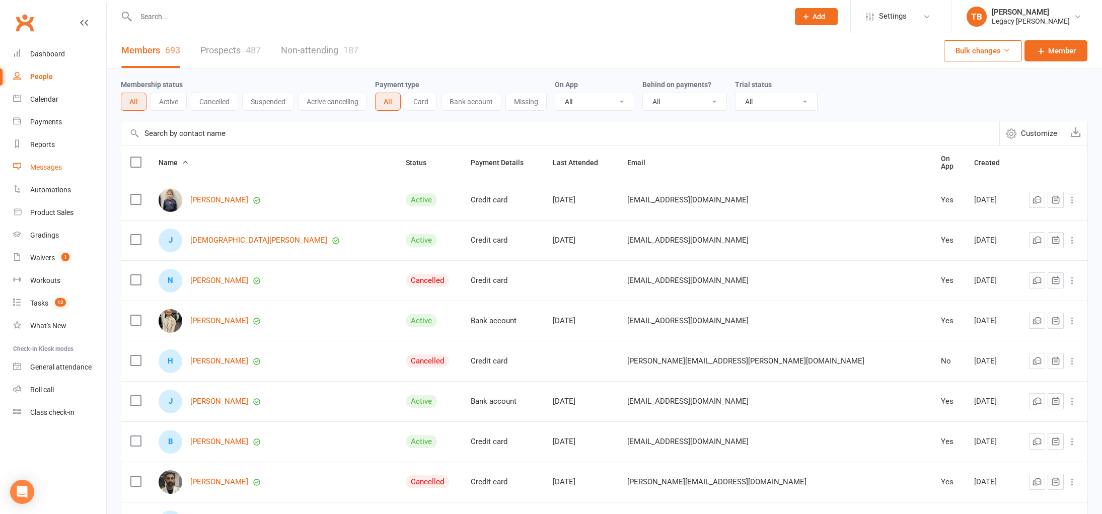
click at [57, 171] on div "Messages" at bounding box center [46, 167] width 32 height 8
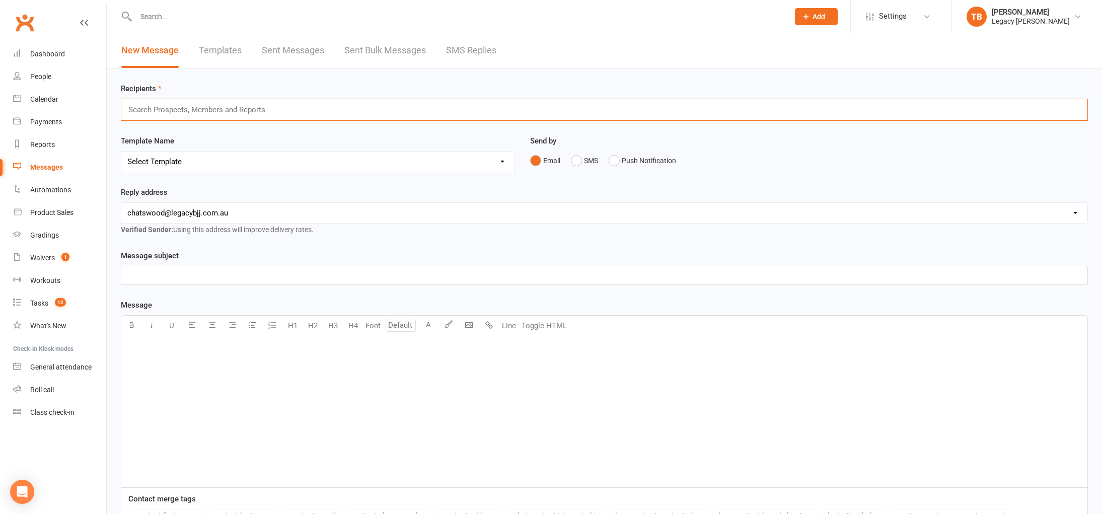
click at [194, 112] on input "text" at bounding box center [200, 109] width 147 height 13
type input "kids"
click at [157, 132] on span "All Kids - Membership" at bounding box center [160, 128] width 70 height 9
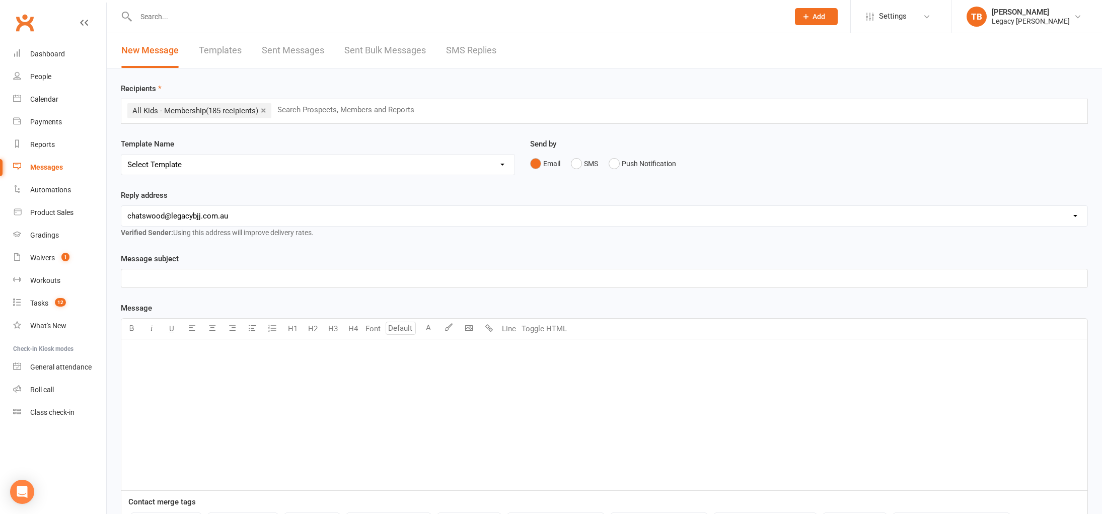
click at [237, 285] on div "﻿" at bounding box center [604, 278] width 966 height 18
click at [251, 375] on div "﻿" at bounding box center [604, 414] width 966 height 151
click at [475, 336] on body "Prospect Member Non-attending contact Class / event Appointment Grading event T…" at bounding box center [551, 315] width 1102 height 624
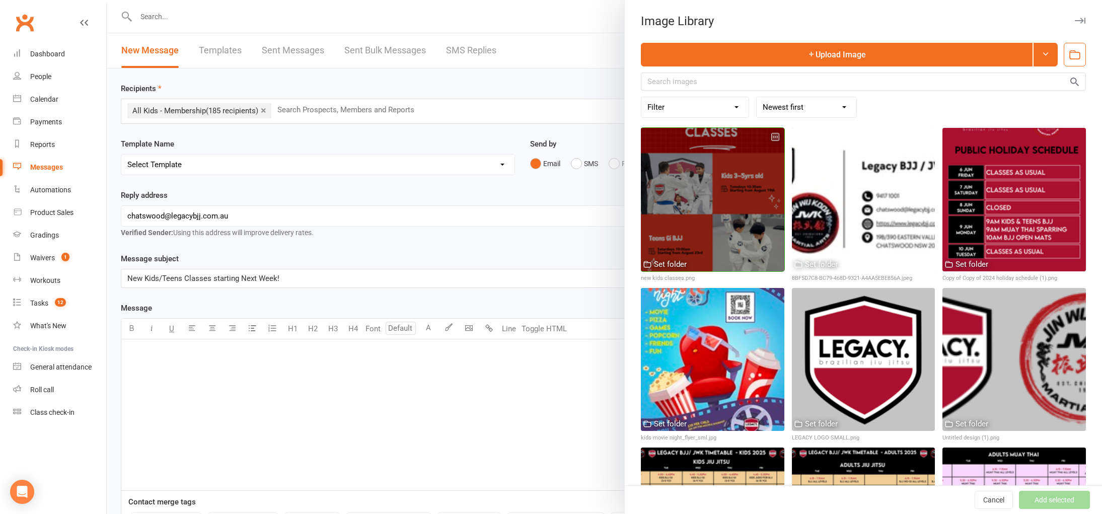
click at [725, 216] on div at bounding box center [712, 199] width 143 height 143
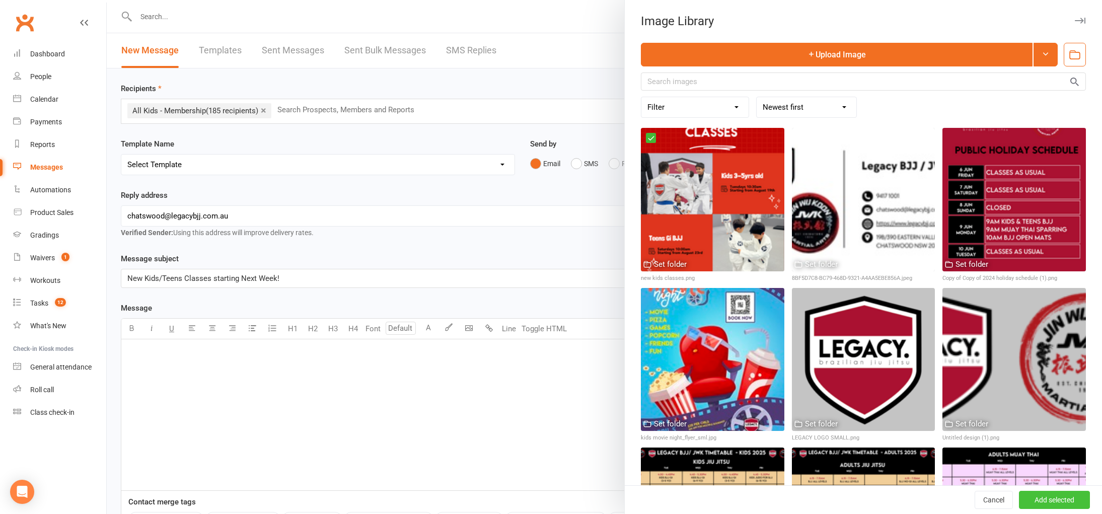
click at [1041, 498] on button "Add selected" at bounding box center [1054, 500] width 71 height 18
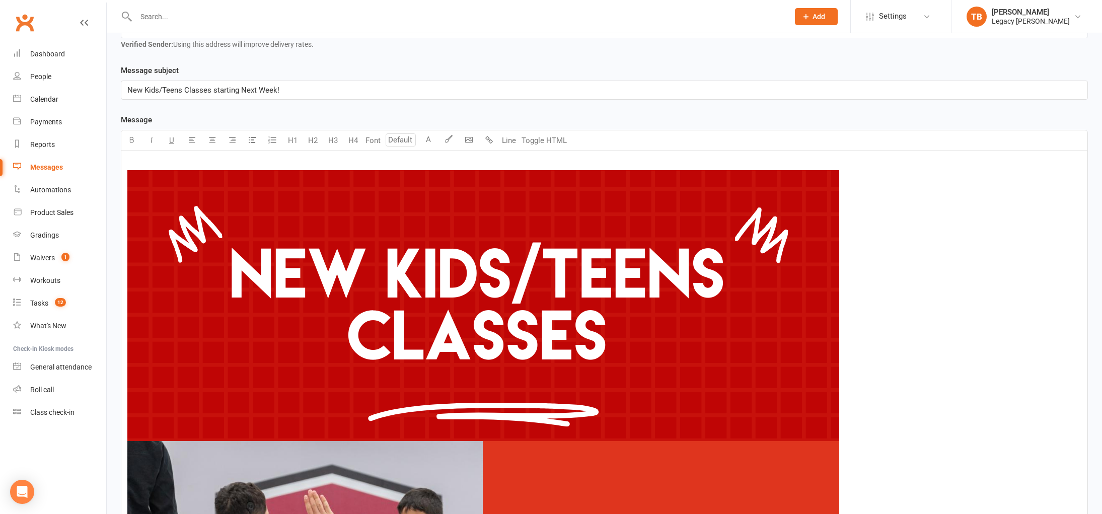
scroll to position [189, 0]
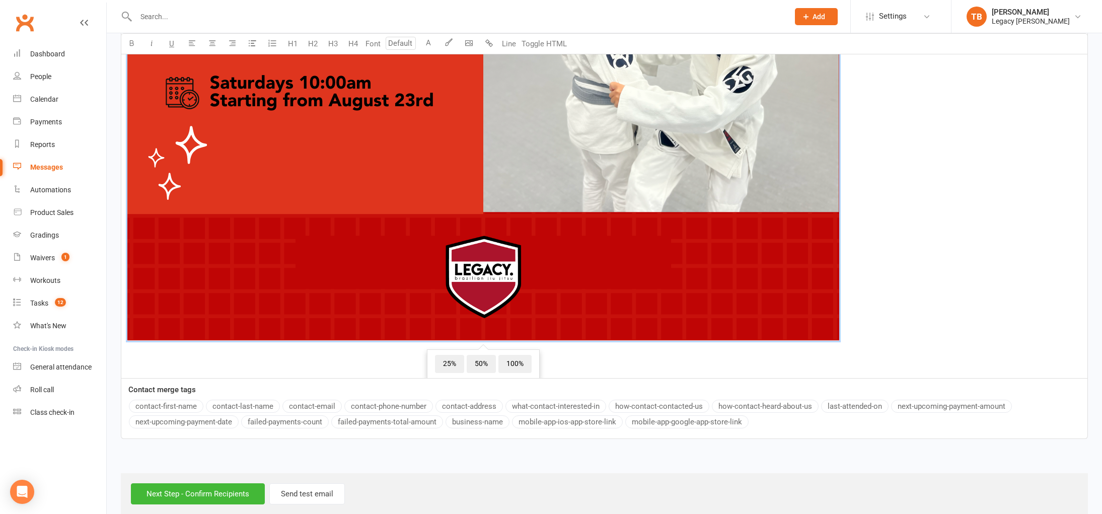
scroll to position [1024, 0]
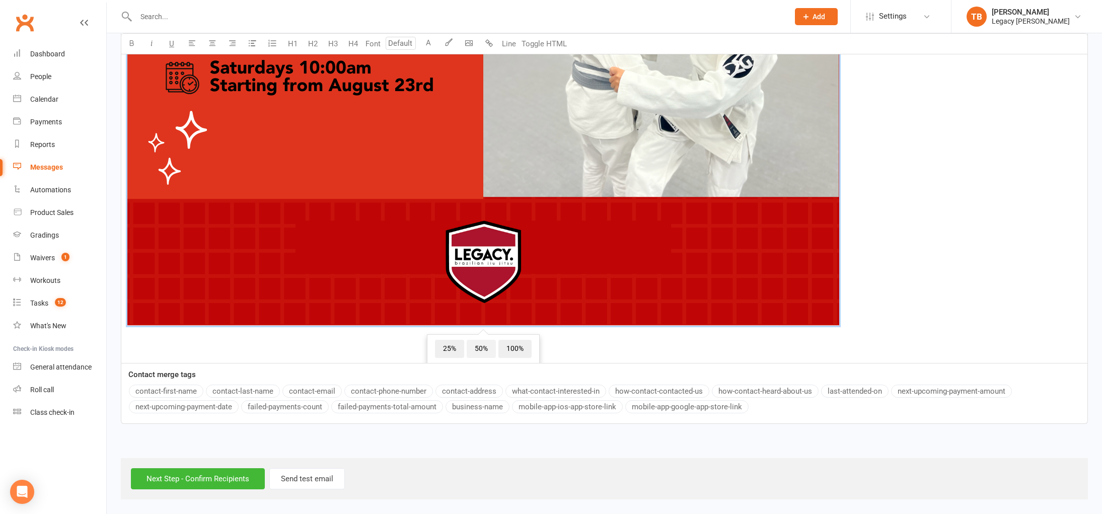
click at [482, 349] on span "50%" at bounding box center [480, 349] width 29 height 18
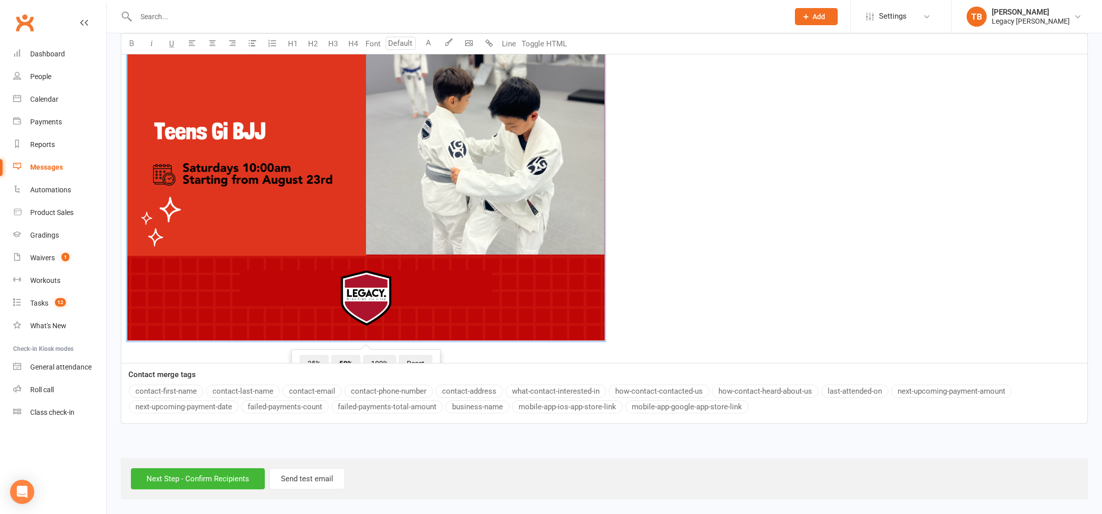
click at [696, 301] on span "﻿ 25% 50% 100% Reset" at bounding box center [604, 5] width 954 height 678
click at [246, 481] on input "Next Step - Confirm Recipients" at bounding box center [198, 478] width 134 height 21
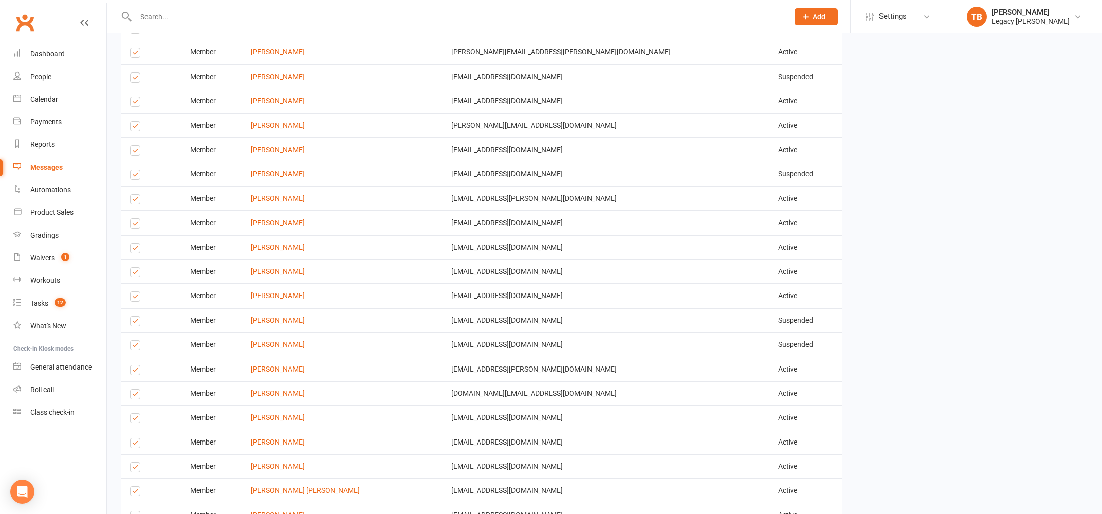
scroll to position [1593, 0]
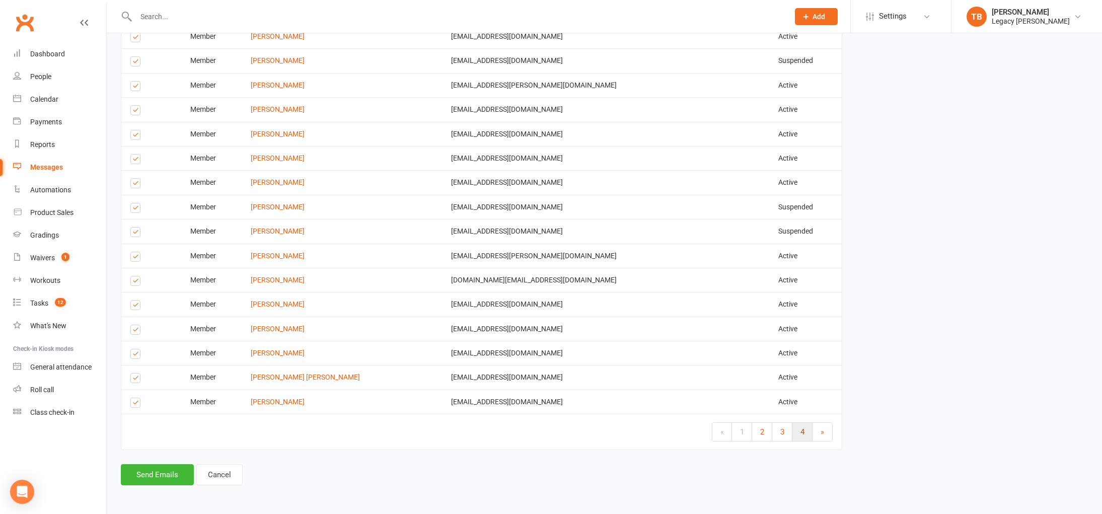
click at [808, 432] on link "4" at bounding box center [802, 432] width 20 height 18
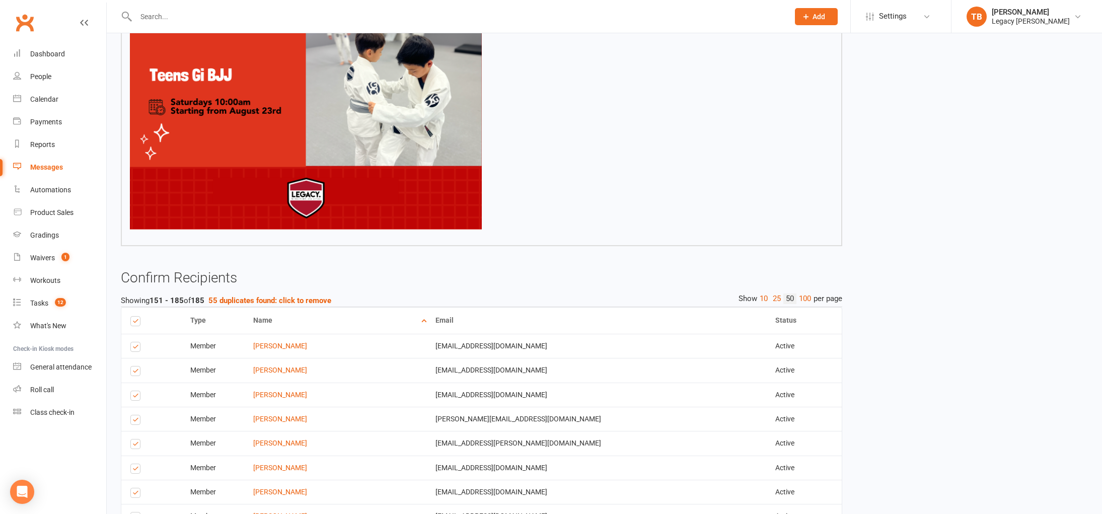
scroll to position [1228, 0]
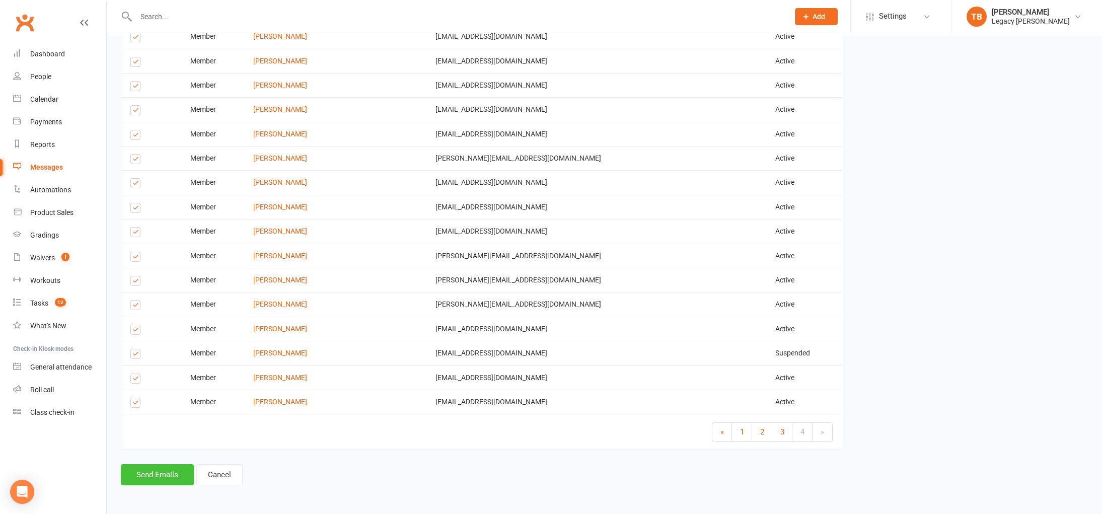
click at [157, 471] on button "Send Emails" at bounding box center [157, 474] width 73 height 21
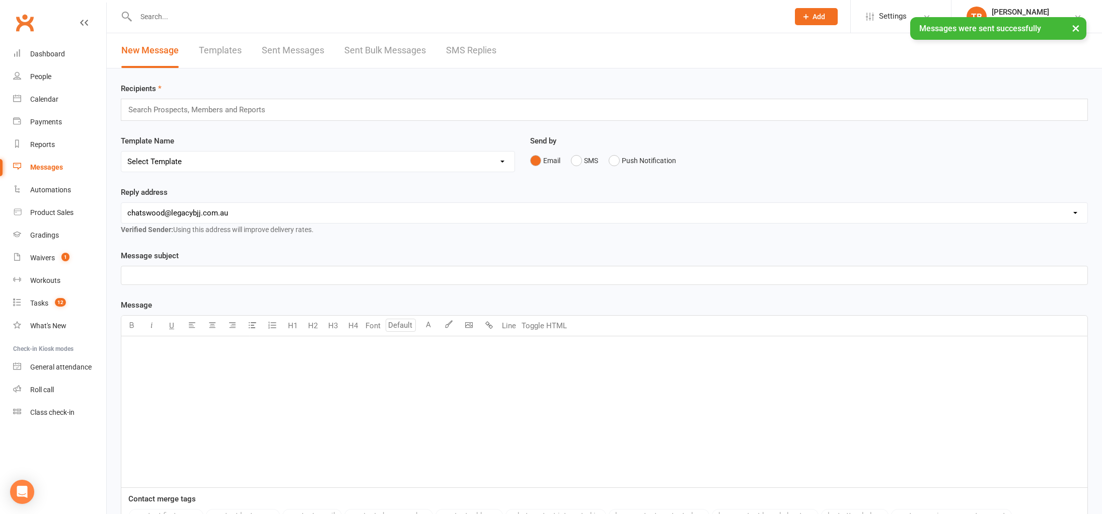
click at [397, 49] on link "Sent Bulk Messages" at bounding box center [385, 50] width 82 height 35
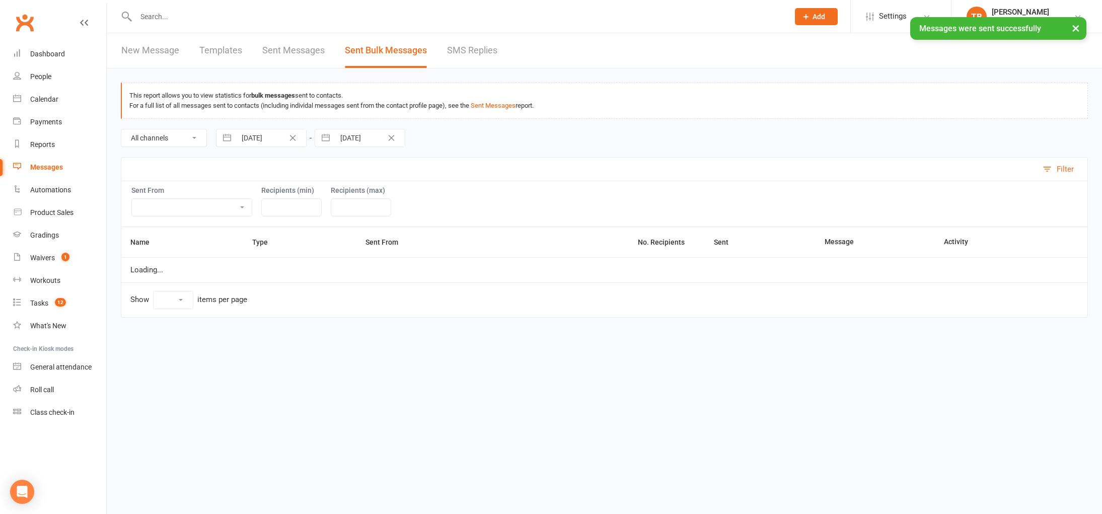
select select "10"
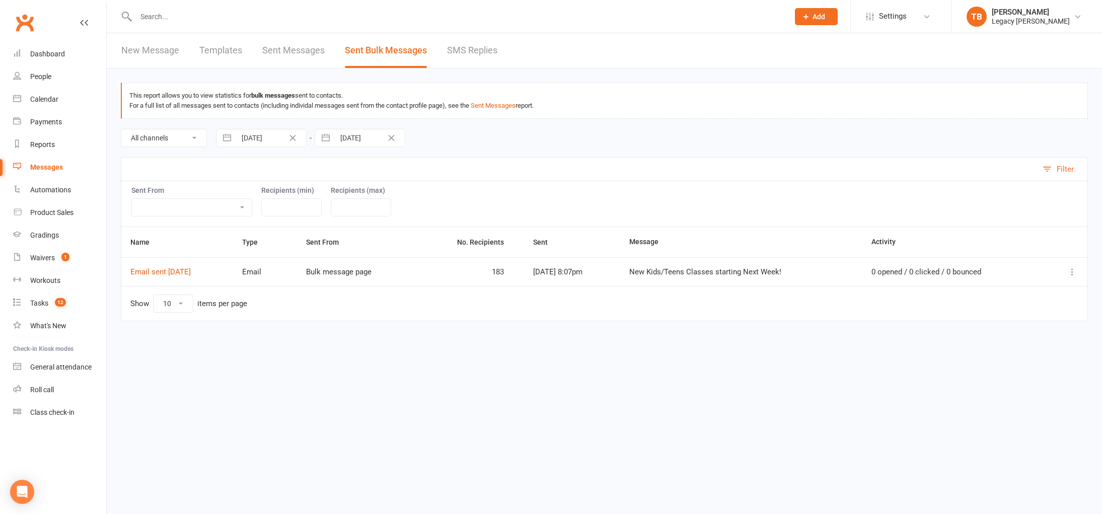
click at [300, 51] on link "Sent Messages" at bounding box center [293, 50] width 62 height 35
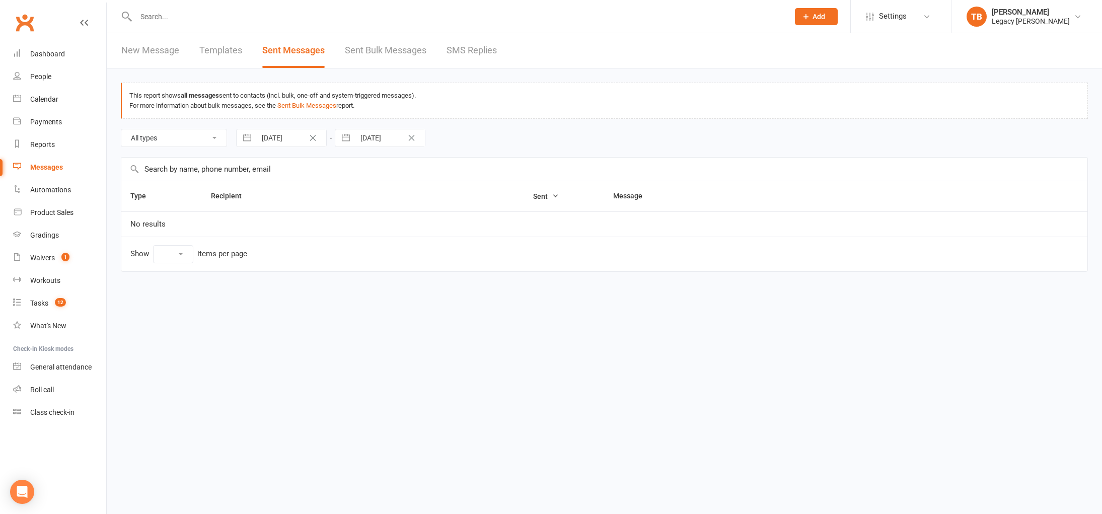
select select "10"
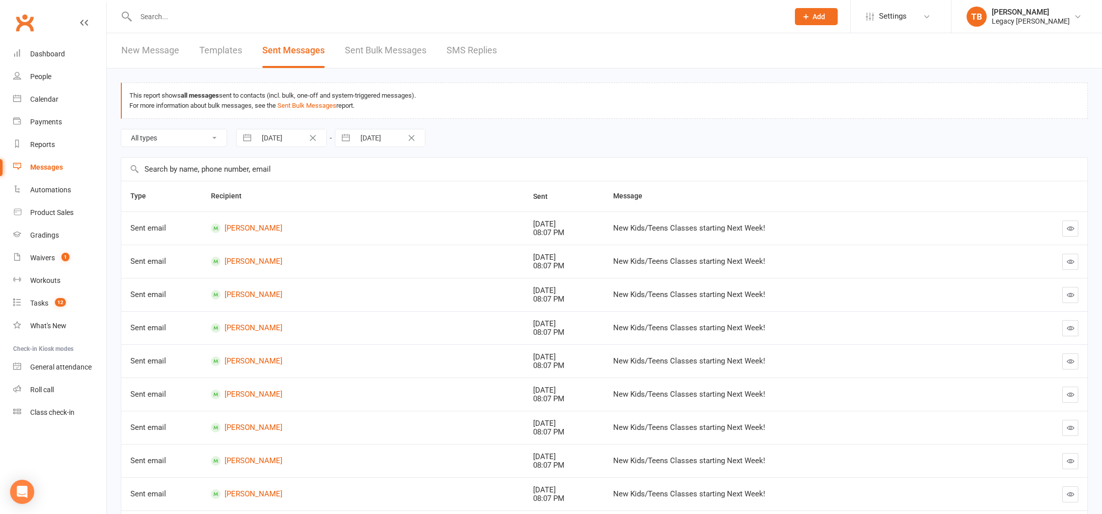
click at [373, 53] on link "Sent Bulk Messages" at bounding box center [386, 50] width 82 height 35
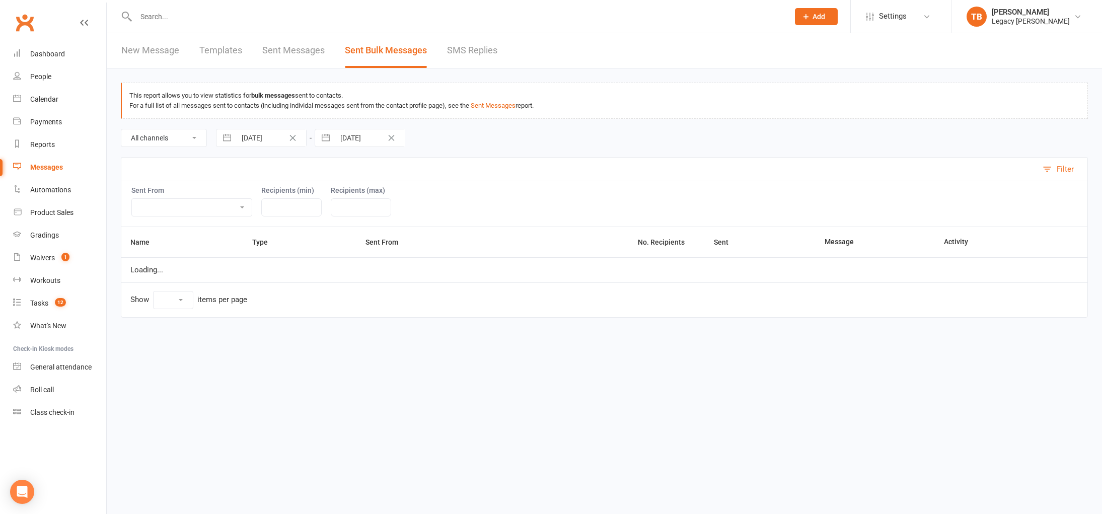
select select "10"
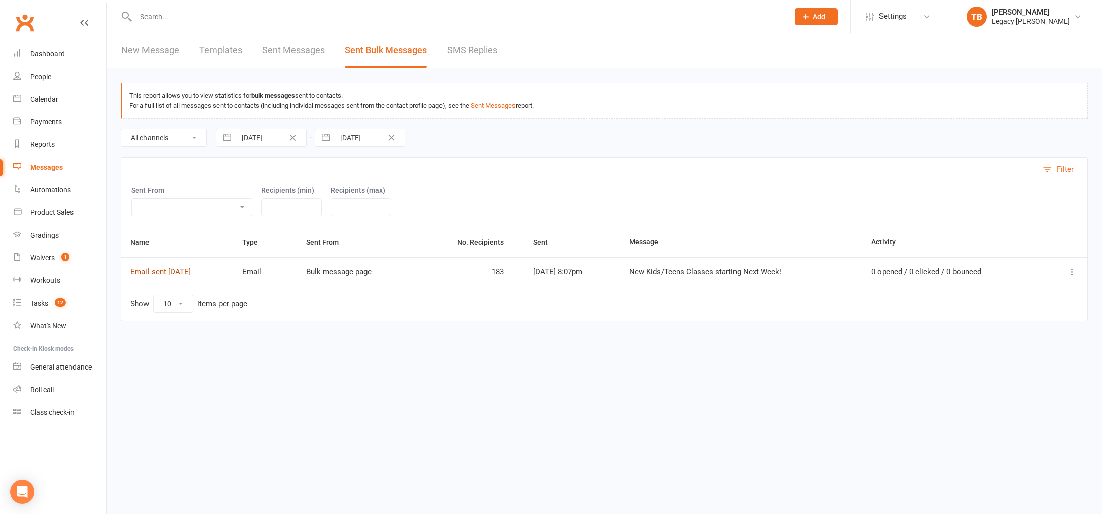
click at [191, 270] on link "Email sent 13 Aug 2025" at bounding box center [160, 271] width 60 height 9
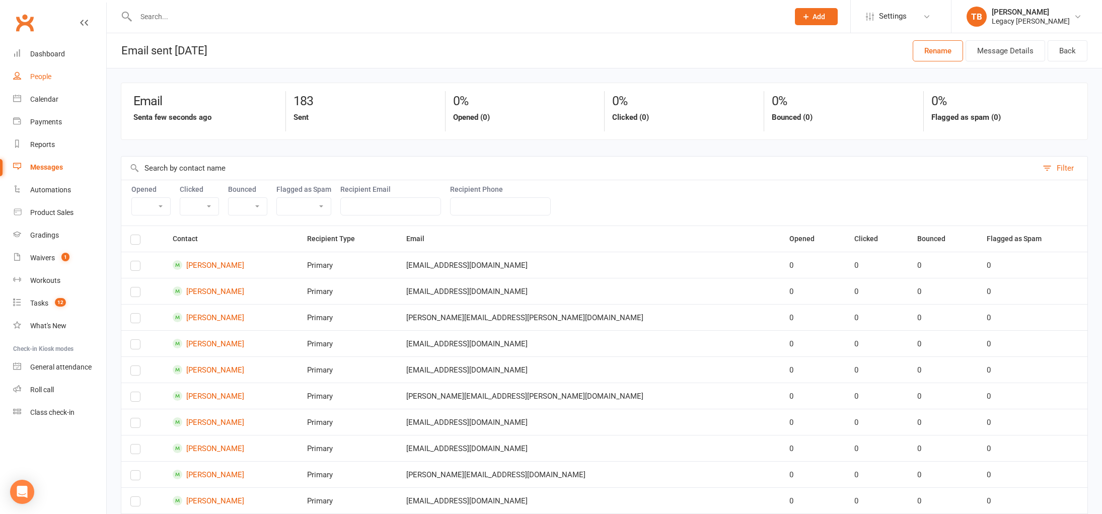
click at [41, 75] on div "People" at bounding box center [40, 76] width 21 height 8
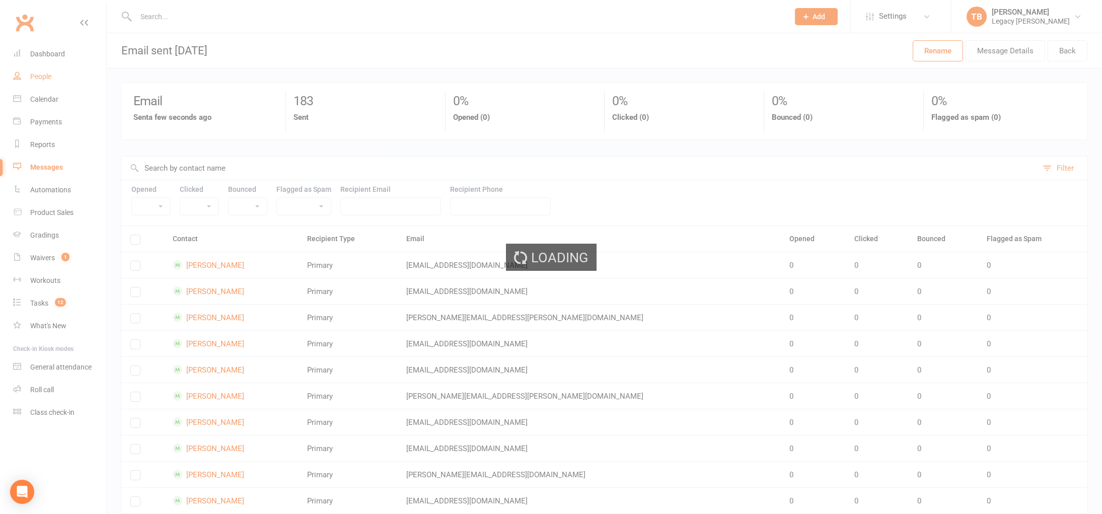
select select "100"
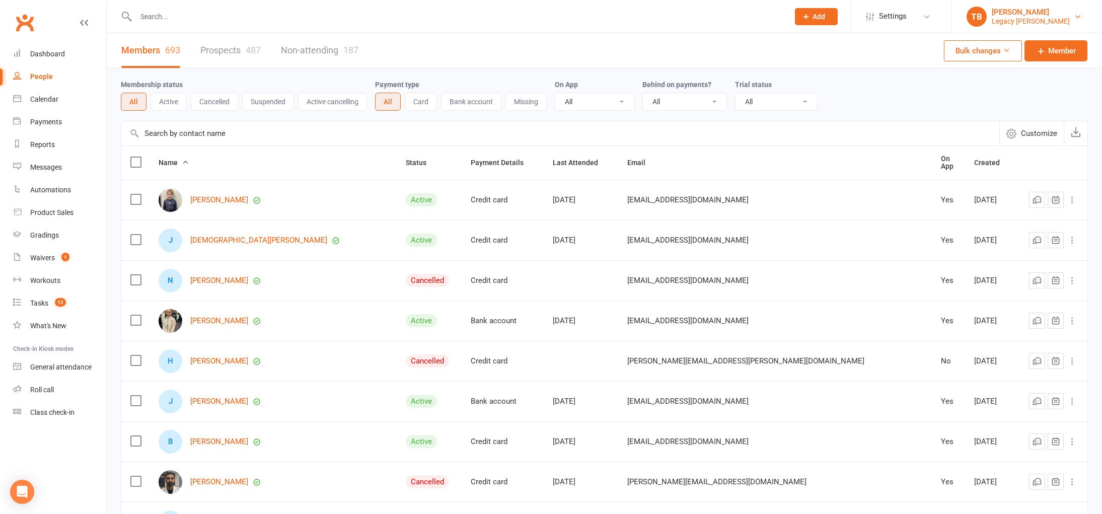
click at [1064, 14] on div "[PERSON_NAME]" at bounding box center [1030, 12] width 78 height 9
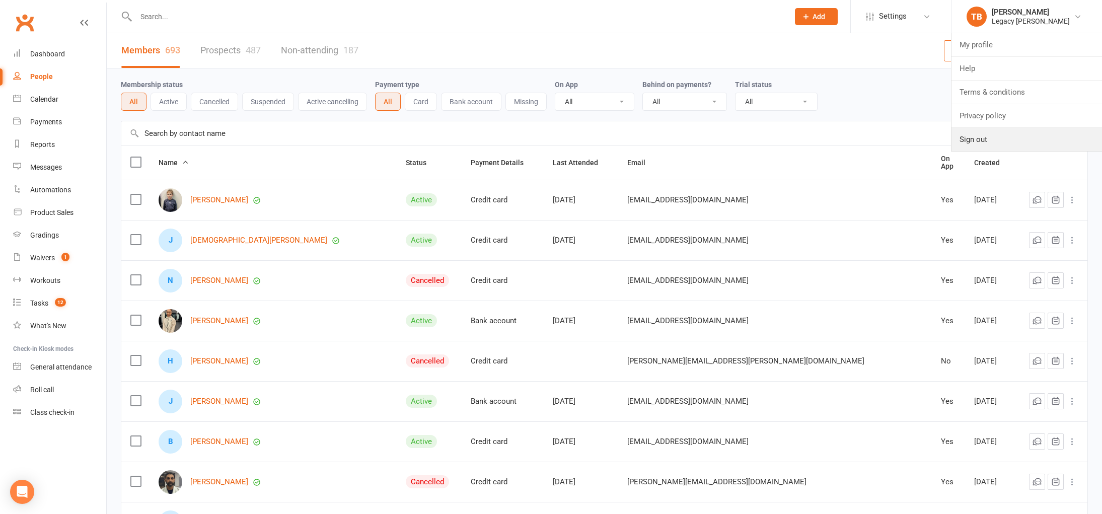
click at [987, 135] on link "Sign out" at bounding box center [1026, 139] width 150 height 23
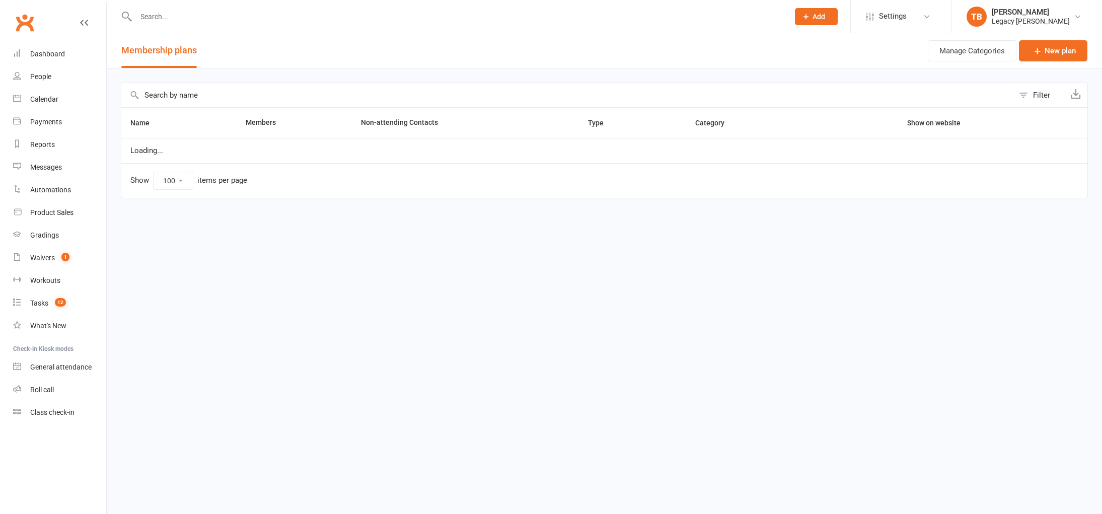
select select "100"
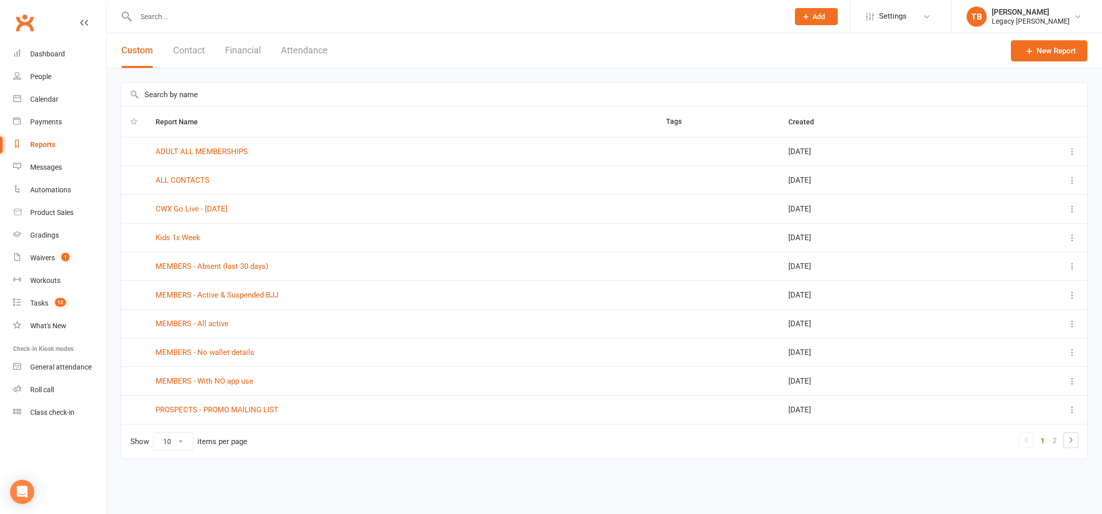
click at [1071, 236] on icon at bounding box center [1072, 237] width 10 height 10
click at [1027, 277] on link "Edit" at bounding box center [1028, 277] width 100 height 20
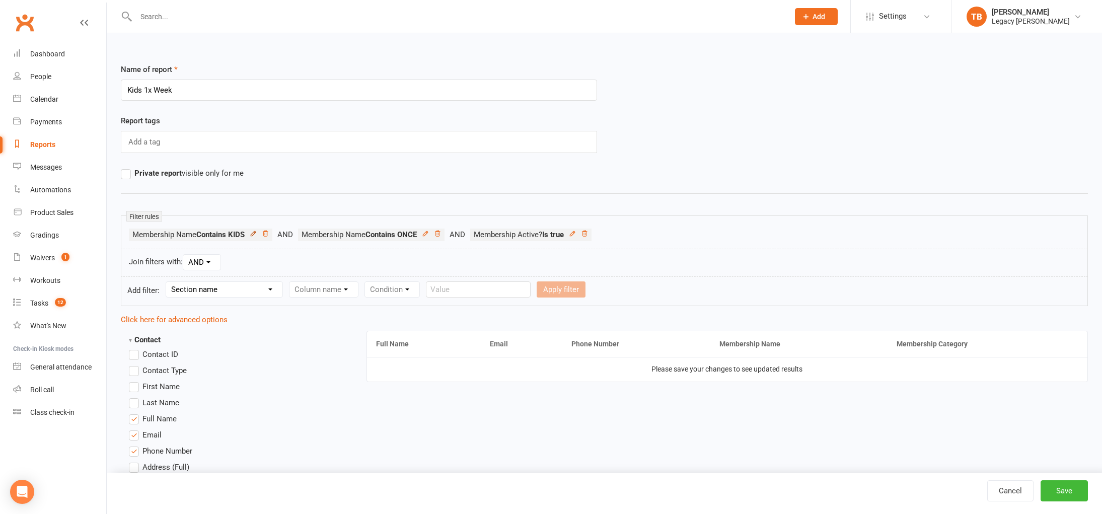
click at [253, 237] on icon at bounding box center [253, 233] width 7 height 7
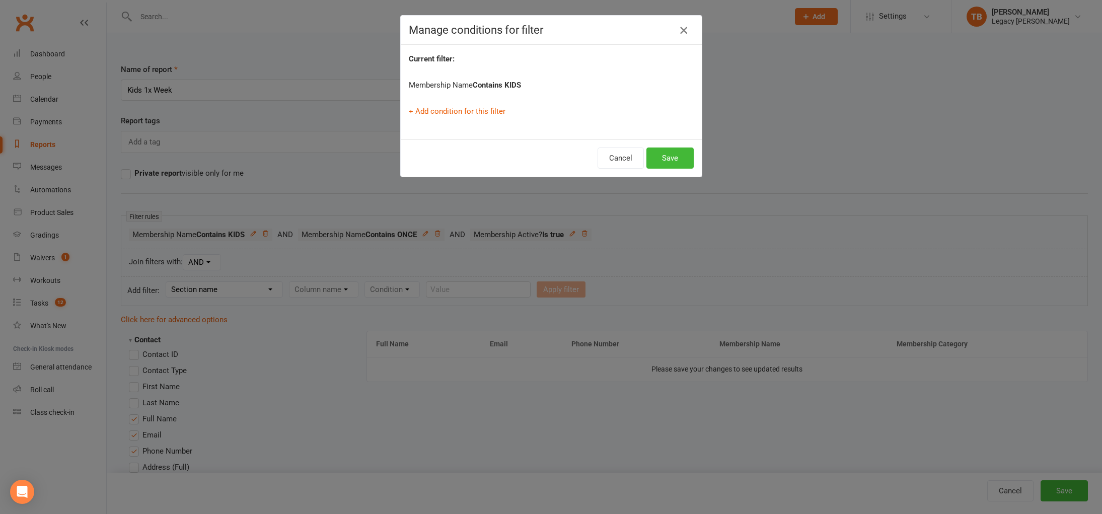
click at [687, 23] on button "button" at bounding box center [683, 30] width 16 height 16
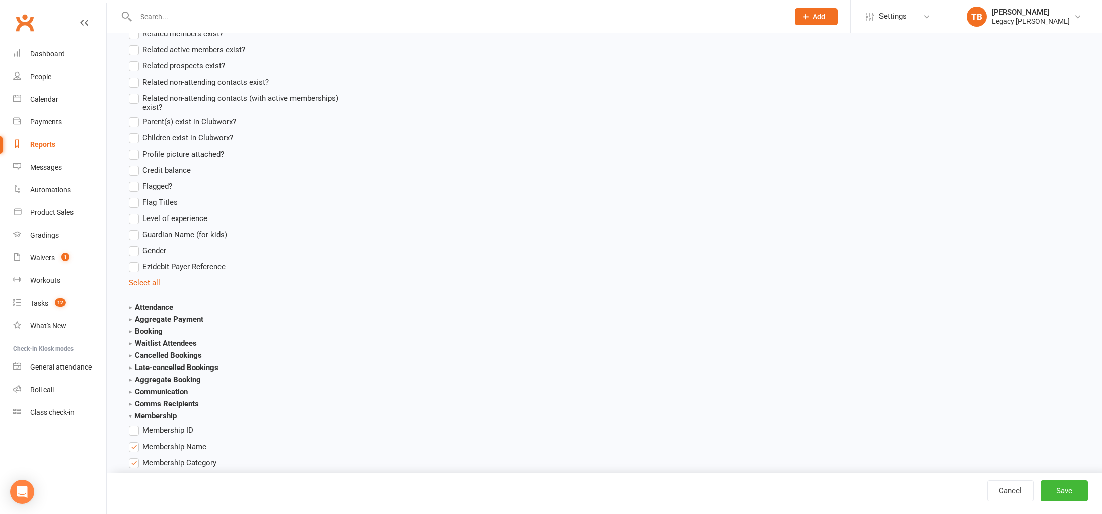
scroll to position [866, 0]
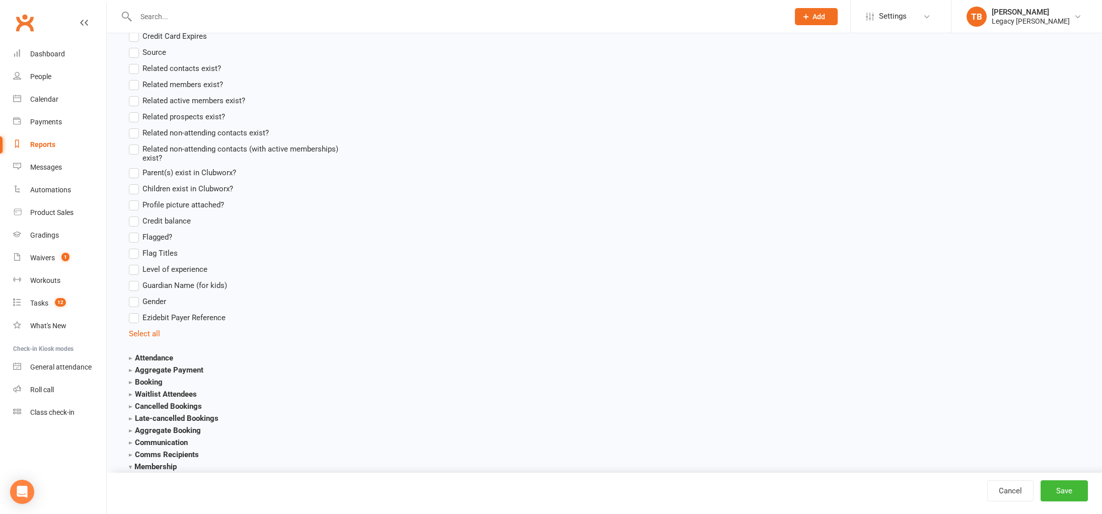
click at [176, 354] on section "Attendance Attendance Last Marked Attendance First Marked Last Attended First A…" at bounding box center [236, 358] width 214 height 12
click at [172, 357] on strong "Attendance" at bounding box center [151, 357] width 44 height 9
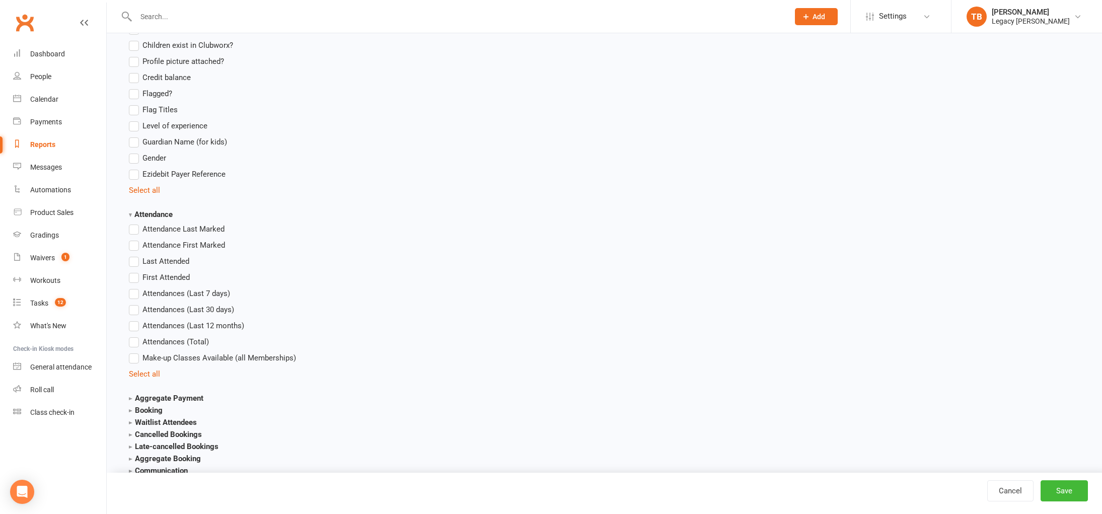
scroll to position [1036, 0]
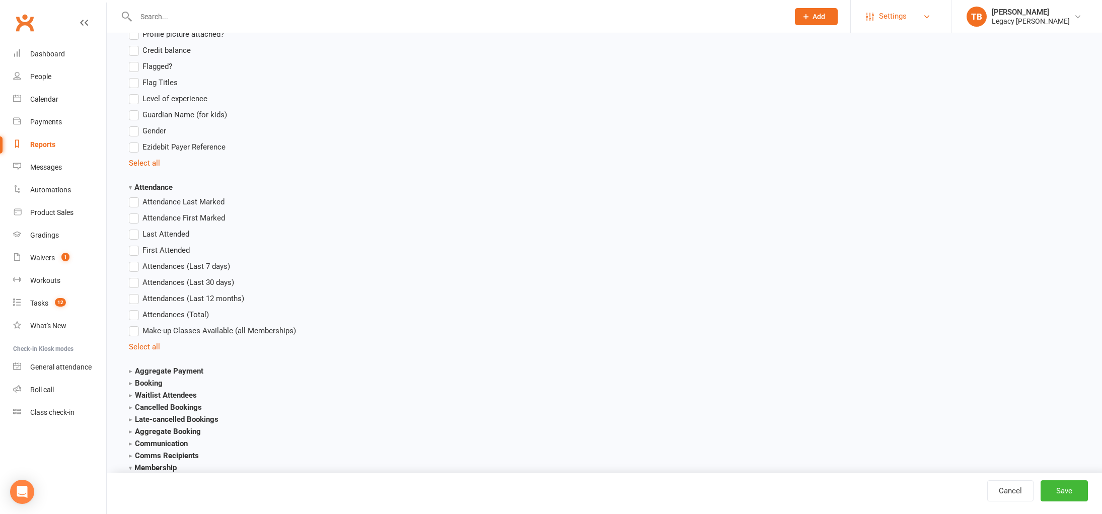
click at [891, 17] on span "Settings" at bounding box center [893, 16] width 28 height 23
click at [895, 53] on link "Membership Plans" at bounding box center [900, 44] width 100 height 23
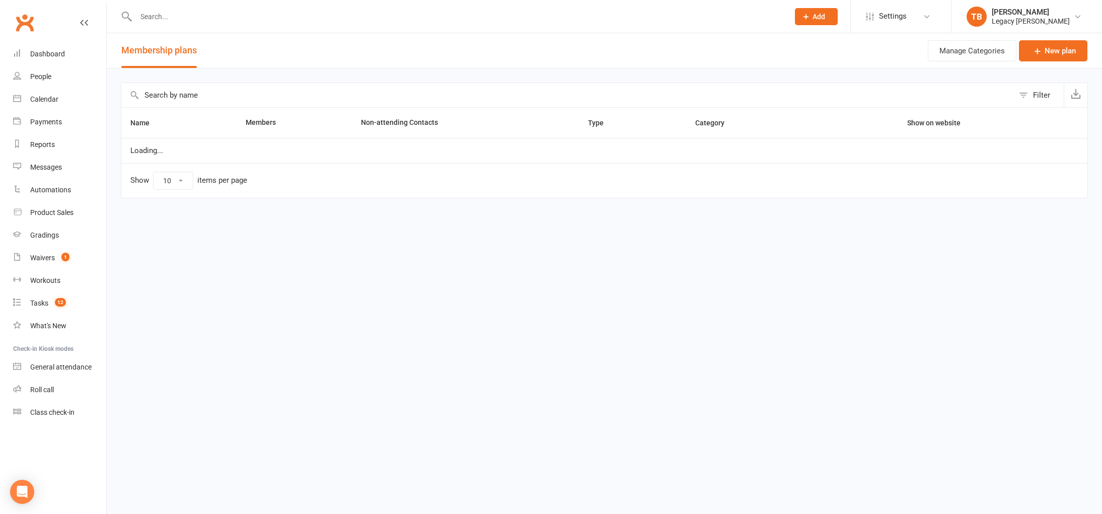
select select "100"
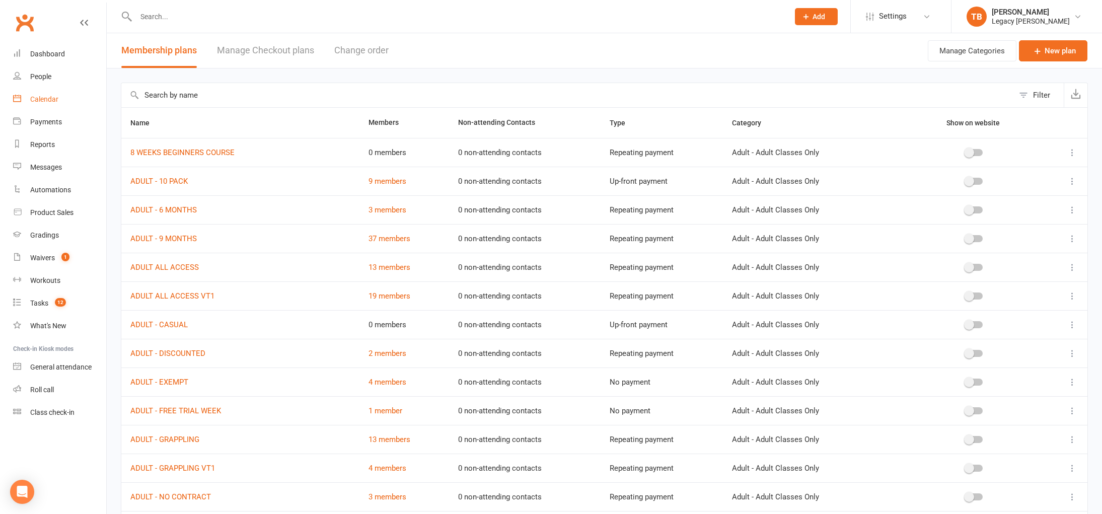
click at [47, 103] on link "Calendar" at bounding box center [59, 99] width 93 height 23
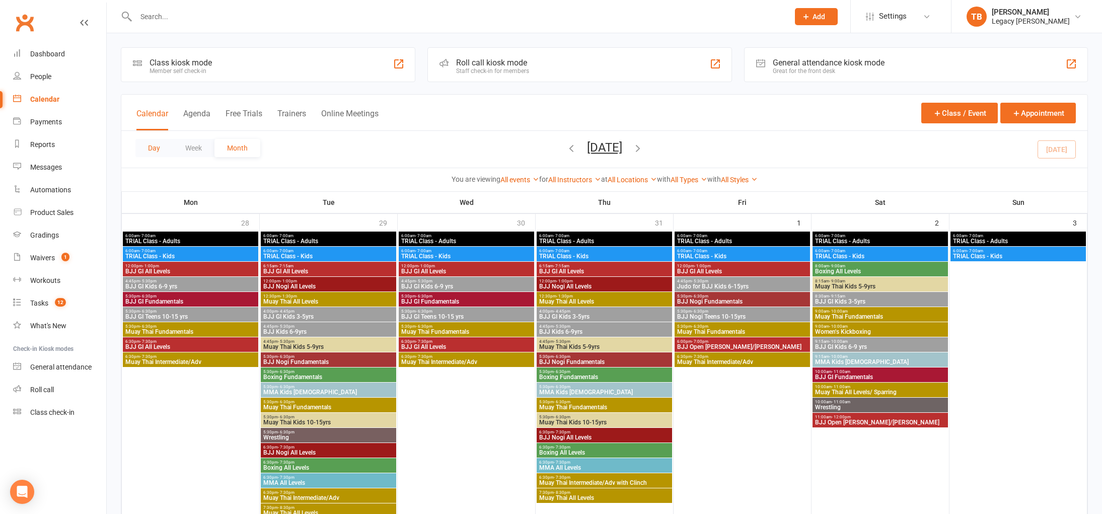
click at [152, 151] on button "Day" at bounding box center [153, 148] width 37 height 18
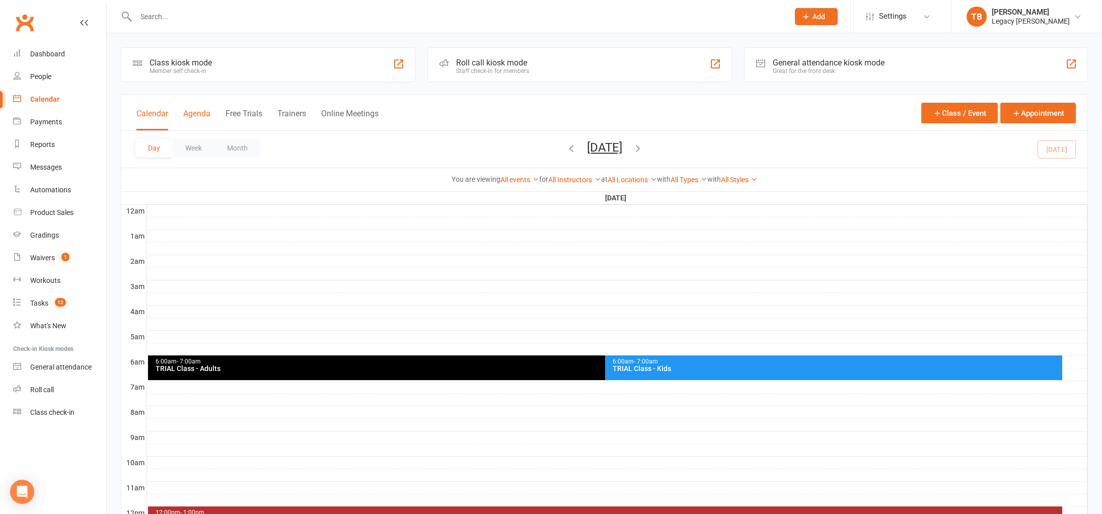
click at [196, 114] on button "Agenda" at bounding box center [196, 120] width 27 height 22
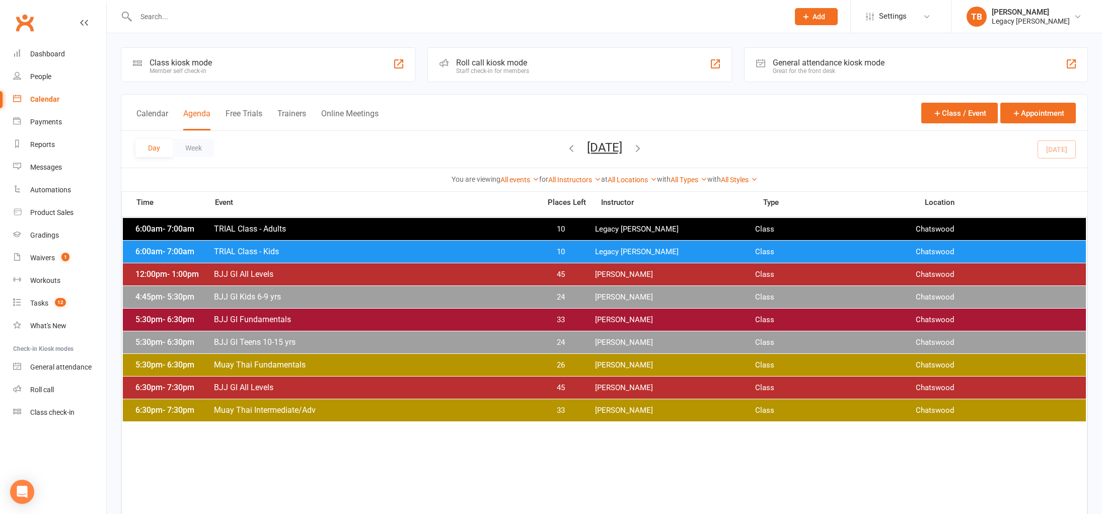
click at [536, 298] on span "24" at bounding box center [560, 297] width 53 height 10
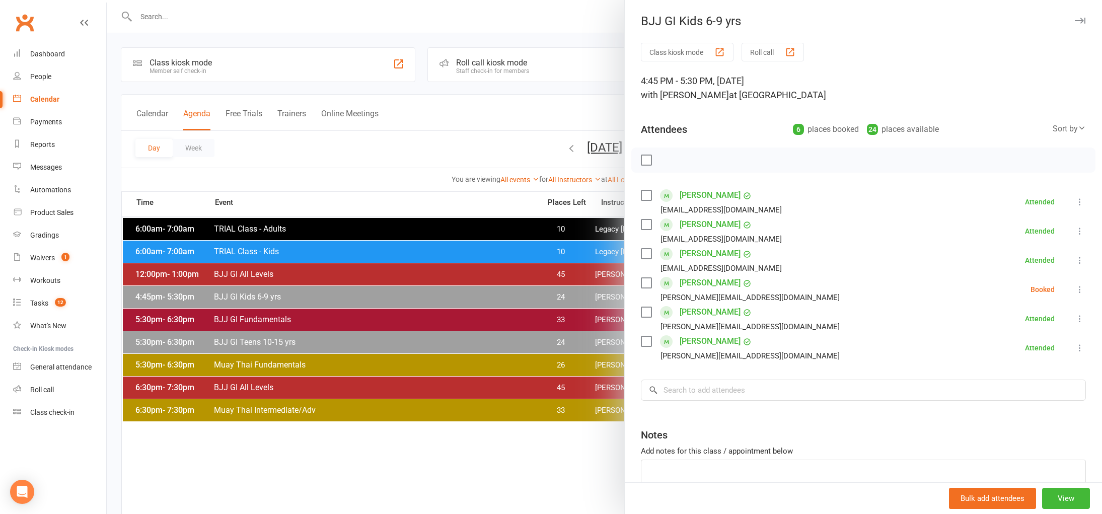
click at [430, 164] on div at bounding box center [604, 257] width 995 height 514
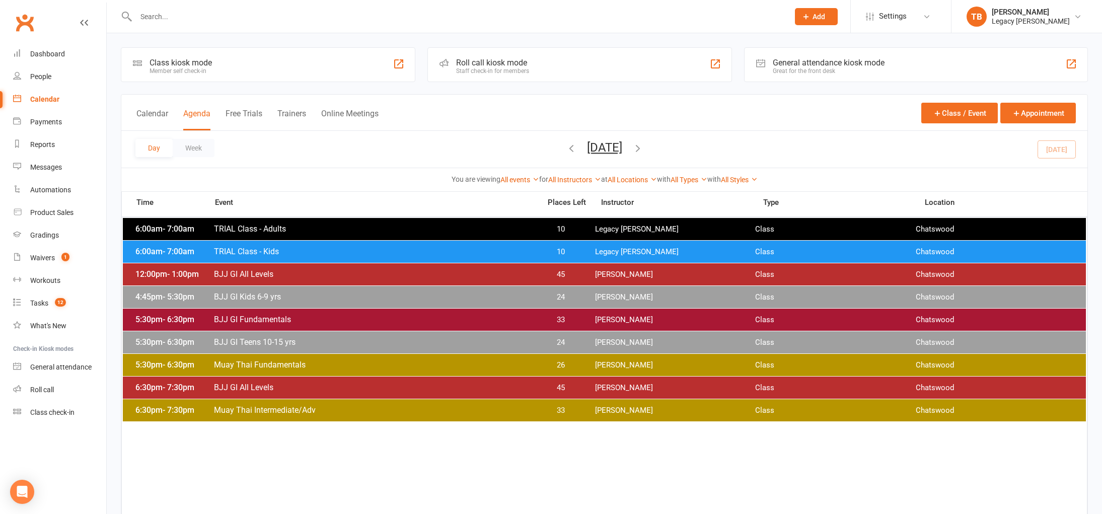
click at [566, 364] on span "26" at bounding box center [560, 365] width 53 height 10
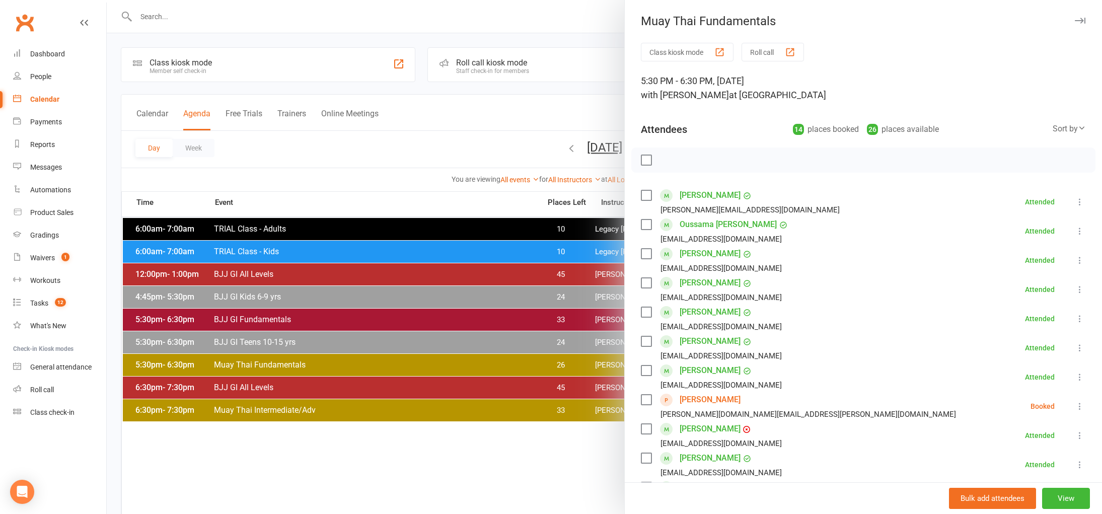
click at [467, 180] on div at bounding box center [604, 257] width 995 height 514
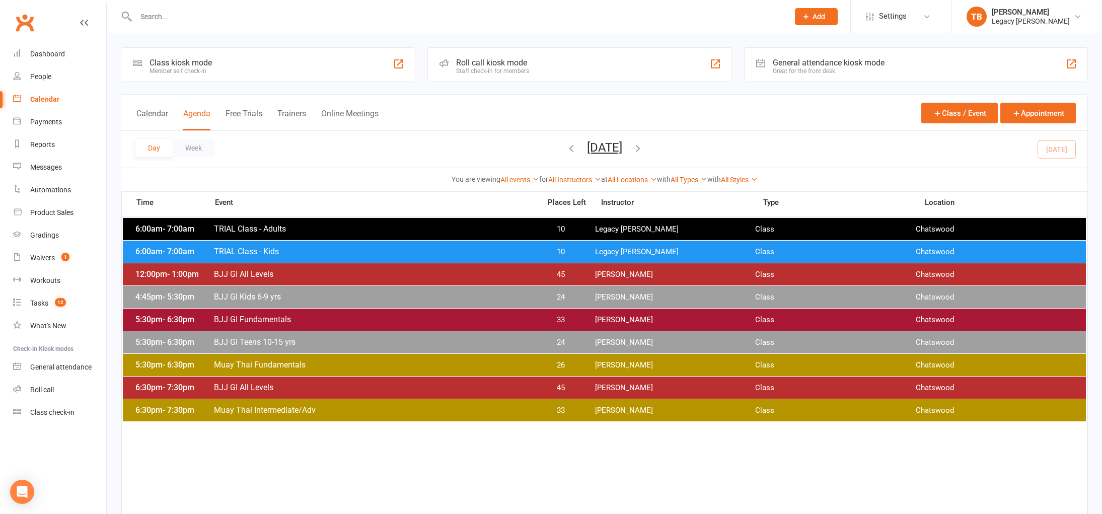
click at [376, 384] on span "BJJ GI All Levels" at bounding box center [373, 387] width 321 height 10
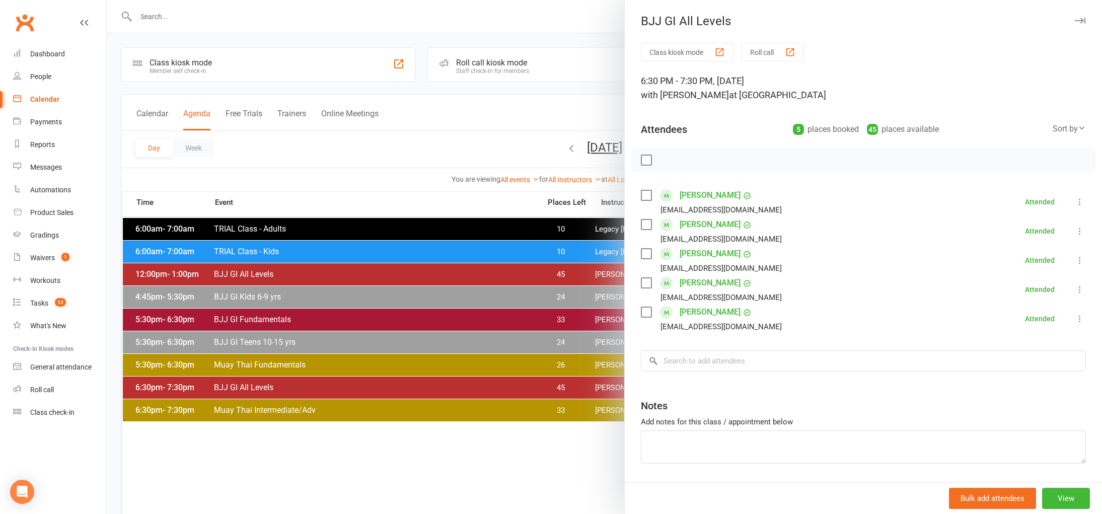
click at [447, 181] on div at bounding box center [604, 257] width 995 height 514
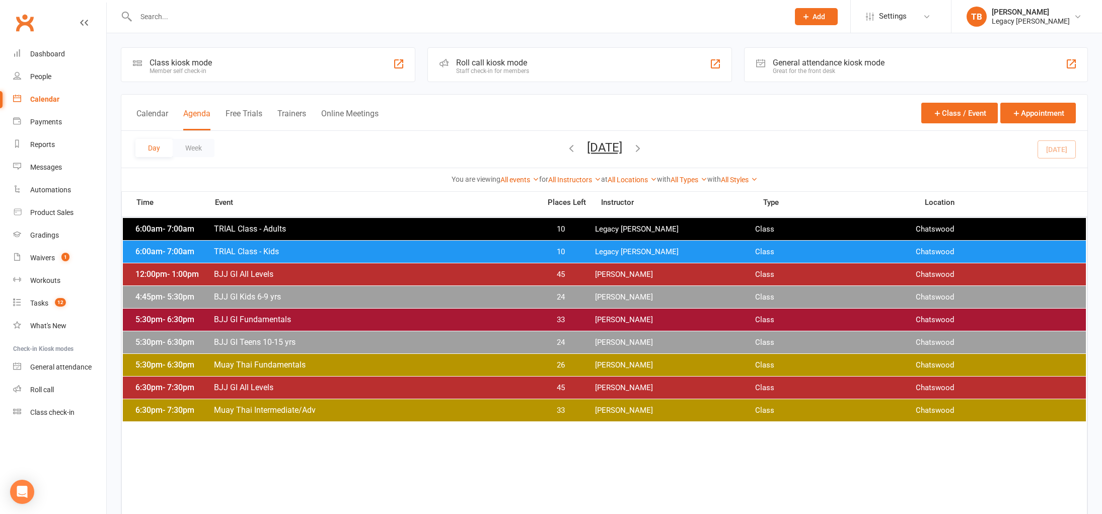
click at [286, 75] on div "Class kiosk mode Member self check-in" at bounding box center [268, 64] width 294 height 35
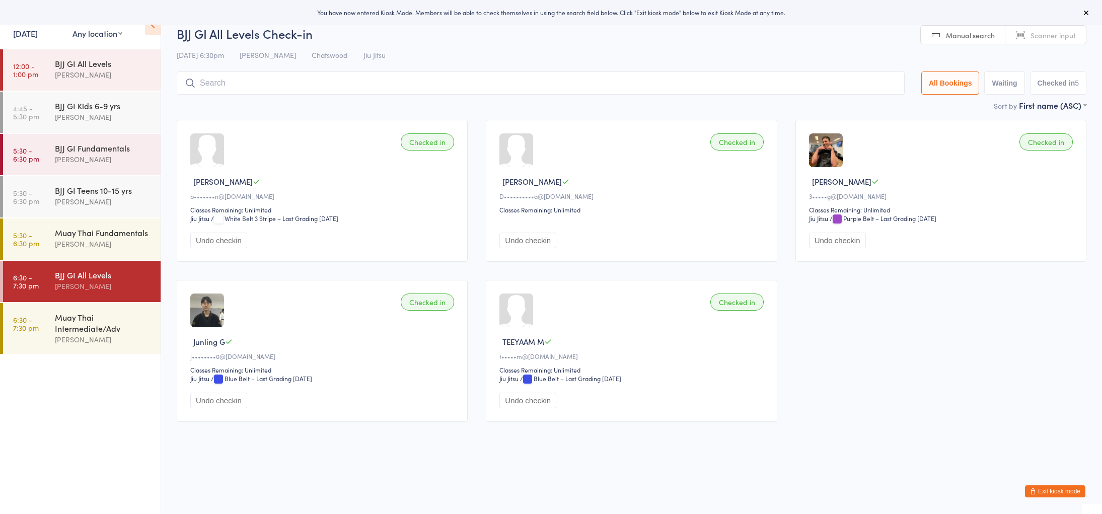
click at [1060, 490] on button "Exit kiosk mode" at bounding box center [1055, 491] width 60 height 12
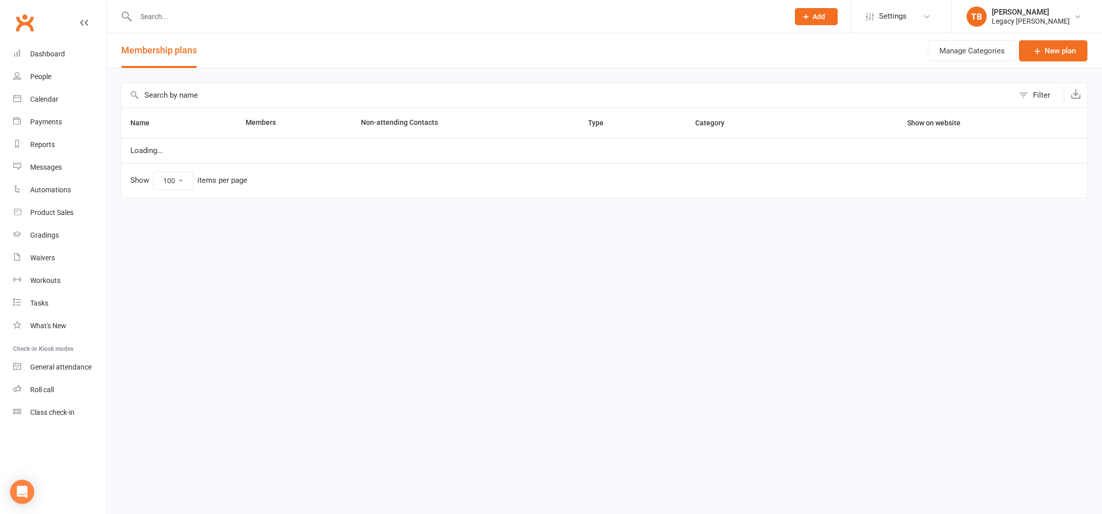
select select "100"
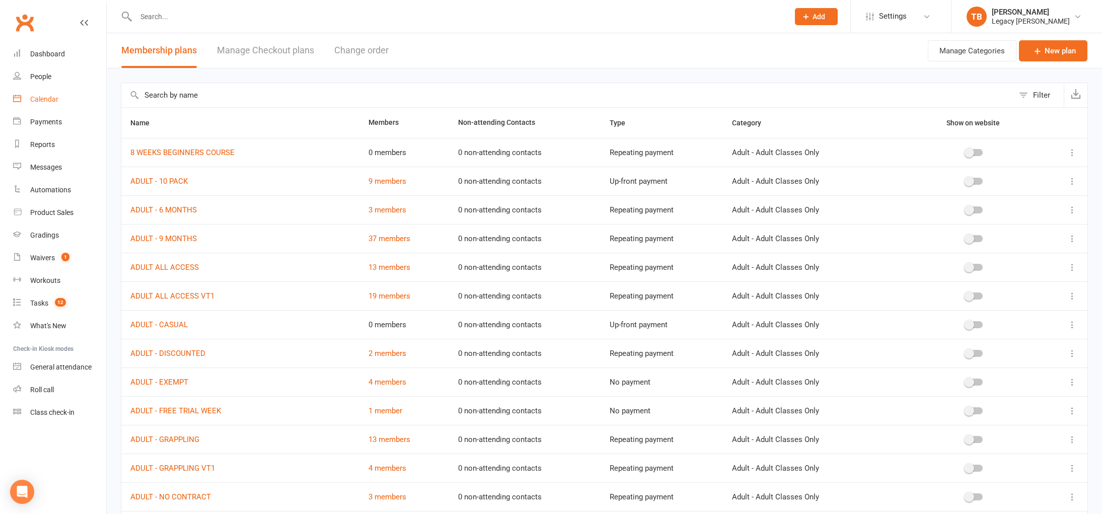
click at [41, 98] on div "Calendar" at bounding box center [44, 99] width 28 height 8
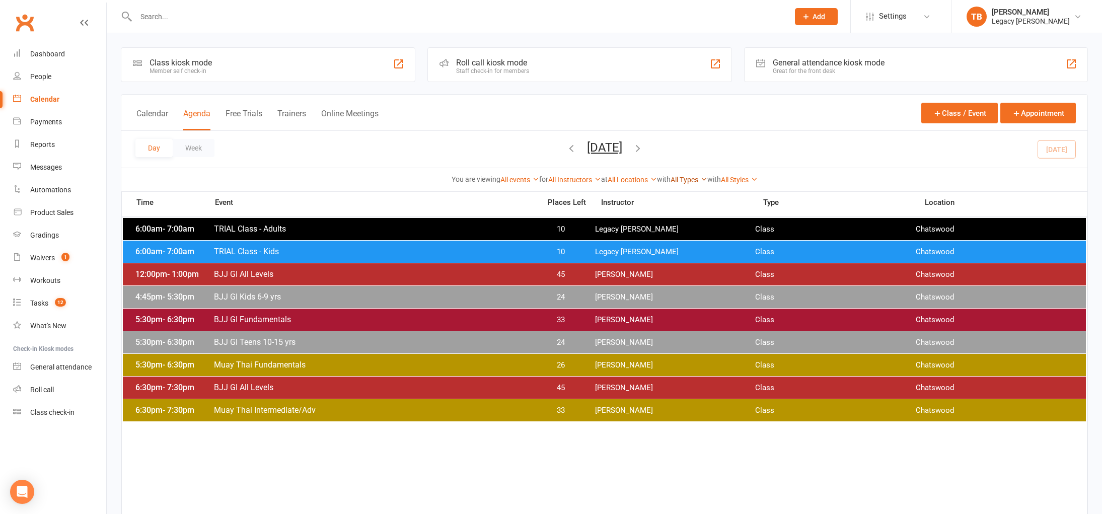
click at [695, 179] on link "All Types" at bounding box center [688, 180] width 37 height 8
click at [765, 179] on div "You are viewing All events All events Empty events Full events Non-empty events…" at bounding box center [604, 180] width 955 height 12
click at [757, 179] on icon at bounding box center [753, 179] width 7 height 7
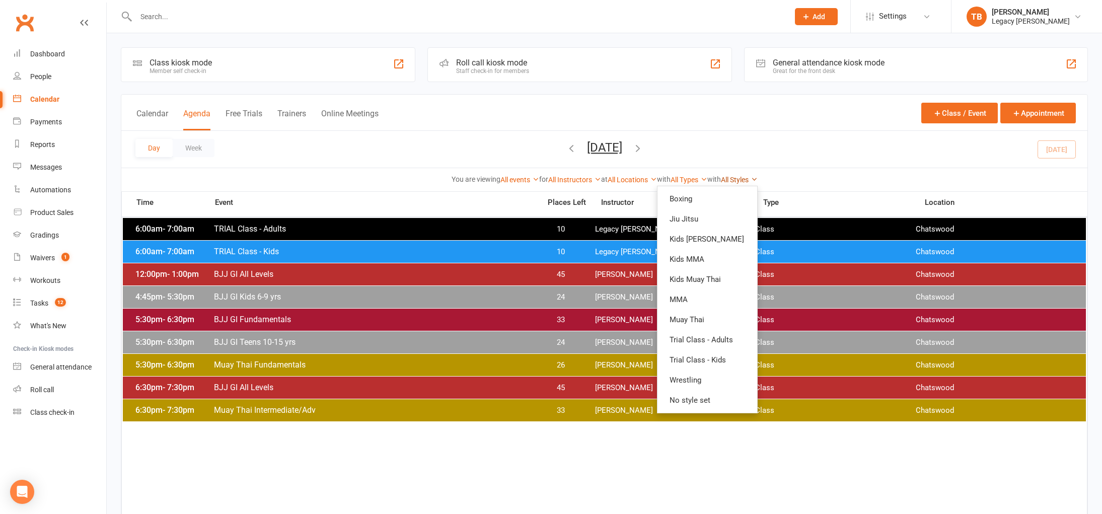
click at [757, 179] on icon at bounding box center [753, 179] width 7 height 7
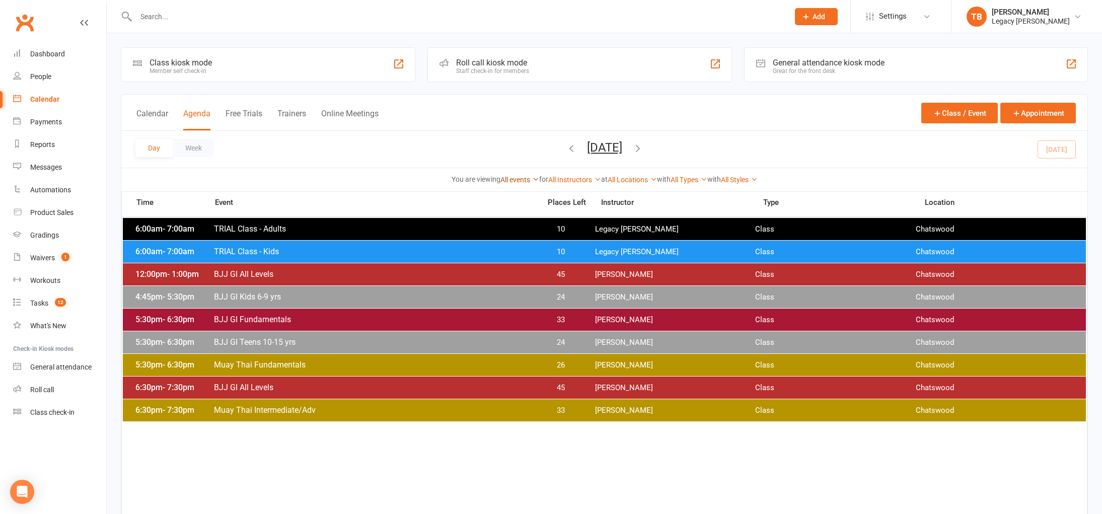
click at [521, 179] on link "All events" at bounding box center [519, 180] width 39 height 8
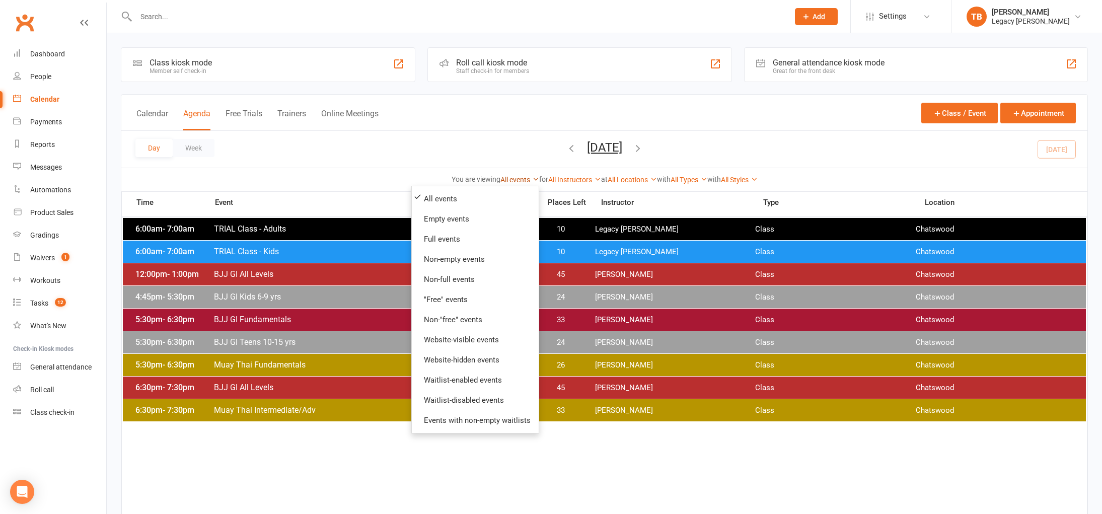
click at [521, 179] on link "All events" at bounding box center [519, 180] width 39 height 8
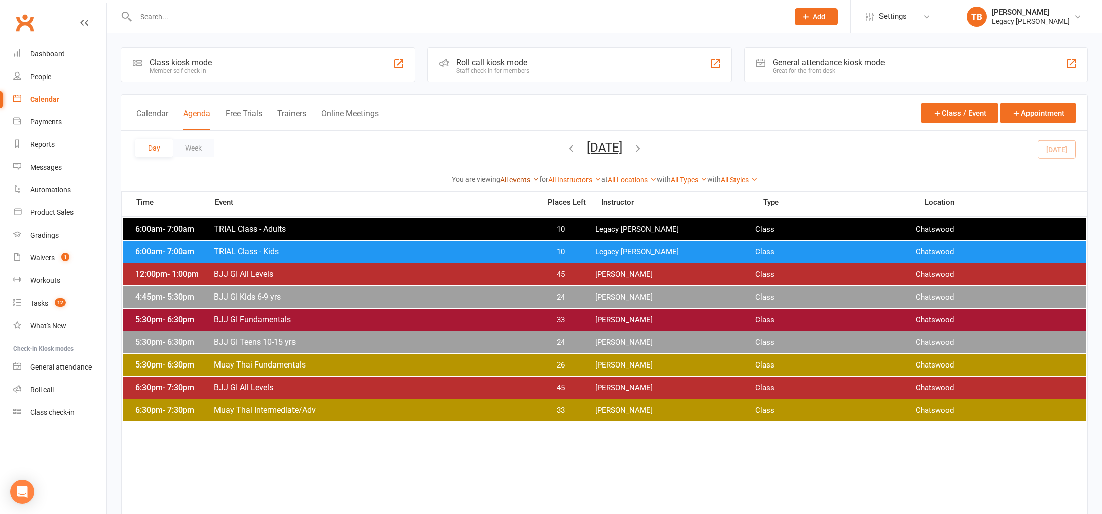
click at [521, 179] on link "All events" at bounding box center [519, 180] width 39 height 8
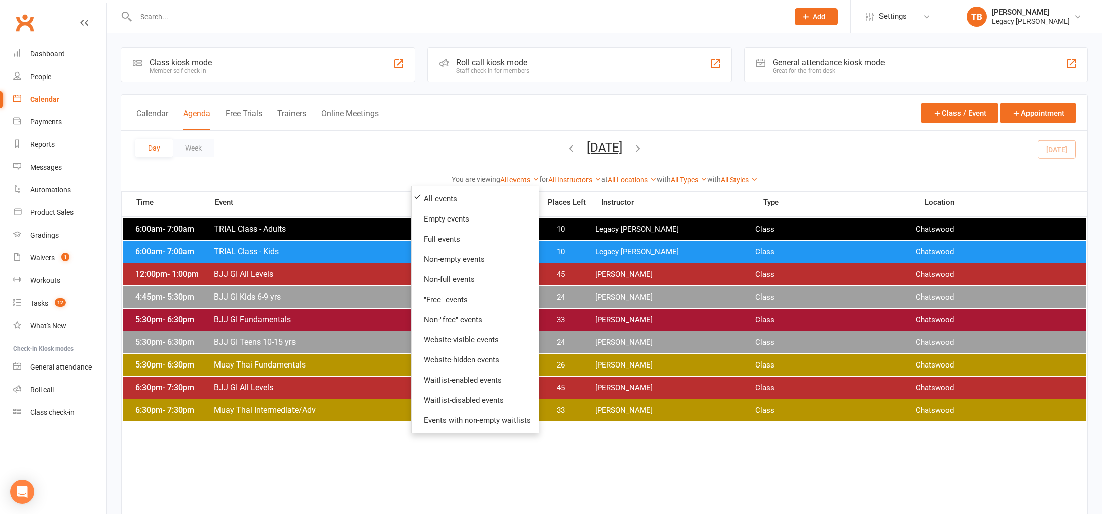
click at [499, 138] on div "Day Week Wednesday, Aug 13, 2025 August 2025 Sun Mon Tue Wed Thu Fri Sat 27 28 …" at bounding box center [604, 149] width 966 height 37
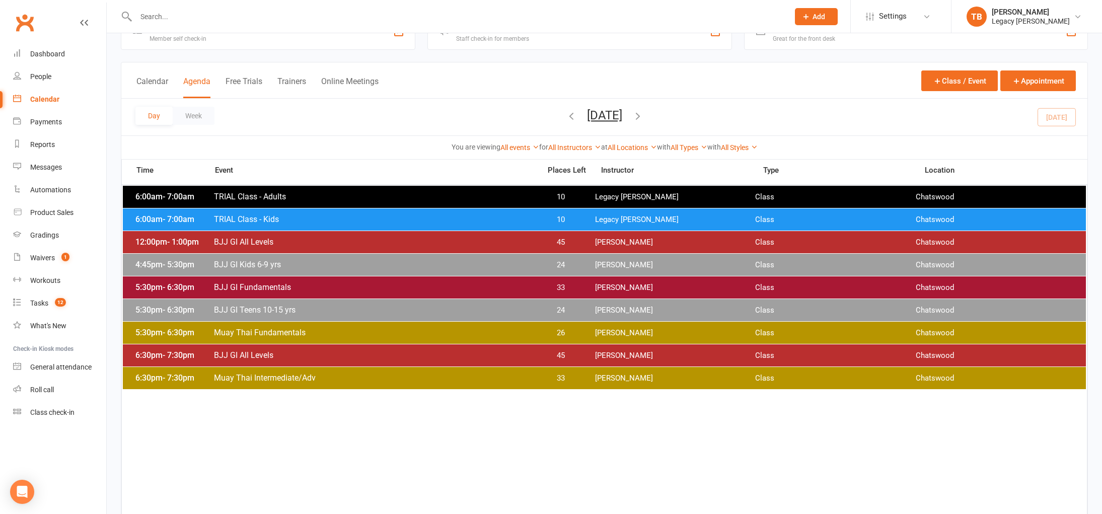
scroll to position [34, 0]
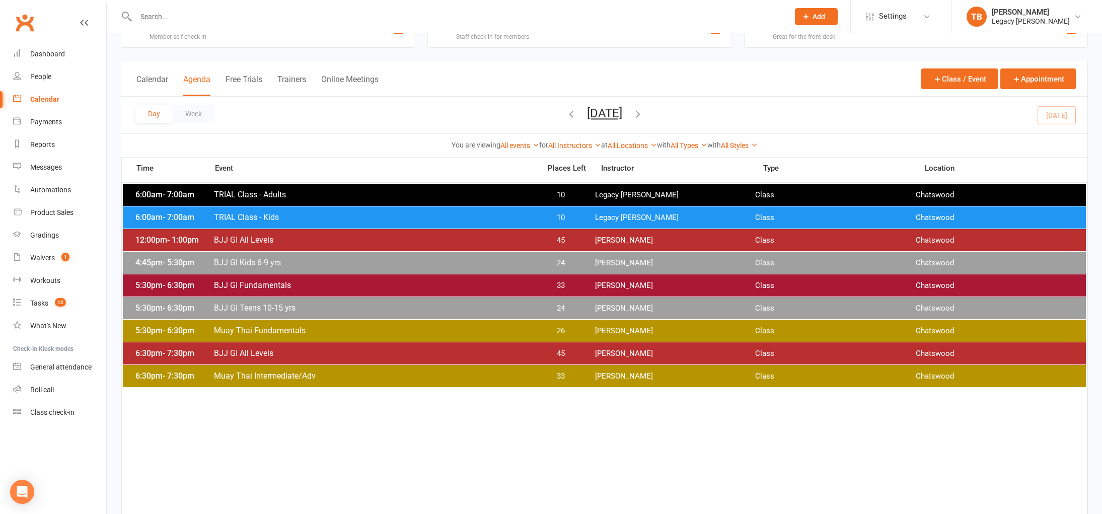
click at [556, 262] on span "24" at bounding box center [560, 263] width 53 height 10
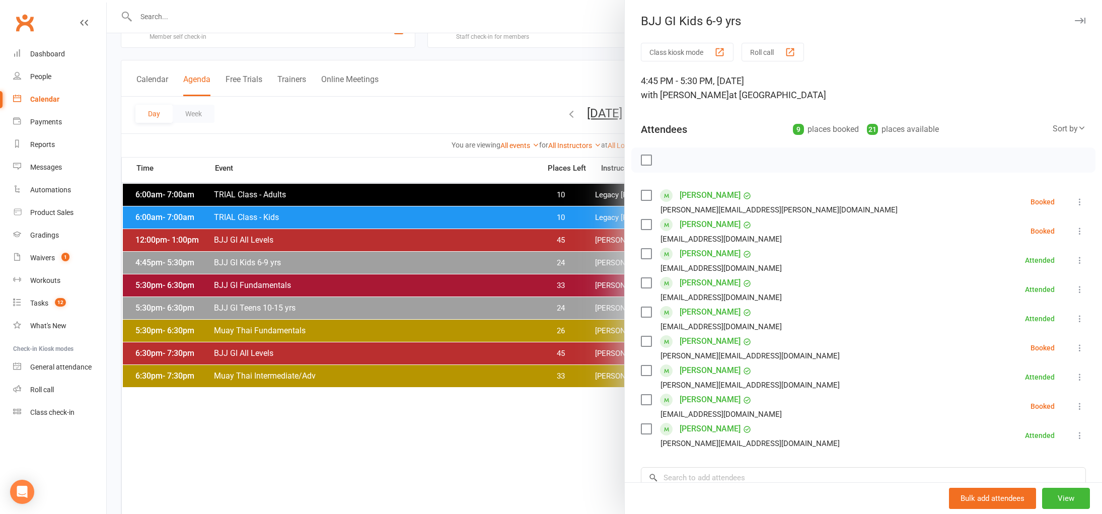
drag, startPoint x: 367, startPoint y: 107, endPoint x: 374, endPoint y: 128, distance: 22.3
click at [367, 107] on div at bounding box center [604, 257] width 995 height 514
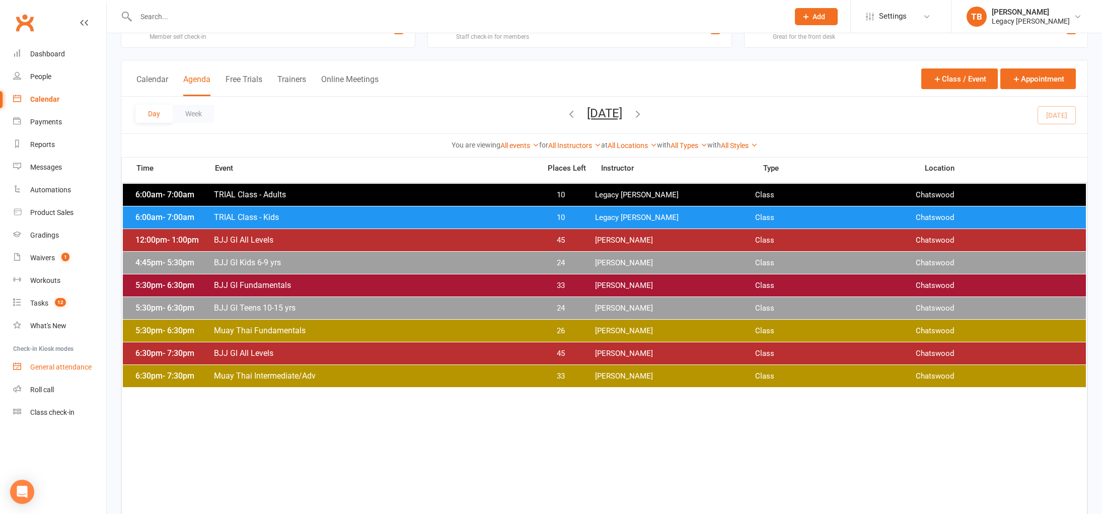
click at [71, 366] on div "General attendance" at bounding box center [60, 367] width 61 height 8
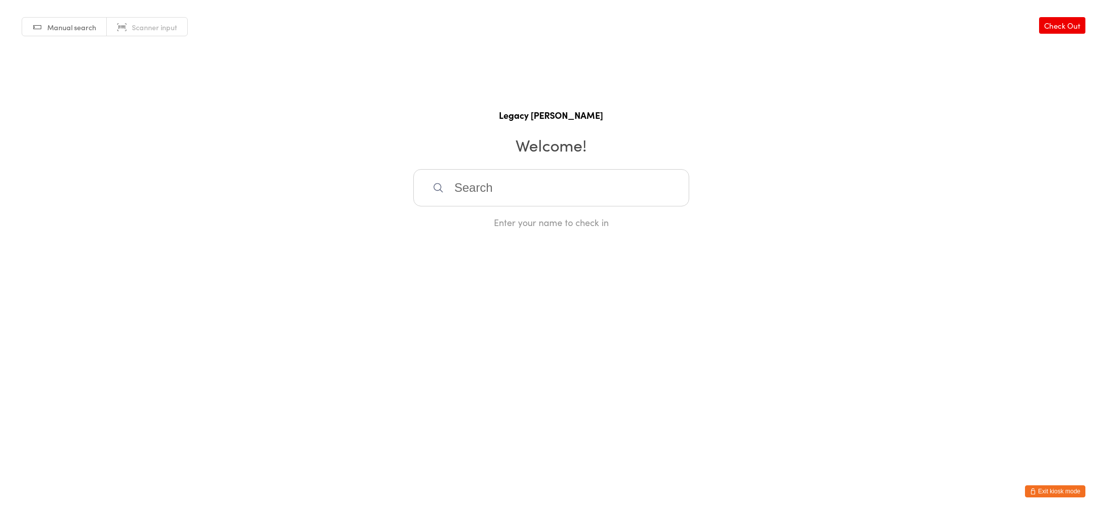
click at [1059, 484] on html "You have now entered Kiosk Mode. Members will be able to check themselves in us…" at bounding box center [551, 257] width 1102 height 514
click at [1051, 492] on button "Exit kiosk mode" at bounding box center [1055, 491] width 60 height 12
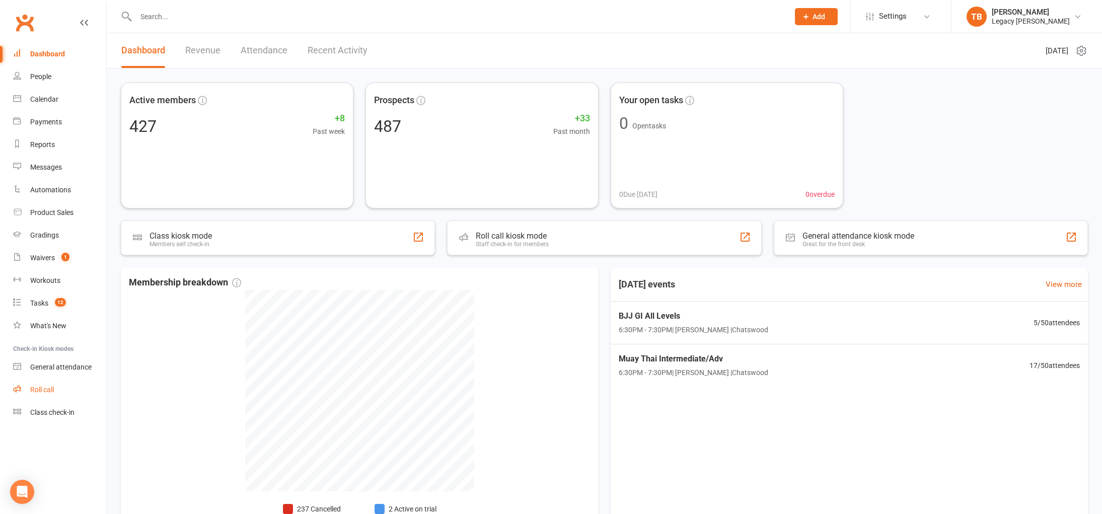
click at [54, 387] on div "Roll call" at bounding box center [42, 389] width 24 height 8
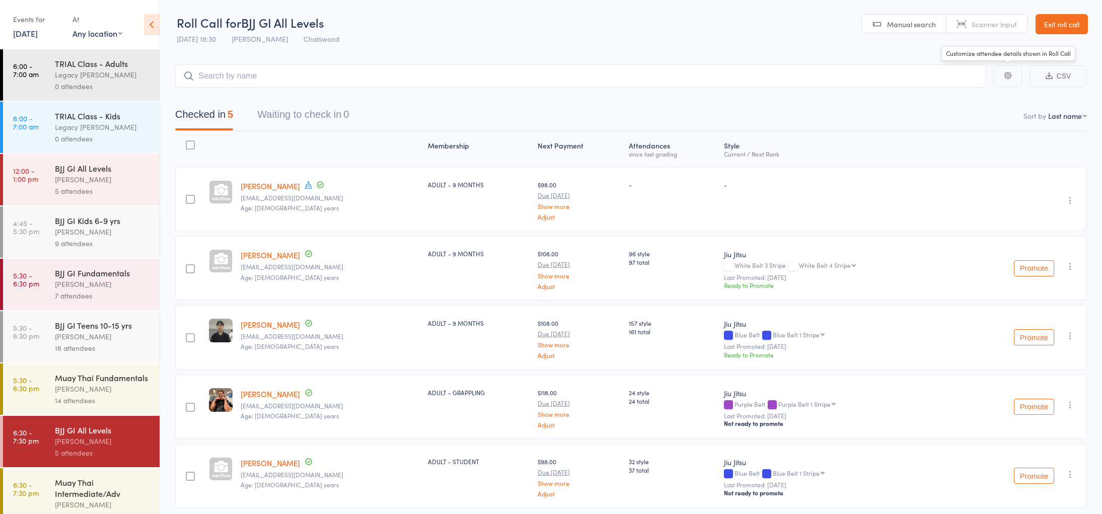
click at [1012, 81] on button "button" at bounding box center [1007, 76] width 28 height 22
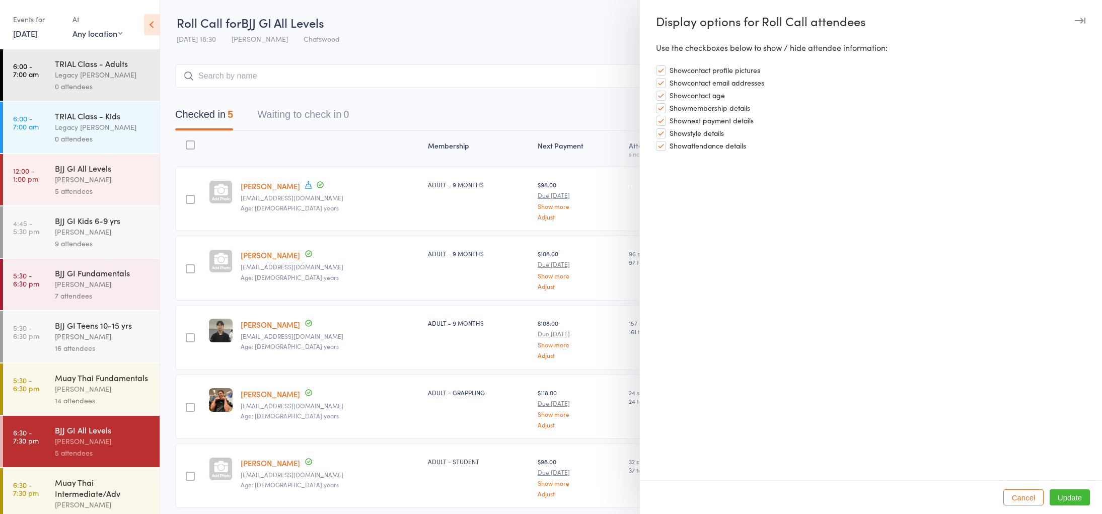
click at [544, 21] on div at bounding box center [551, 257] width 1102 height 514
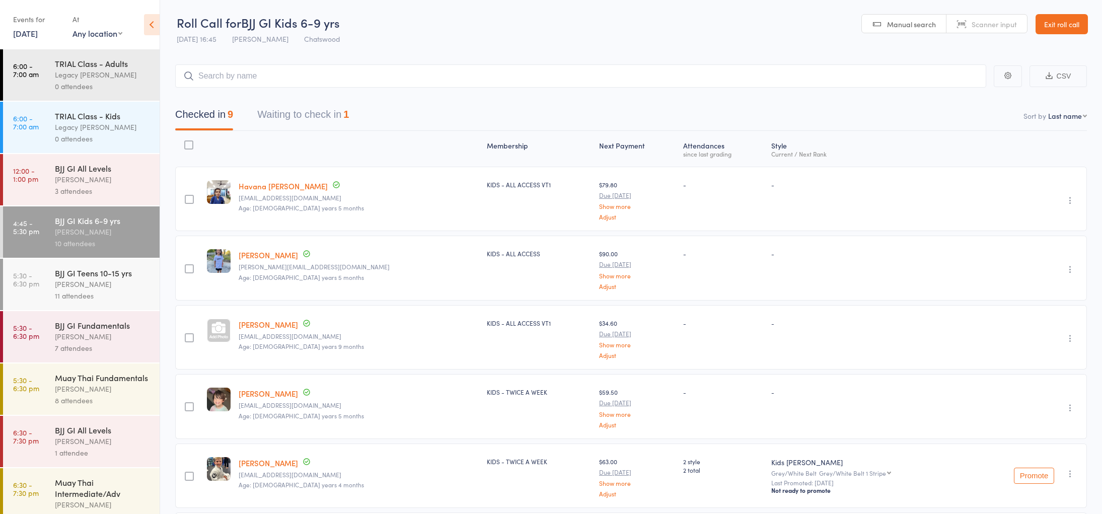
click at [1063, 24] on link "Exit roll call" at bounding box center [1061, 24] width 52 height 20
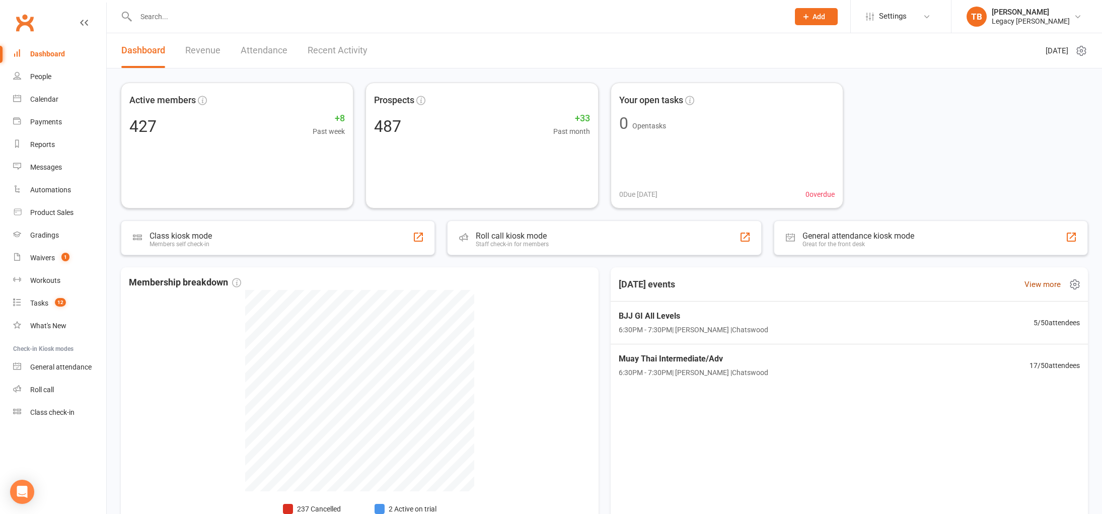
click at [1054, 289] on link "View more" at bounding box center [1042, 284] width 36 height 12
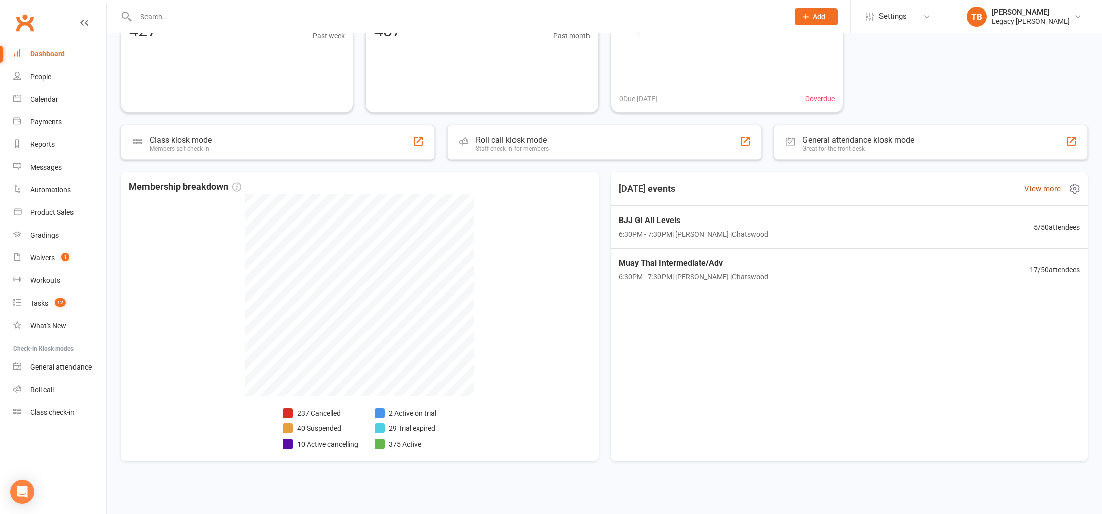
click at [1053, 189] on link "View more" at bounding box center [1042, 189] width 36 height 12
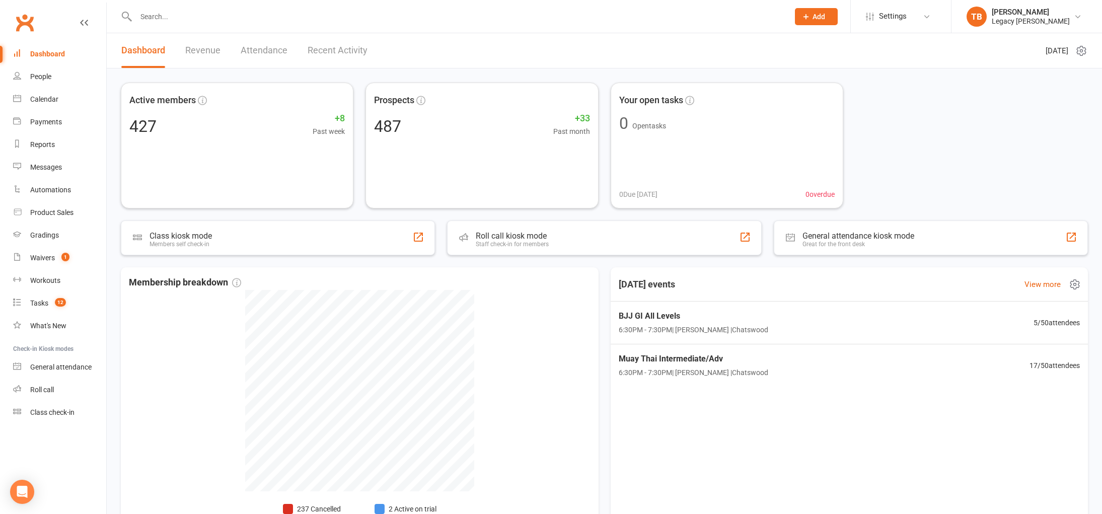
click at [1074, 283] on icon at bounding box center [1074, 284] width 12 height 12
click at [1027, 157] on div "Active members 427 +8 Past week Prospects 487 +33 Past month Your open tasks 0 …" at bounding box center [604, 146] width 967 height 126
click at [1082, 55] on icon at bounding box center [1080, 51] width 9 height 10
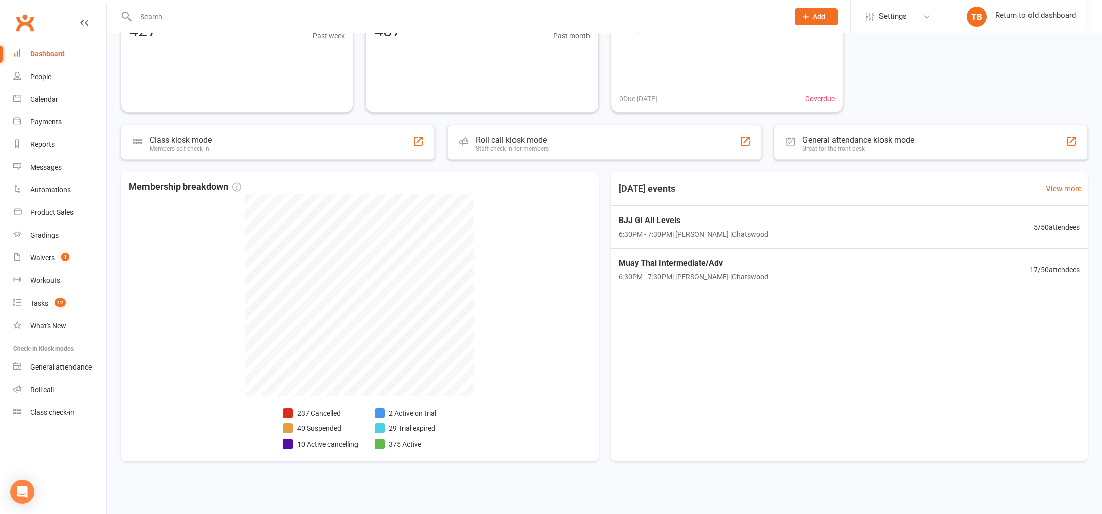
scroll to position [88, 0]
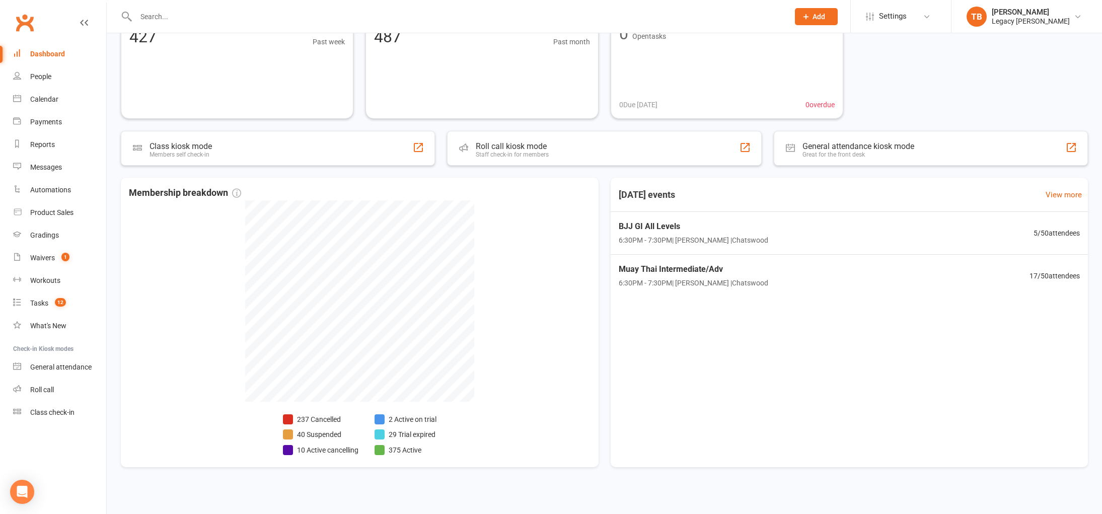
click at [1088, 465] on div "Active members 427 +8 Past week Prospects 487 +33 Past month Your open tasks 0 …" at bounding box center [604, 235] width 995 height 512
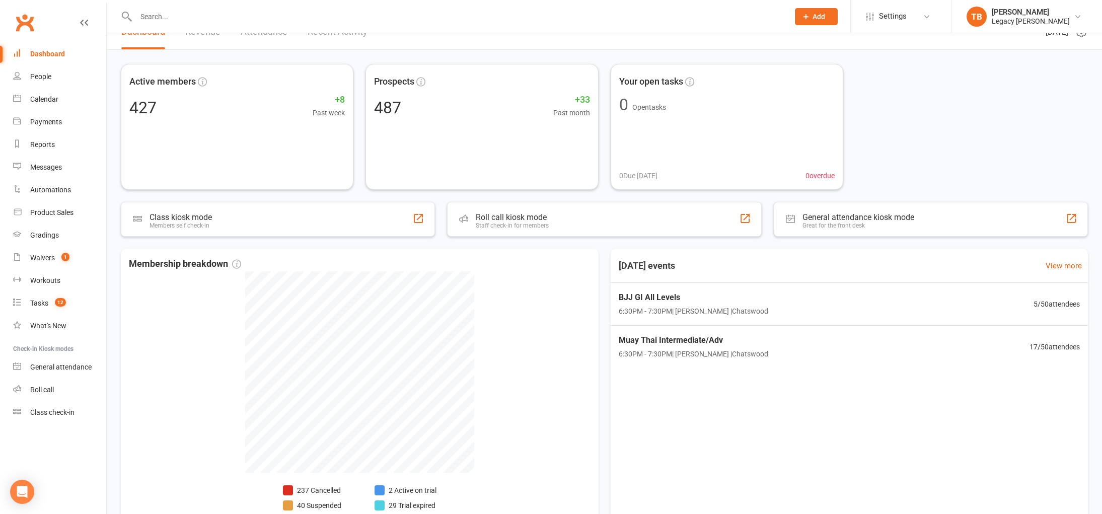
scroll to position [0, 0]
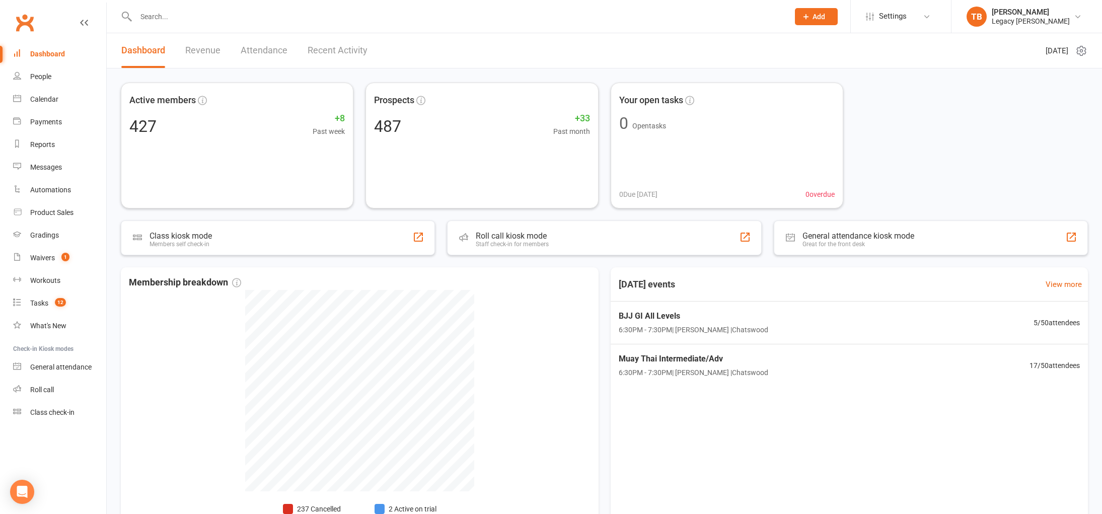
click at [1075, 47] on icon at bounding box center [1081, 51] width 12 height 12
click at [1057, 73] on link "Choose my dashlets" at bounding box center [1037, 70] width 100 height 20
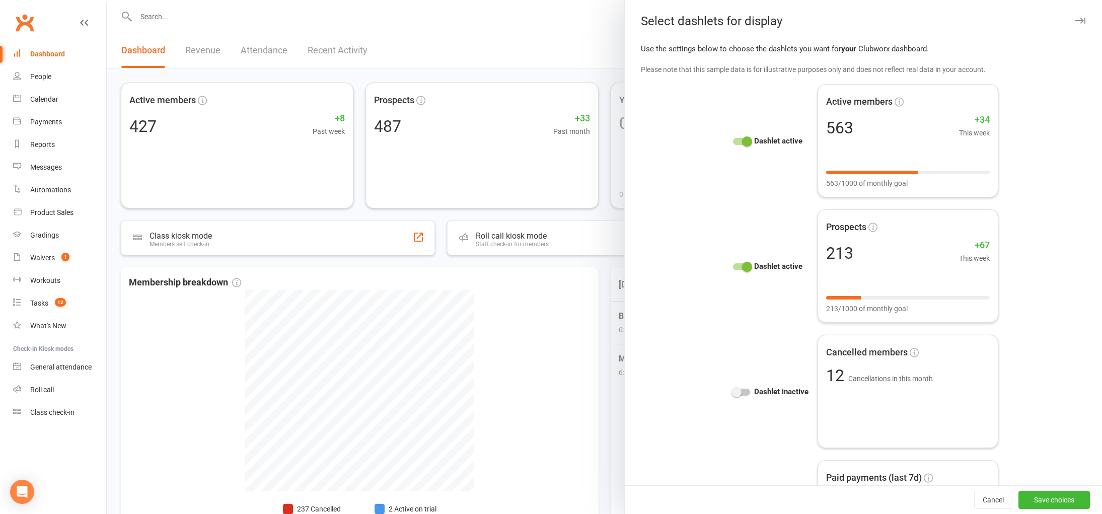
click at [1074, 22] on icon "button" at bounding box center [1079, 21] width 11 height 6
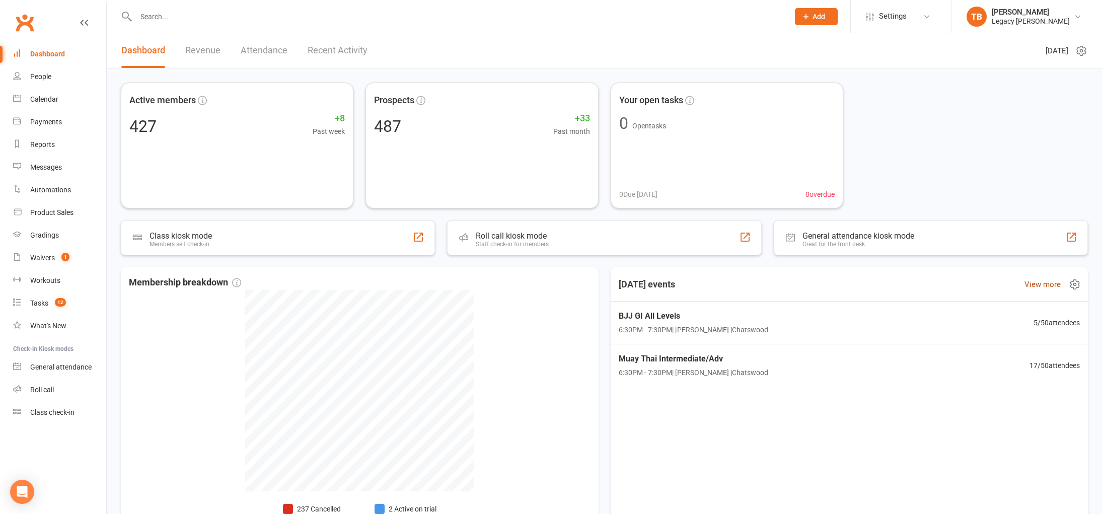
click at [1056, 285] on link "View more" at bounding box center [1042, 284] width 36 height 12
